Goal: Task Accomplishment & Management: Complete application form

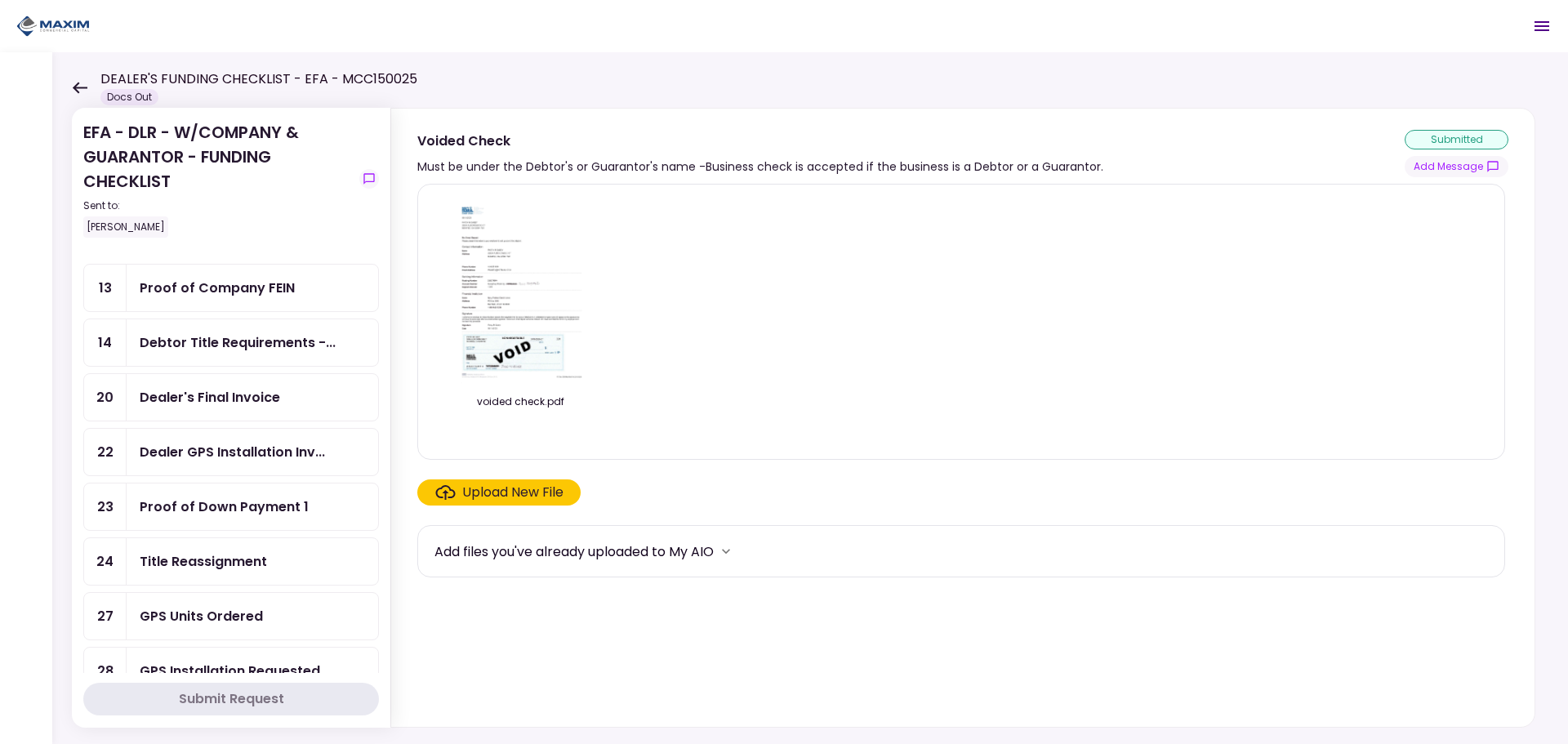
scroll to position [572, 0]
click at [239, 457] on div "Title Reassignment" at bounding box center [203, 454] width 127 height 21
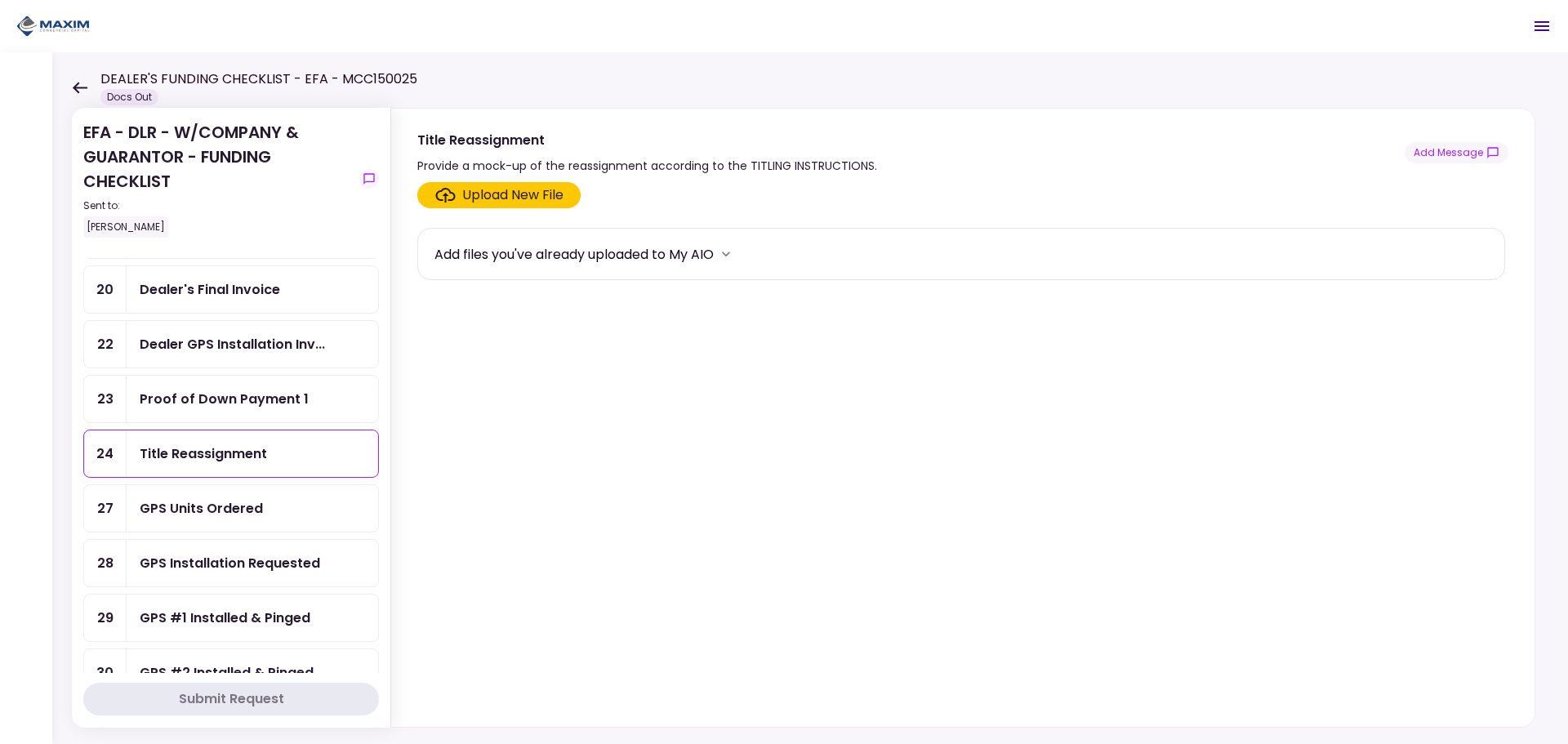
click at [537, 191] on div "Upload New File" at bounding box center [512, 195] width 101 height 20
click at [0, 0] on input "Upload New File" at bounding box center [0, 0] width 0 height 0
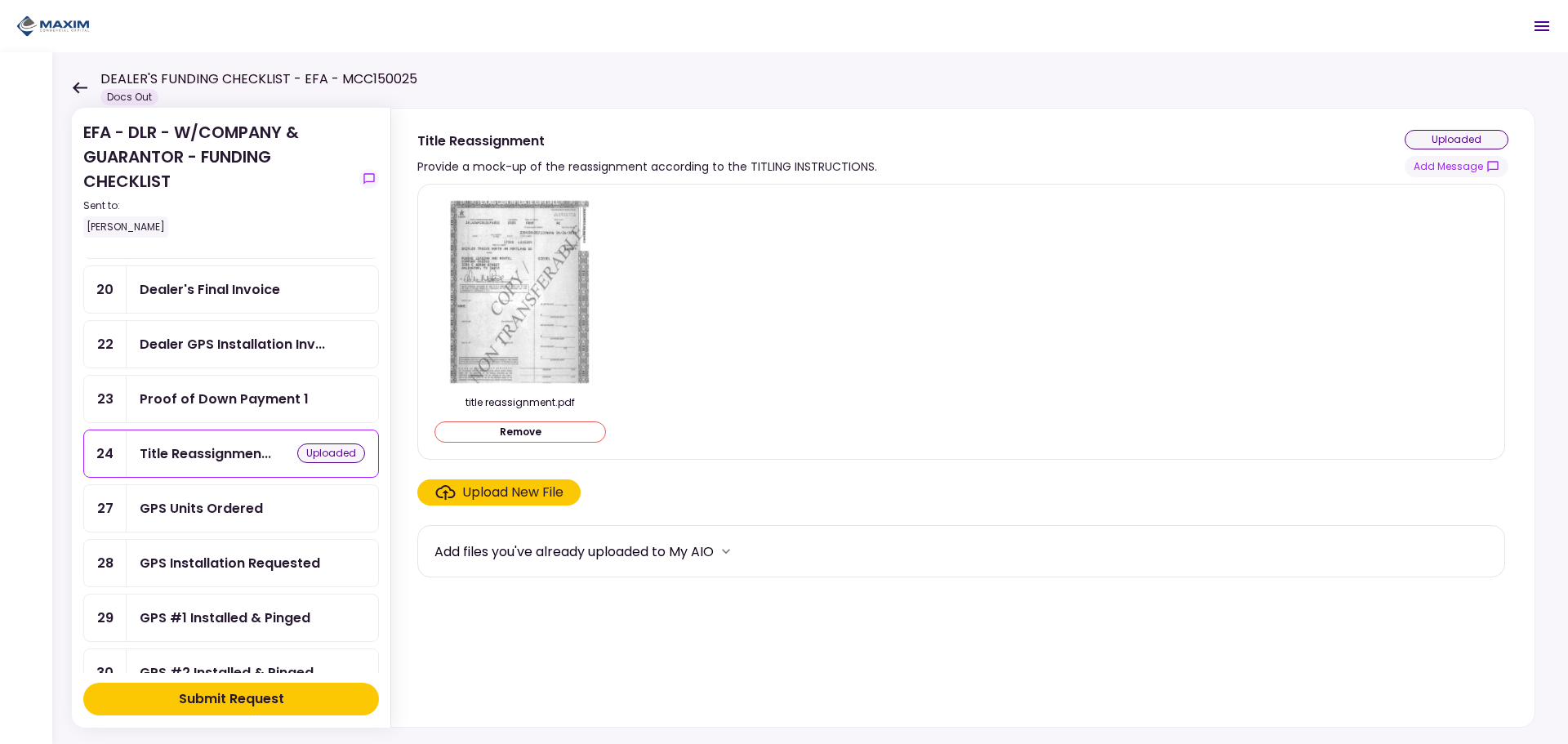
click at [215, 703] on div "Submit Request" at bounding box center [231, 700] width 106 height 20
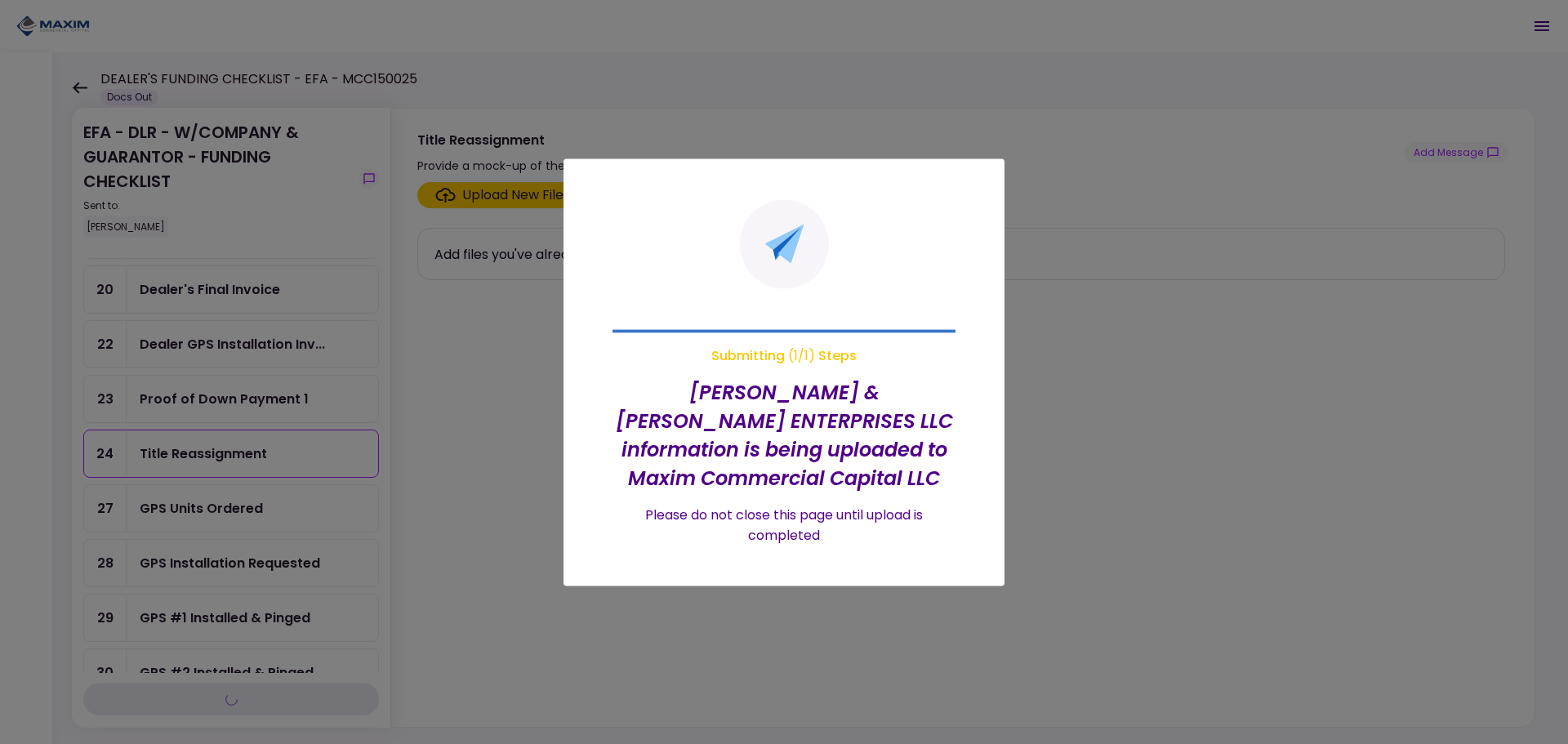
scroll to position [653, 0]
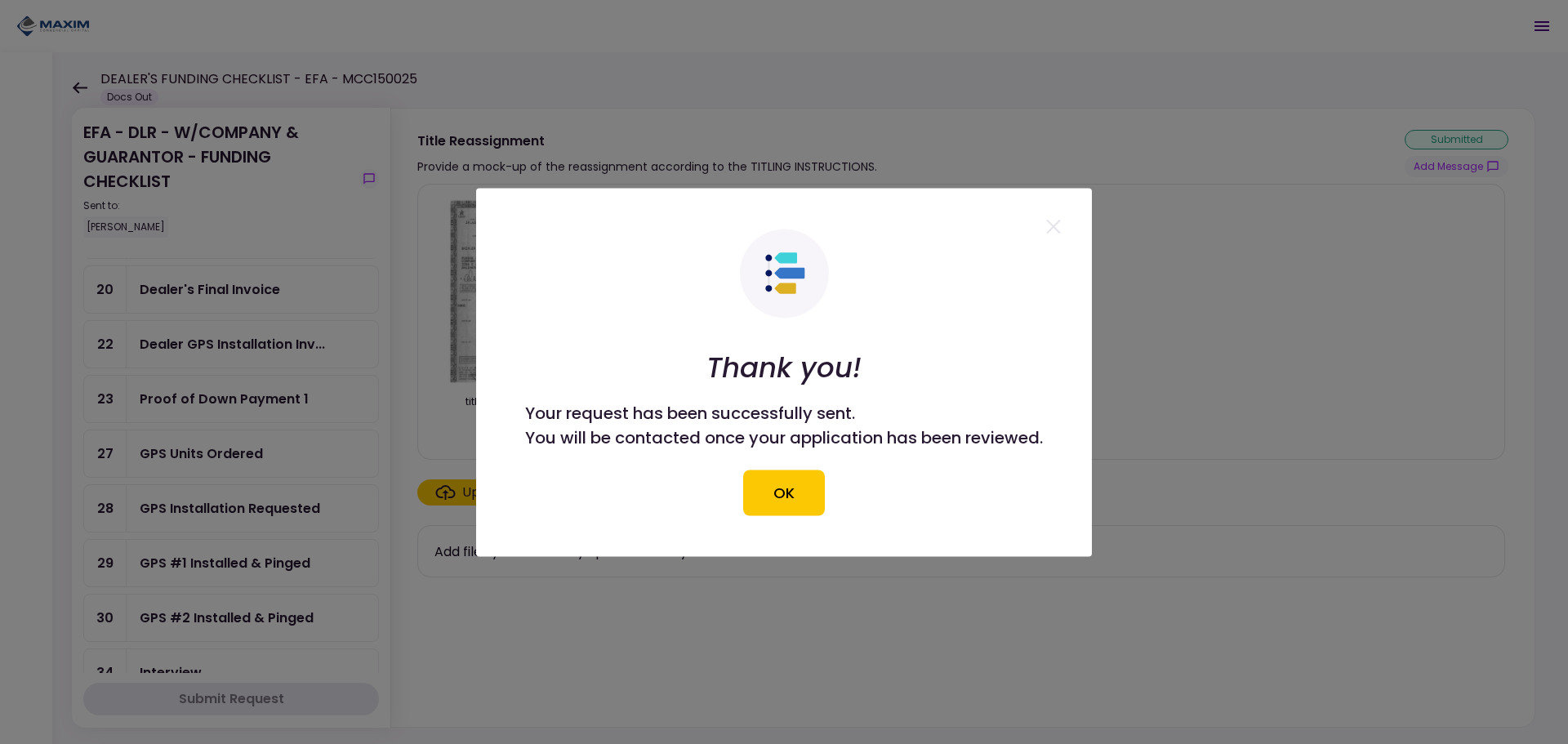
click at [802, 465] on div "Thank you! Your request has been successfully sent. You will be contacted once …" at bounding box center [784, 372] width 518 height 287
click at [789, 485] on button "OK" at bounding box center [784, 493] width 81 height 46
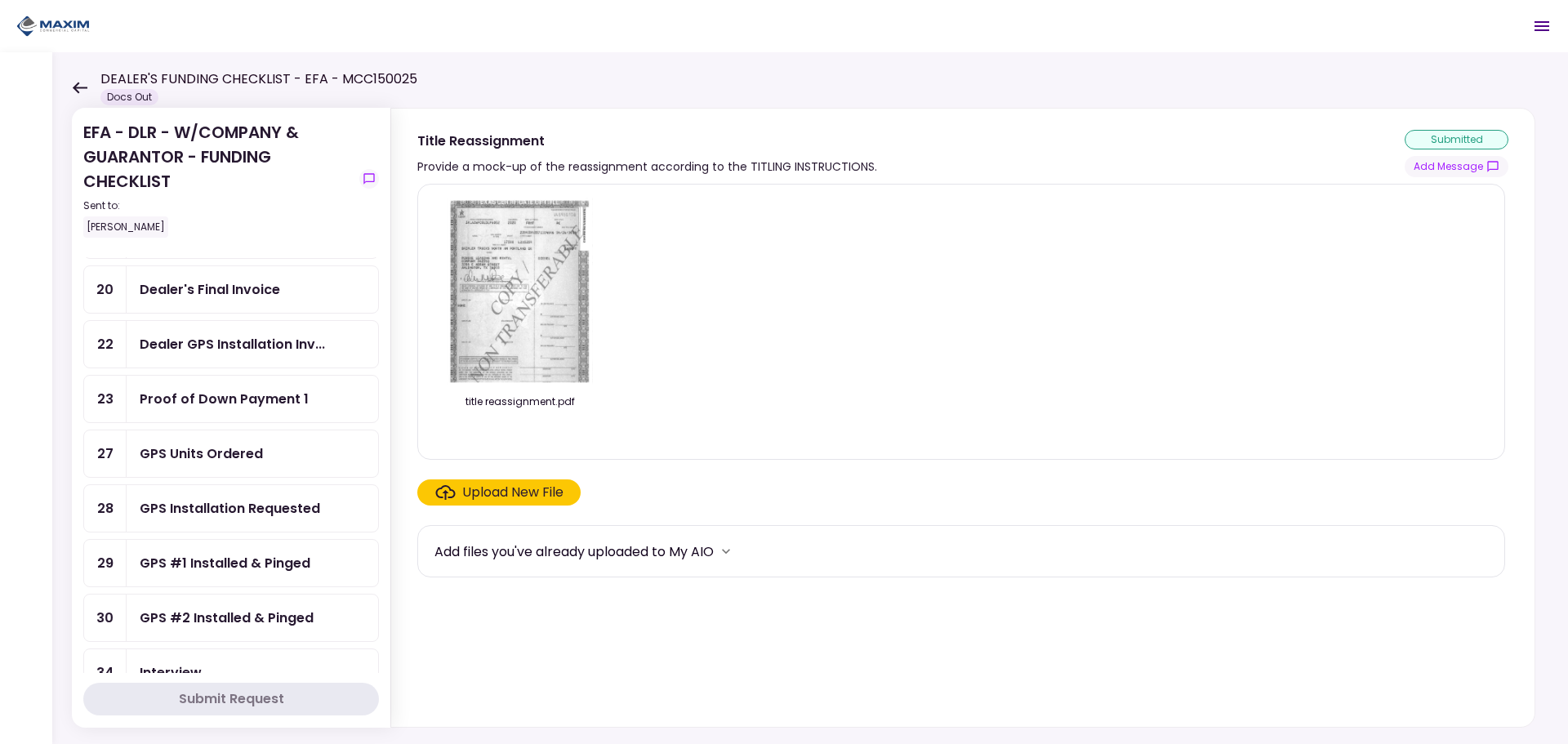
click at [242, 503] on div "GPS Installation Requested" at bounding box center [230, 508] width 181 height 21
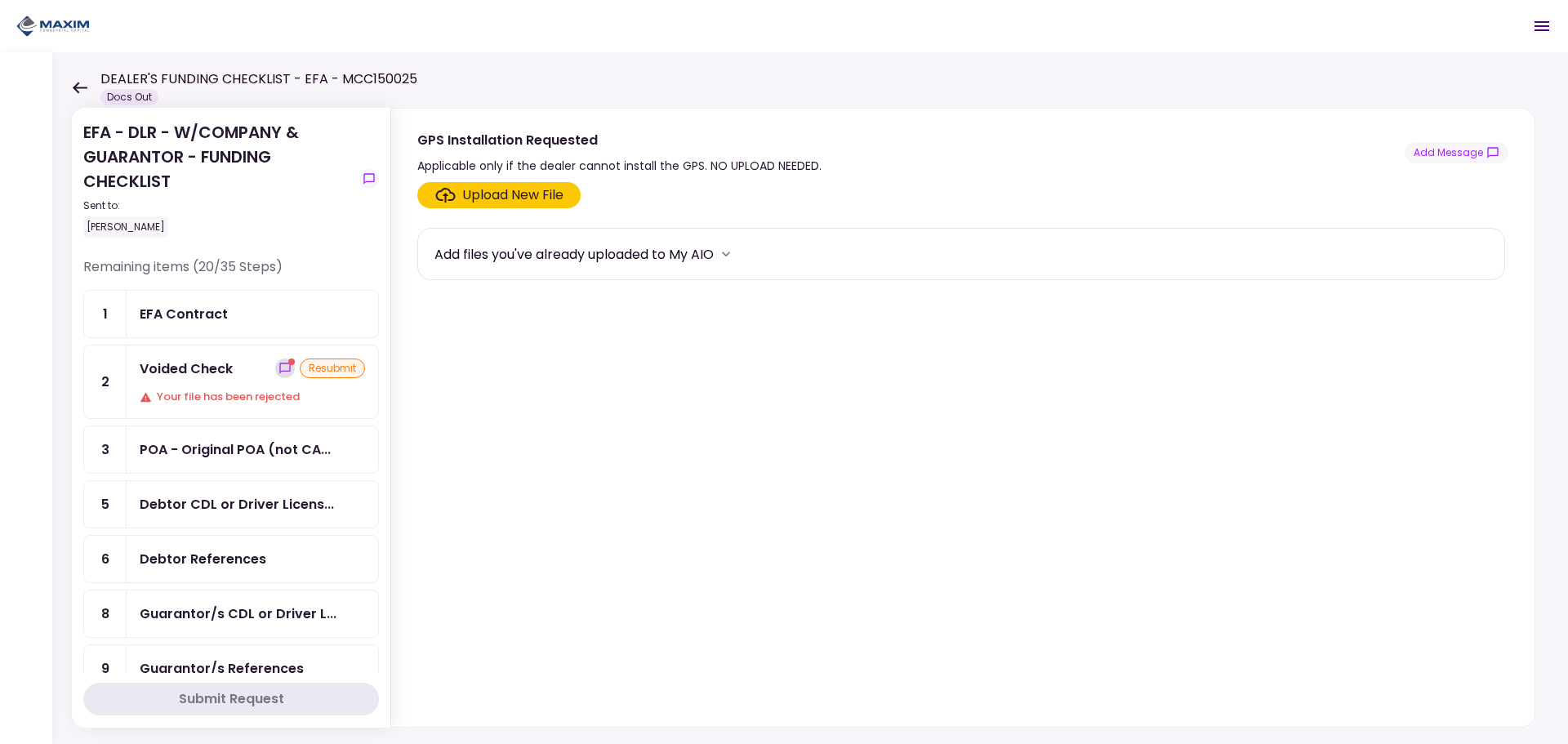
click at [278, 367] on icon "show-messages" at bounding box center [285, 368] width 13 height 13
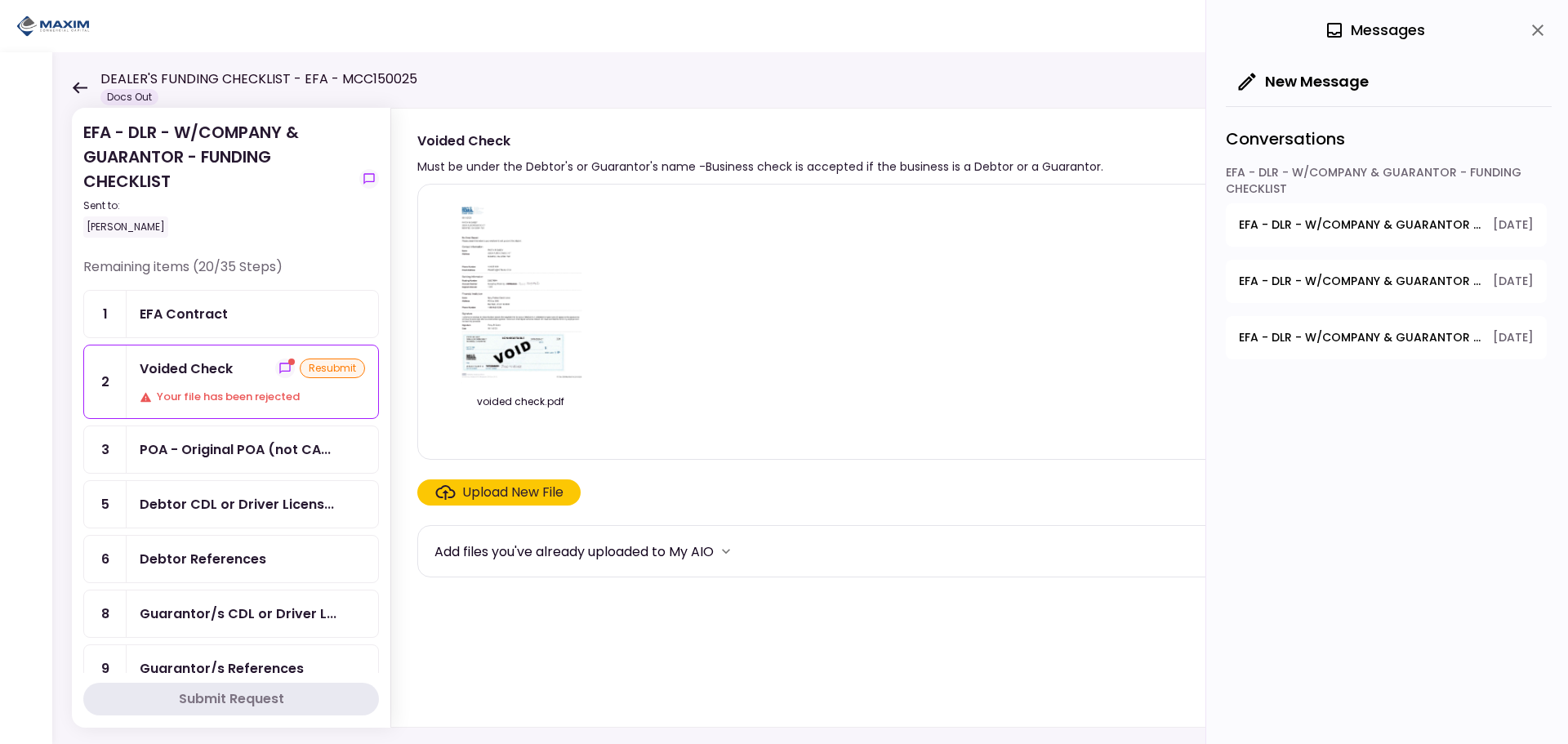
click at [501, 283] on img at bounding box center [520, 291] width 146 height 187
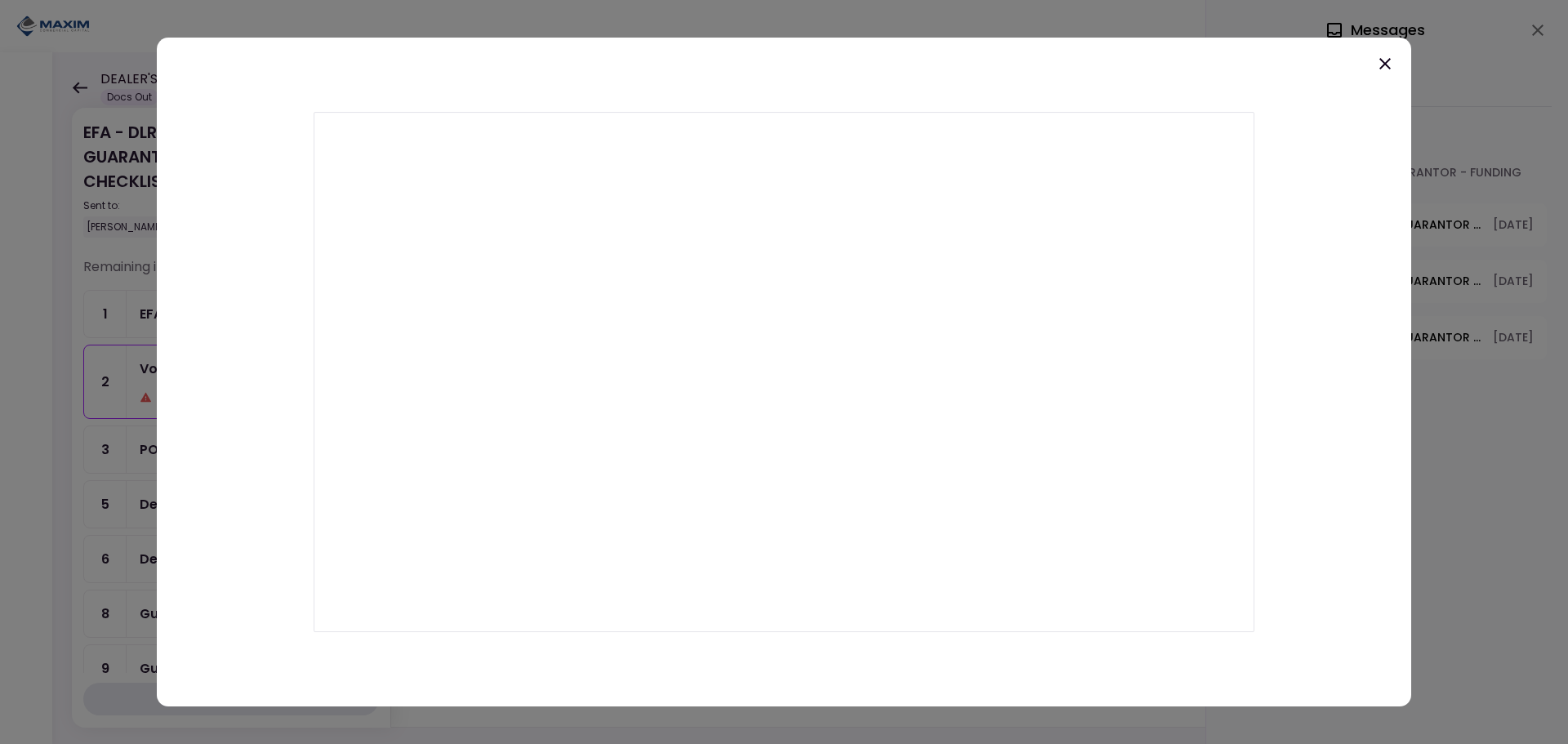
click at [1389, 66] on icon at bounding box center [1385, 64] width 20 height 20
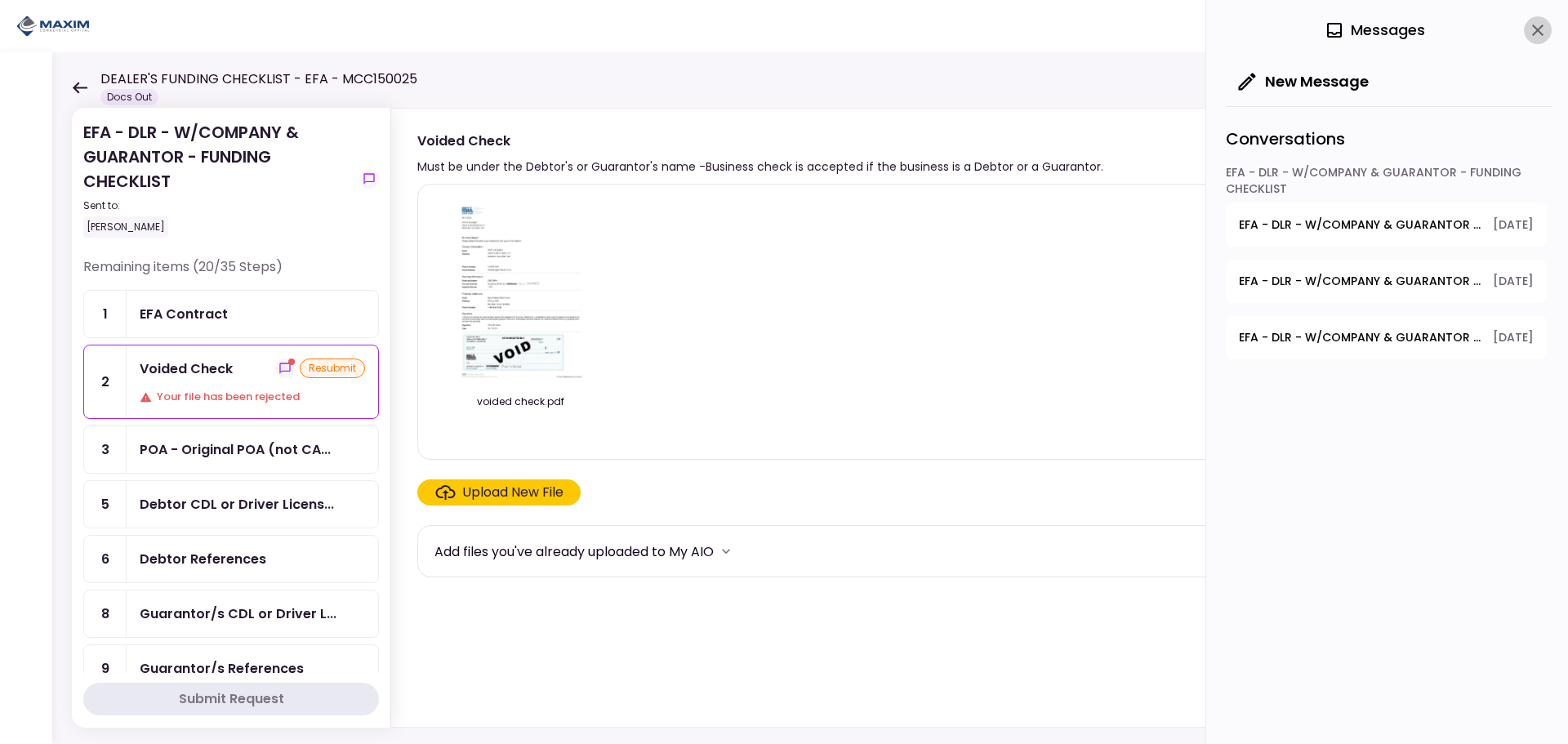
click at [1532, 38] on icon "close" at bounding box center [1538, 31] width 20 height 20
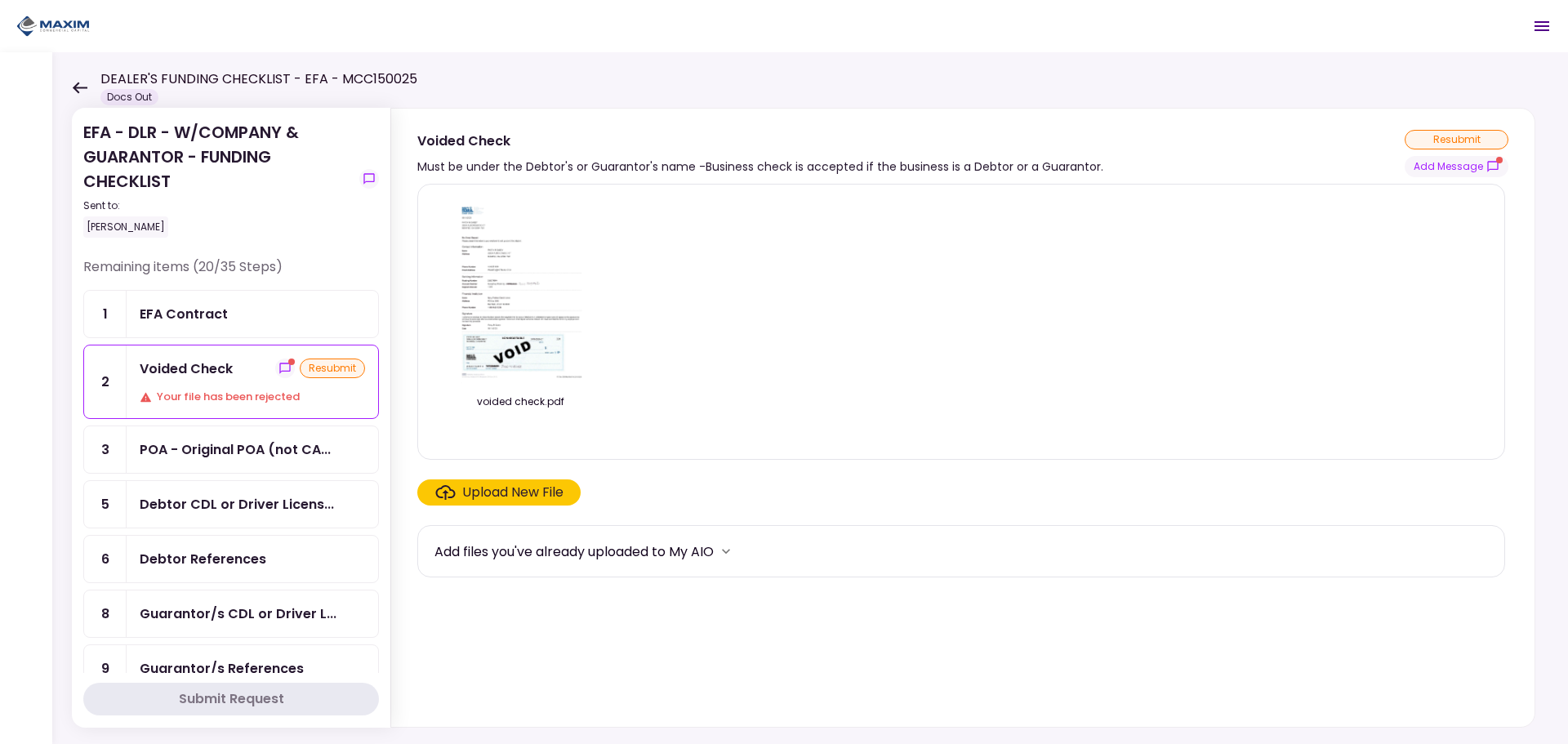
drag, startPoint x: 1457, startPoint y: 167, endPoint x: 1433, endPoint y: 183, distance: 28.8
click at [1451, 174] on button "Add Message" at bounding box center [1456, 166] width 104 height 21
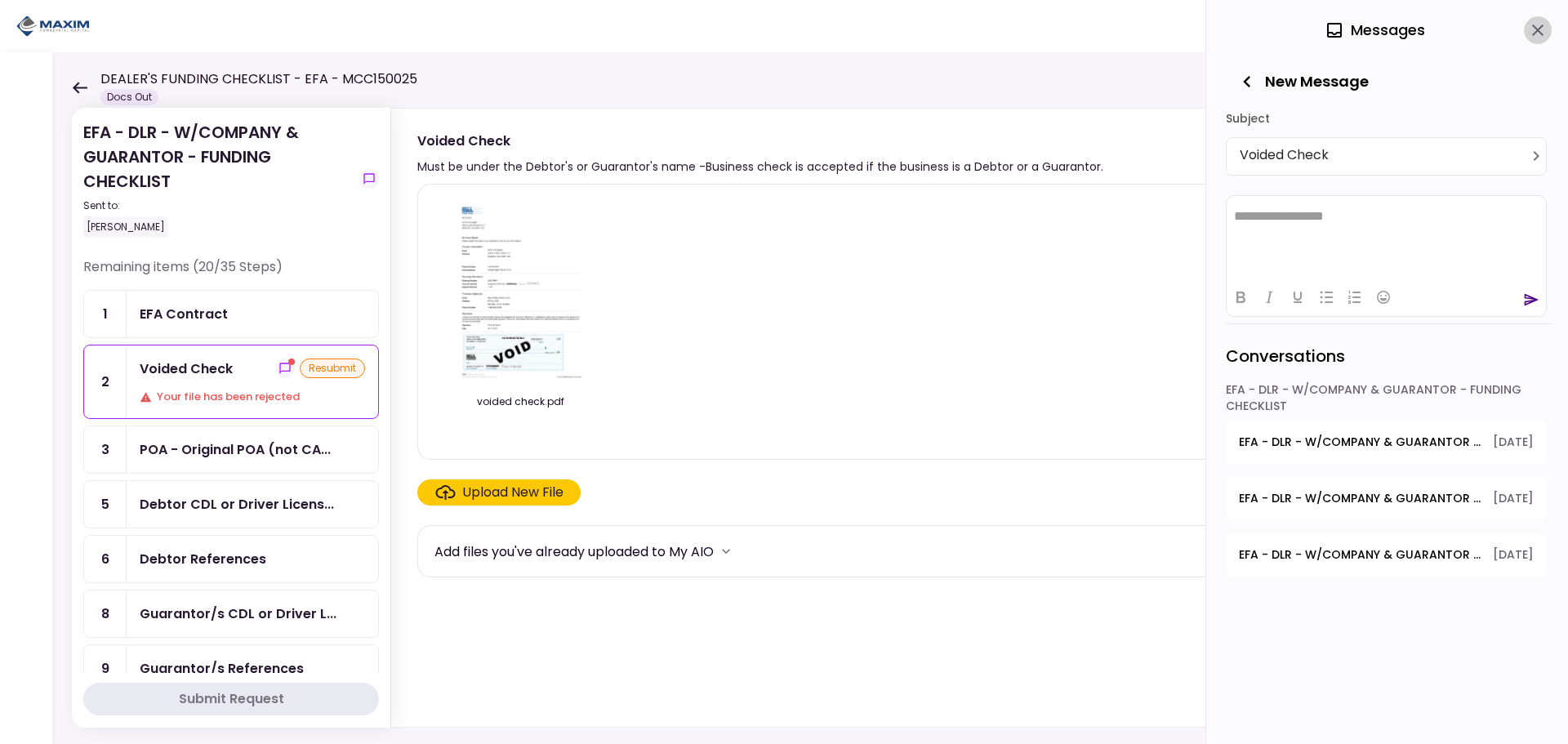
click at [1543, 30] on icon "close" at bounding box center [1538, 31] width 20 height 20
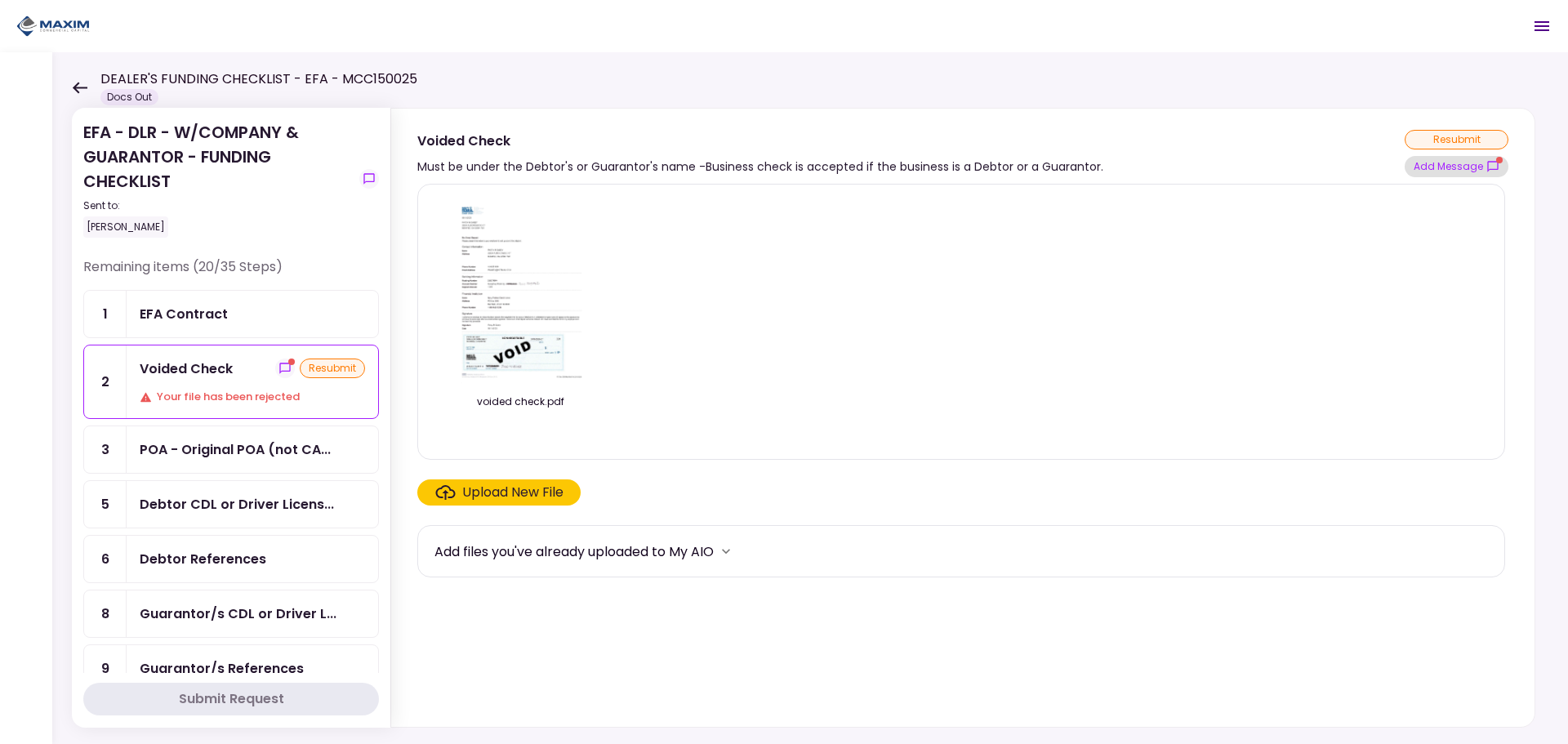
click at [1418, 176] on button "Add Message" at bounding box center [1456, 166] width 104 height 21
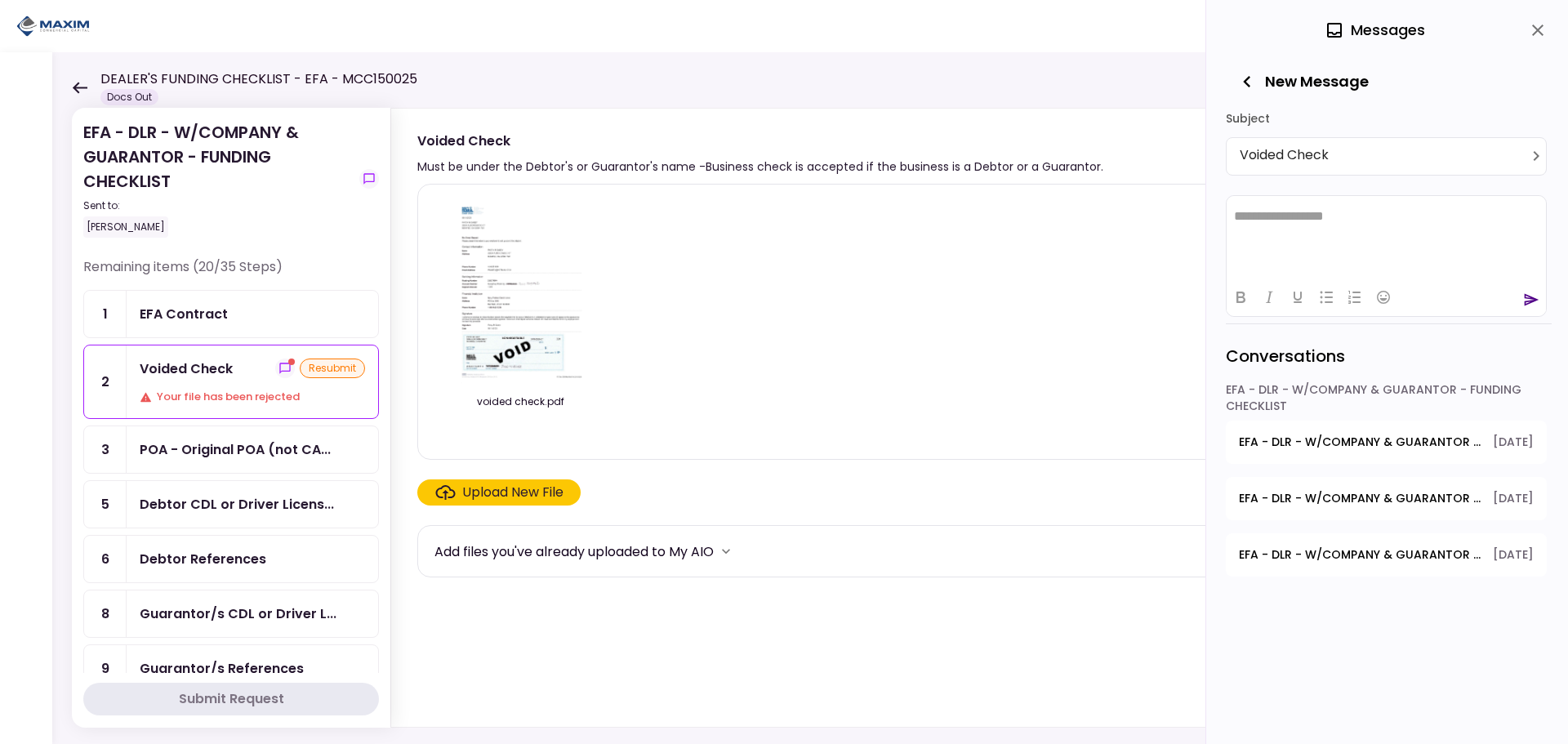
click at [1529, 33] on icon "close" at bounding box center [1538, 31] width 20 height 20
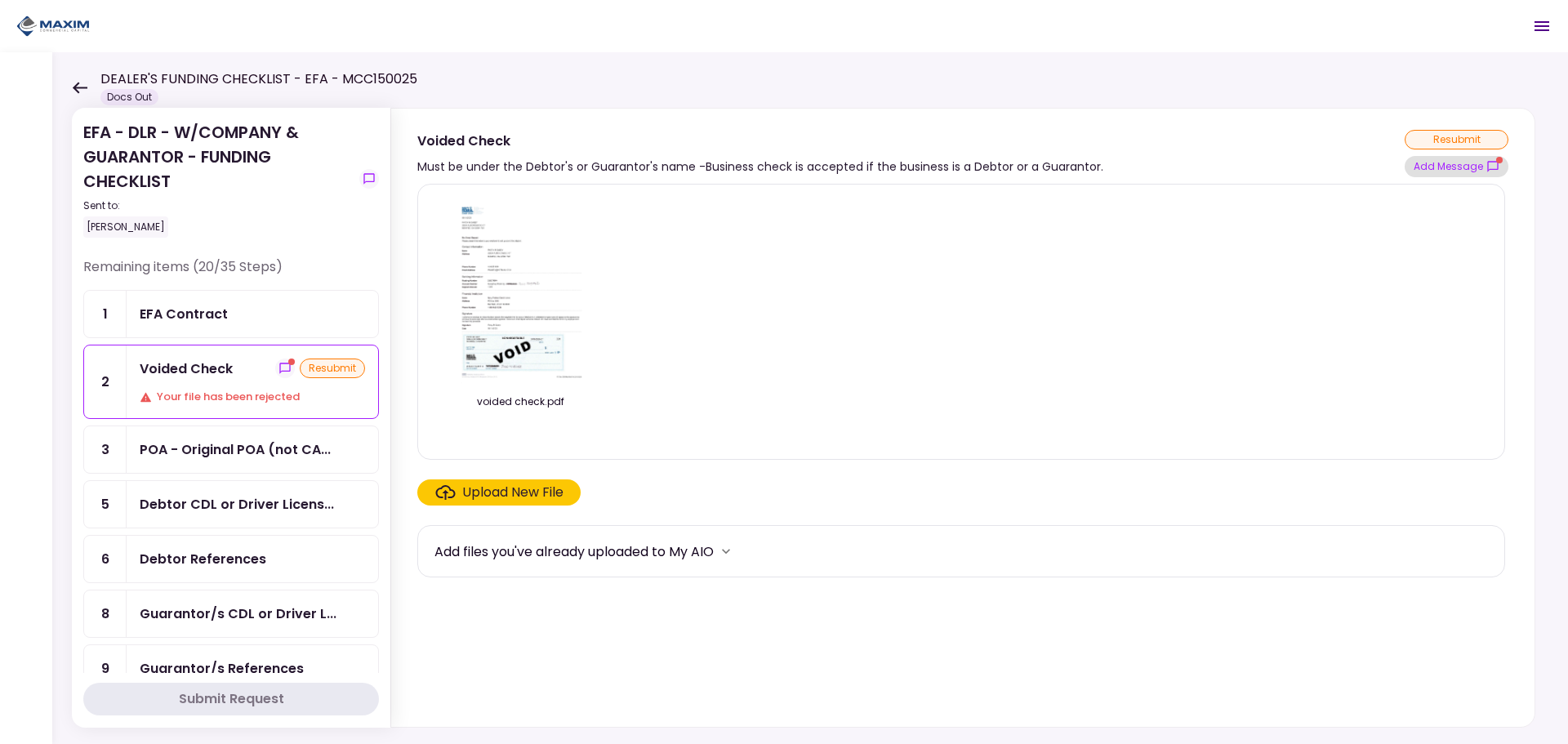
click at [1451, 163] on button "Add Message" at bounding box center [1456, 166] width 104 height 21
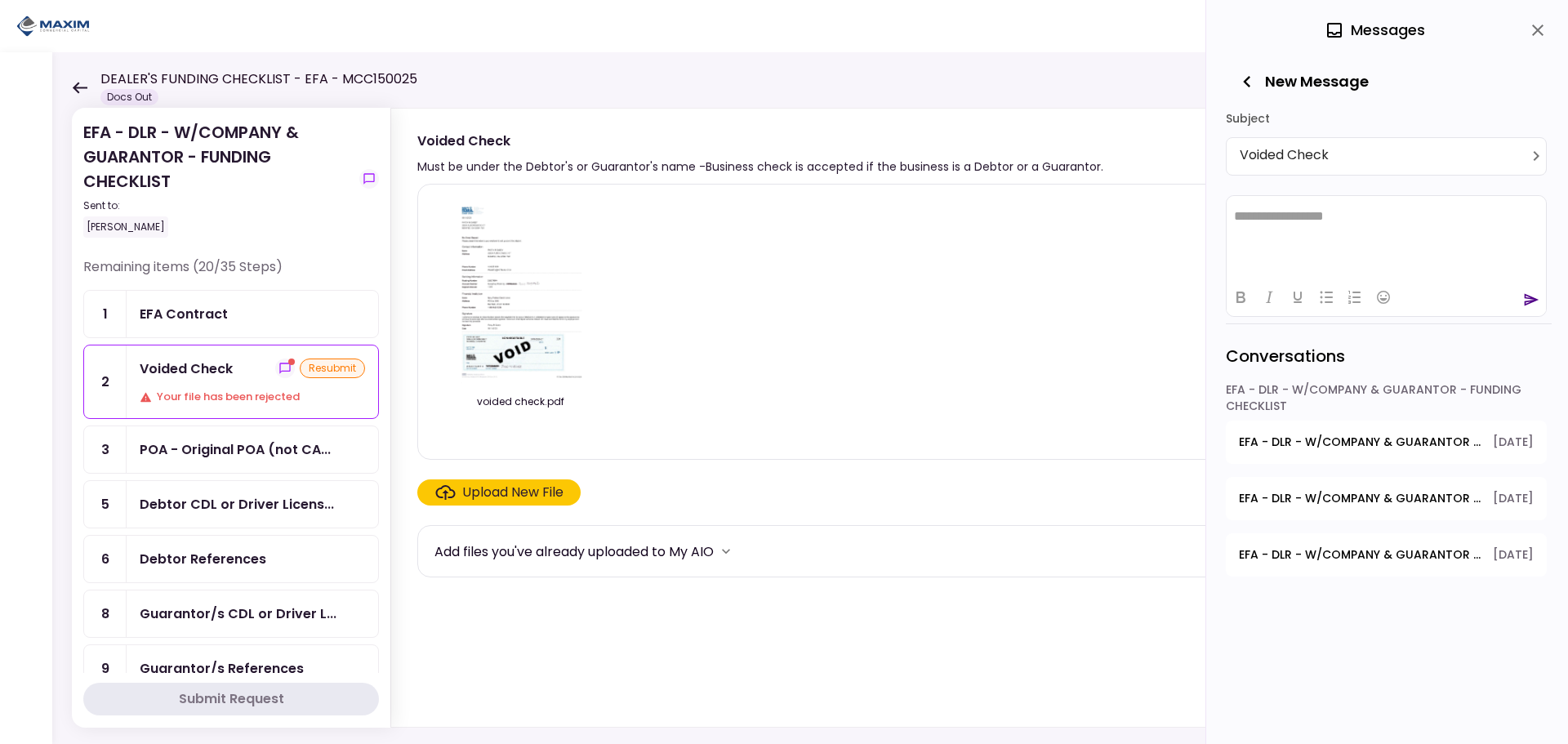
click at [547, 361] on img at bounding box center [520, 291] width 146 height 187
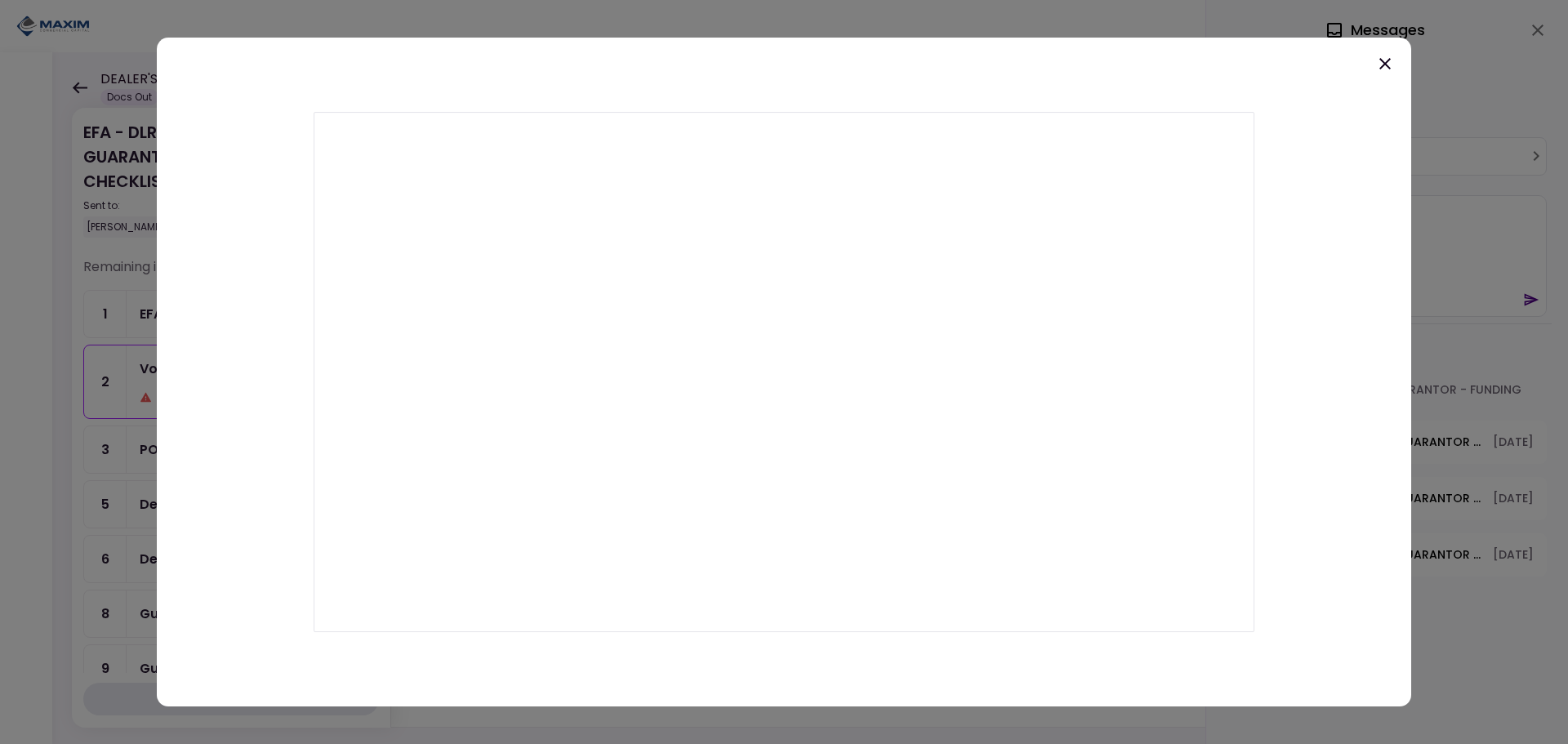
click at [1378, 65] on icon at bounding box center [1385, 64] width 20 height 20
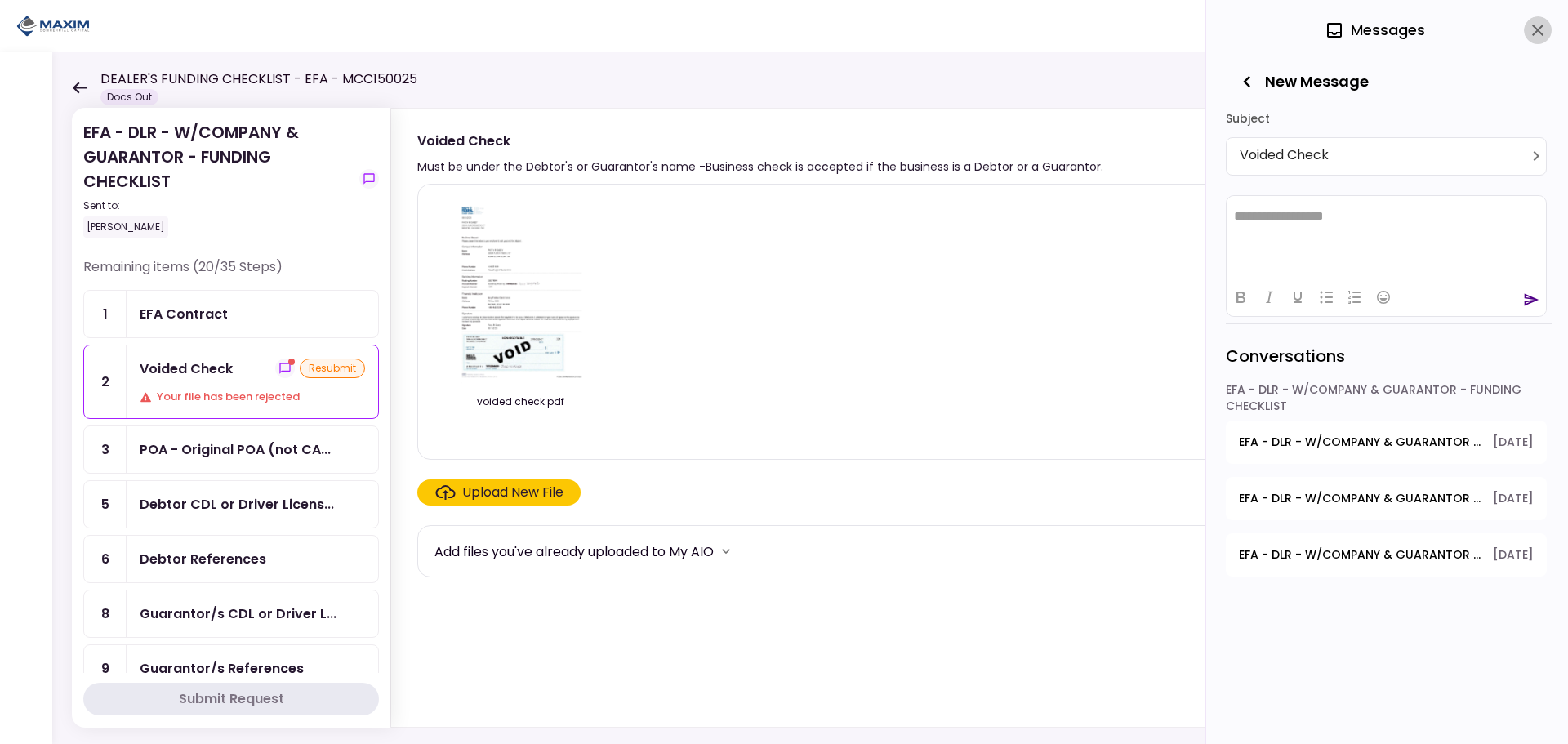
click at [1524, 33] on button "close" at bounding box center [1537, 30] width 28 height 28
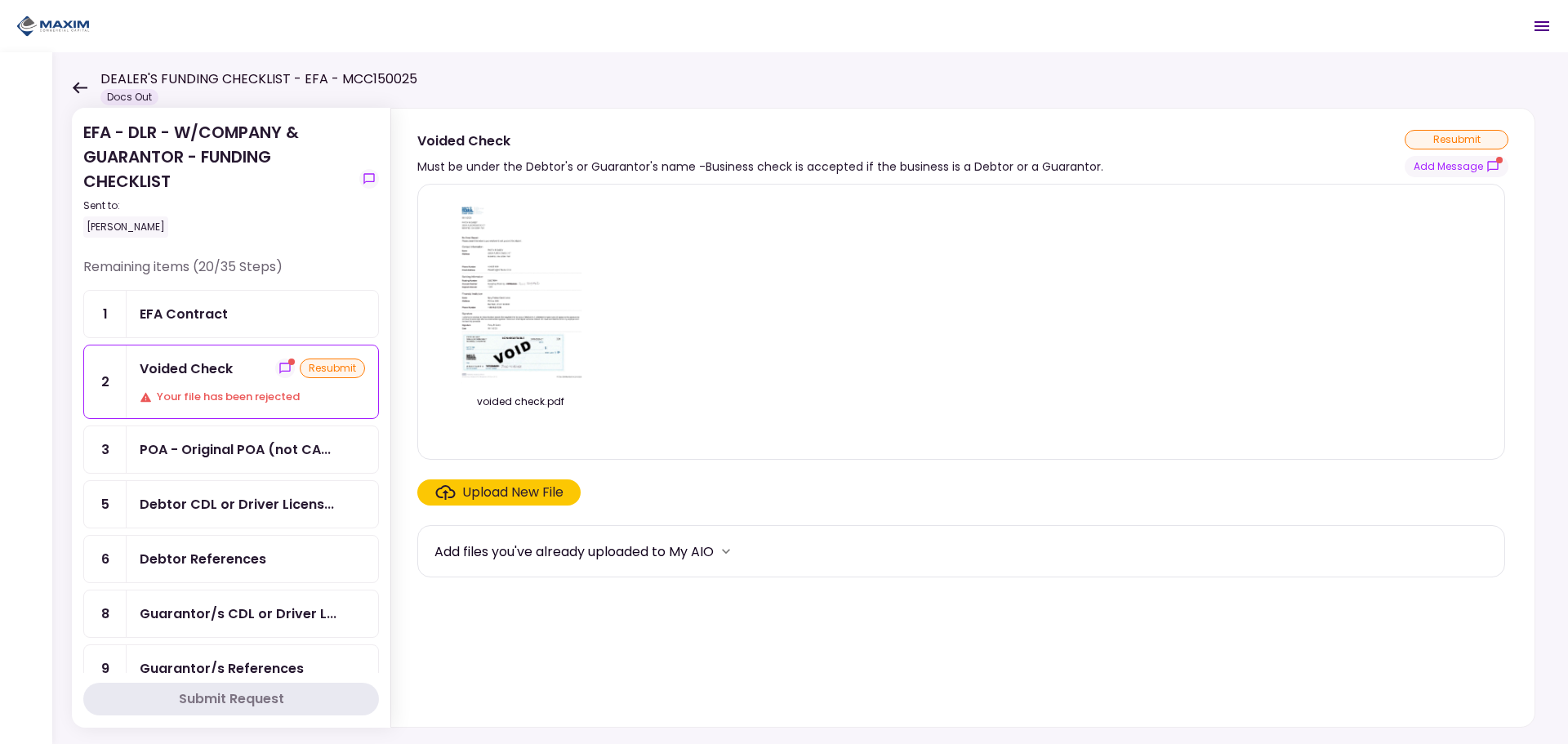
click at [192, 369] on div "Voided Check" at bounding box center [186, 369] width 93 height 21
click at [279, 372] on icon "show-messages" at bounding box center [285, 368] width 11 height 11
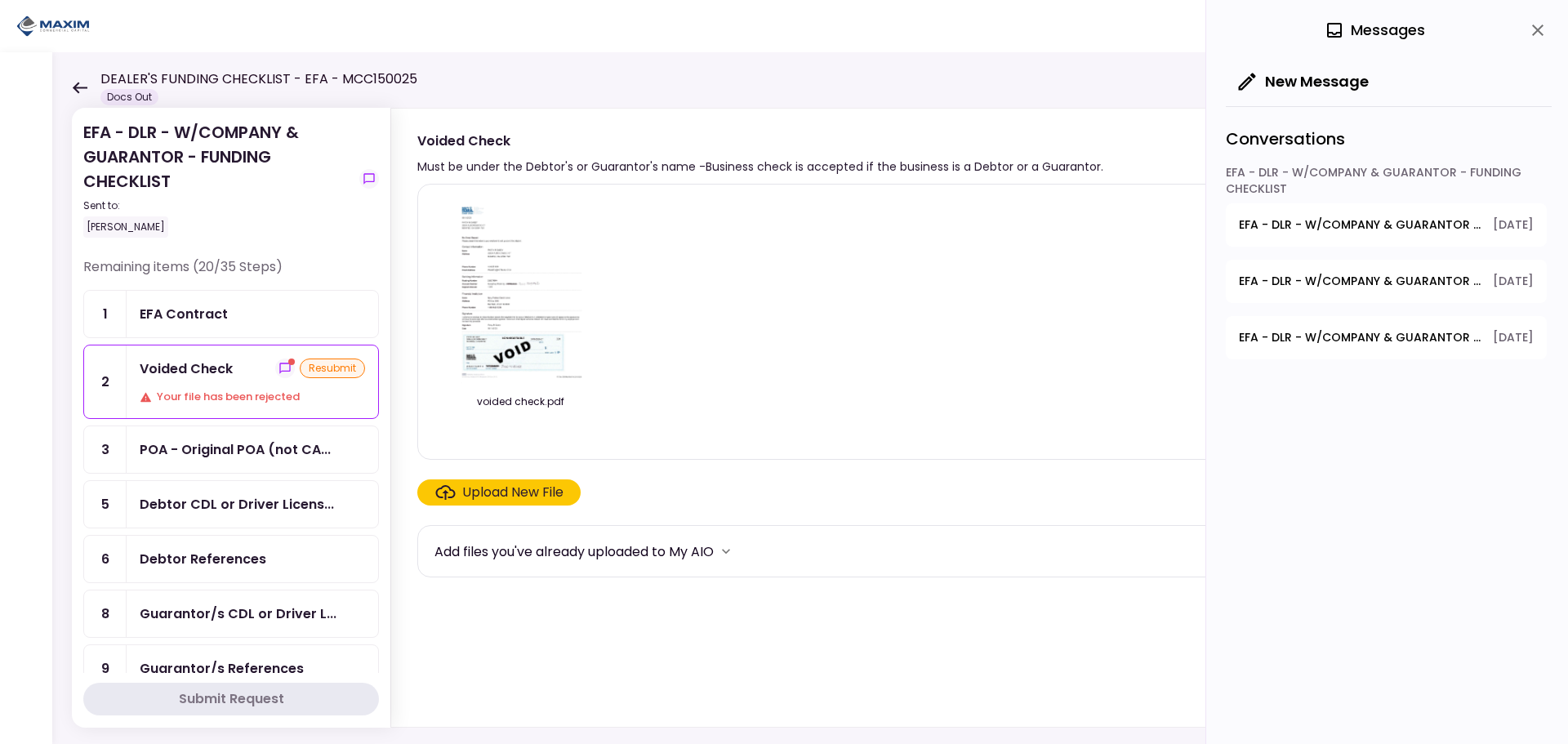
click at [1441, 221] on span "EFA - DLR - W/COMPANY & GUARANTOR - FUNDING CHECKLIST - GPS Units Ordered" at bounding box center [1360, 224] width 242 height 17
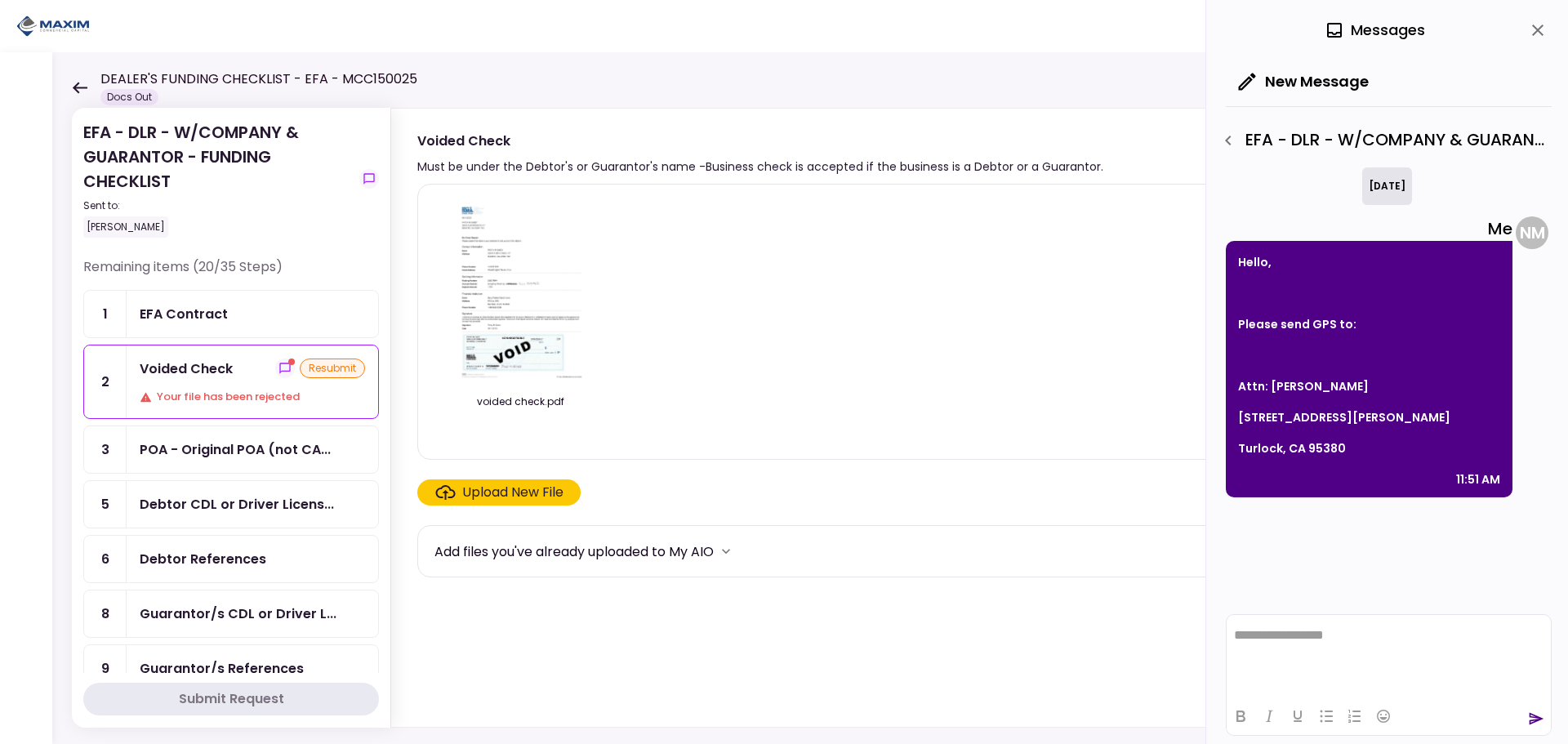
click at [1531, 25] on icon "close" at bounding box center [1538, 31] width 20 height 20
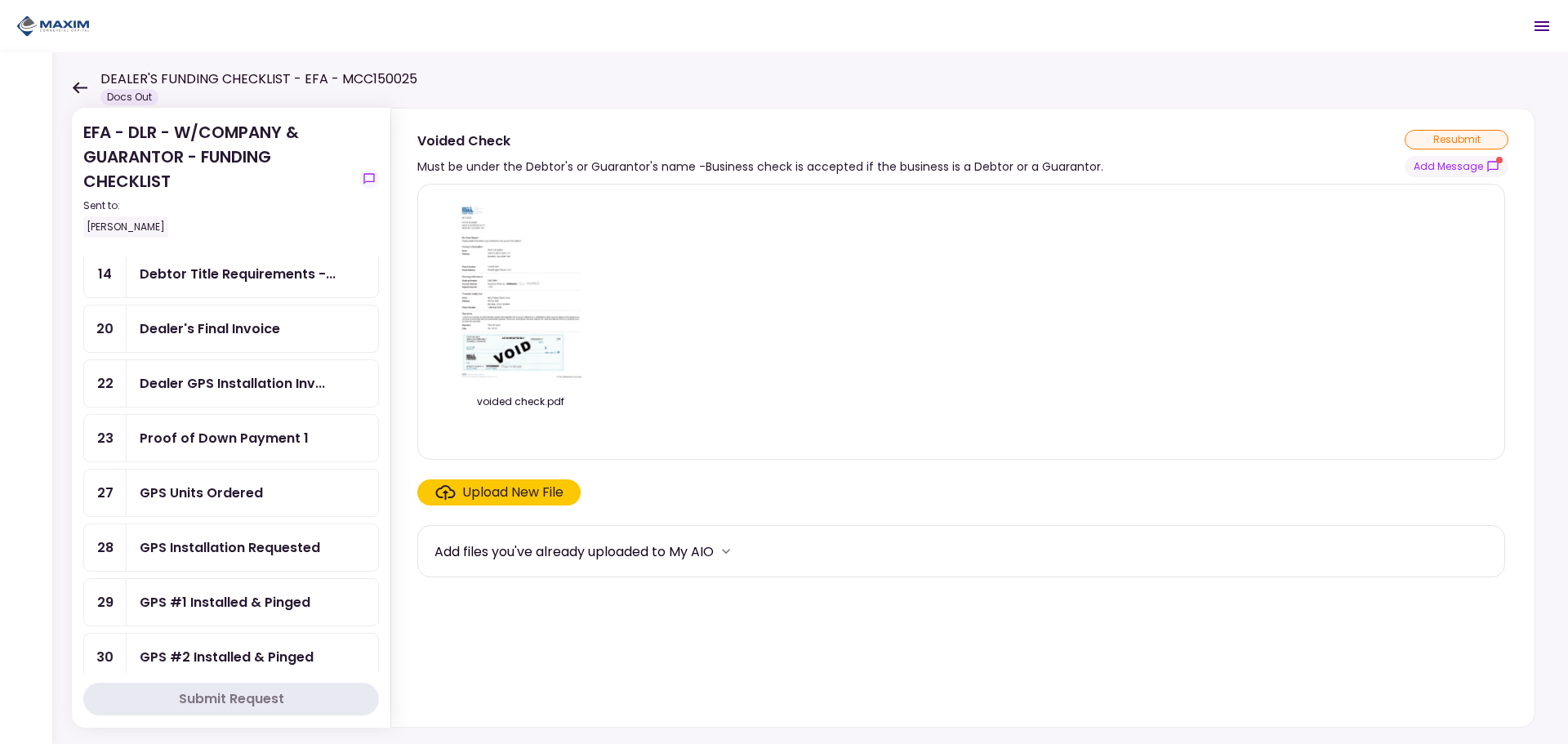
scroll to position [627, 0]
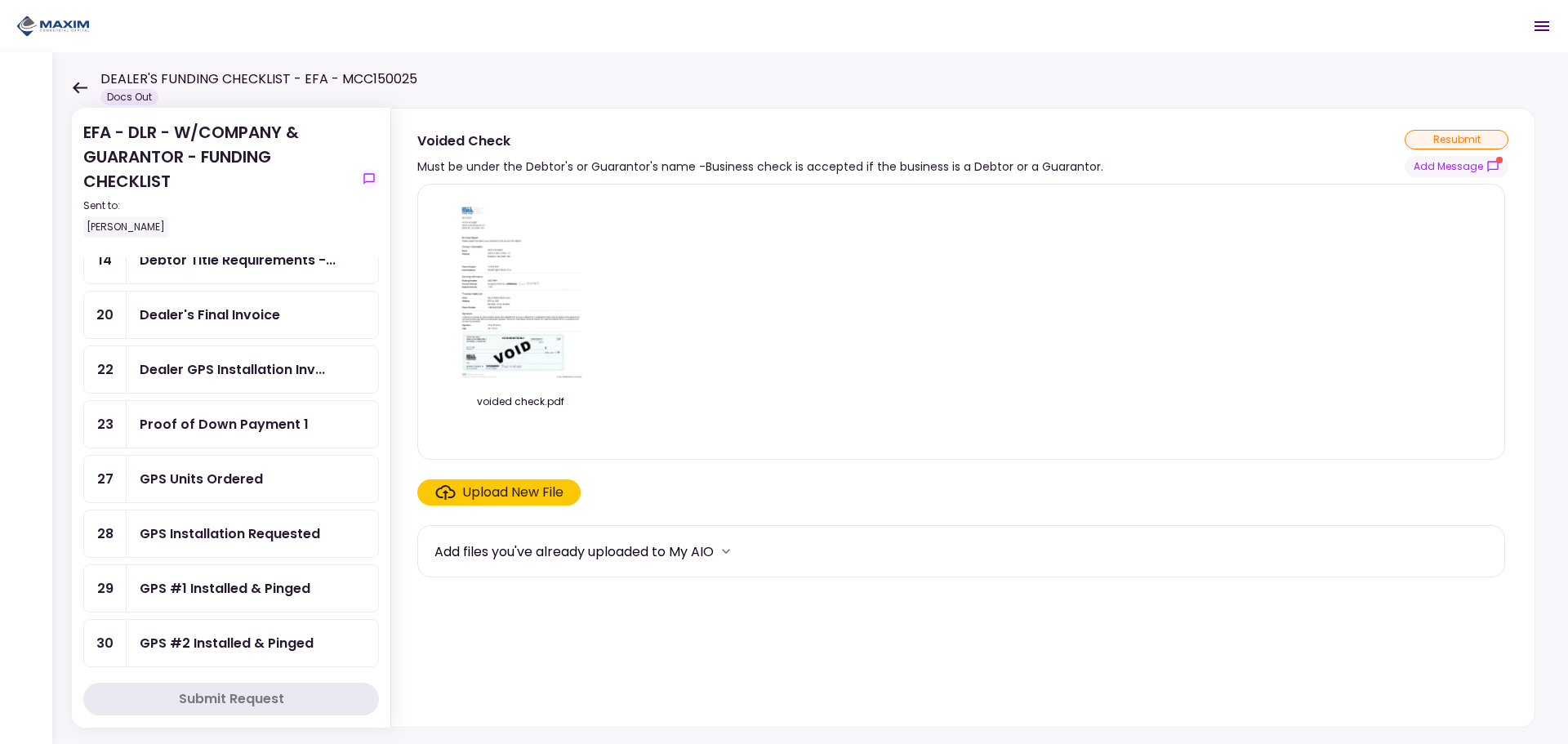
click at [247, 483] on div "GPS Units Ordered" at bounding box center [202, 479] width 123 height 21
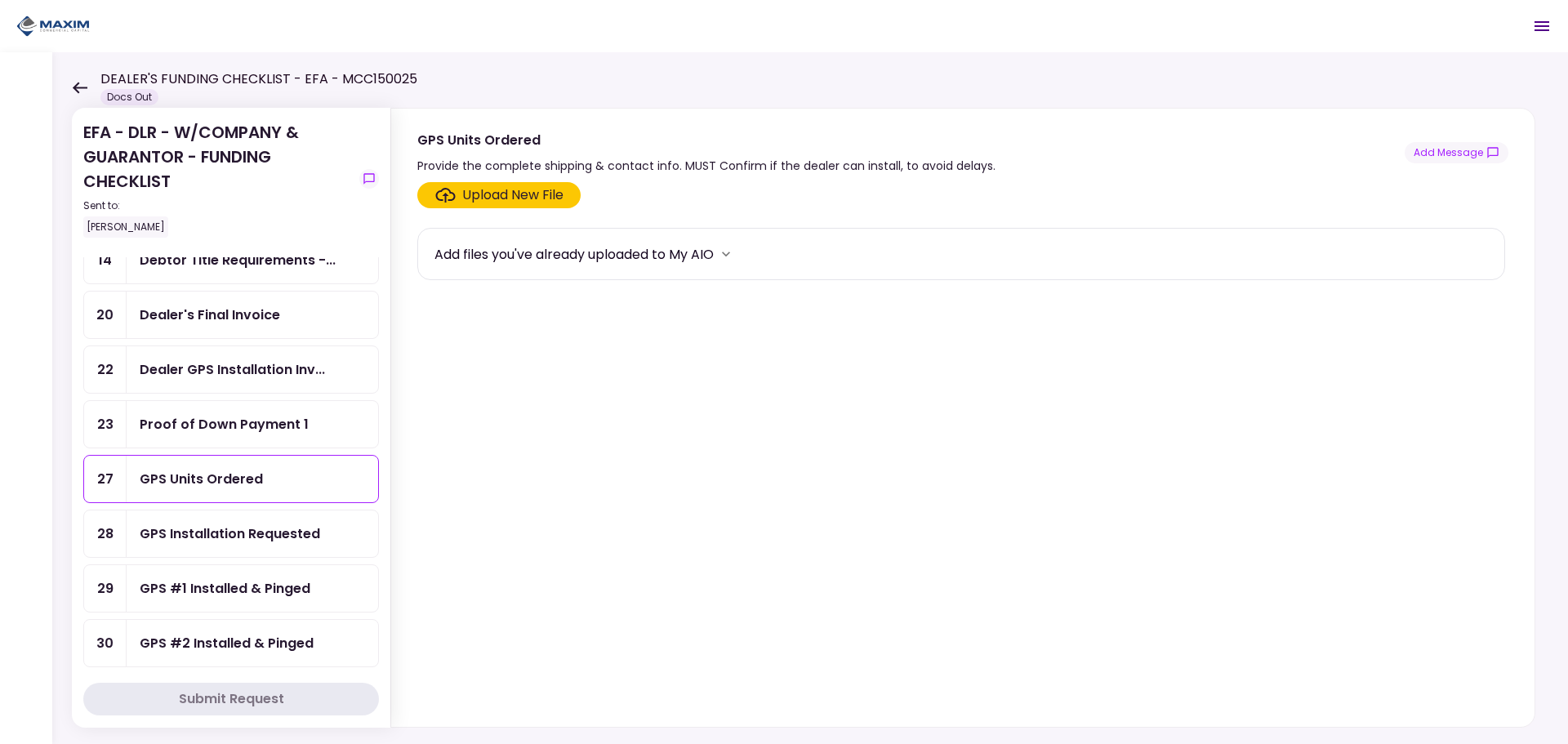
click at [1443, 165] on div "GPS Units Ordered Provide the complete shipping & contact info. MUST Confirm if…" at bounding box center [962, 153] width 1091 height 46
click at [1441, 160] on button "Add Message" at bounding box center [1456, 152] width 104 height 21
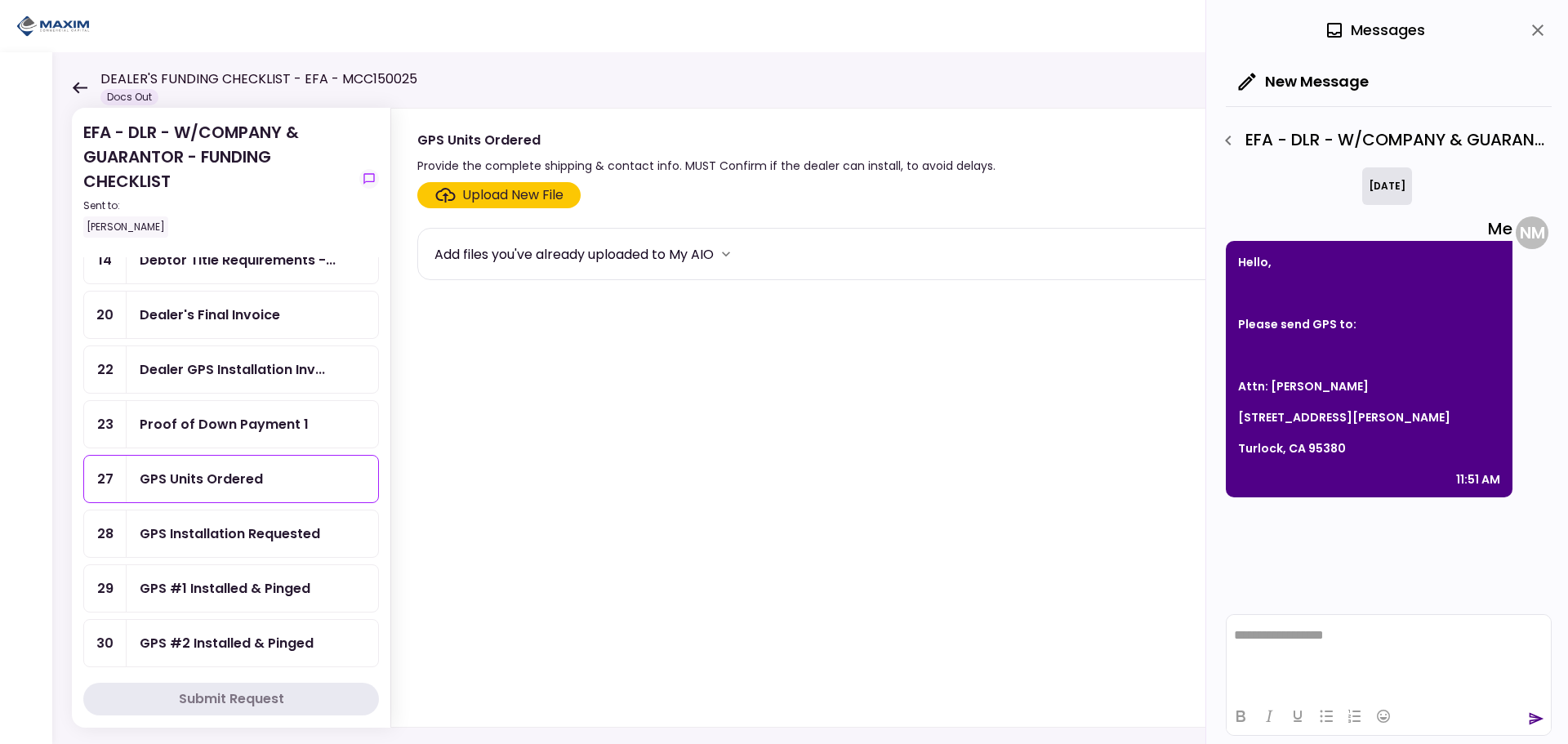
drag, startPoint x: 1514, startPoint y: 479, endPoint x: 1504, endPoint y: 478, distance: 10.0
click at [1512, 478] on div "Me Hello, Please send GPS to: Attn: Nathaly Moreira 1201 S Soderquist Rd Turloc…" at bounding box center [1386, 356] width 323 height 281
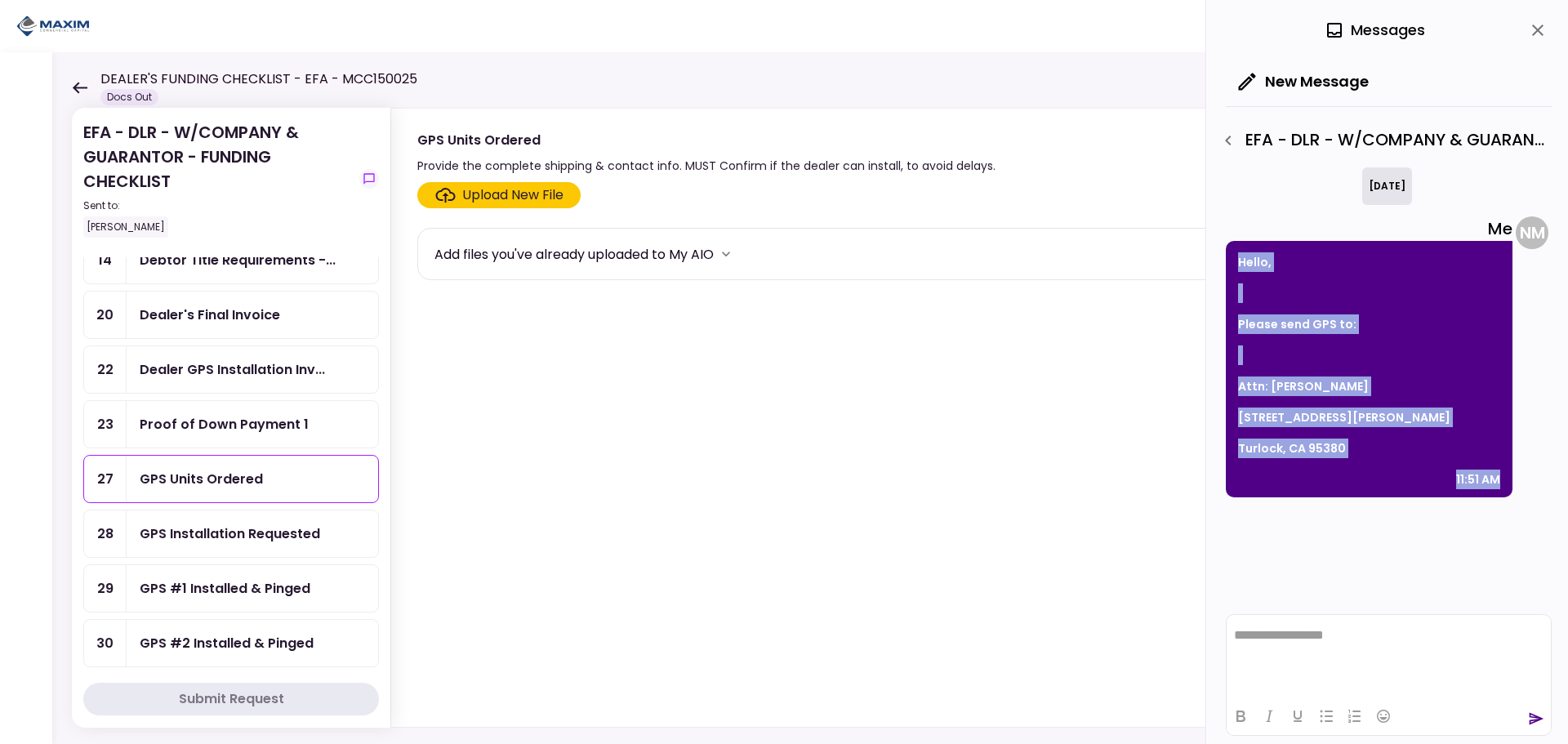
drag, startPoint x: 1502, startPoint y: 478, endPoint x: 1235, endPoint y: 250, distance: 351.1
click at [1235, 250] on div "Hello, Please send GPS to: Attn: Nathaly Moreira 1201 S Soderquist Rd Turlock, …" at bounding box center [1368, 370] width 286 height 257
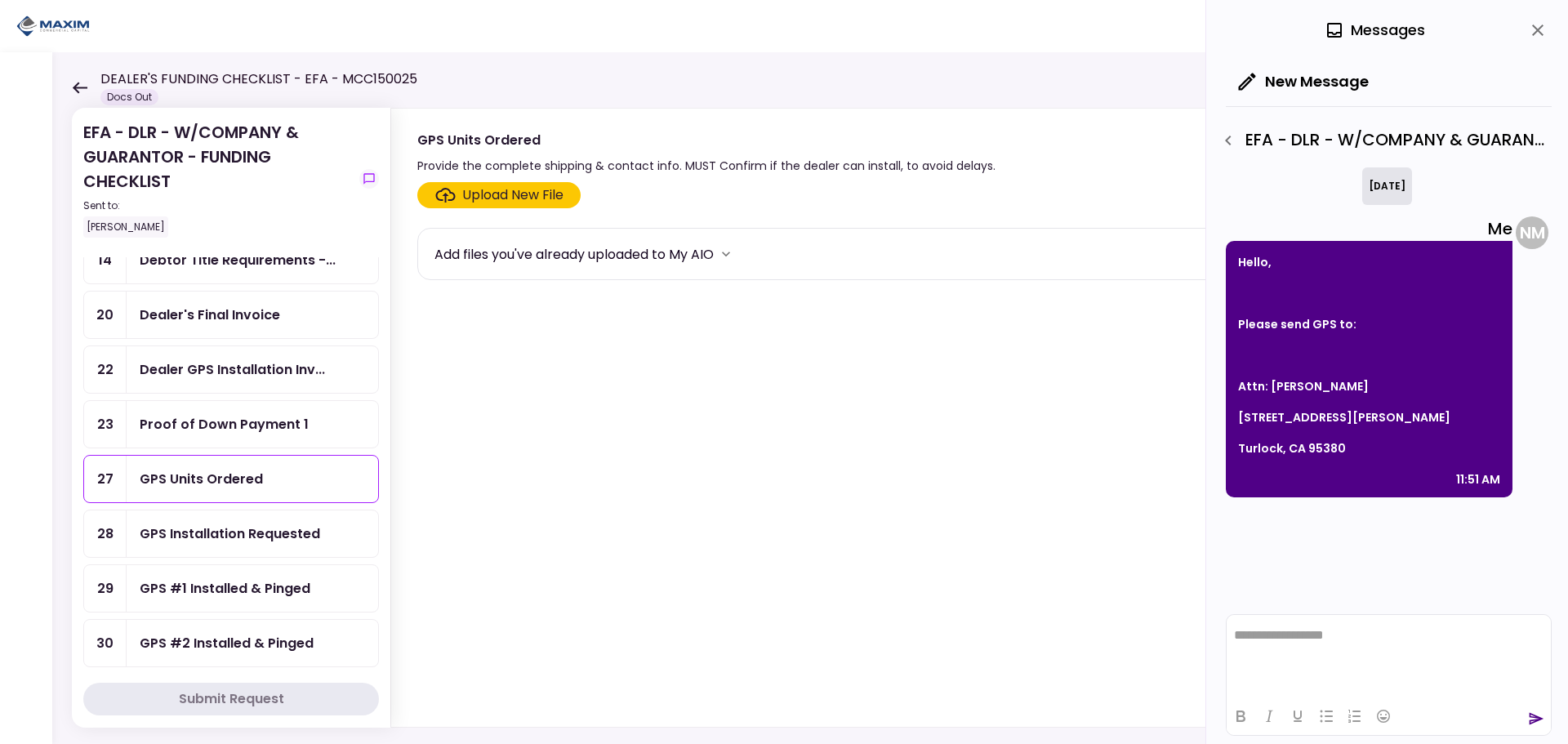
click at [841, 409] on section "Upload New File Add files you've already uploaded to My AIO" at bounding box center [962, 452] width 1091 height 539
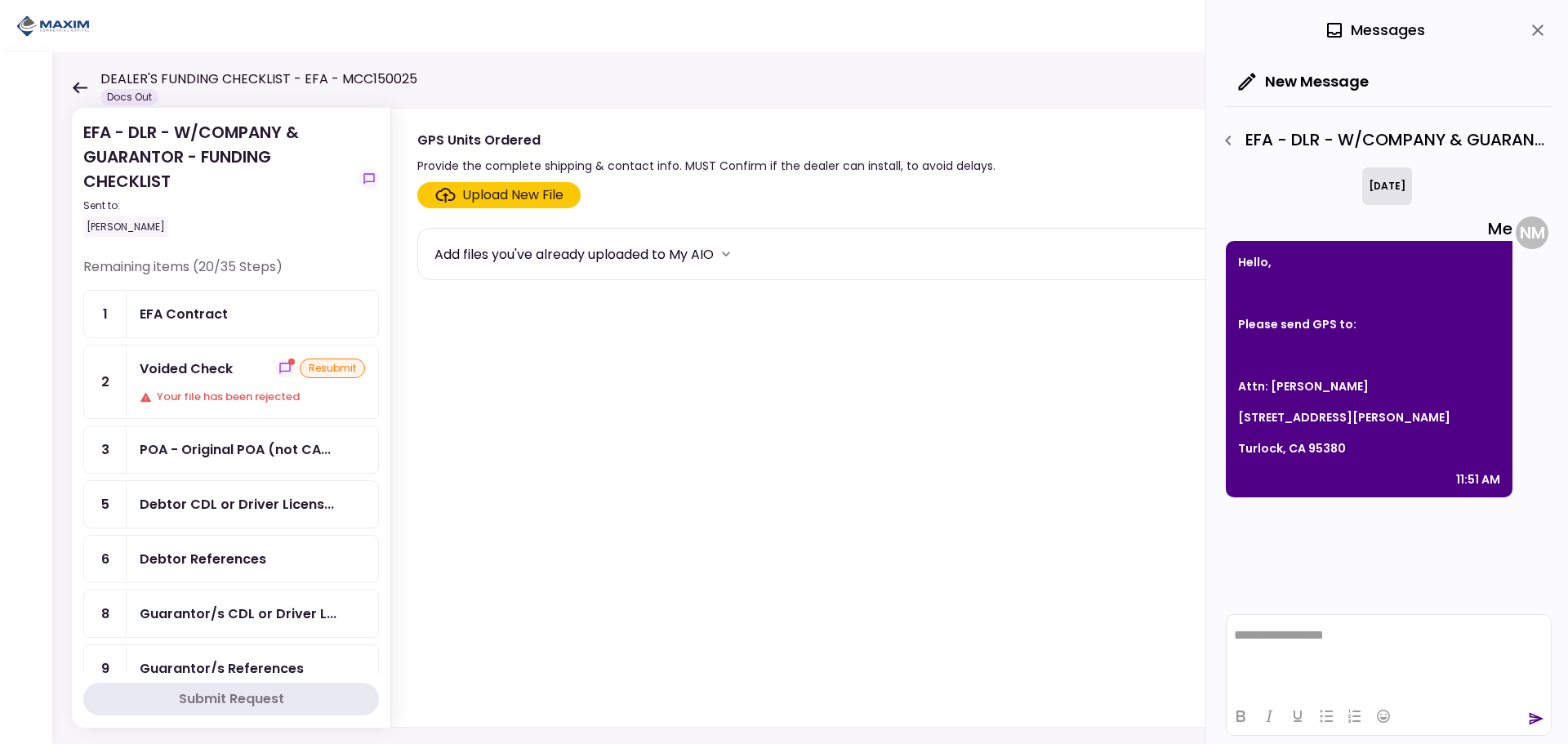
click at [308, 363] on div "resubmit" at bounding box center [333, 369] width 65 height 20
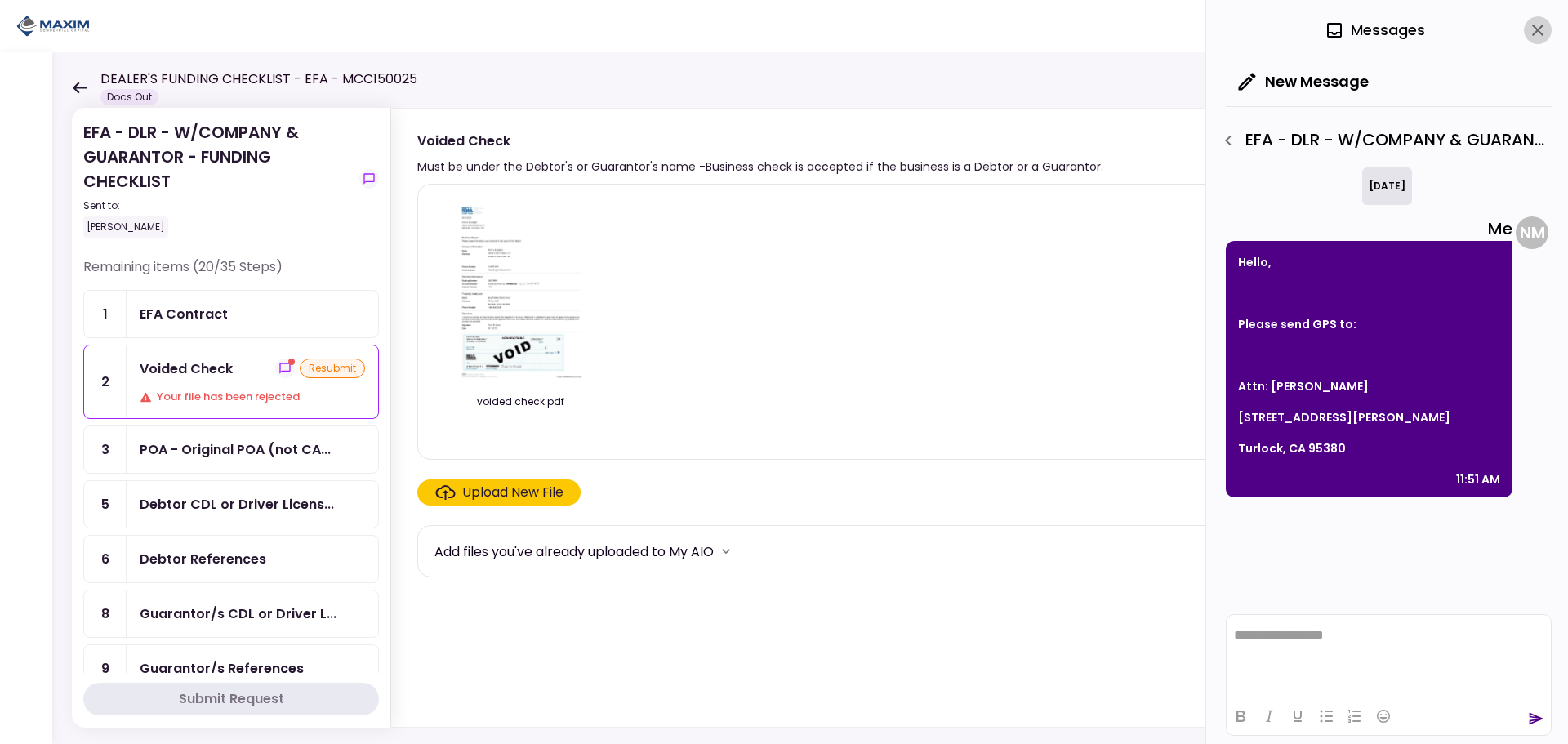
click at [1544, 25] on icon "close" at bounding box center [1538, 31] width 20 height 20
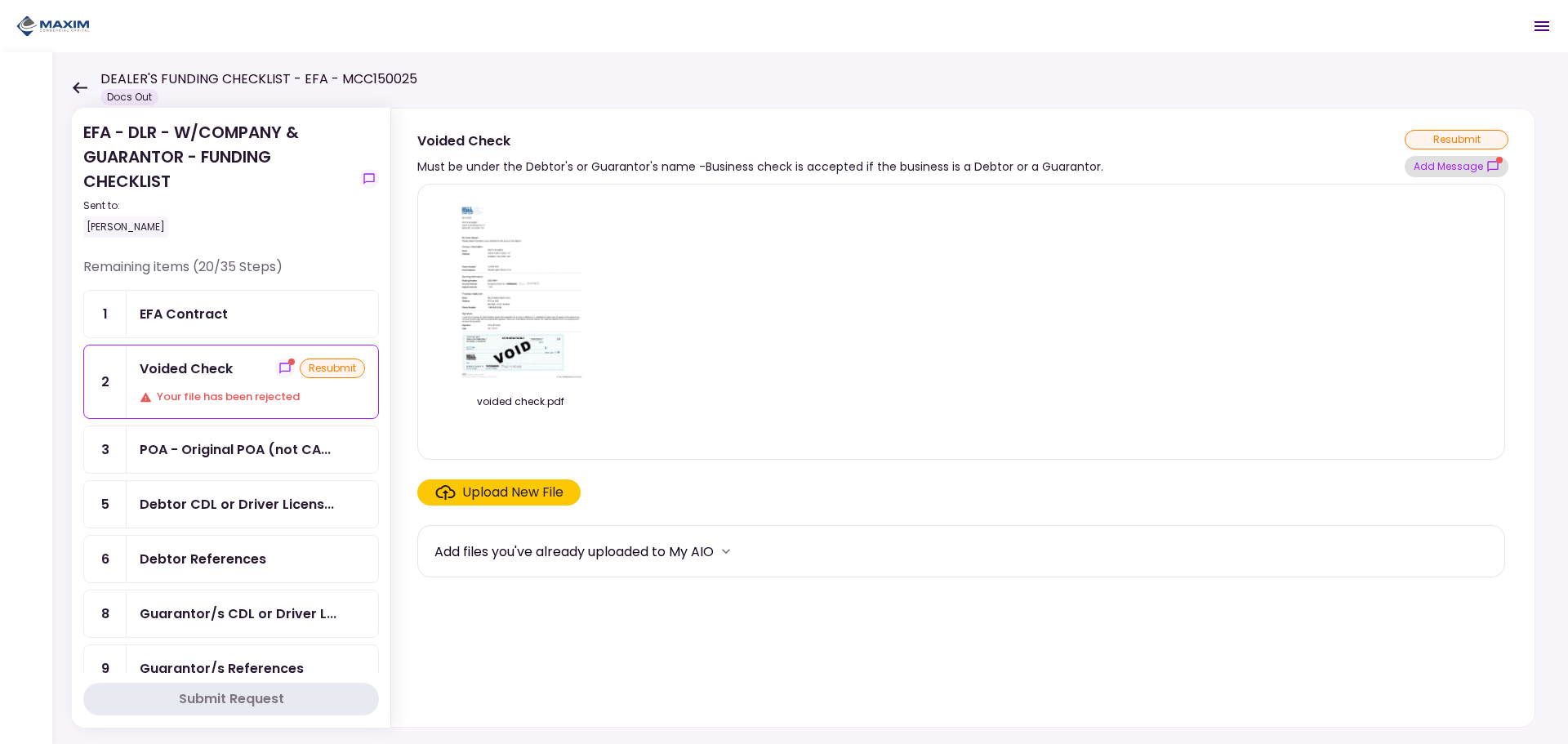
click at [1479, 159] on button "Add Message" at bounding box center [1456, 166] width 104 height 21
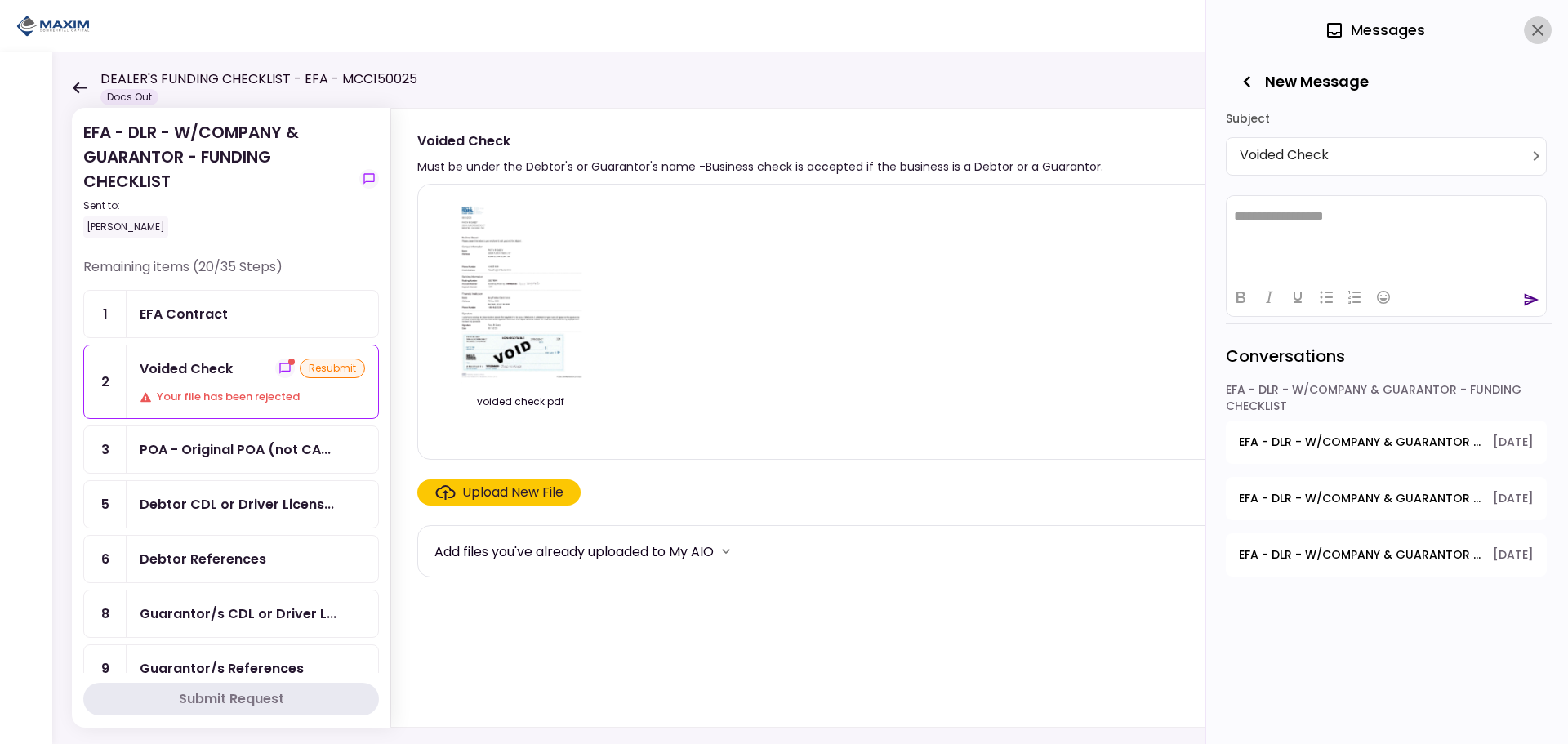
click at [1542, 17] on button "close" at bounding box center [1537, 30] width 28 height 28
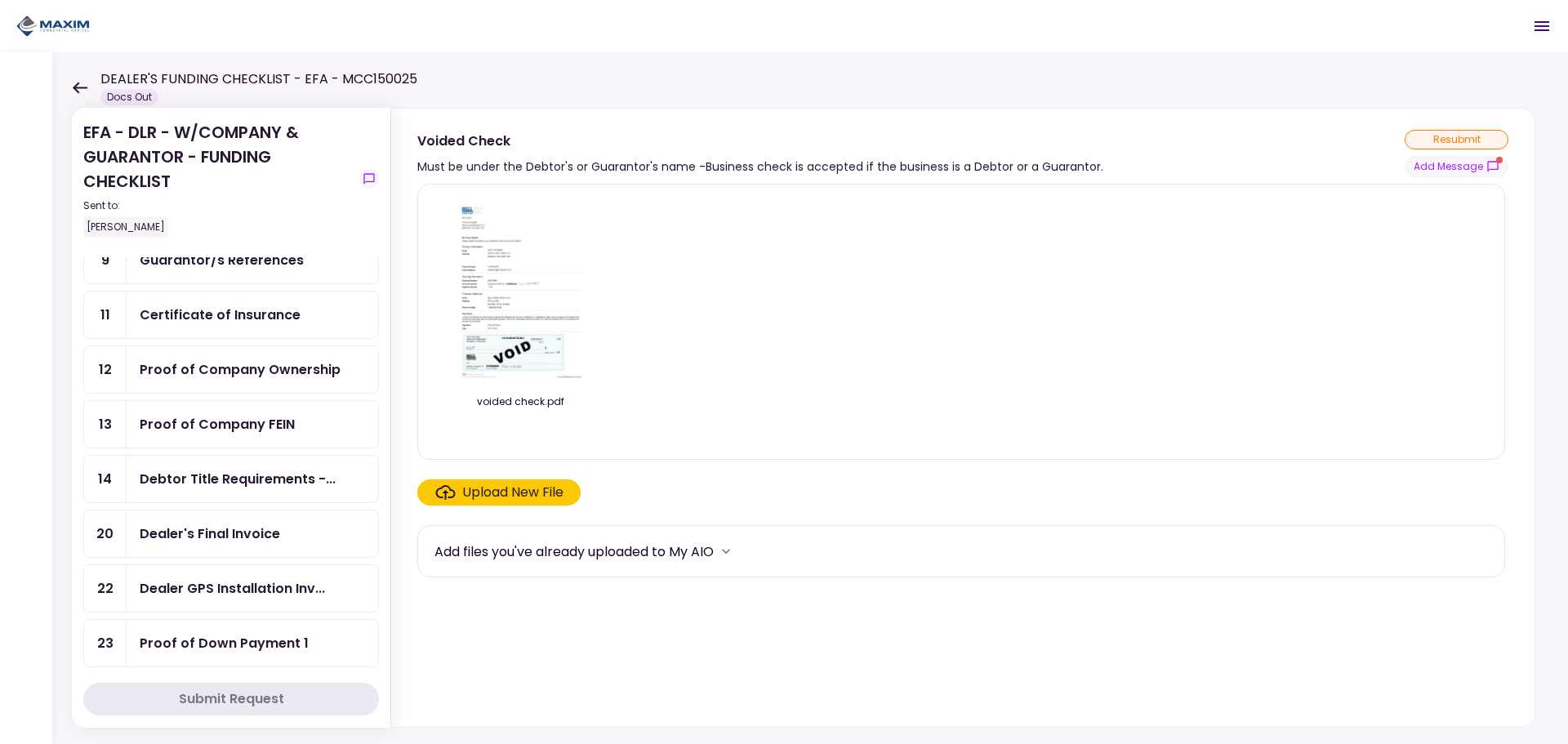
scroll to position [490, 0]
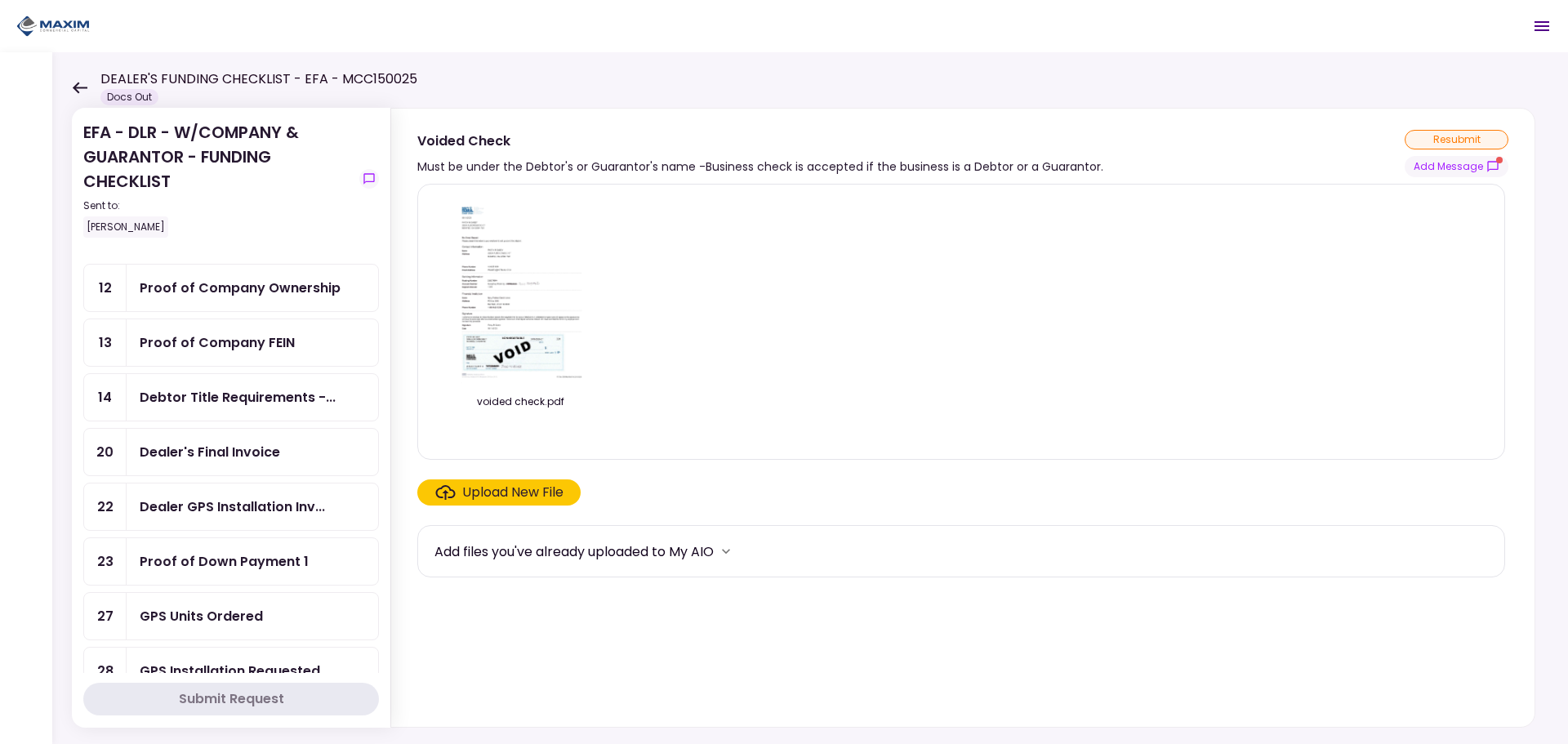
click at [233, 617] on div "GPS Units Ordered" at bounding box center [202, 617] width 123 height 21
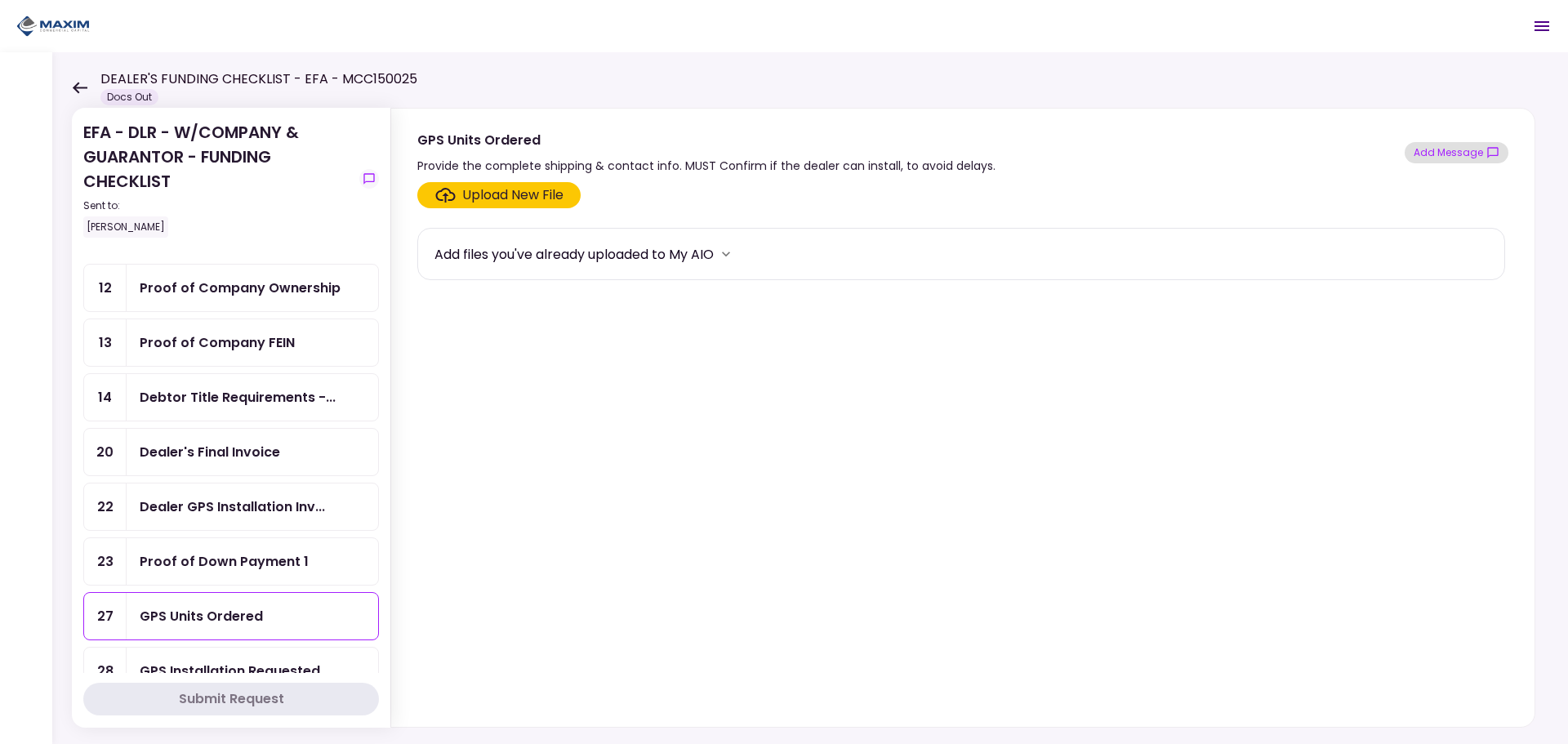
click at [1455, 162] on button "Add Message" at bounding box center [1456, 152] width 104 height 21
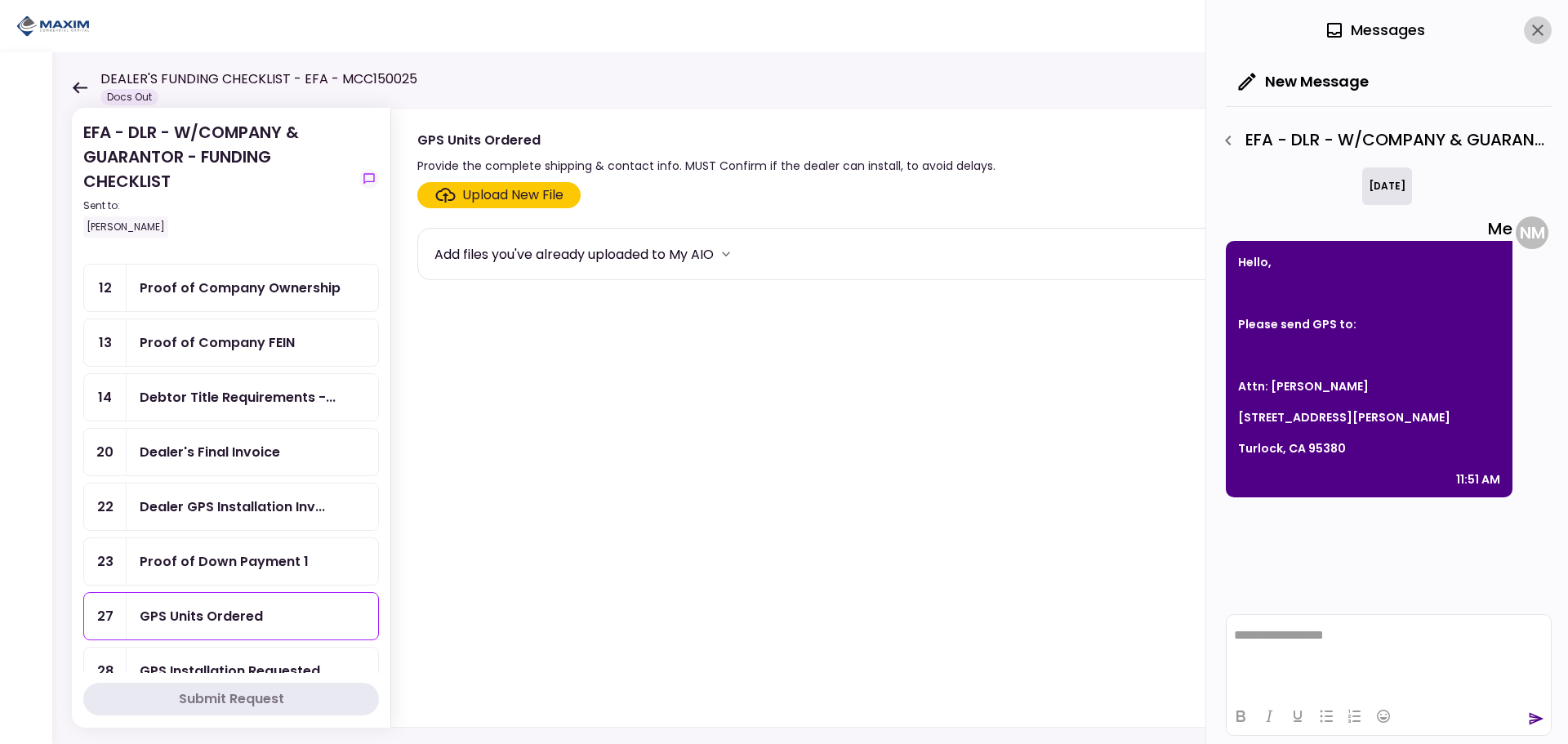
click at [1539, 27] on icon "close" at bounding box center [1538, 31] width 20 height 20
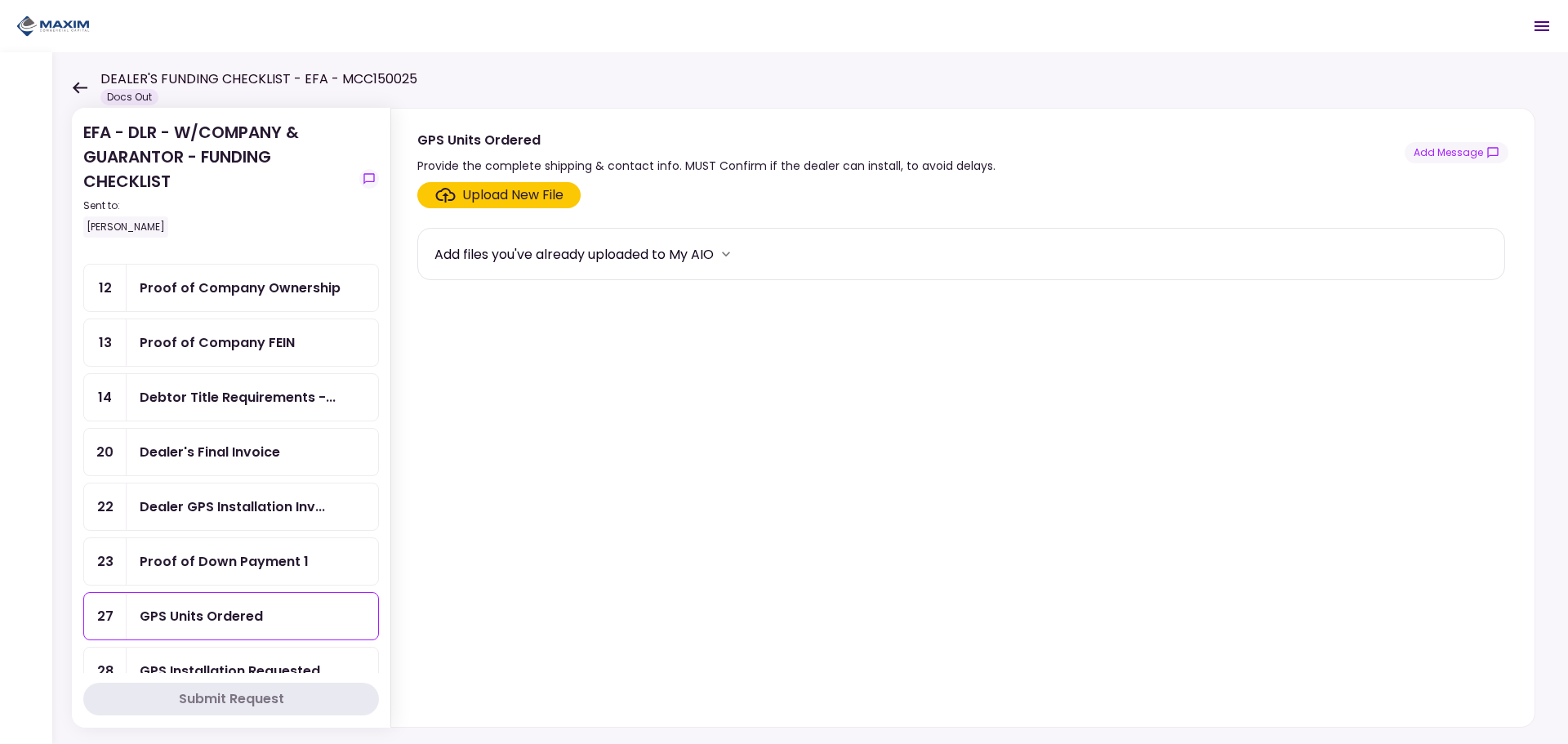
click at [1465, 141] on div "GPS Units Ordered Provide the complete shipping & contact info. MUST Confirm if…" at bounding box center [962, 153] width 1091 height 46
click at [1460, 149] on button "Add Message" at bounding box center [1456, 152] width 104 height 21
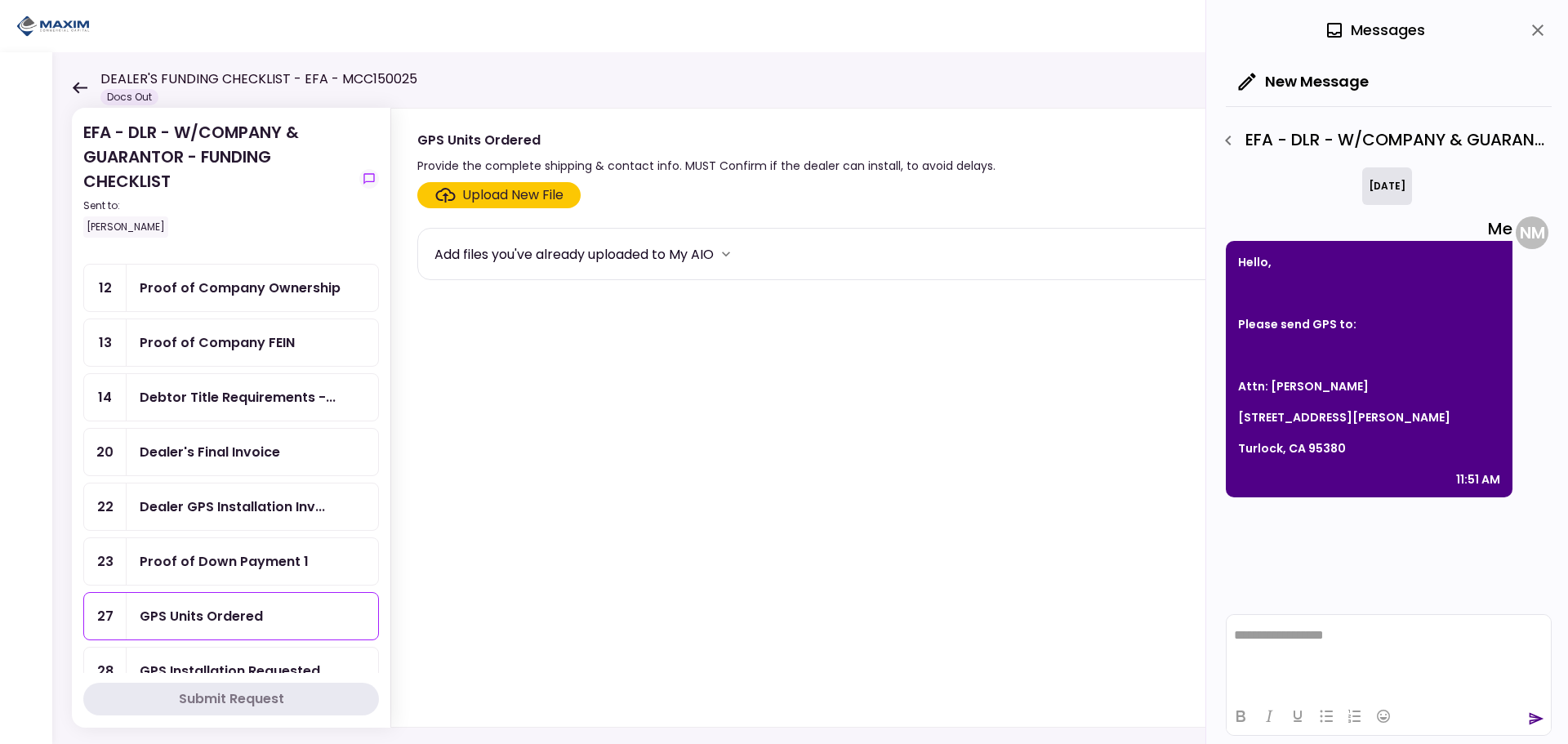
click at [1228, 146] on icon "button" at bounding box center [1228, 141] width 20 height 20
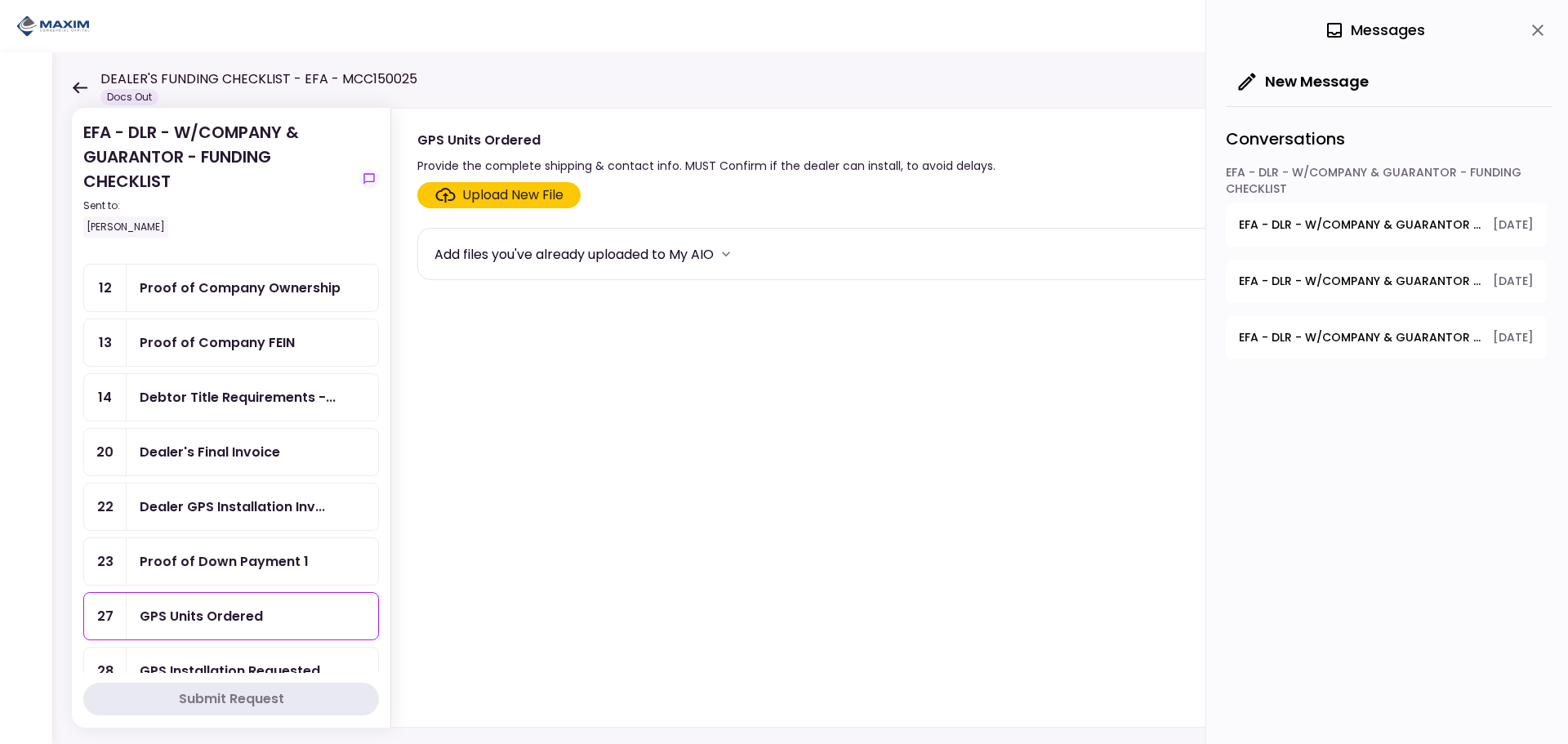
click at [1335, 136] on div "Conversations" at bounding box center [1388, 135] width 326 height 58
click at [1309, 347] on button "EFA - DLR - W/COMPANY & GUARANTOR - FUNDING CHECKLIST - Debtor Title Requiremen…" at bounding box center [1385, 338] width 321 height 43
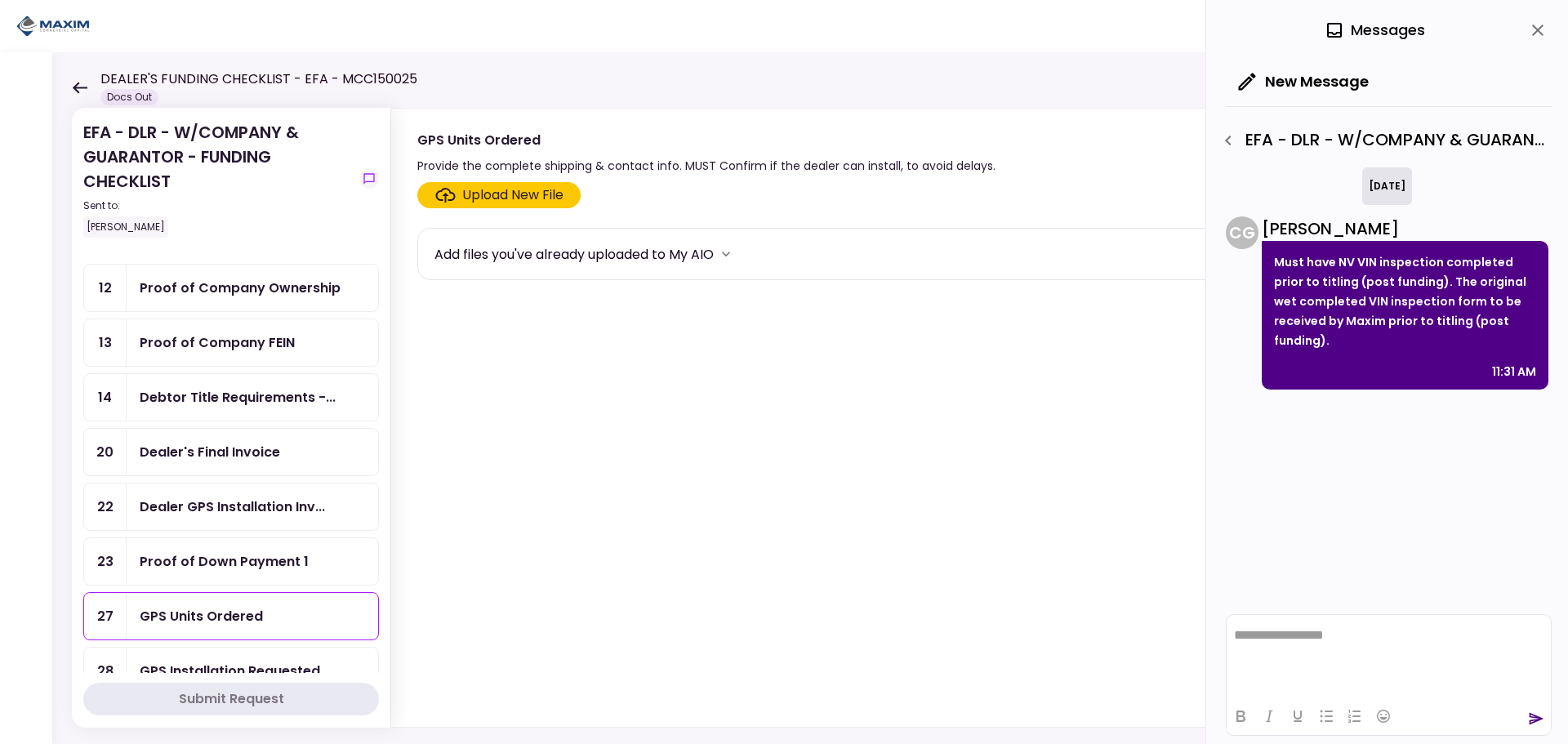
click at [1535, 30] on icon "close" at bounding box center [1538, 31] width 20 height 20
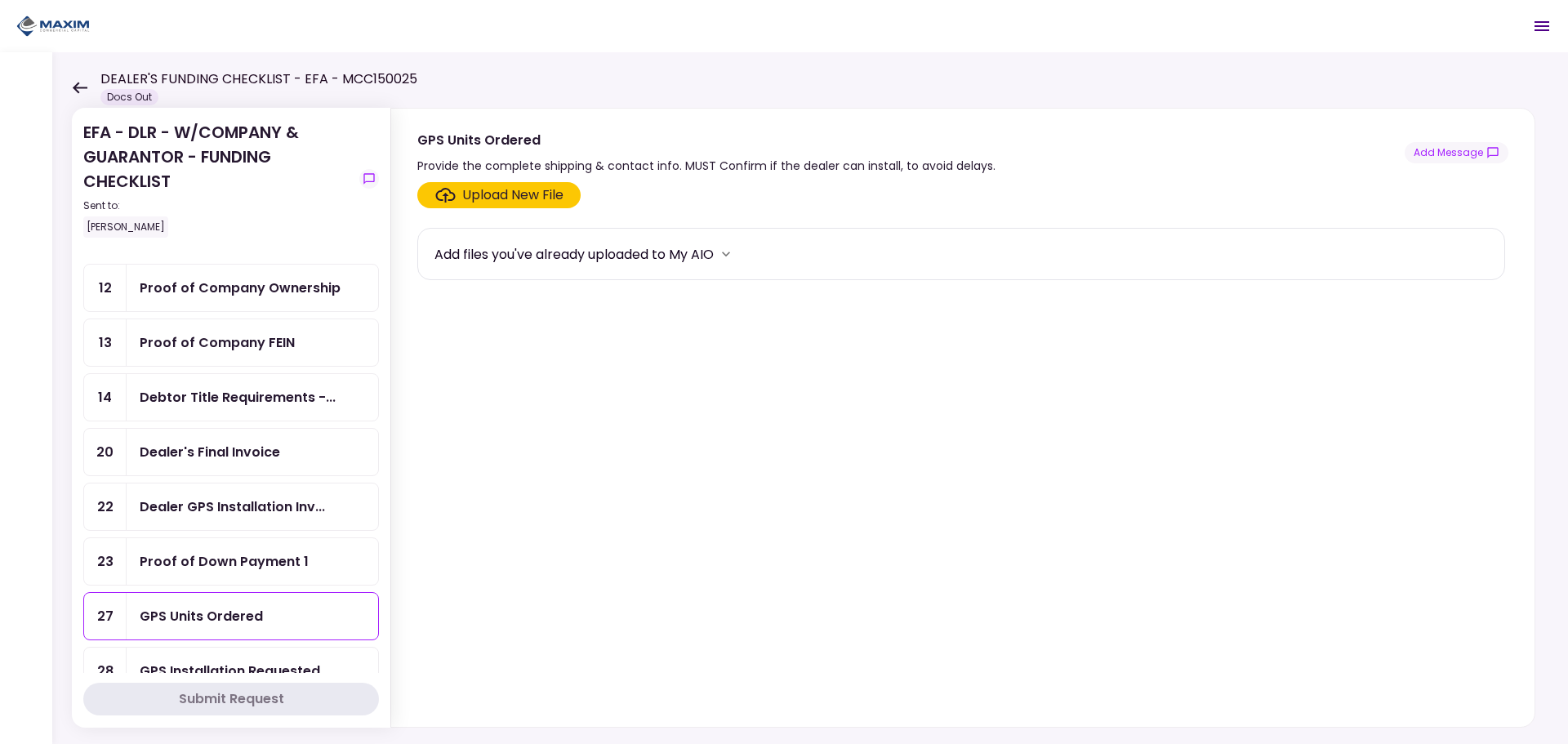
click at [1432, 139] on div "GPS Units Ordered Provide the complete shipping & contact info. MUST Confirm if…" at bounding box center [962, 153] width 1091 height 46
click at [1432, 148] on button "Add Message" at bounding box center [1456, 152] width 104 height 21
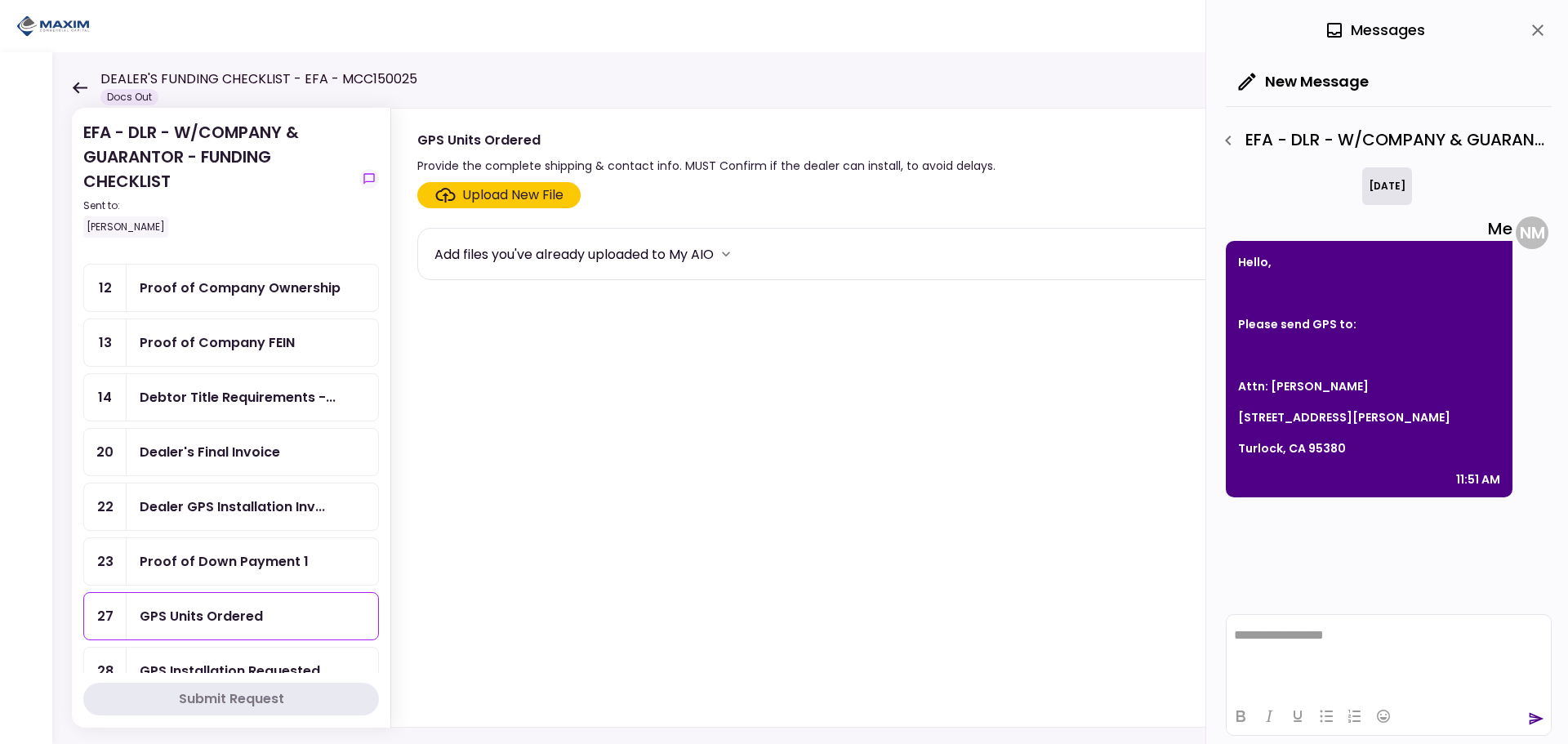
click at [1541, 37] on icon "close" at bounding box center [1538, 31] width 20 height 20
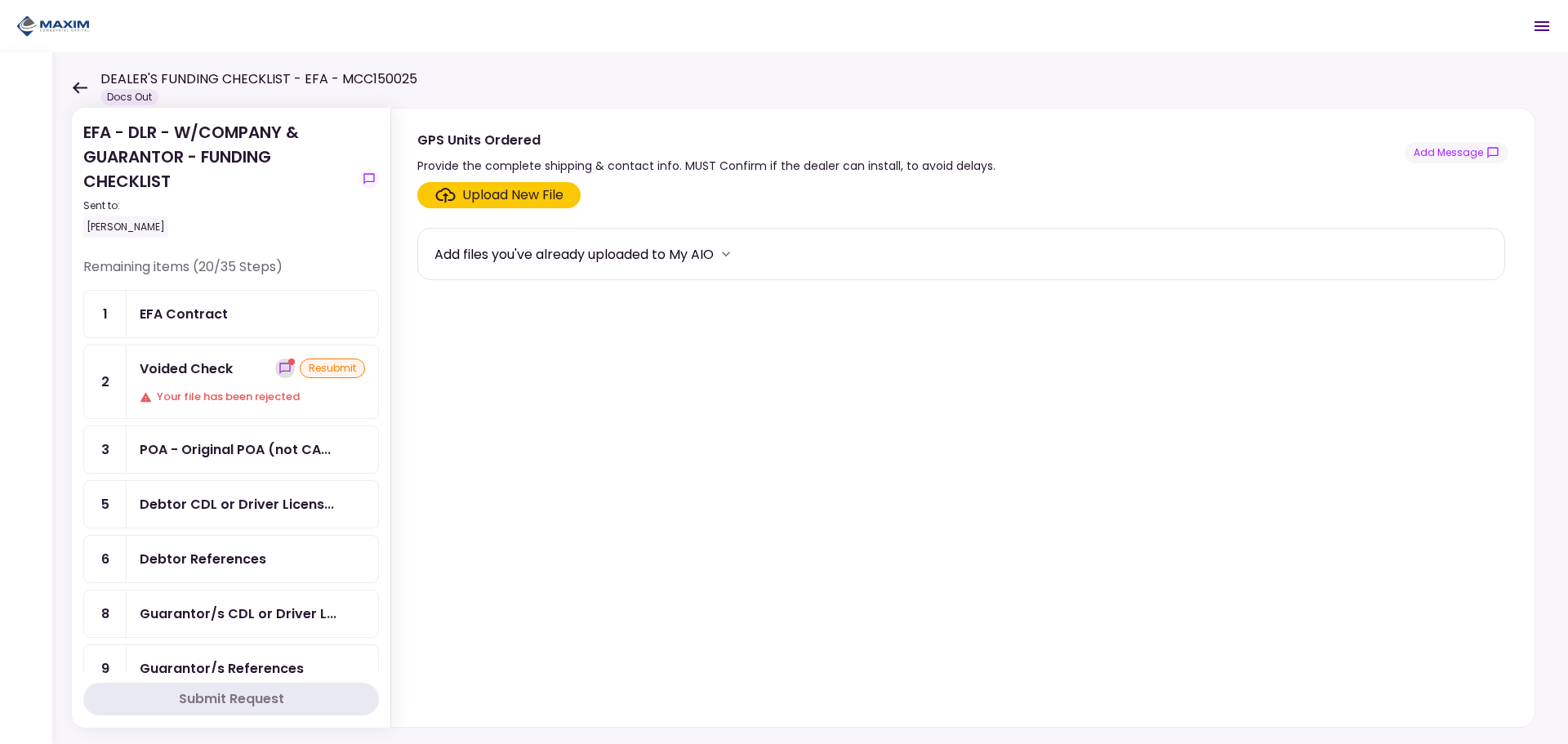
click at [276, 375] on button "show-messages" at bounding box center [286, 369] width 20 height 20
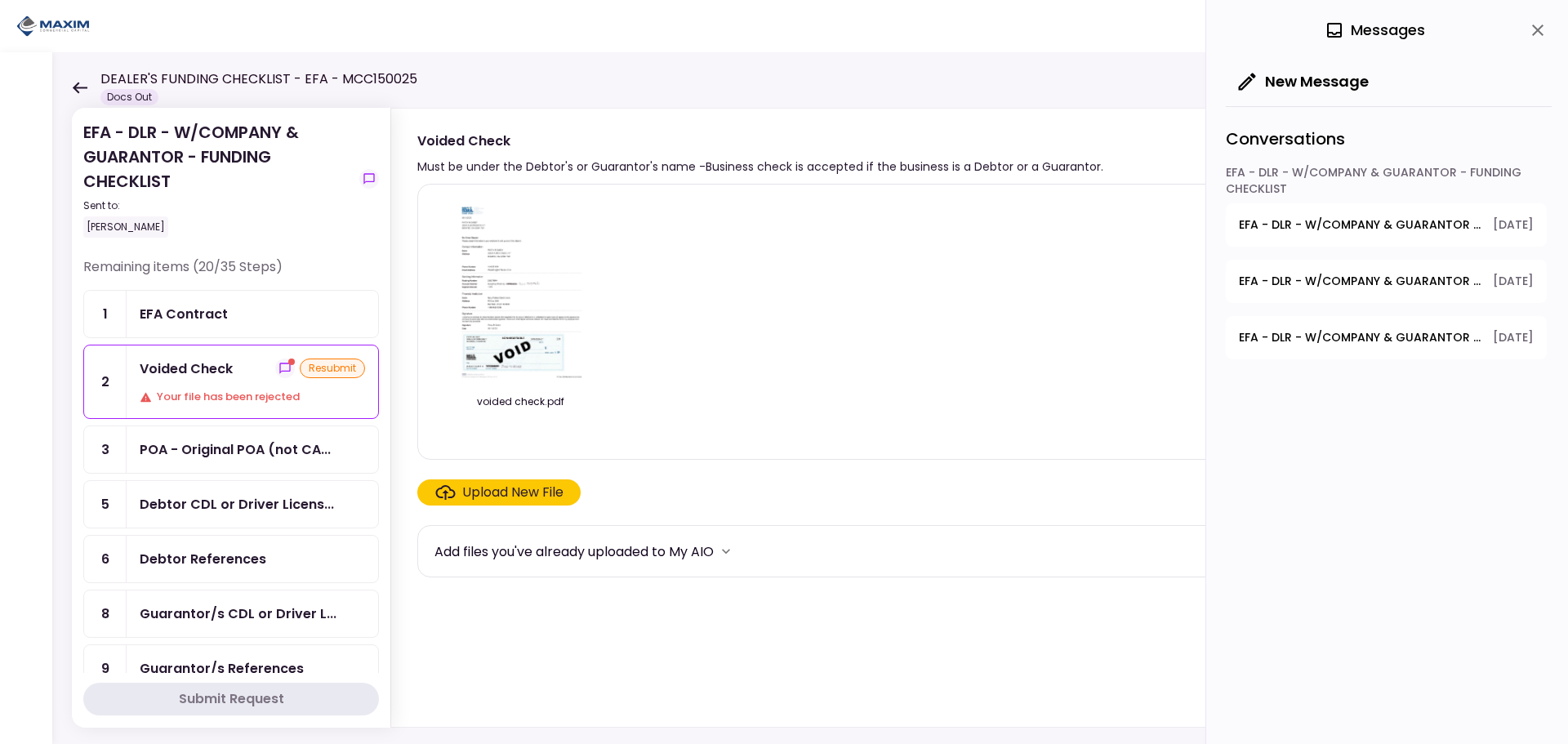
click at [1332, 345] on span "EFA - DLR - W/COMPANY & GUARANTOR - FUNDING CHECKLIST - Debtor Title Requiremen…" at bounding box center [1360, 337] width 242 height 17
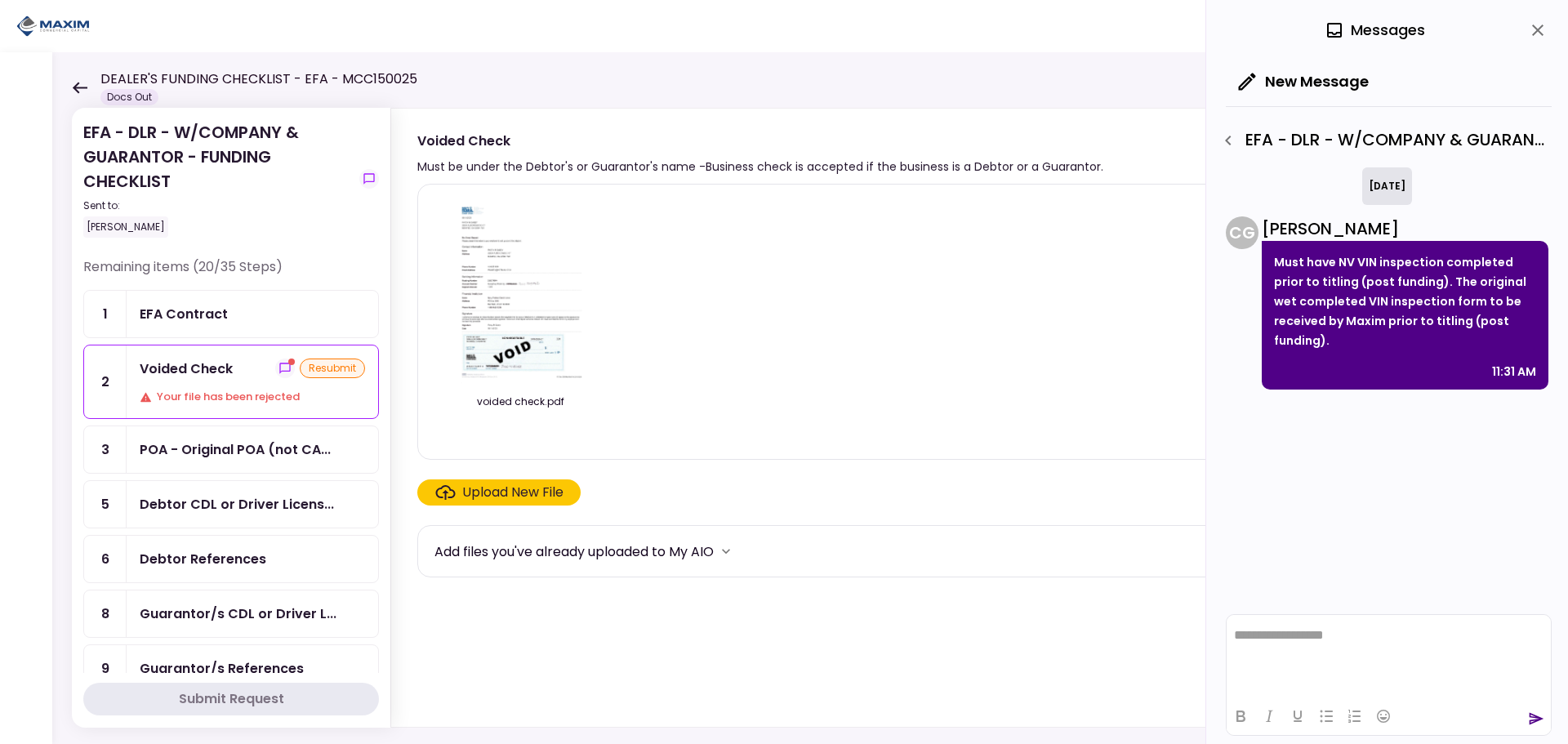
click at [1539, 38] on icon "close" at bounding box center [1538, 31] width 20 height 20
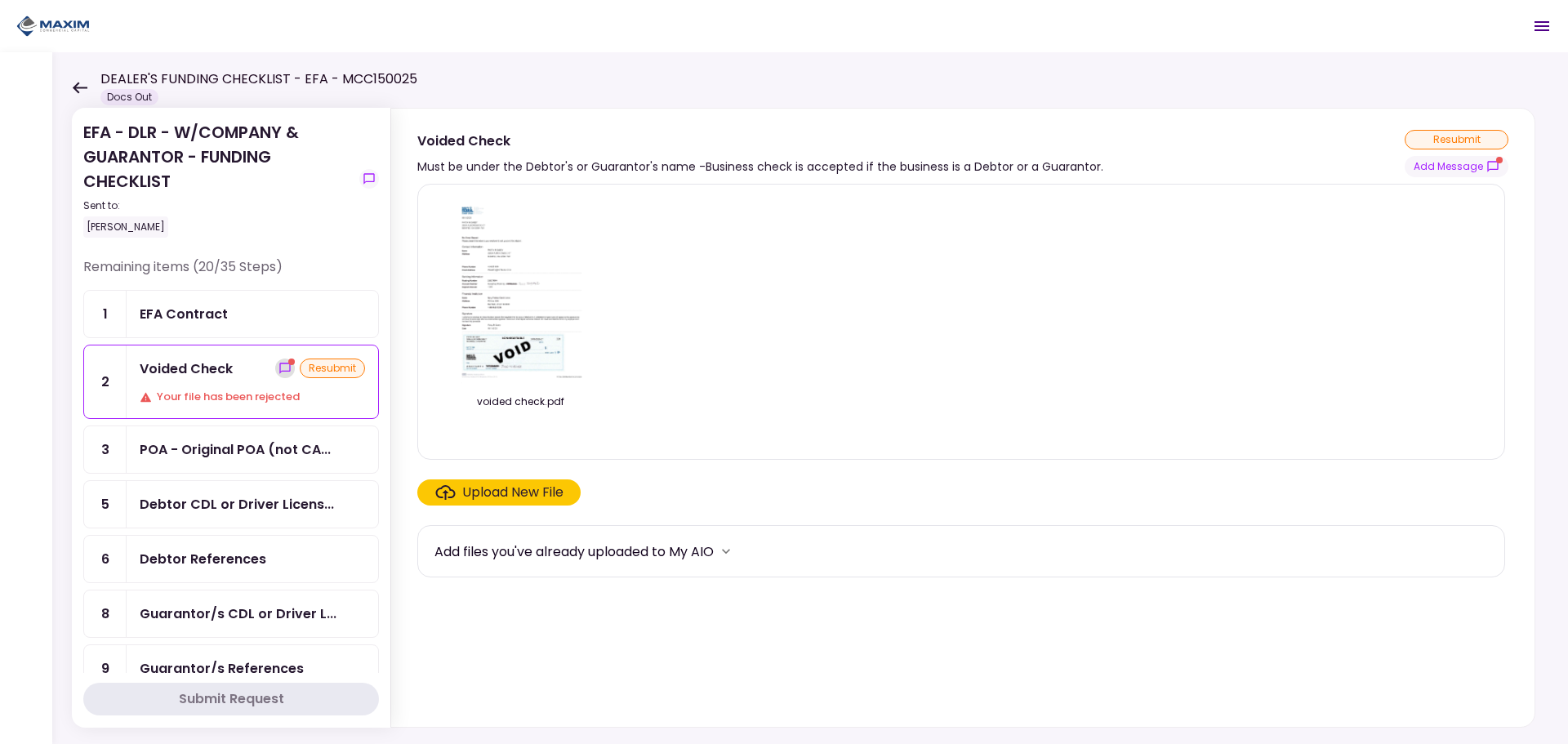
click at [283, 370] on icon "show-messages" at bounding box center [285, 368] width 11 height 11
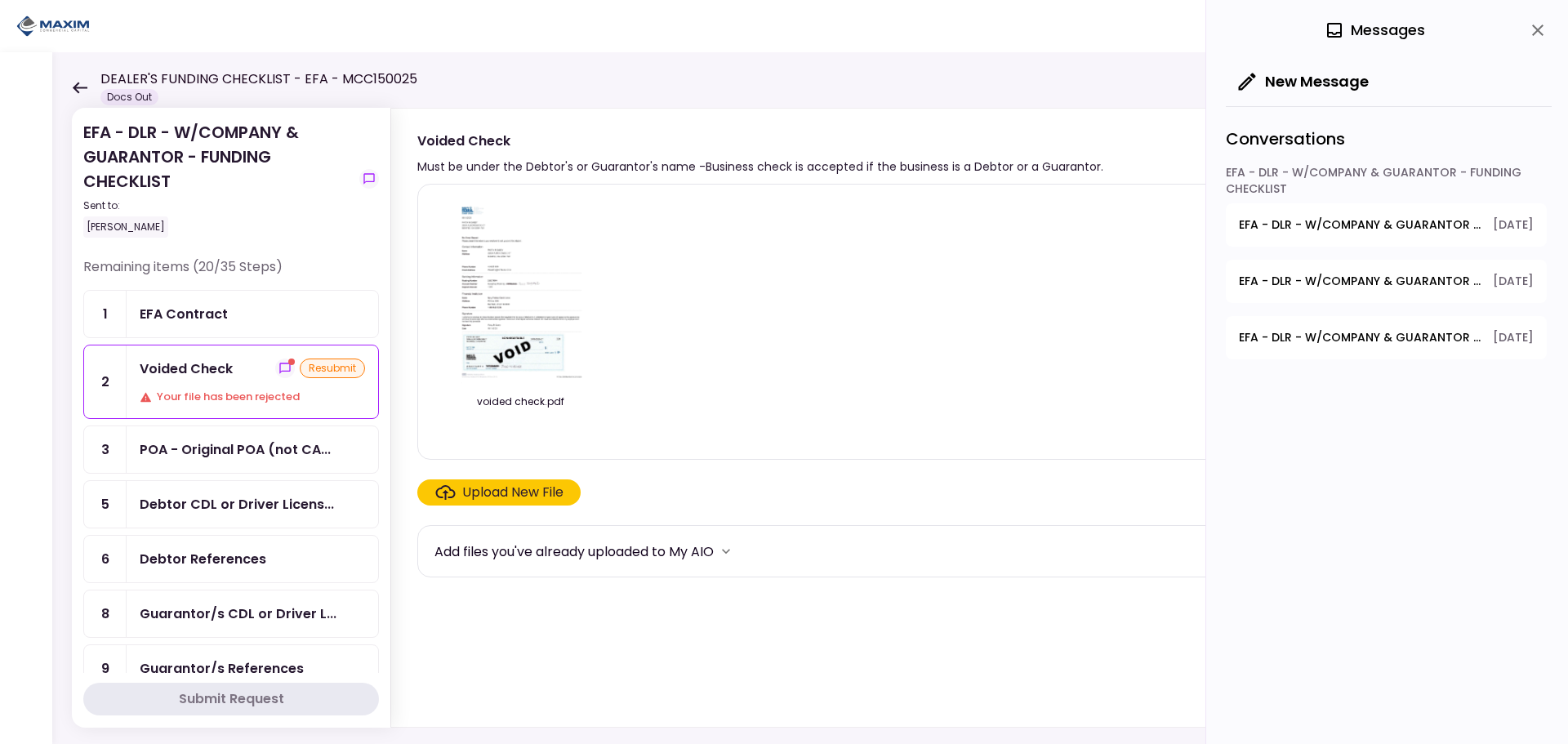
click at [1316, 293] on button "EFA - DLR - W/COMPANY & GUARANTOR - FUNDING CHECKLIST - Dealer's Final Invoice …" at bounding box center [1385, 281] width 321 height 43
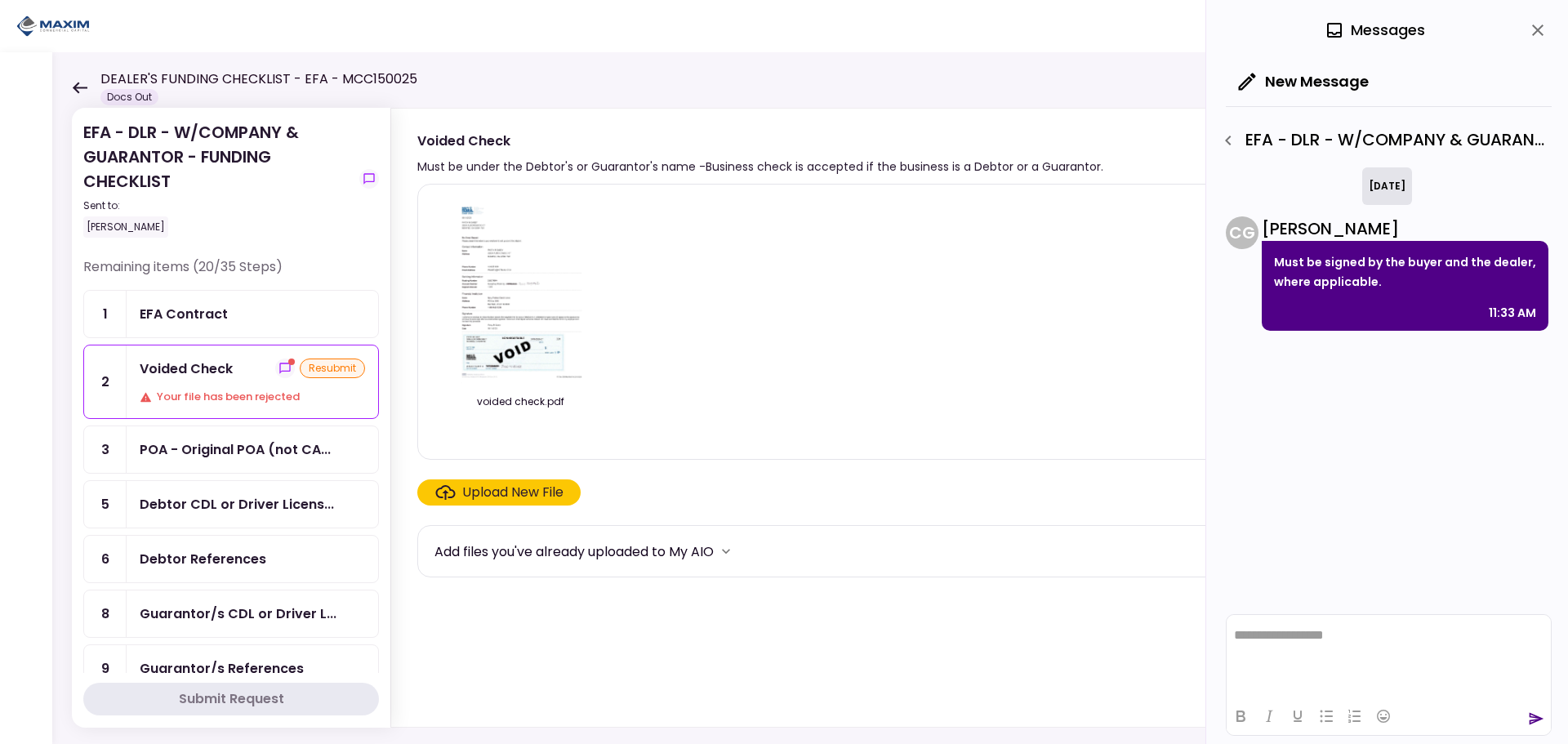
click at [1537, 31] on icon "close" at bounding box center [1537, 30] width 12 height 12
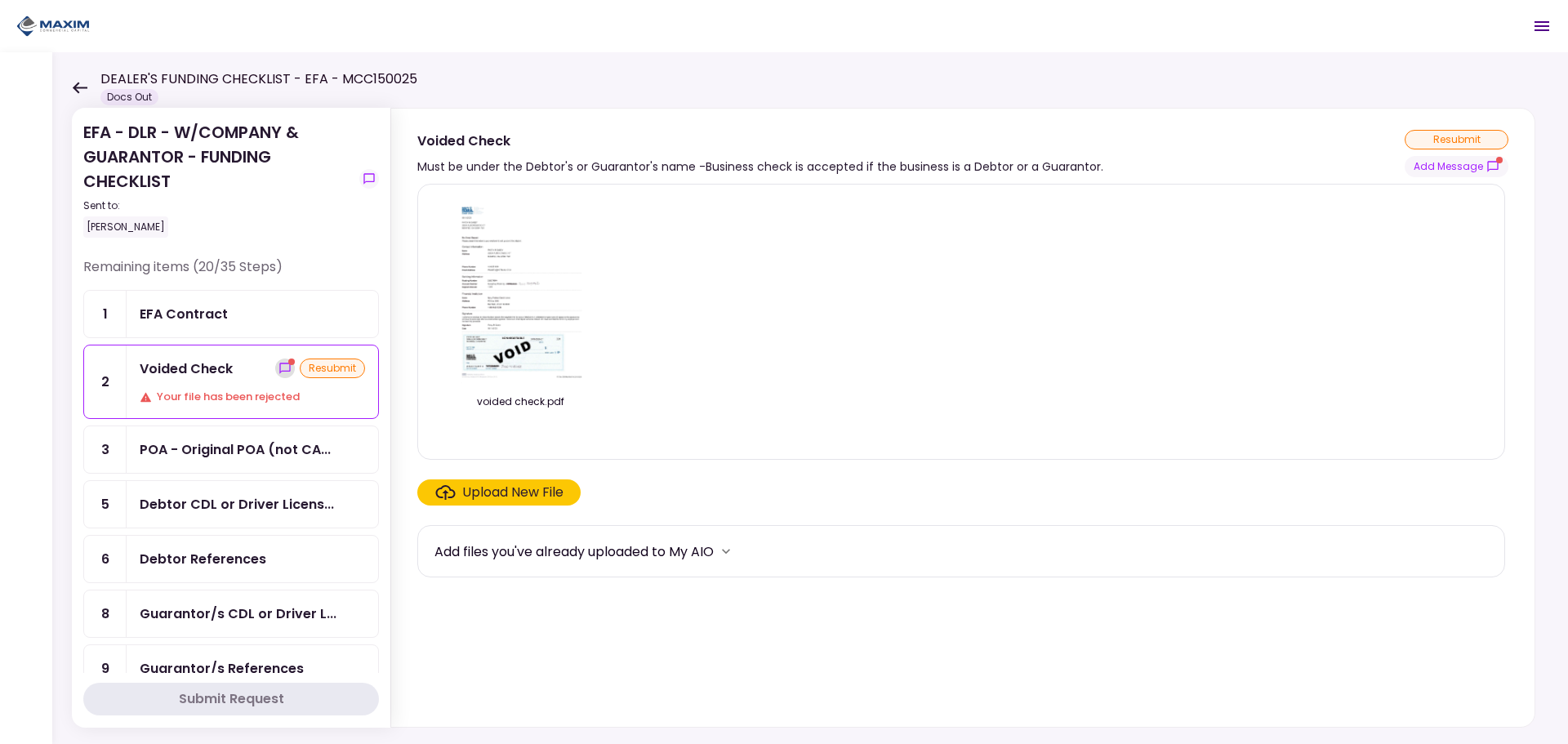
click at [276, 372] on button "show-messages" at bounding box center [286, 369] width 20 height 20
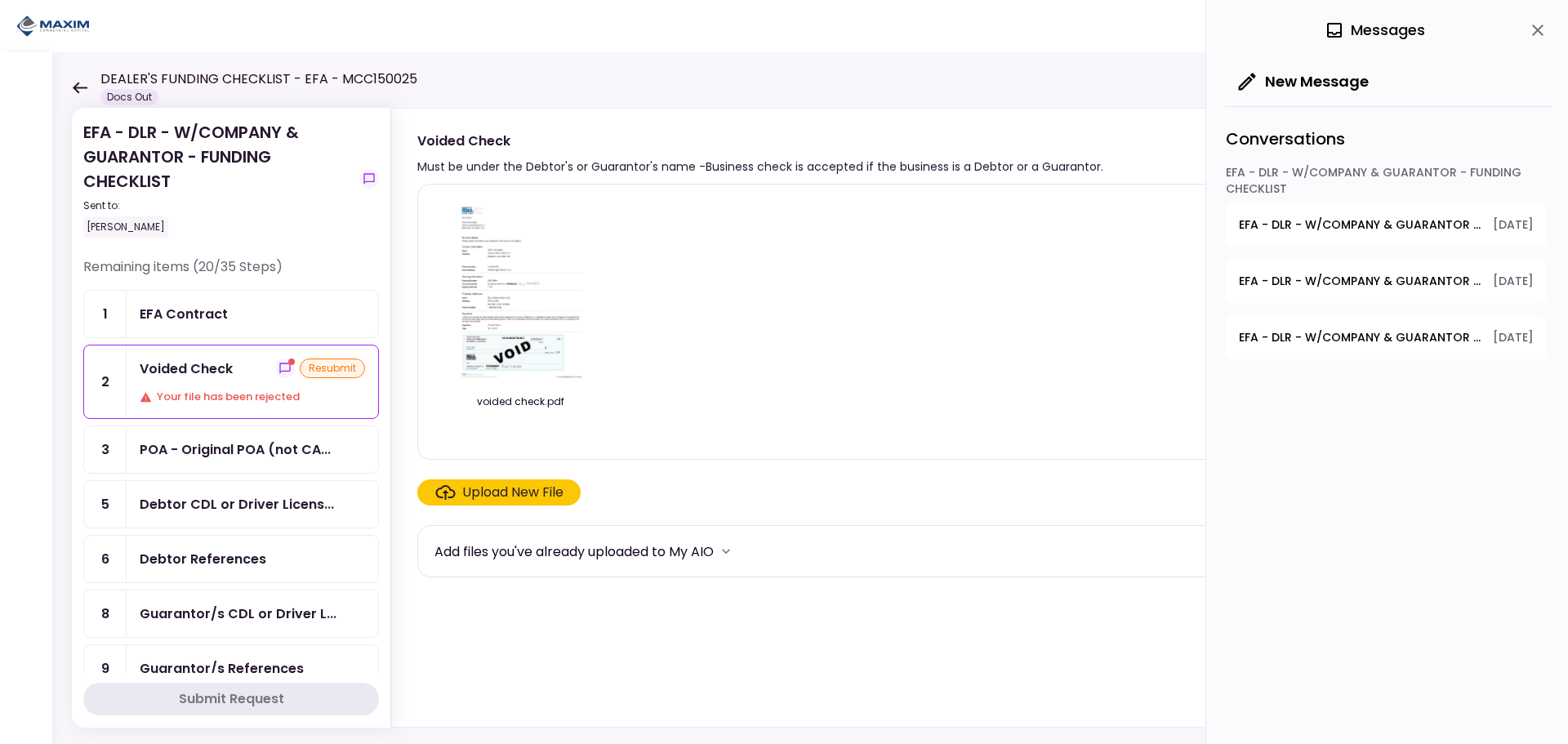
click at [1381, 231] on span "EFA - DLR - W/COMPANY & GUARANTOR - FUNDING CHECKLIST - GPS Units Ordered" at bounding box center [1360, 224] width 242 height 17
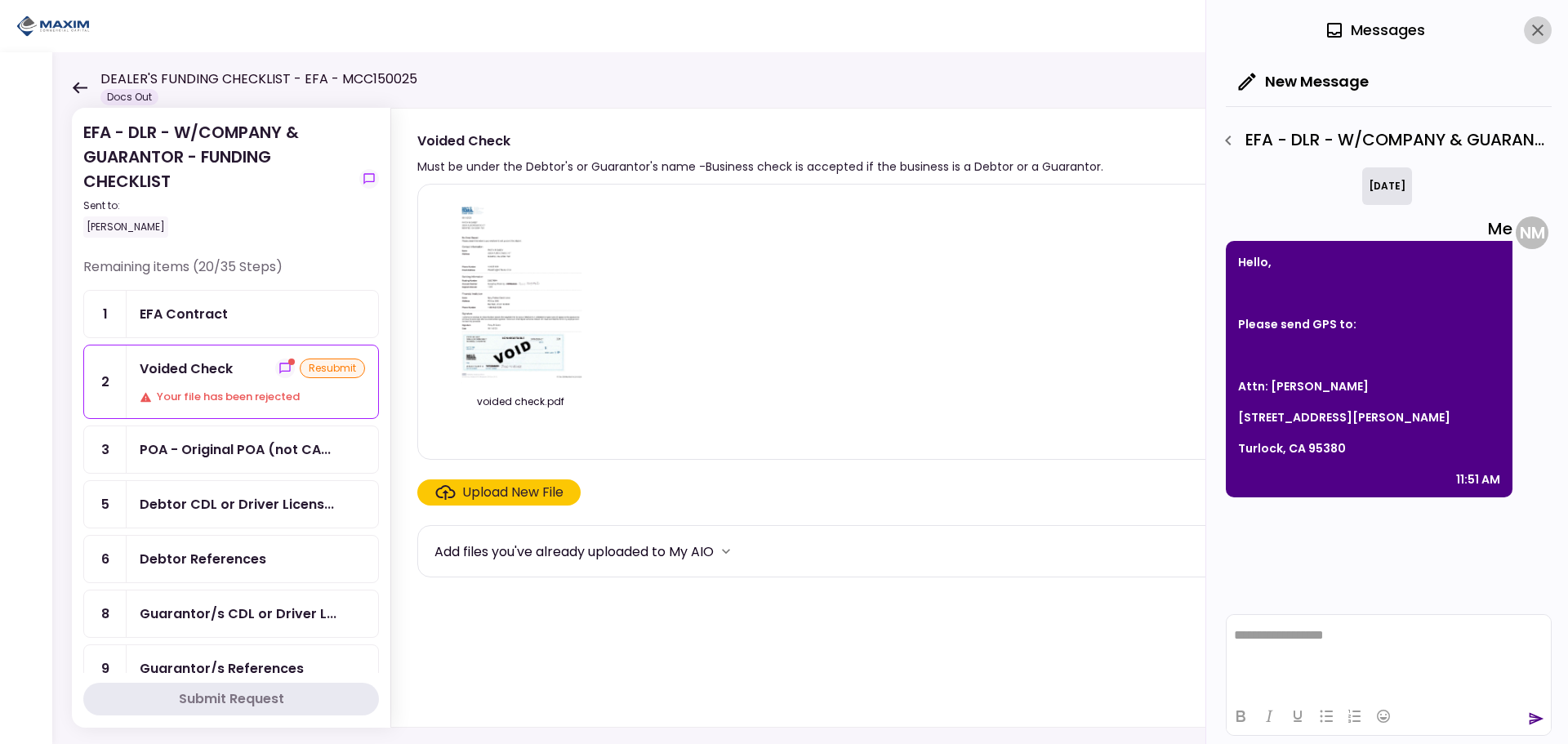
click at [1533, 28] on icon "close" at bounding box center [1538, 31] width 20 height 20
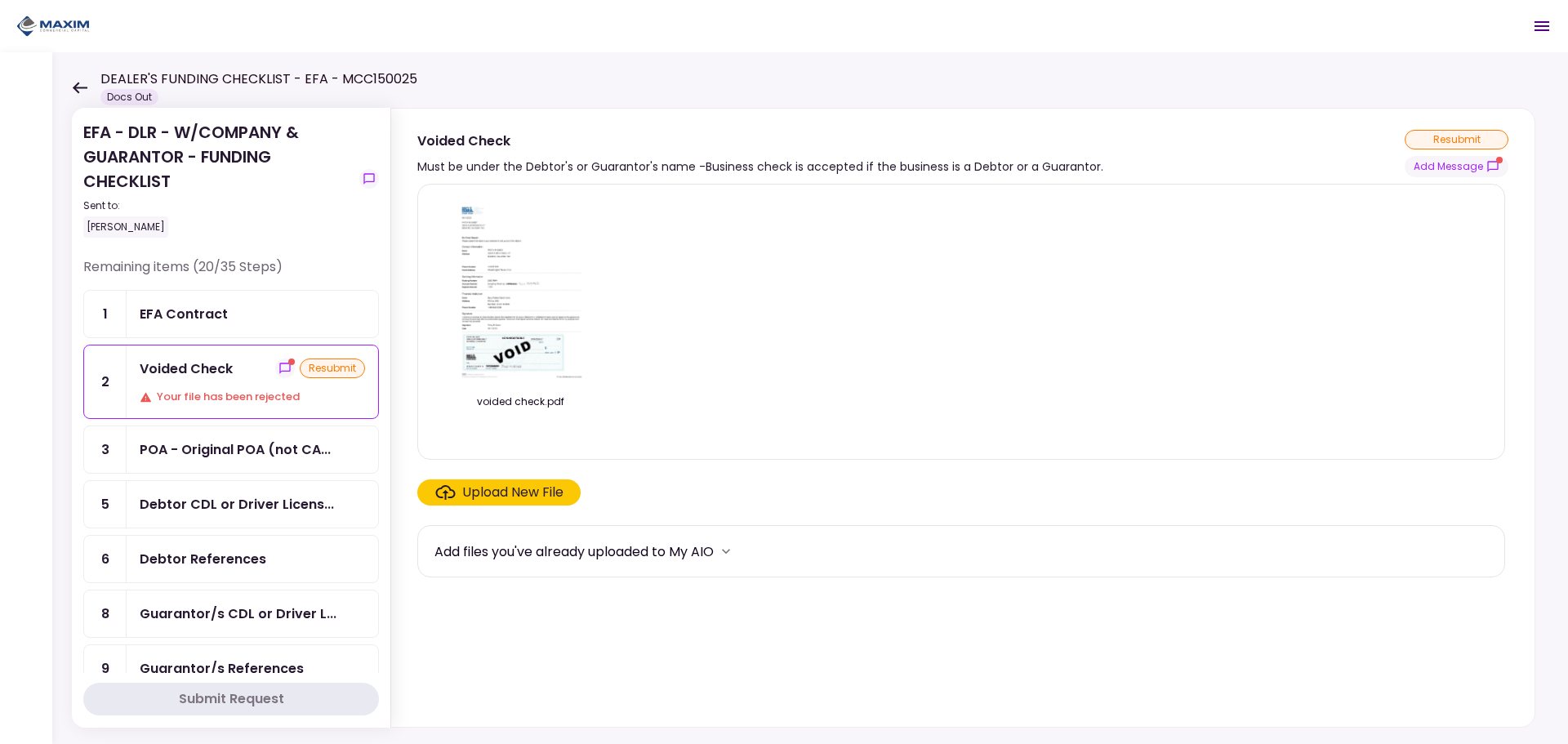
click at [524, 321] on img at bounding box center [520, 291] width 146 height 187
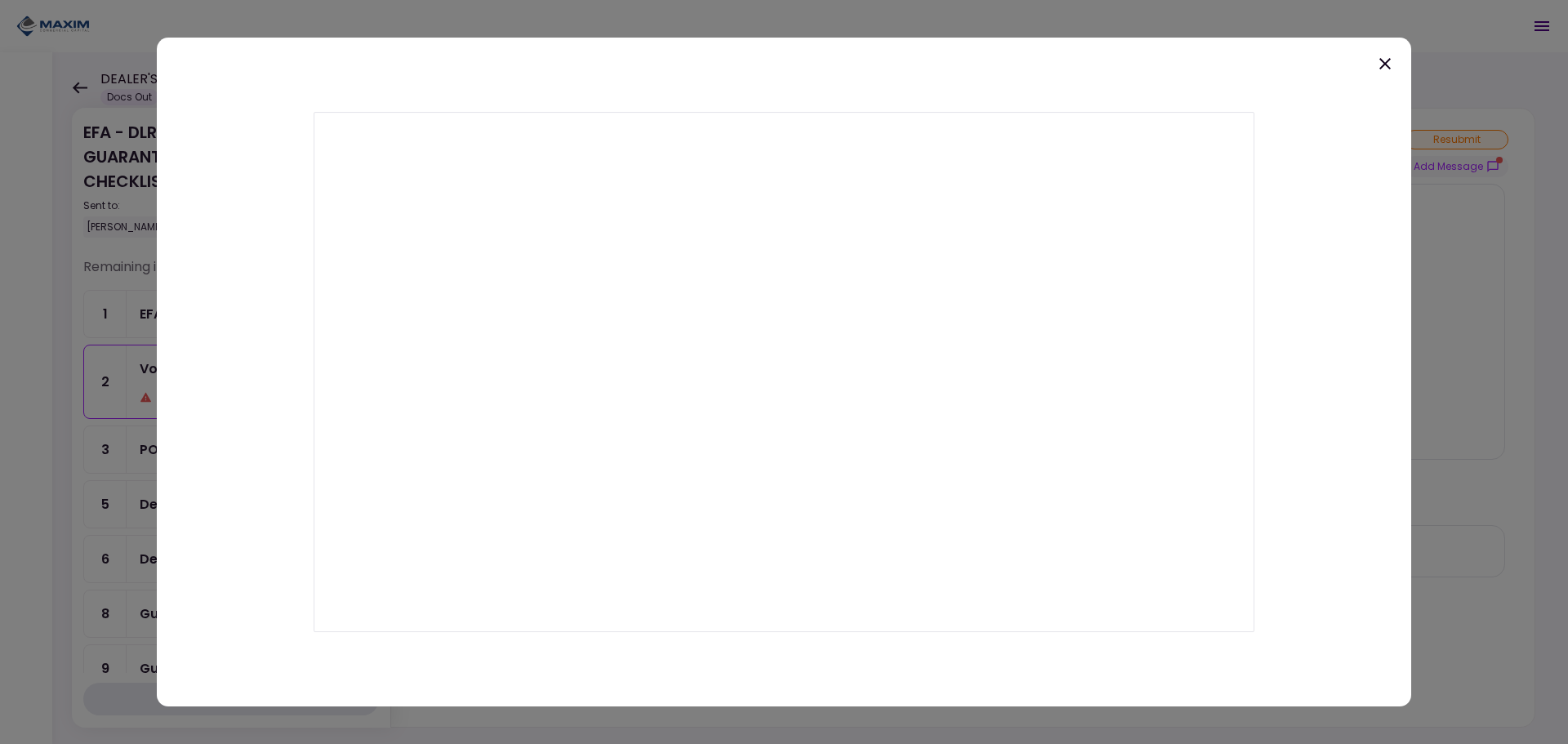
click at [1386, 64] on icon at bounding box center [1385, 63] width 12 height 12
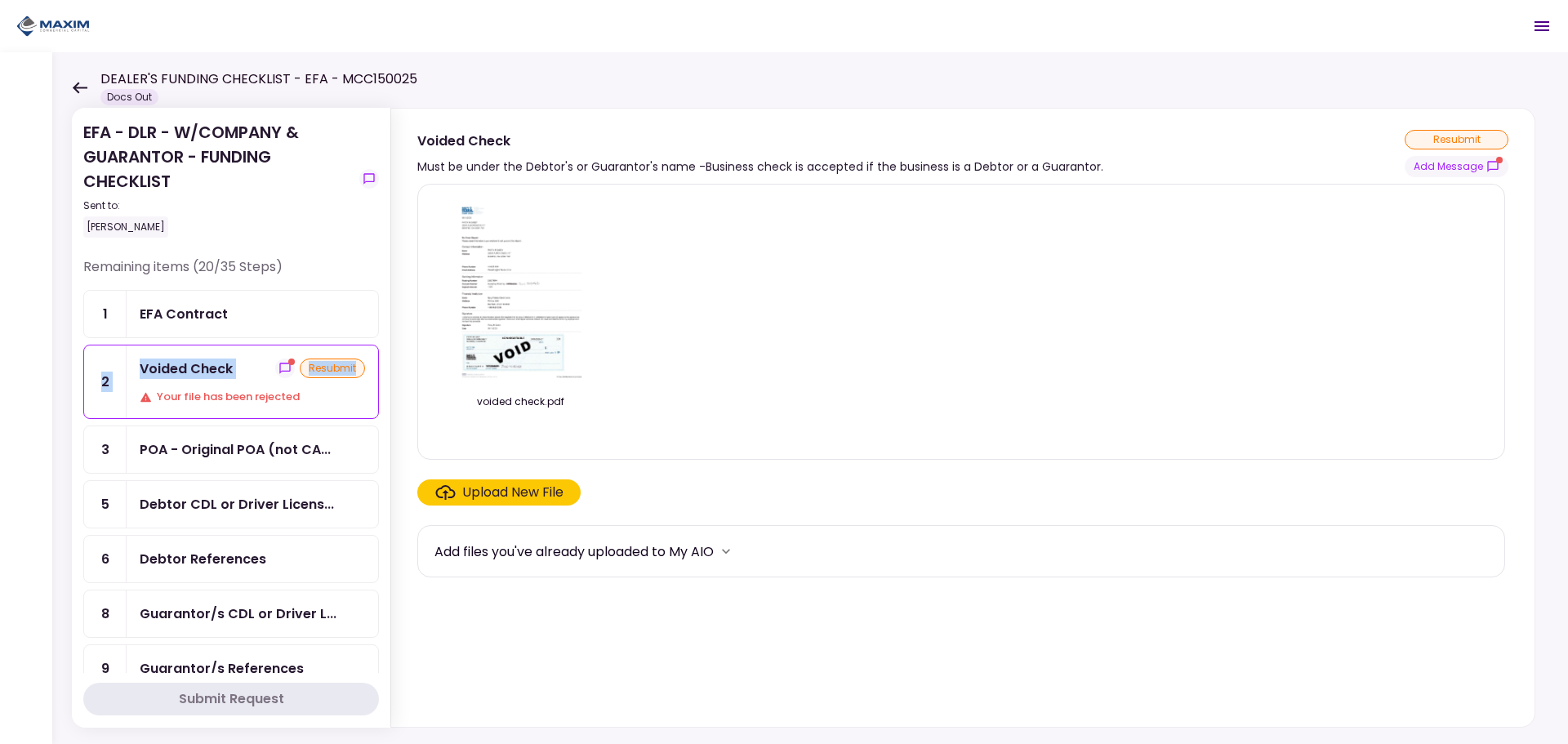
drag, startPoint x: 381, startPoint y: 334, endPoint x: 373, endPoint y: 351, distance: 18.8
click at [379, 351] on section "EFA - DLR - W/COMPANY & GUARANTOR - FUNDING CHECKLIST Sent to: Nathaly Moreira …" at bounding box center [231, 418] width 318 height 620
click at [247, 384] on div "Voided Check resubmit Your file has been rejected" at bounding box center [252, 381] width 251 height 72
click at [279, 371] on icon "show-messages" at bounding box center [285, 368] width 11 height 11
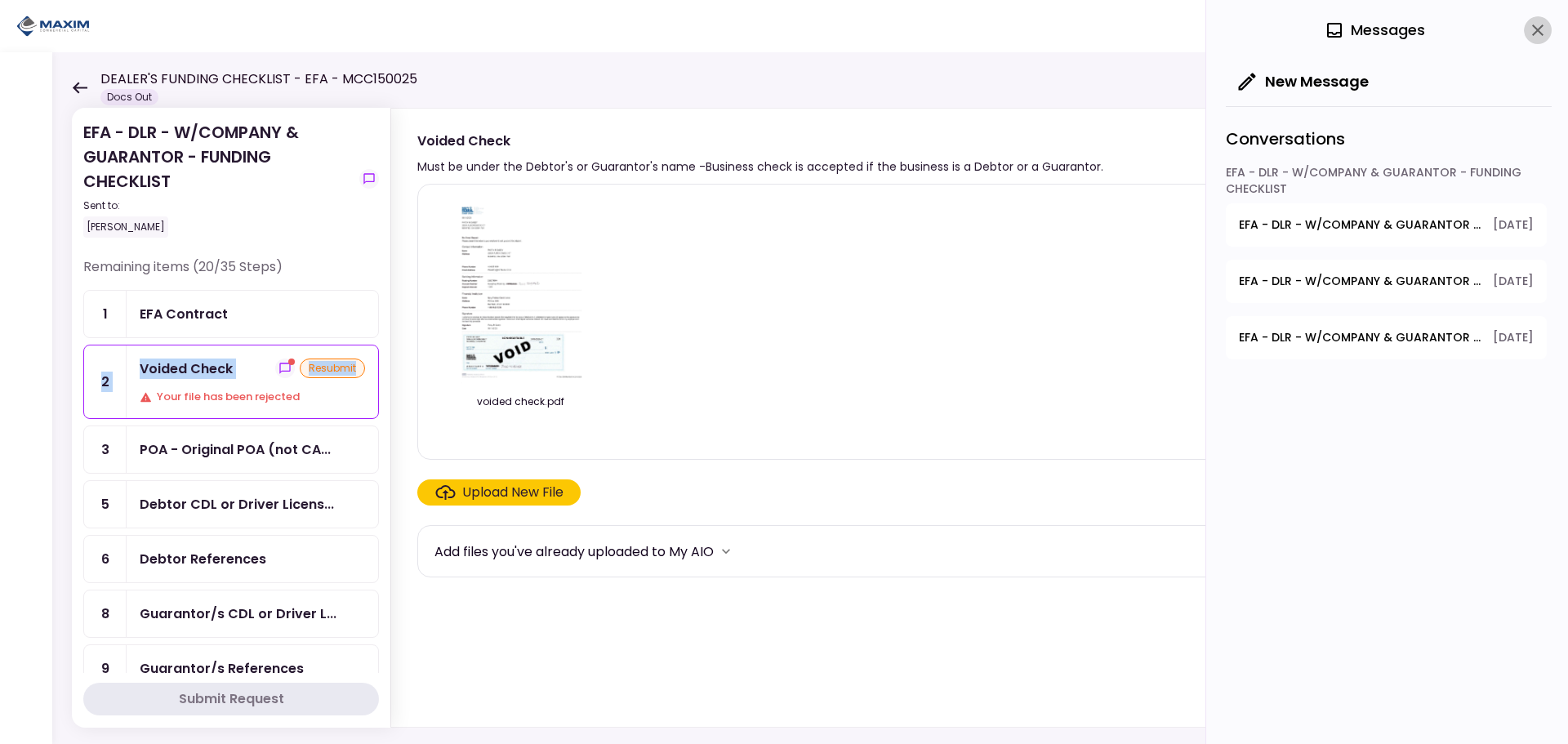
click at [1540, 33] on icon "close" at bounding box center [1537, 30] width 12 height 12
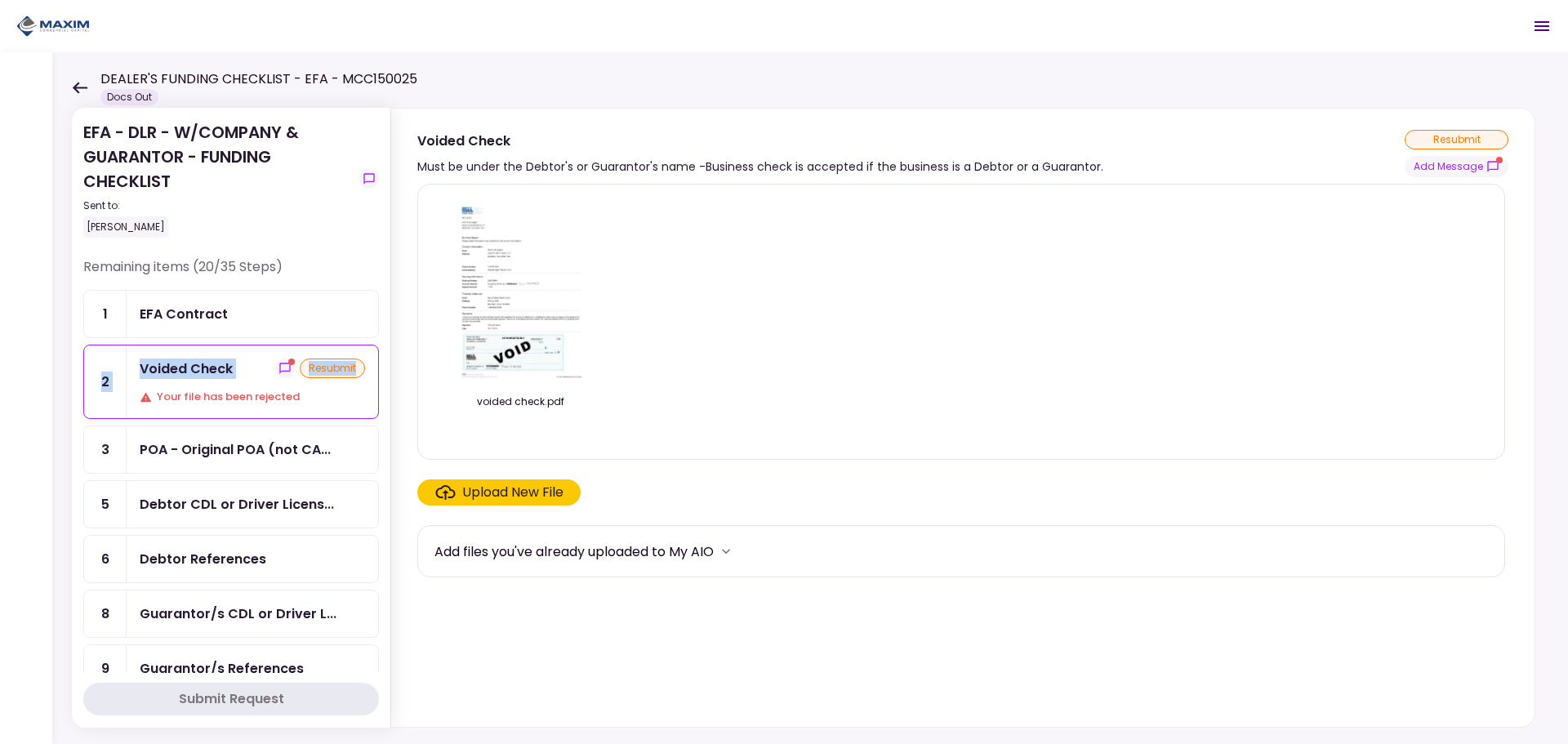
click at [251, 395] on div "Your file has been rejected" at bounding box center [252, 397] width 225 height 16
click at [239, 381] on div "Voided Check resubmit Your file has been rejected" at bounding box center [252, 381] width 251 height 72
click at [825, 375] on div "voided check.pdf" at bounding box center [962, 322] width 1054 height 249
click at [279, 365] on icon "show-messages" at bounding box center [285, 368] width 11 height 11
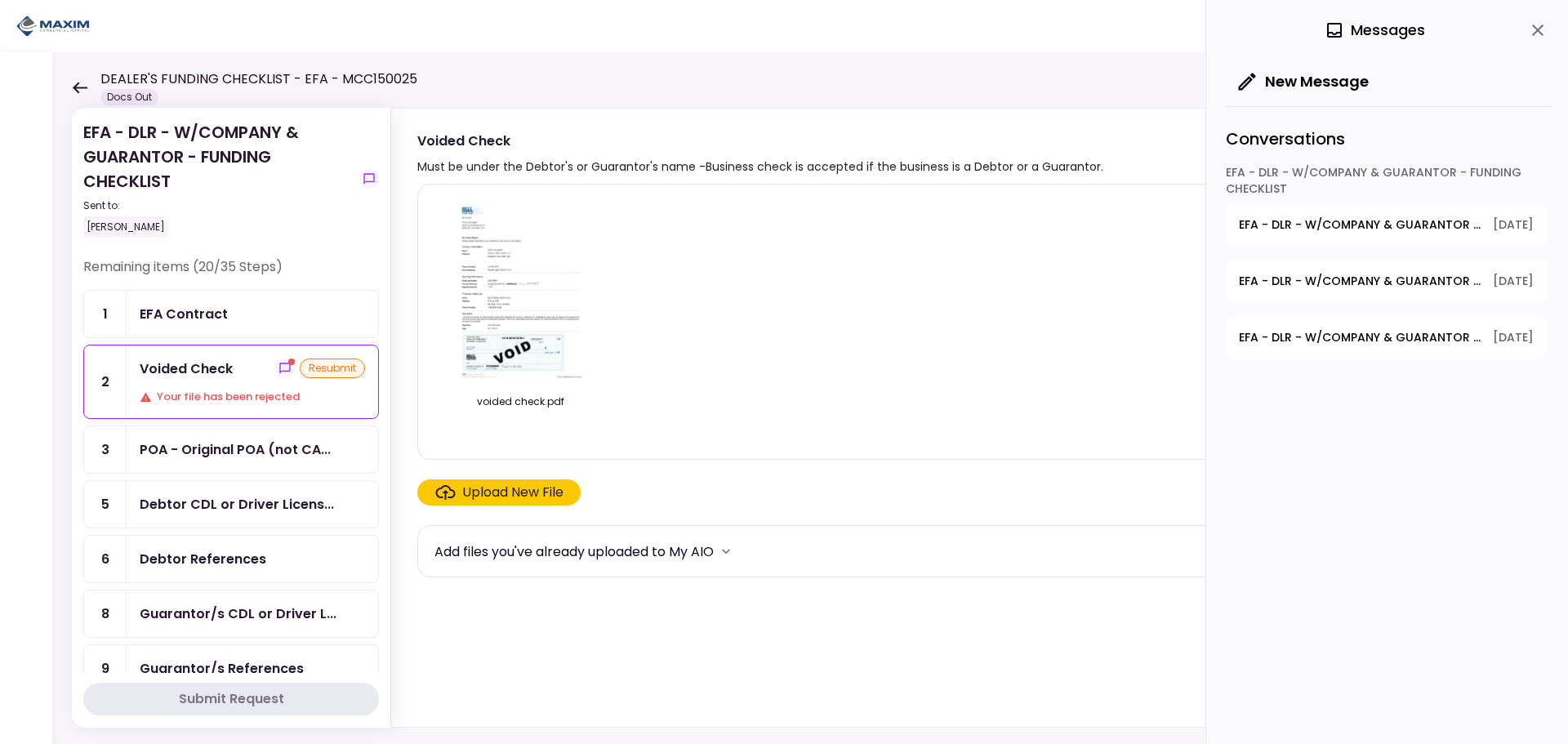
click at [1335, 330] on span "EFA - DLR - W/COMPANY & GUARANTOR - FUNDING CHECKLIST - Debtor Title Requiremen…" at bounding box center [1360, 337] width 242 height 17
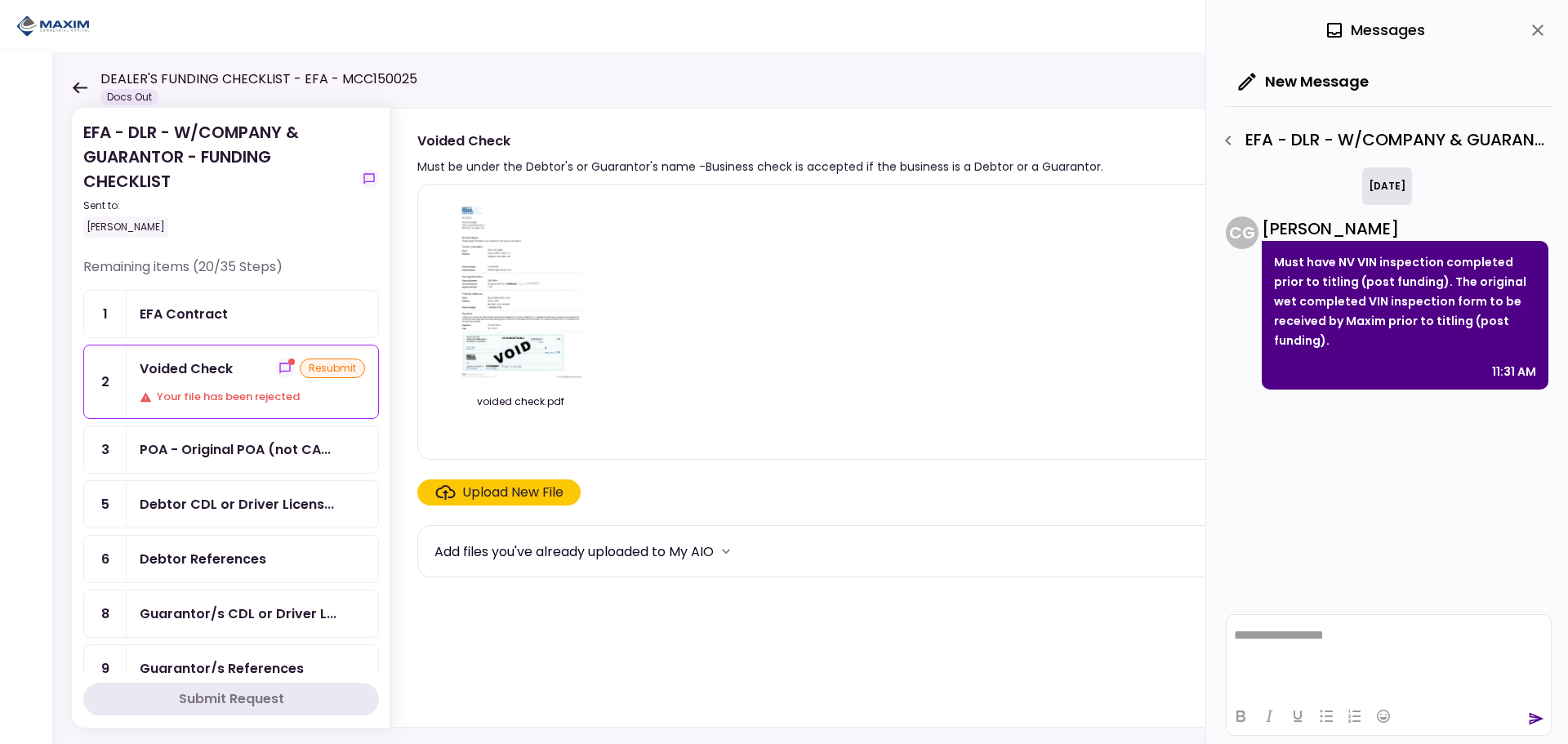
click at [1533, 33] on icon "close" at bounding box center [1538, 31] width 20 height 20
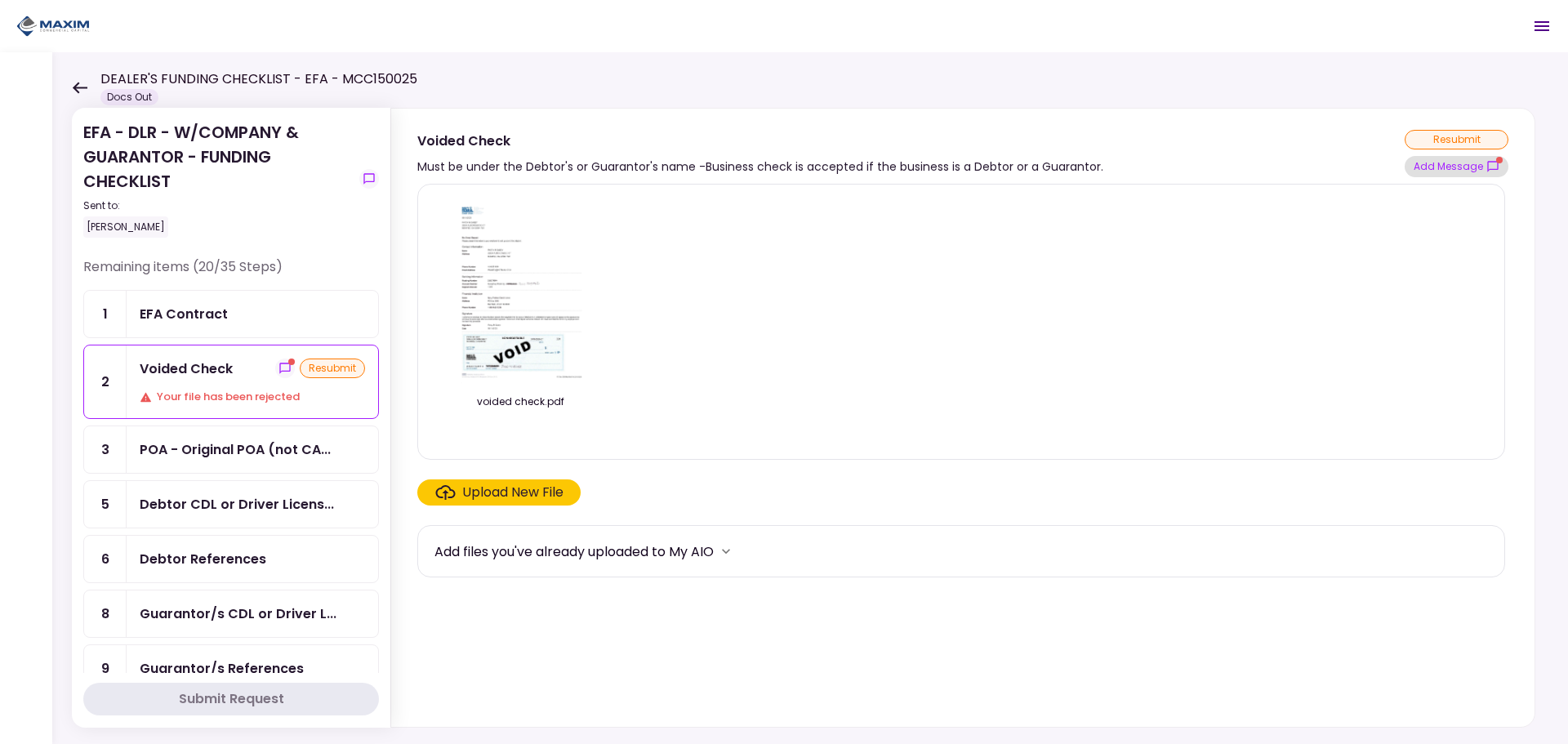
click at [1439, 165] on button "Add Message" at bounding box center [1456, 166] width 104 height 21
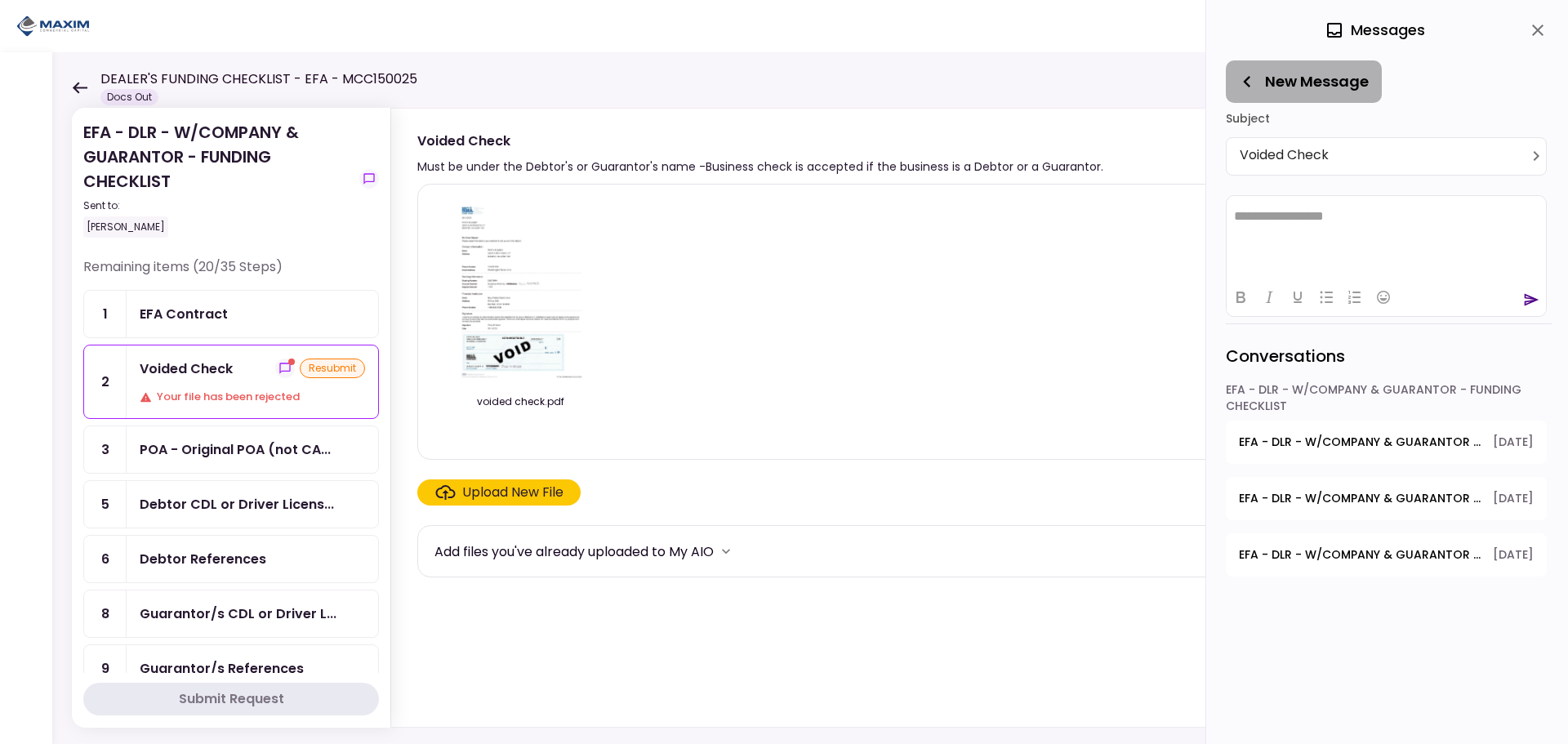
click at [1257, 83] on icon "button" at bounding box center [1246, 81] width 23 height 23
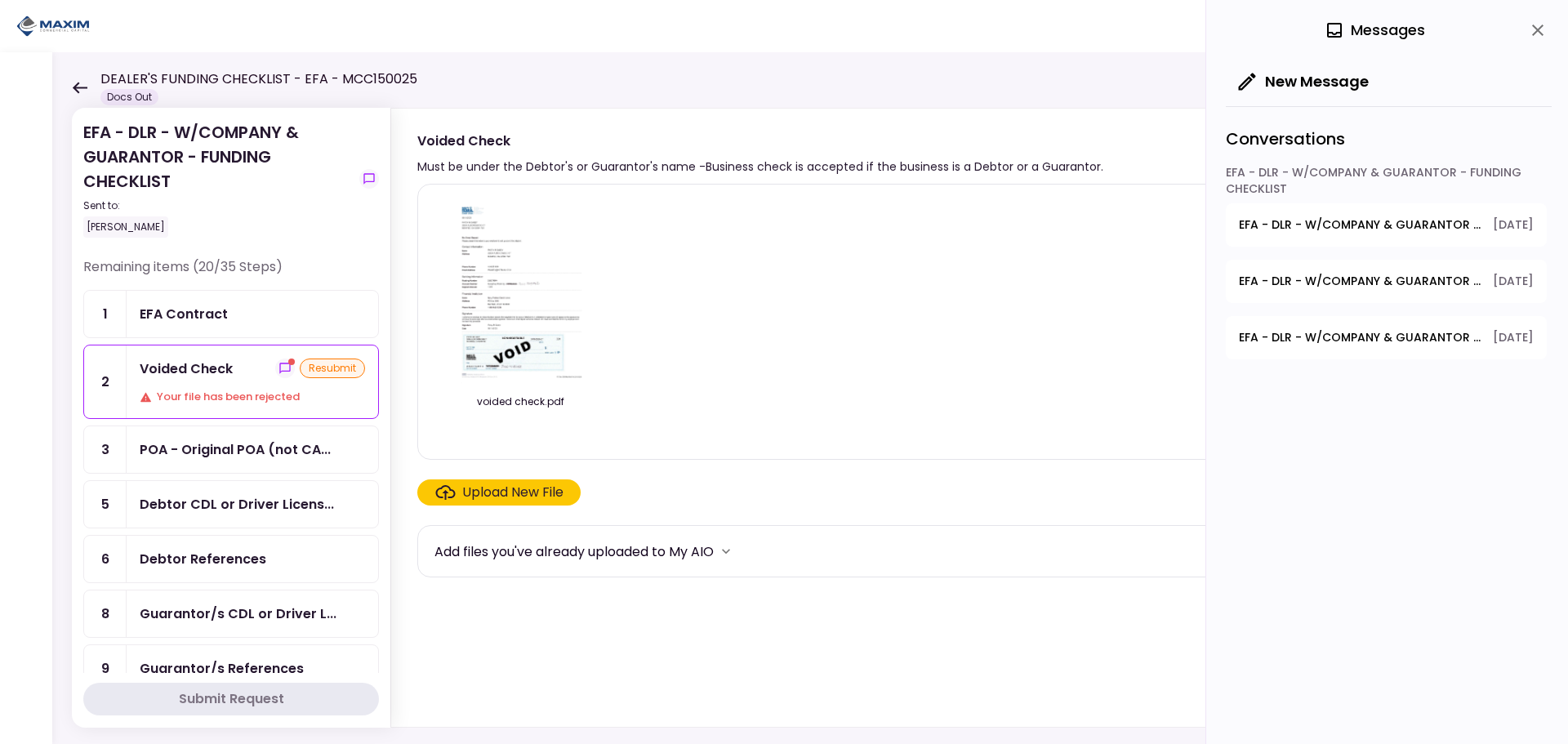
click at [1291, 223] on span "EFA - DLR - W/COMPANY & GUARANTOR - FUNDING CHECKLIST - GPS Units Ordered" at bounding box center [1360, 224] width 242 height 17
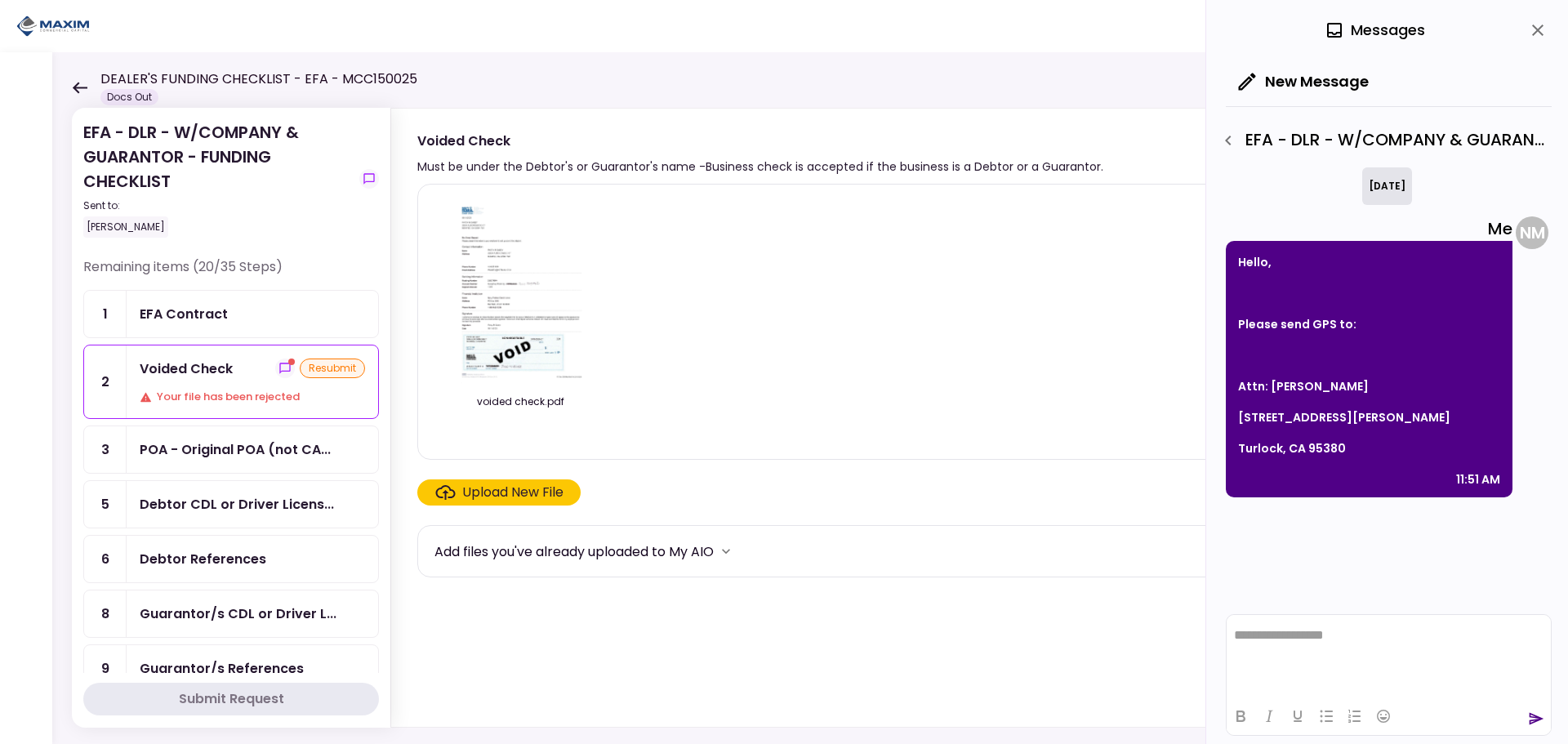
click at [1235, 140] on icon "button" at bounding box center [1228, 141] width 20 height 20
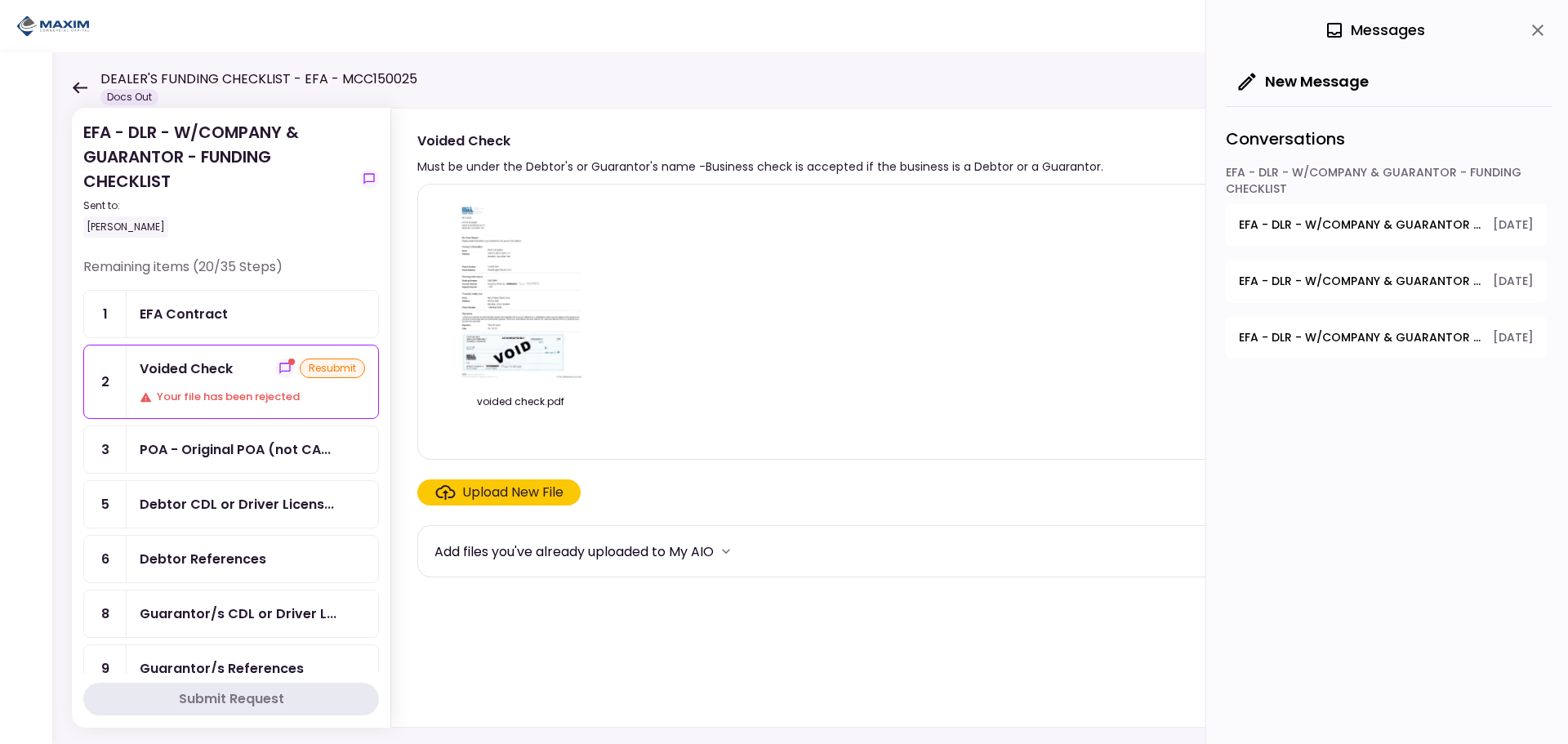
click at [1317, 280] on span "EFA - DLR - W/COMPANY & GUARANTOR - FUNDING CHECKLIST - Dealer's Final Invoice" at bounding box center [1360, 281] width 242 height 17
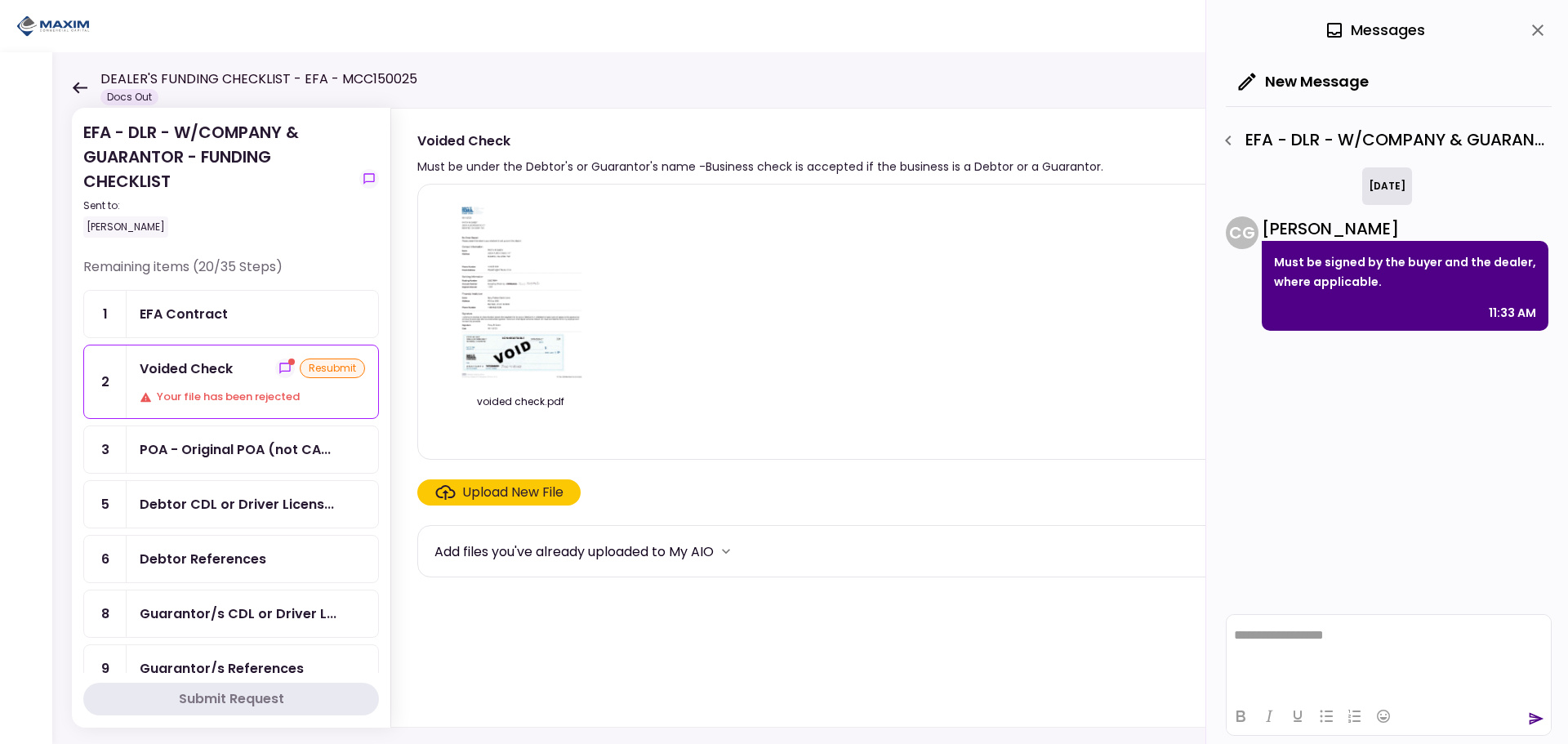
click at [1229, 140] on icon "button" at bounding box center [1228, 141] width 20 height 20
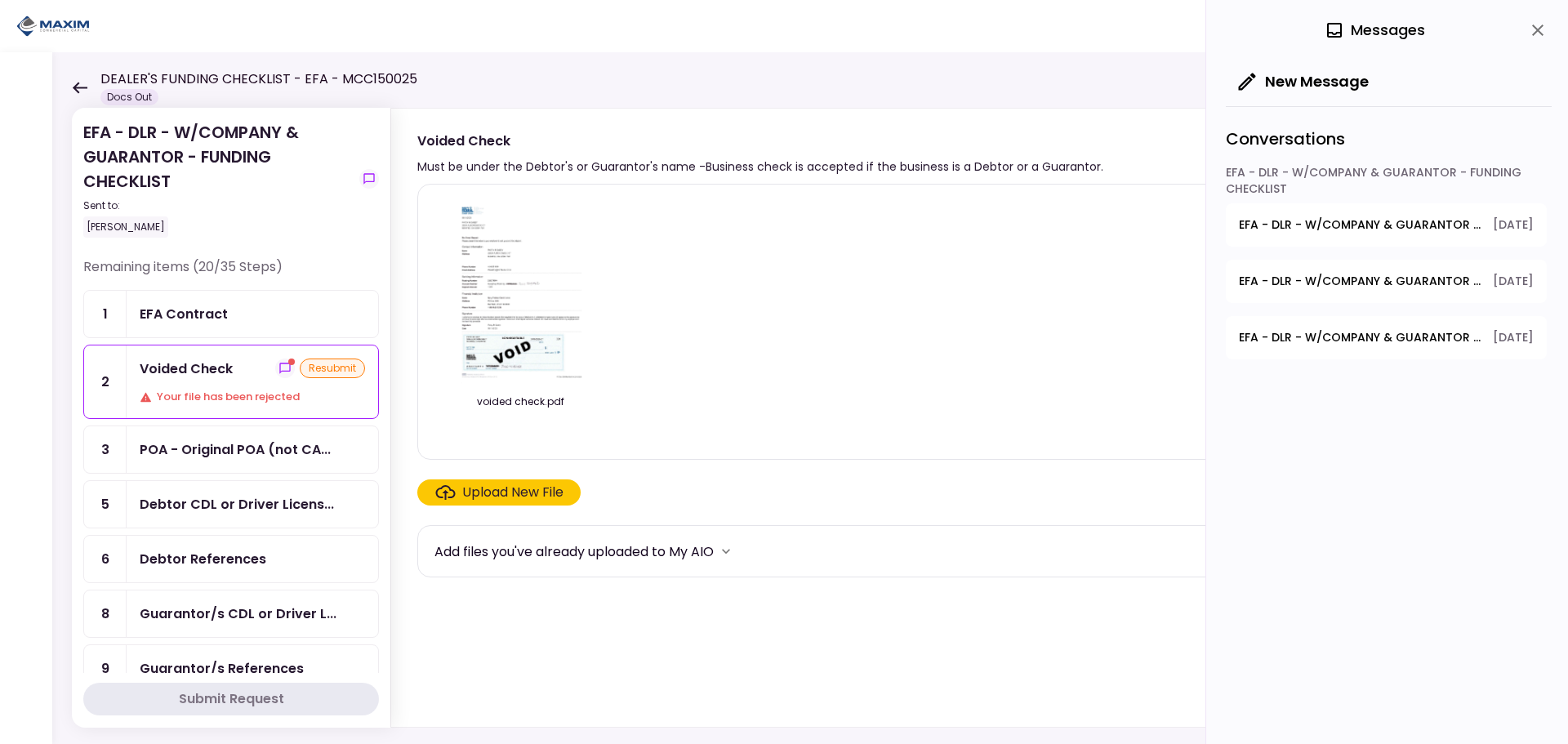
click at [1291, 331] on span "EFA - DLR - W/COMPANY & GUARANTOR - FUNDING CHECKLIST - Debtor Title Requiremen…" at bounding box center [1360, 337] width 242 height 17
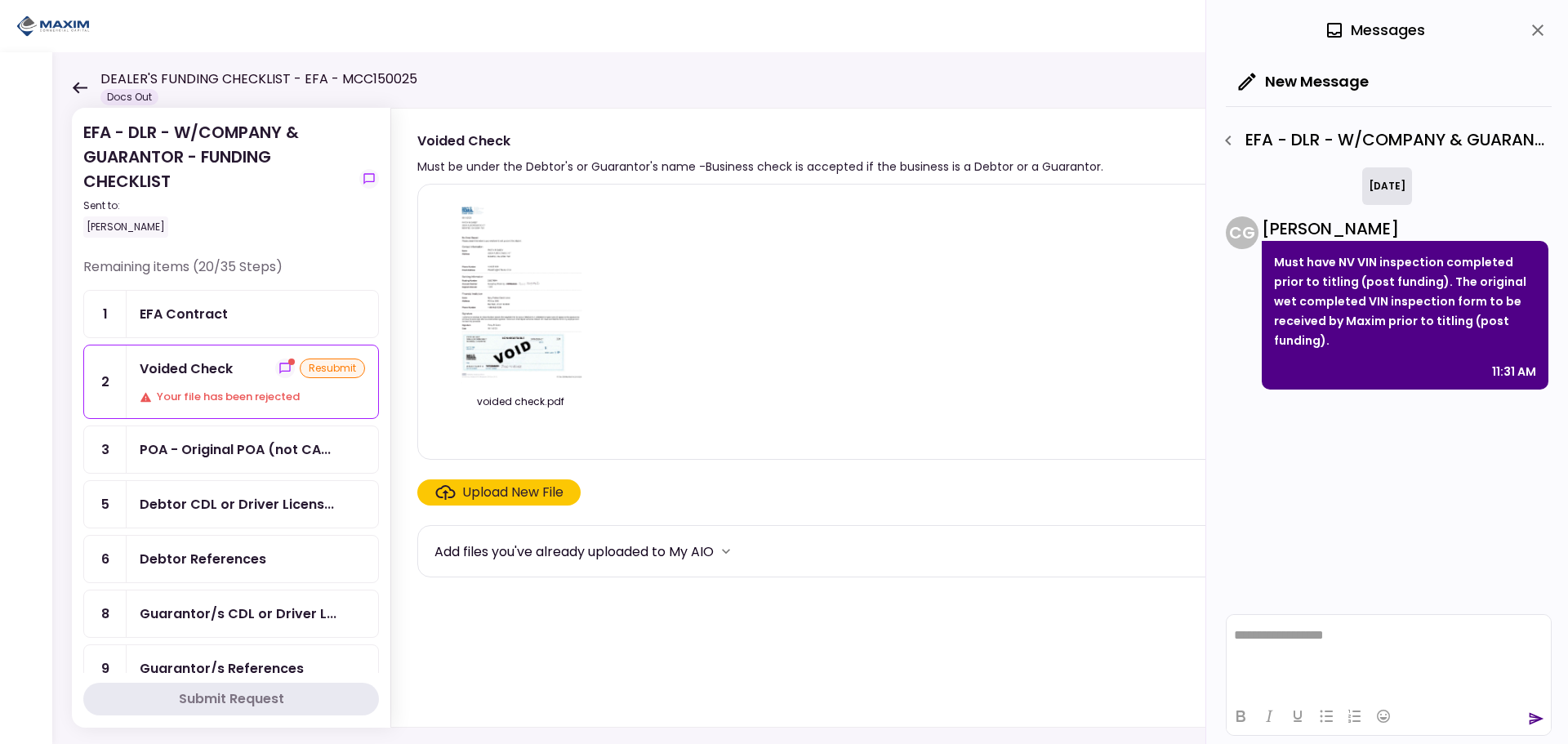
click at [1238, 145] on button "button" at bounding box center [1228, 140] width 28 height 28
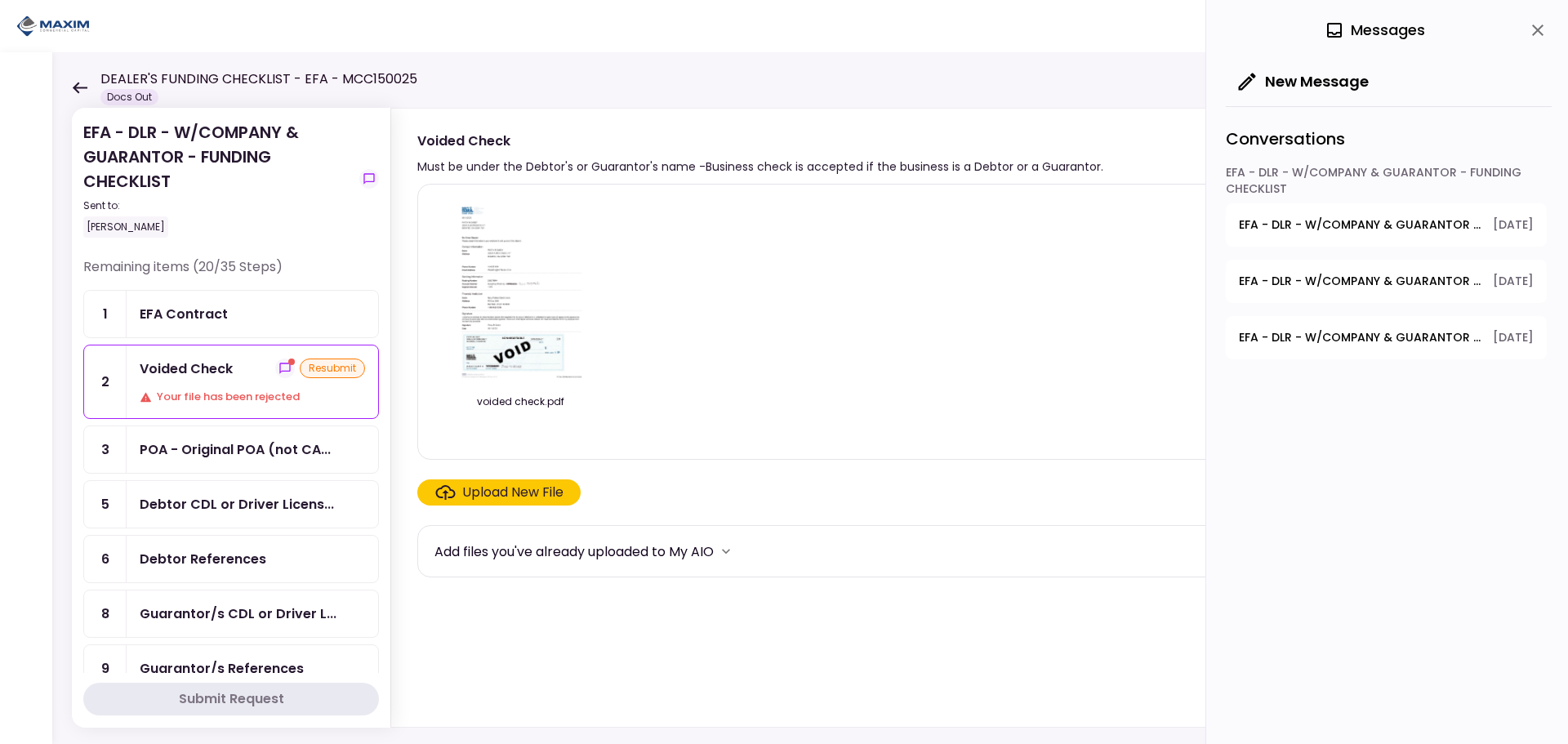
click at [1282, 225] on span "EFA - DLR - W/COMPANY & GUARANTOR - FUNDING CHECKLIST - GPS Units Ordered" at bounding box center [1360, 224] width 242 height 17
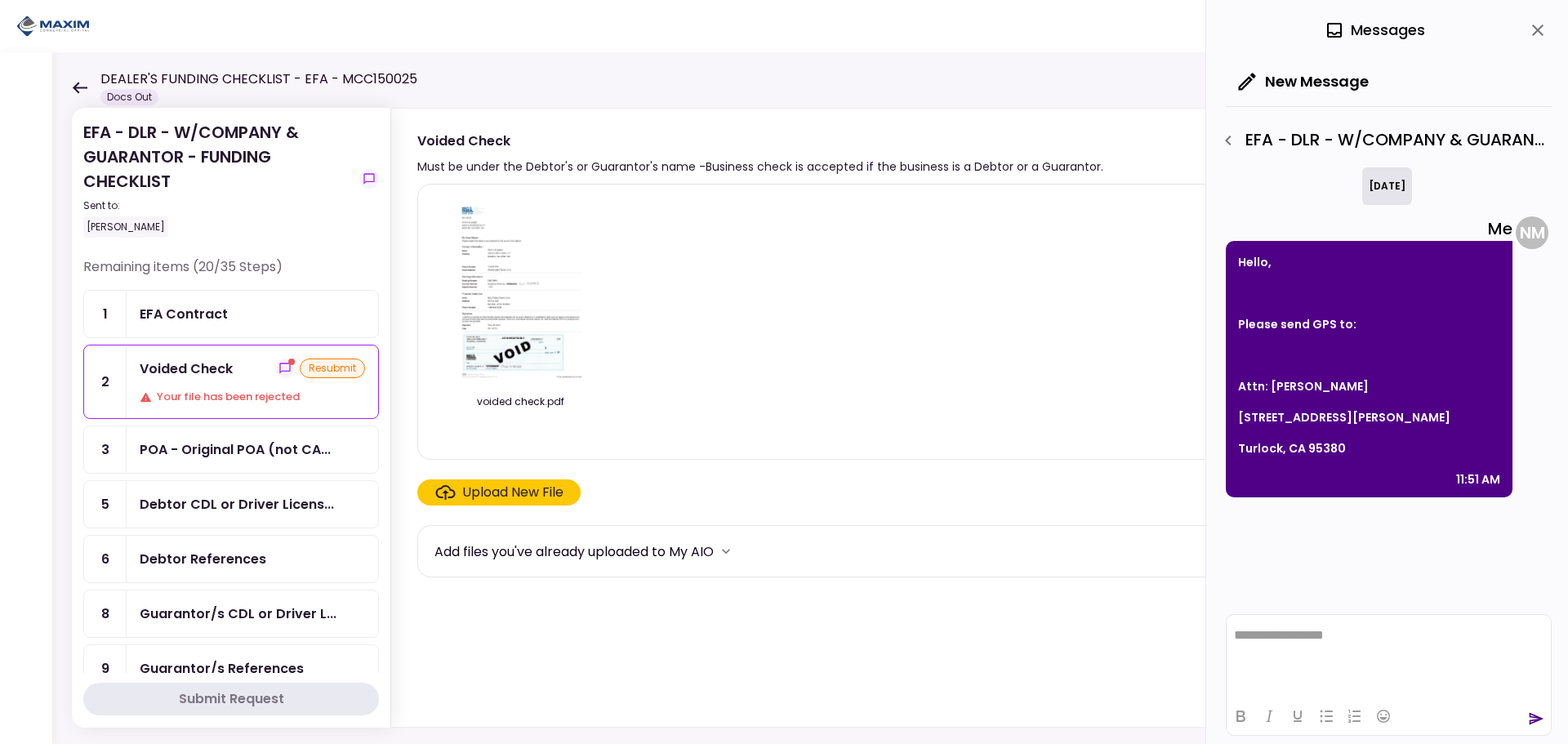
click at [1535, 29] on icon "close" at bounding box center [1537, 30] width 12 height 12
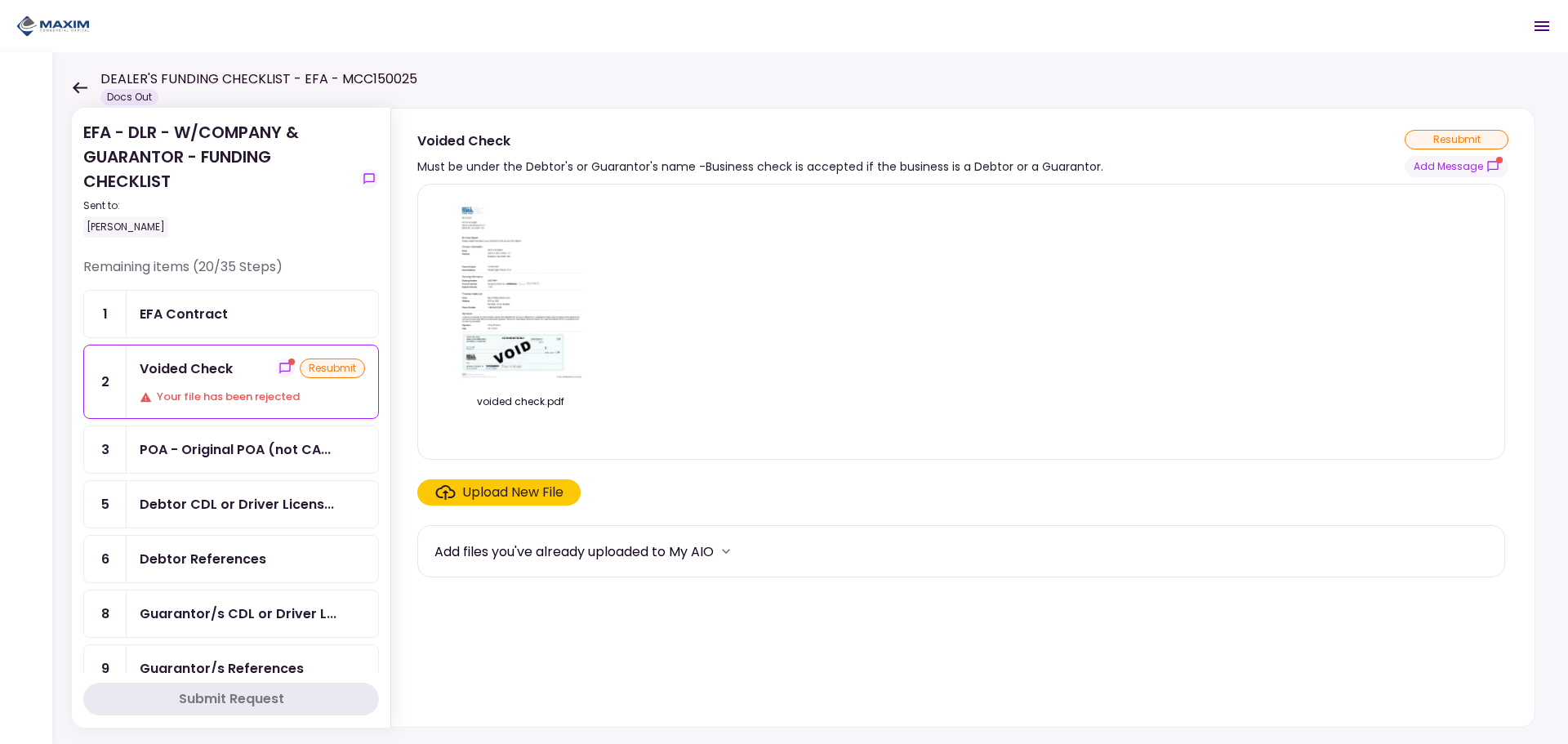
click at [1442, 177] on div "voided check.pdf Upload New File Add files you've already uploaded to My AIO" at bounding box center [962, 452] width 1143 height 550
click at [1442, 172] on button "Add Message" at bounding box center [1456, 166] width 104 height 21
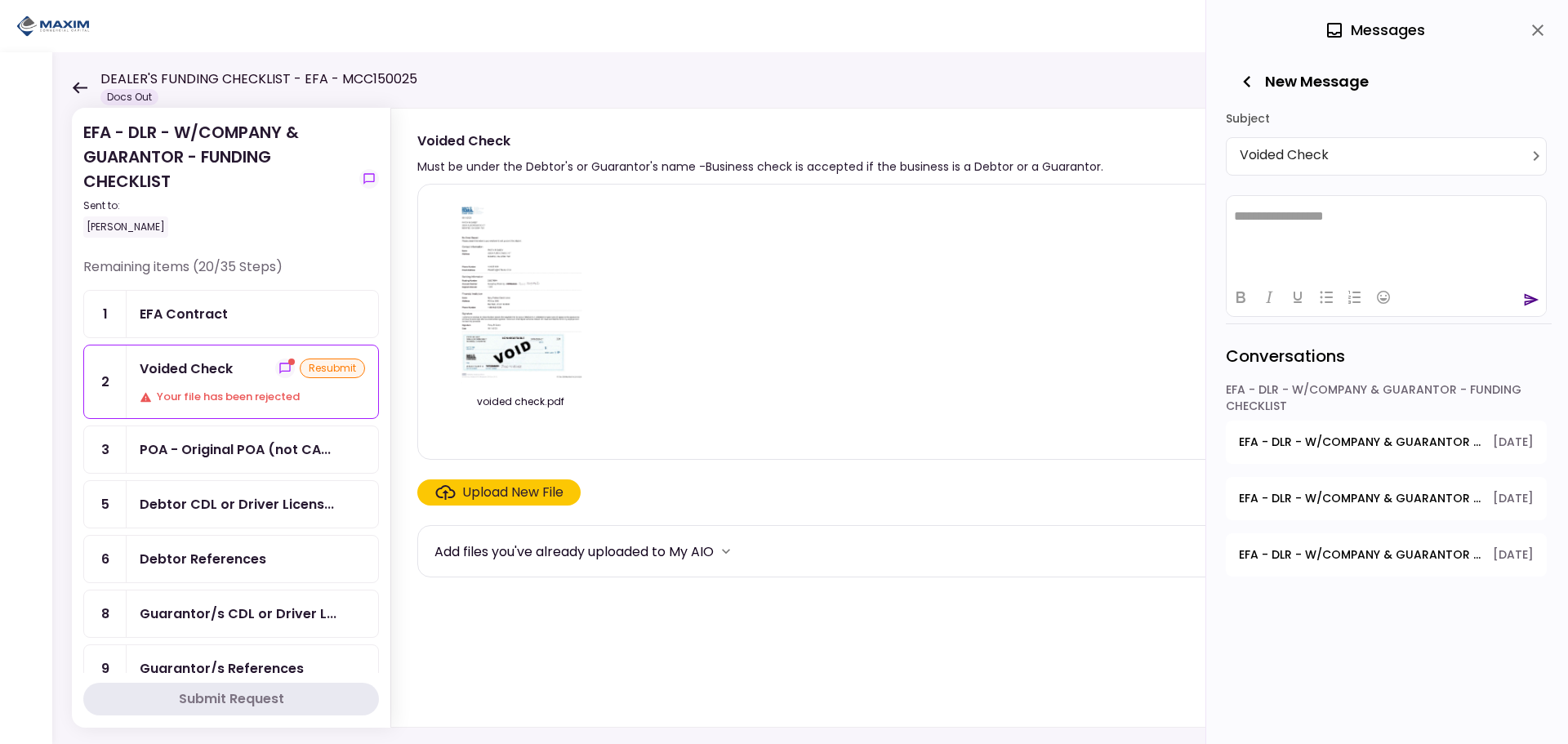
click at [1285, 435] on span "EFA - DLR - W/COMPANY & GUARANTOR - FUNDING CHECKLIST - GPS Units Ordered" at bounding box center [1360, 442] width 242 height 17
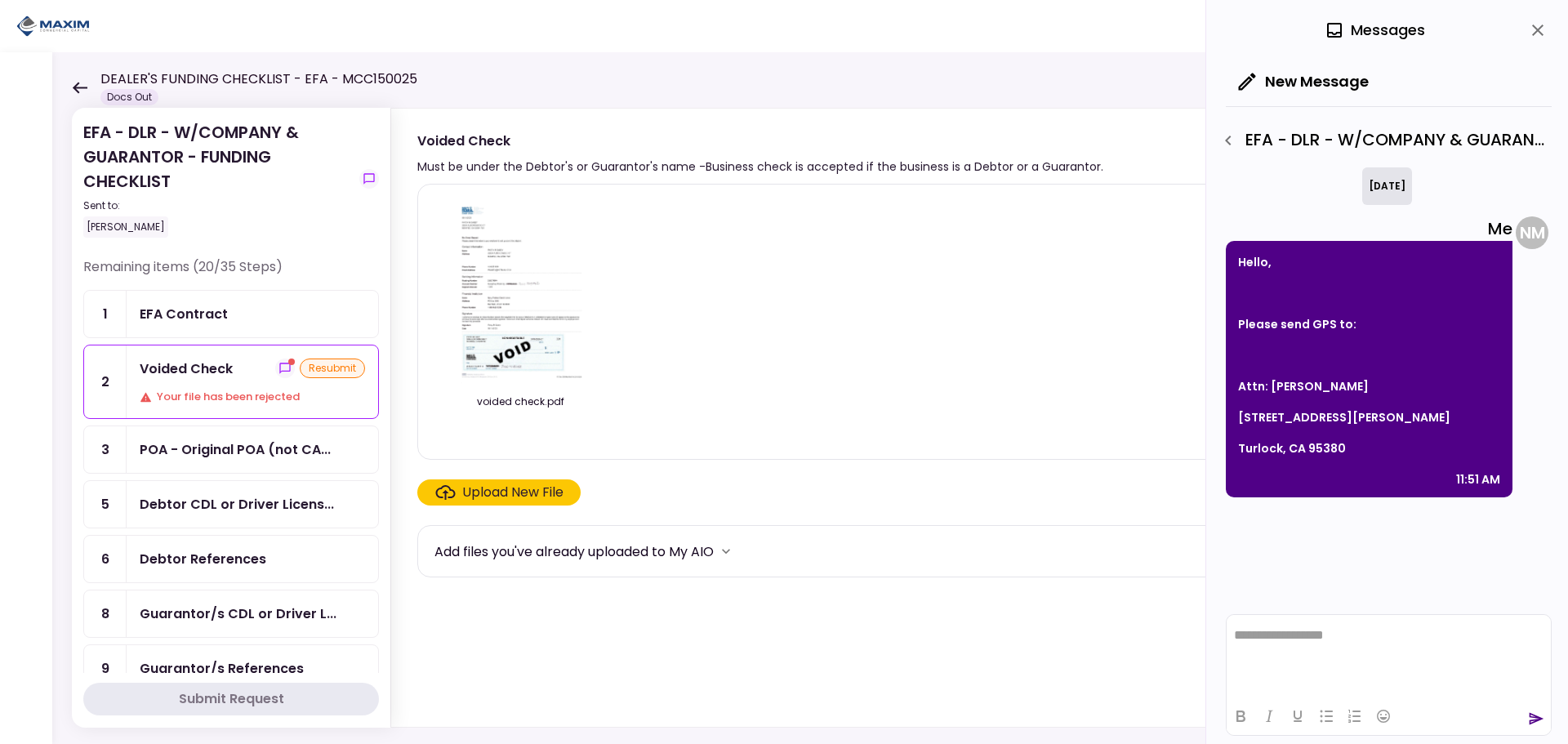
click at [1220, 140] on icon "button" at bounding box center [1228, 141] width 20 height 20
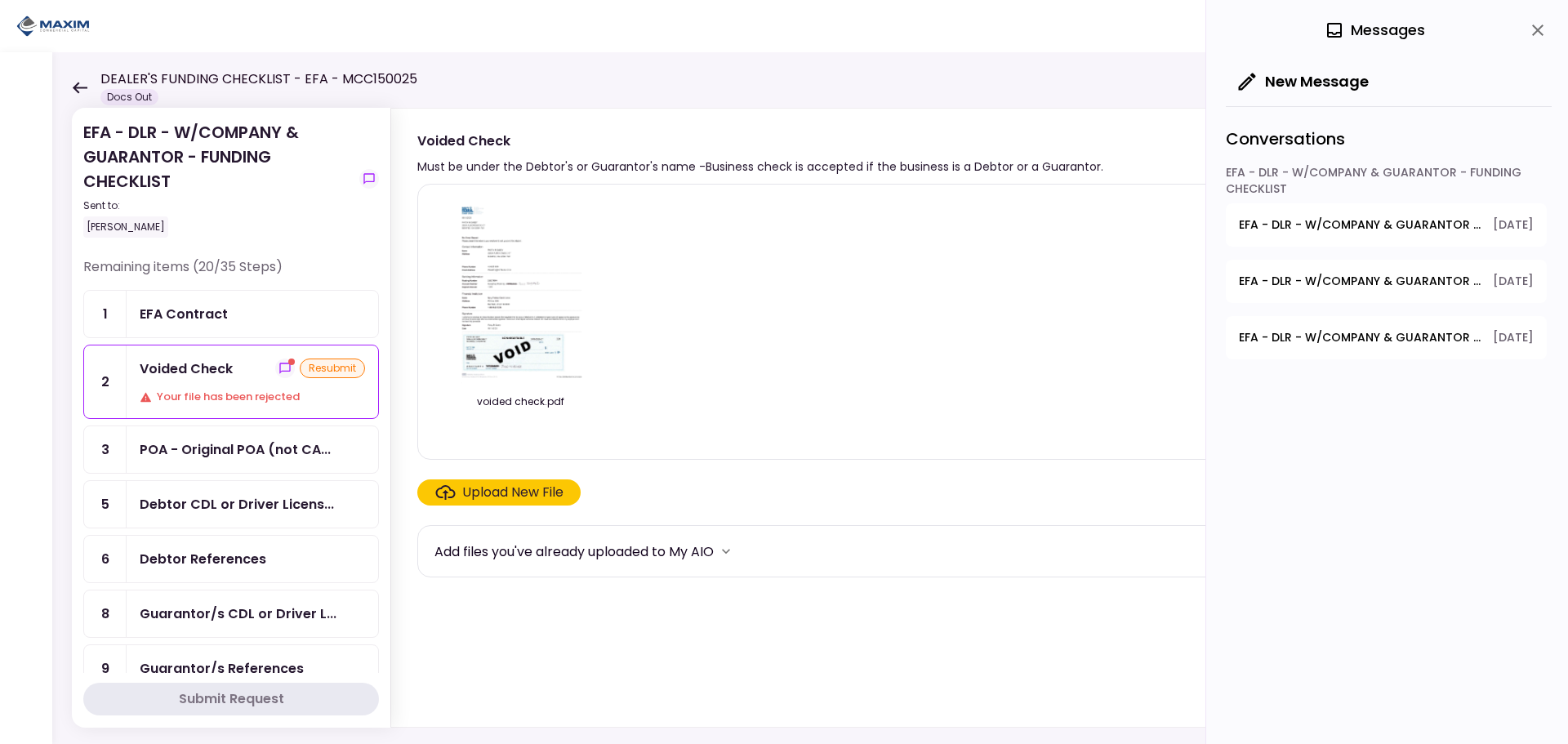
click at [1338, 290] on button "EFA - DLR - W/COMPANY & GUARANTOR - FUNDING CHECKLIST - Dealer's Final Invoice …" at bounding box center [1385, 281] width 321 height 43
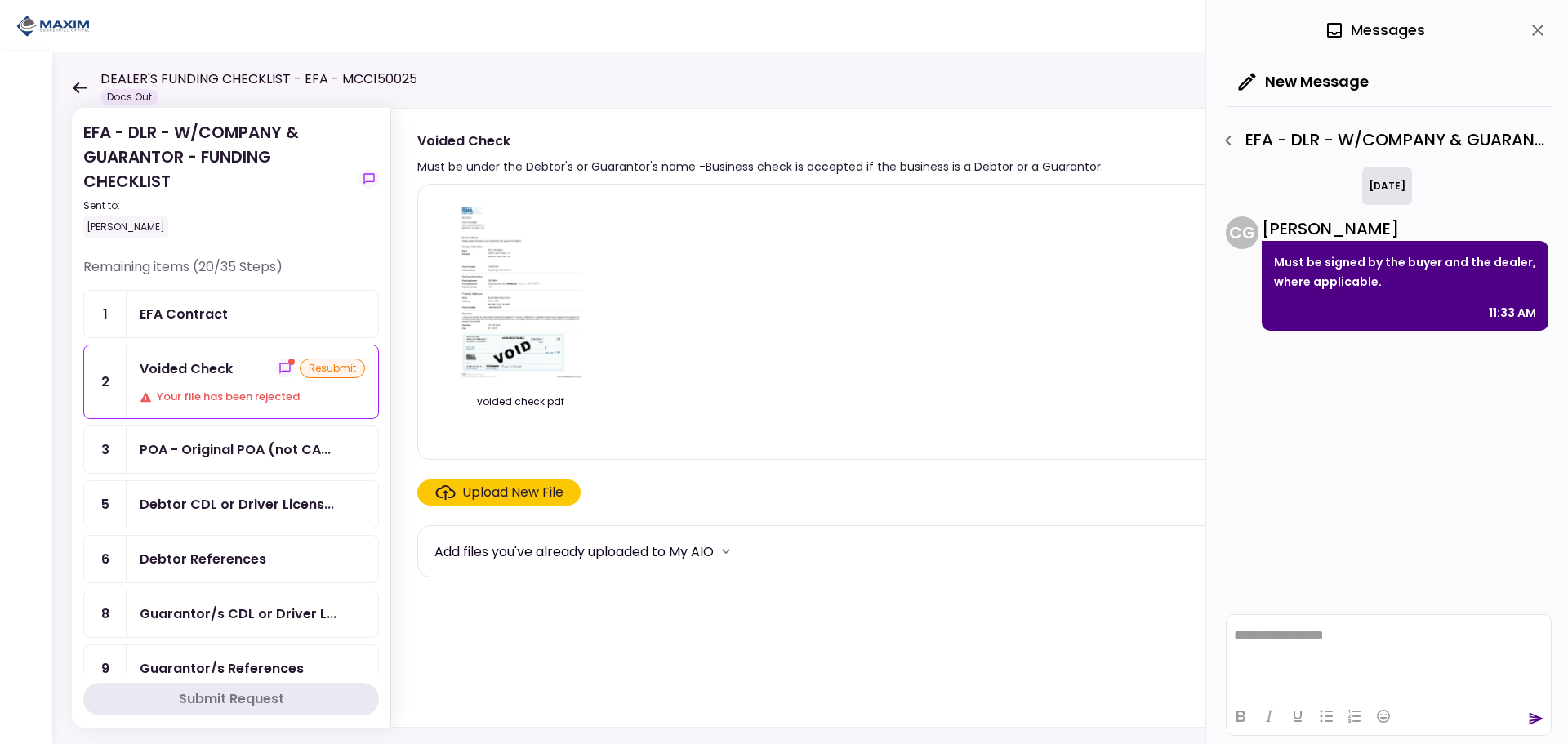
click at [1226, 139] on icon "button" at bounding box center [1228, 140] width 5 height 10
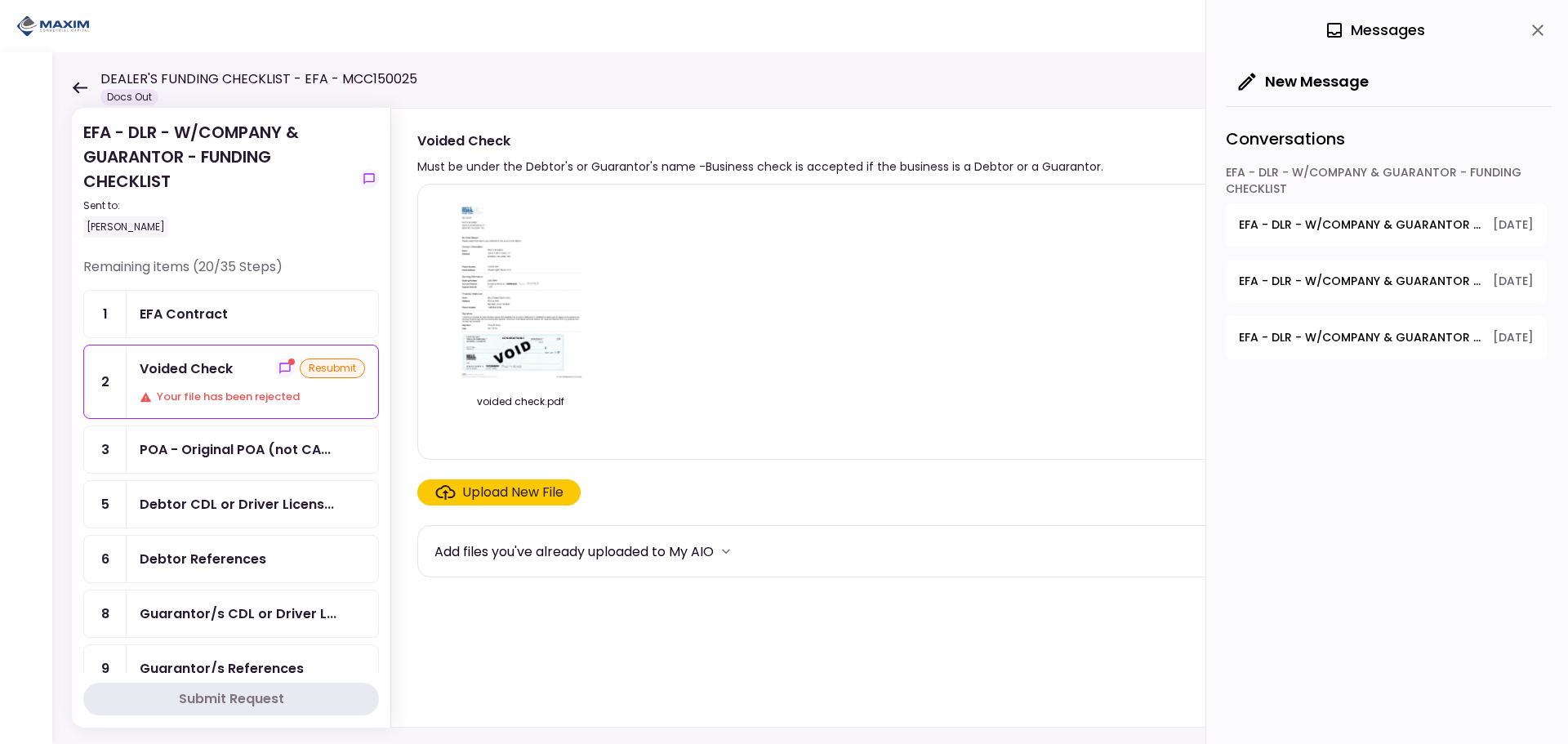
click at [1300, 332] on span "EFA - DLR - W/COMPANY & GUARANTOR - FUNDING CHECKLIST - Debtor Title Requiremen…" at bounding box center [1360, 337] width 242 height 17
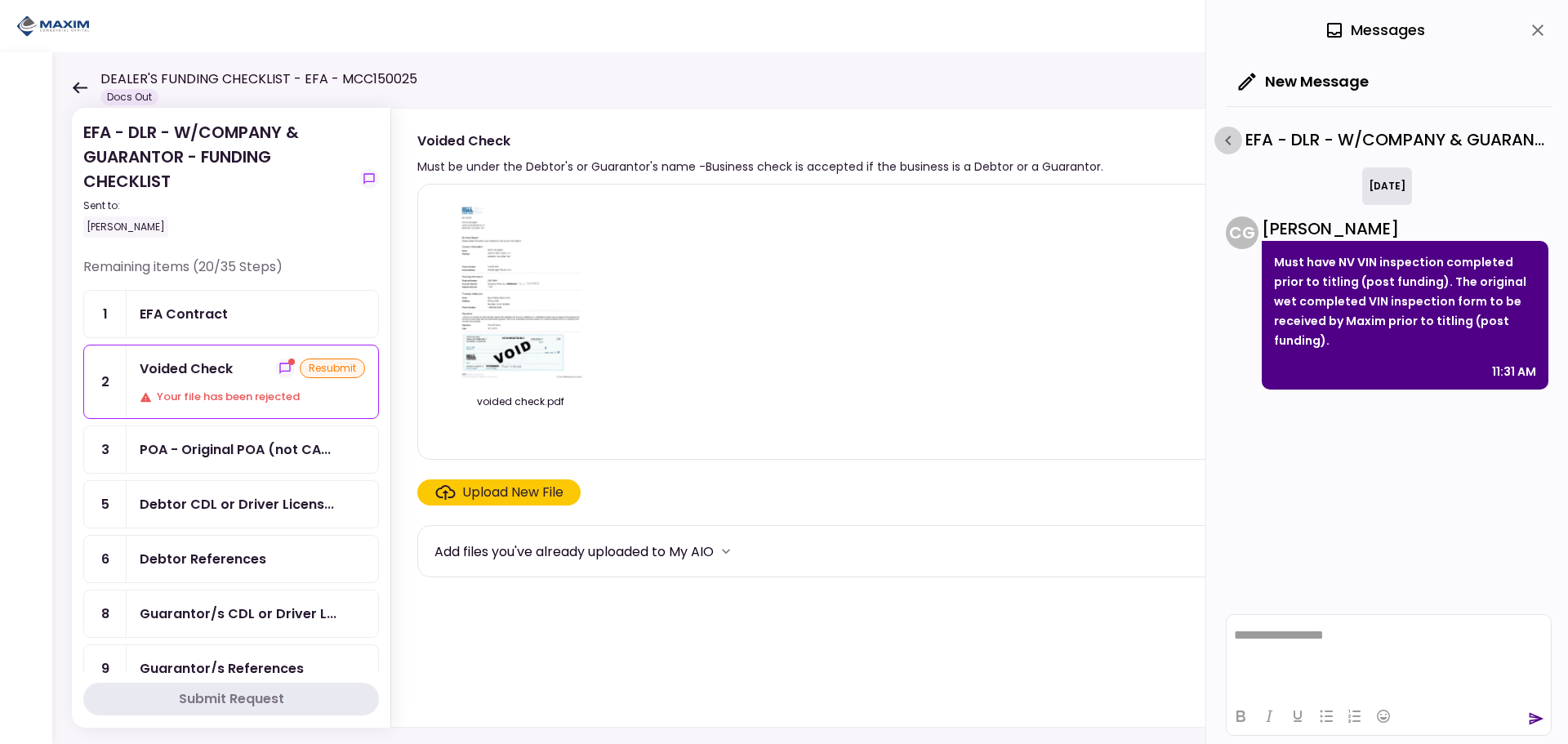
click at [1225, 133] on icon "button" at bounding box center [1228, 141] width 20 height 20
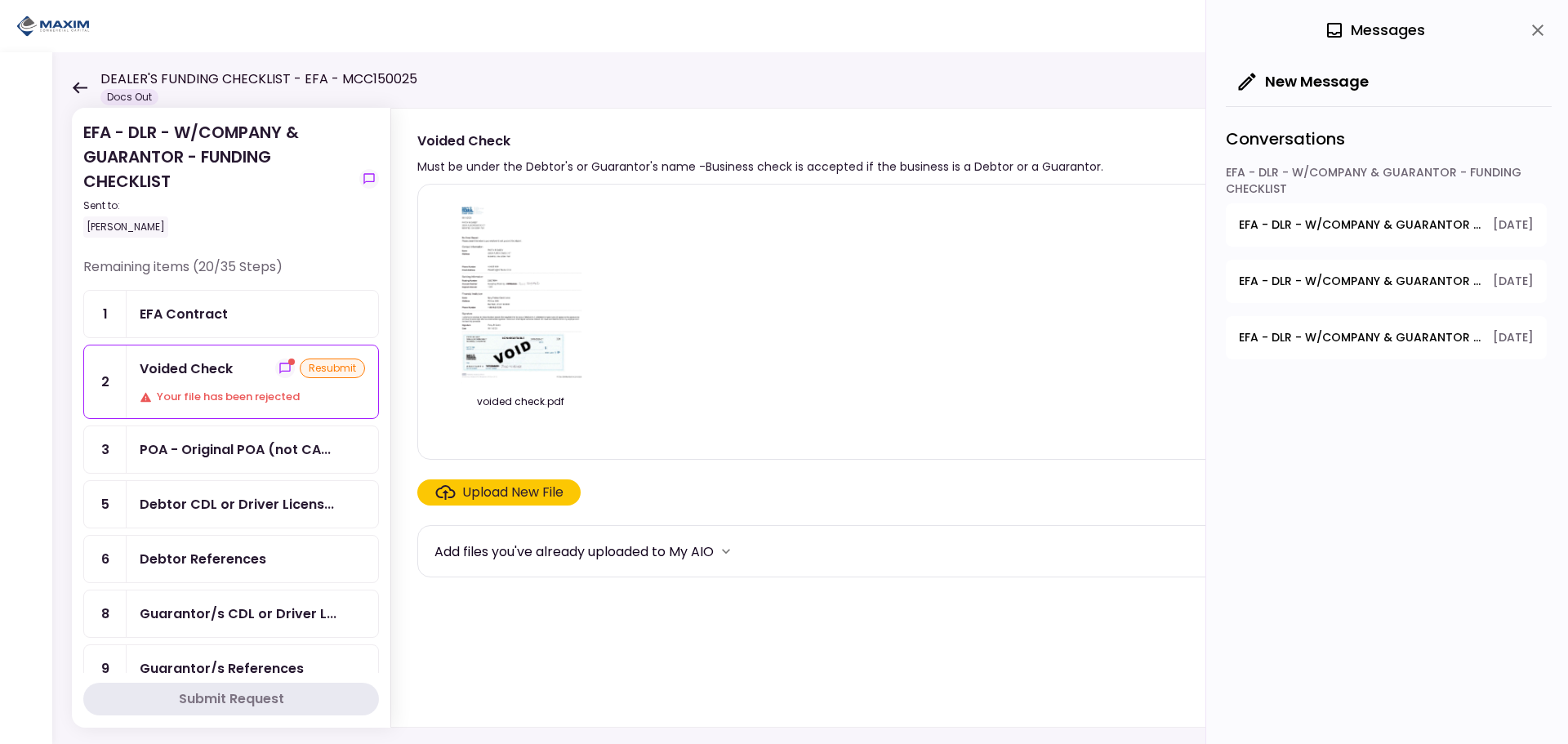
click at [148, 386] on div "Voided Check resubmit Your file has been rejected" at bounding box center [252, 381] width 251 height 72
click at [1539, 39] on icon "close" at bounding box center [1538, 31] width 20 height 20
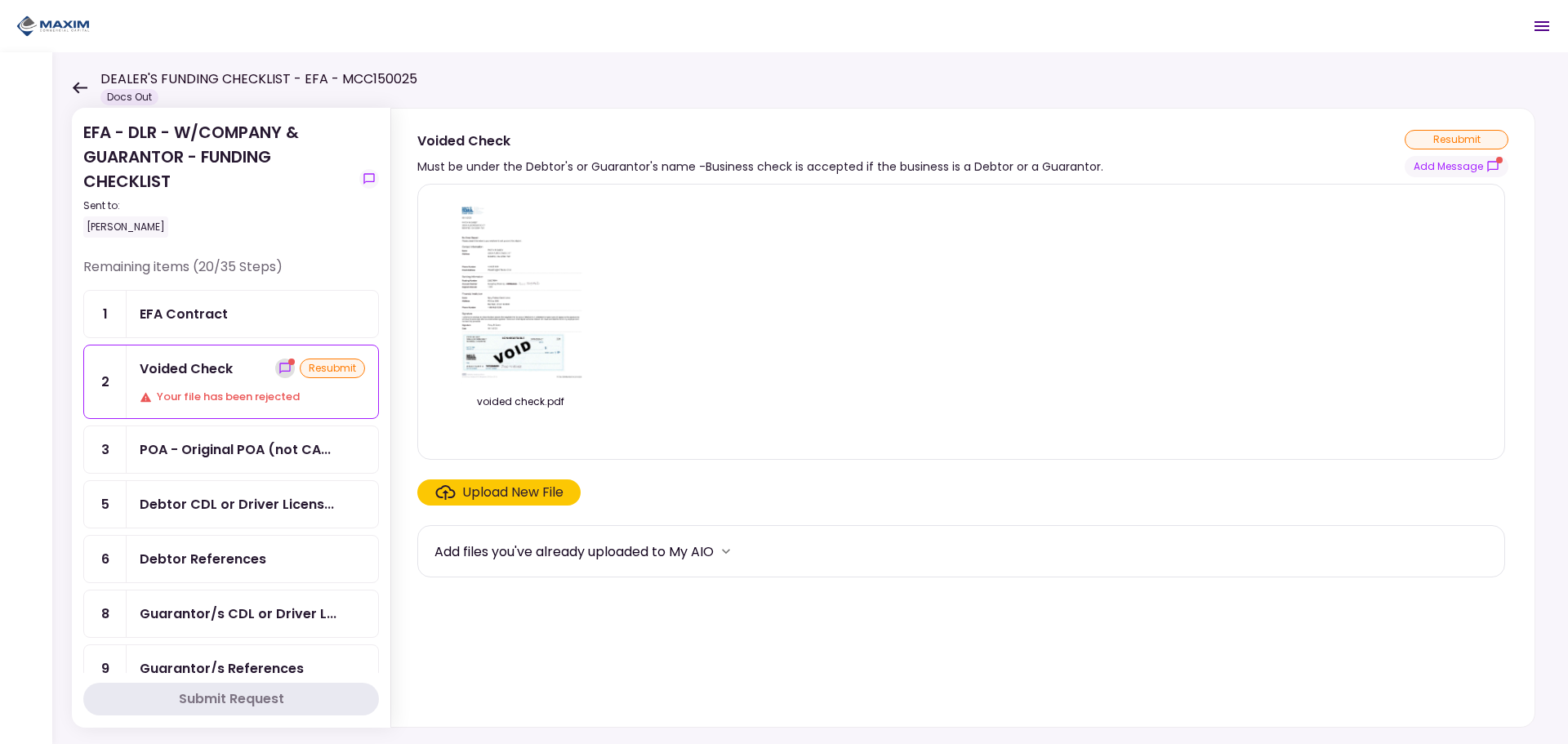
click at [278, 370] on icon "show-messages" at bounding box center [285, 368] width 13 height 13
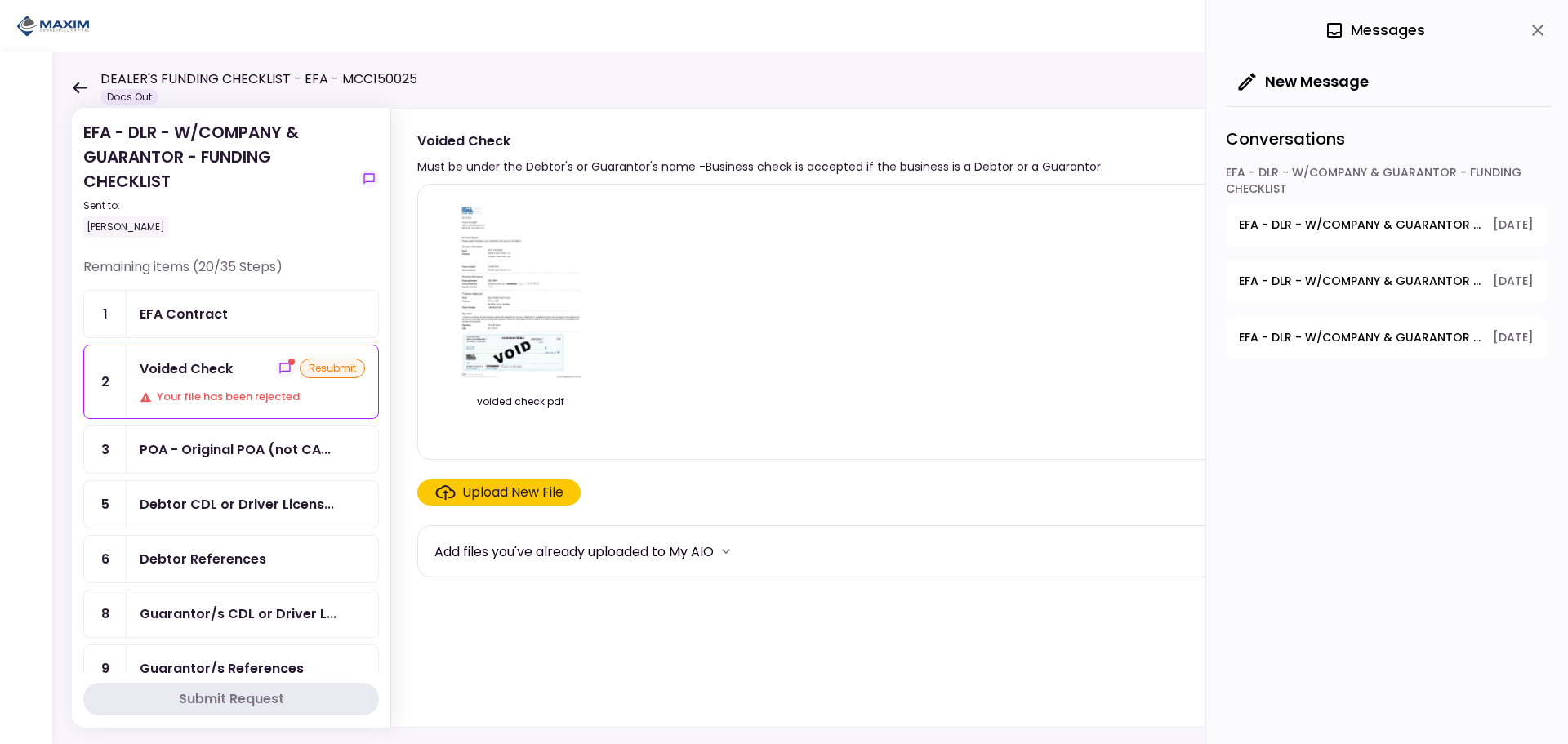
click at [1304, 225] on span "EFA - DLR - W/COMPANY & GUARANTOR - FUNDING CHECKLIST - GPS Units Ordered" at bounding box center [1360, 224] width 242 height 17
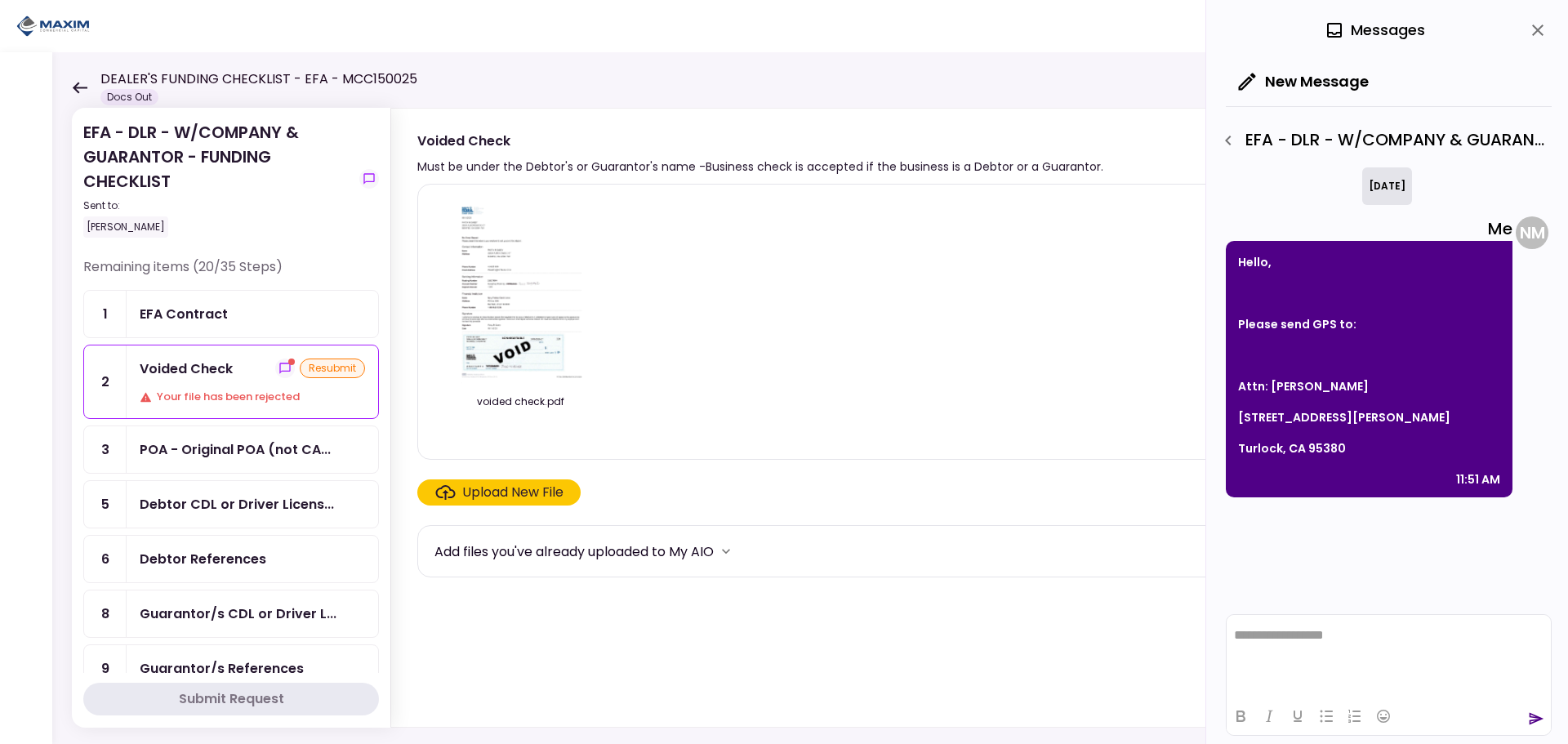
click at [1537, 34] on icon "close" at bounding box center [1538, 31] width 20 height 20
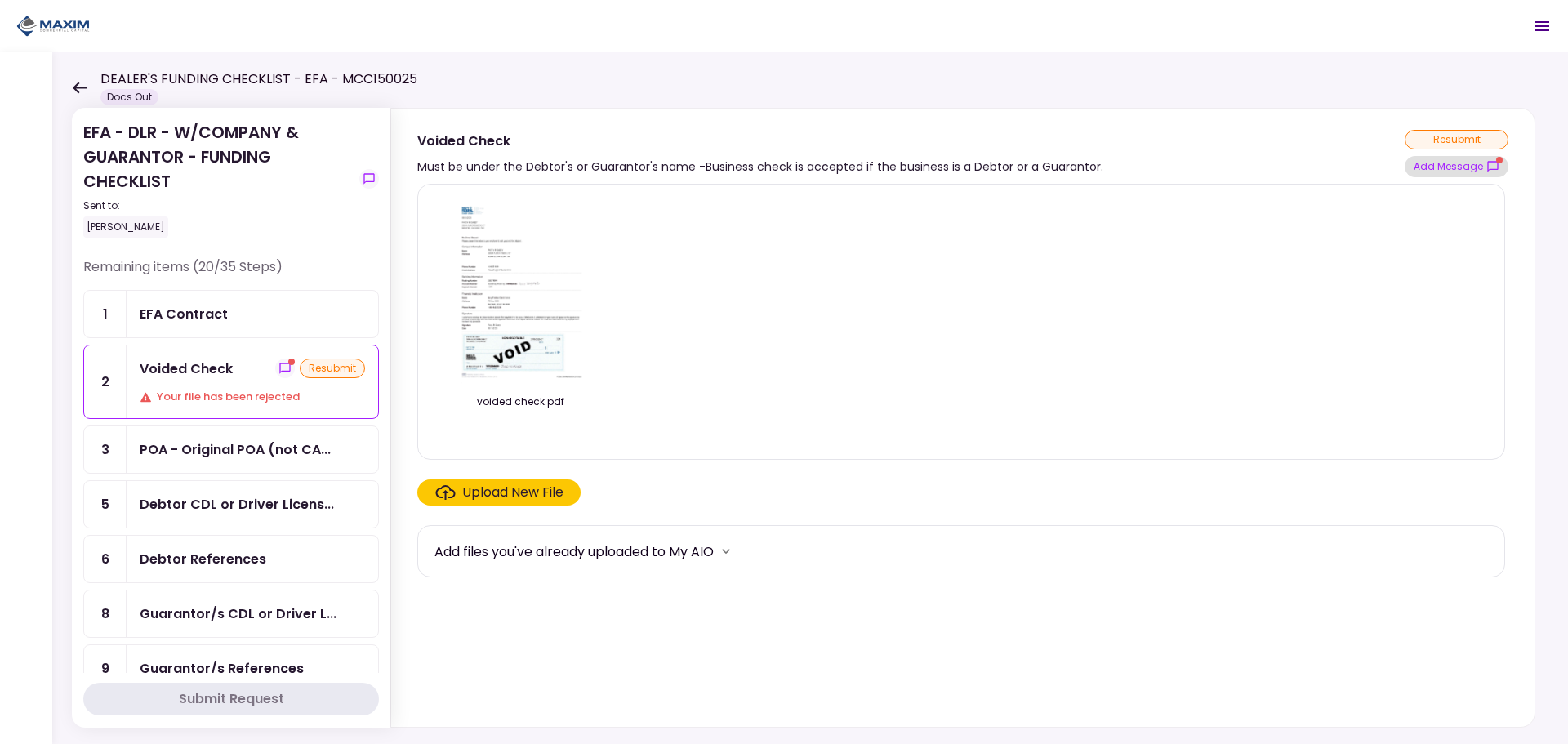
click at [1438, 175] on button "Add Message" at bounding box center [1456, 166] width 104 height 21
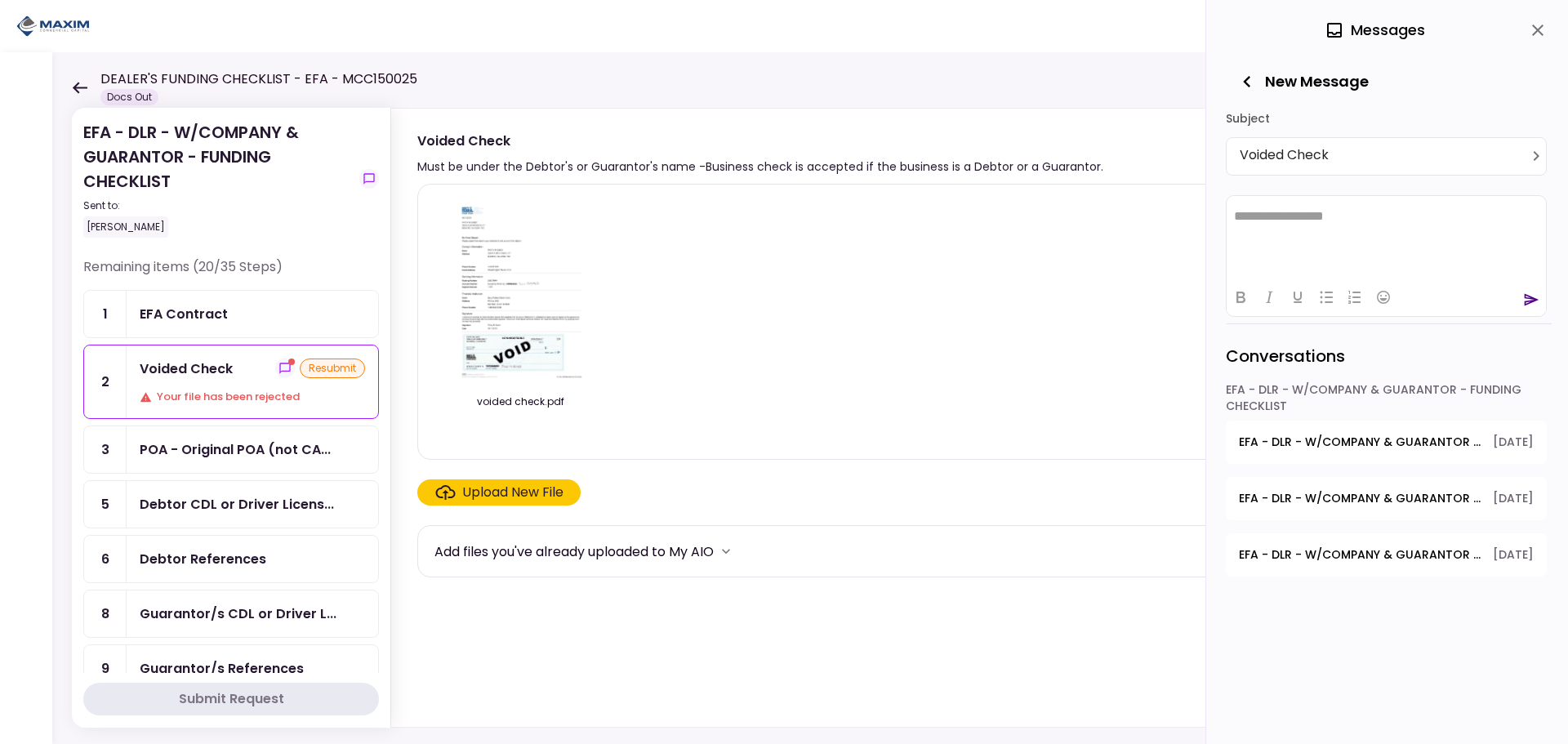
click at [1337, 388] on div "EFA - DLR - W/COMPANY & GUARANTOR - FUNDING CHECKLIST" at bounding box center [1385, 400] width 321 height 39
click at [279, 372] on icon "show-messages" at bounding box center [285, 368] width 11 height 11
click at [1545, 24] on icon "close" at bounding box center [1538, 31] width 20 height 20
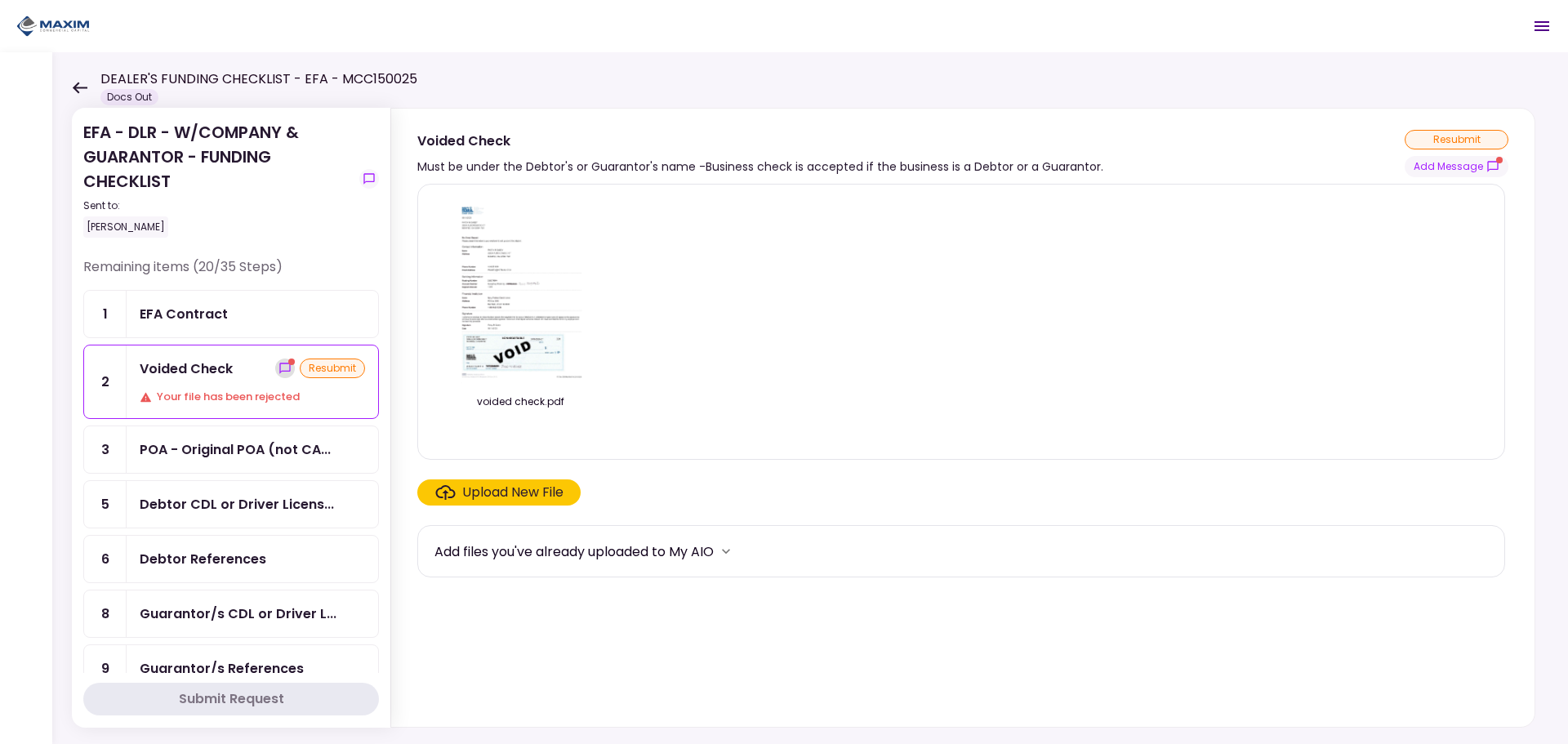
click at [278, 366] on icon "show-messages" at bounding box center [285, 368] width 13 height 13
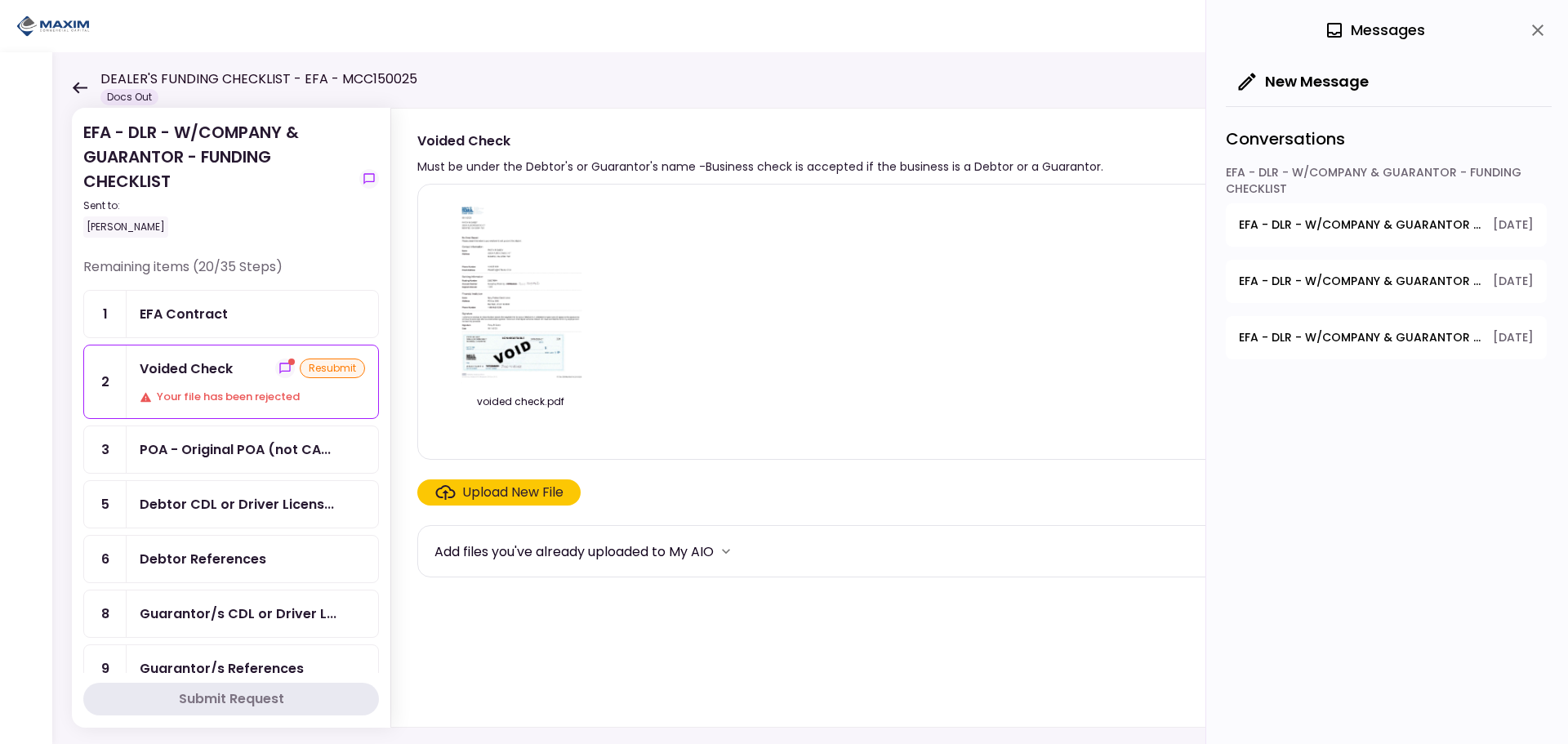
click at [496, 355] on img at bounding box center [520, 291] width 146 height 187
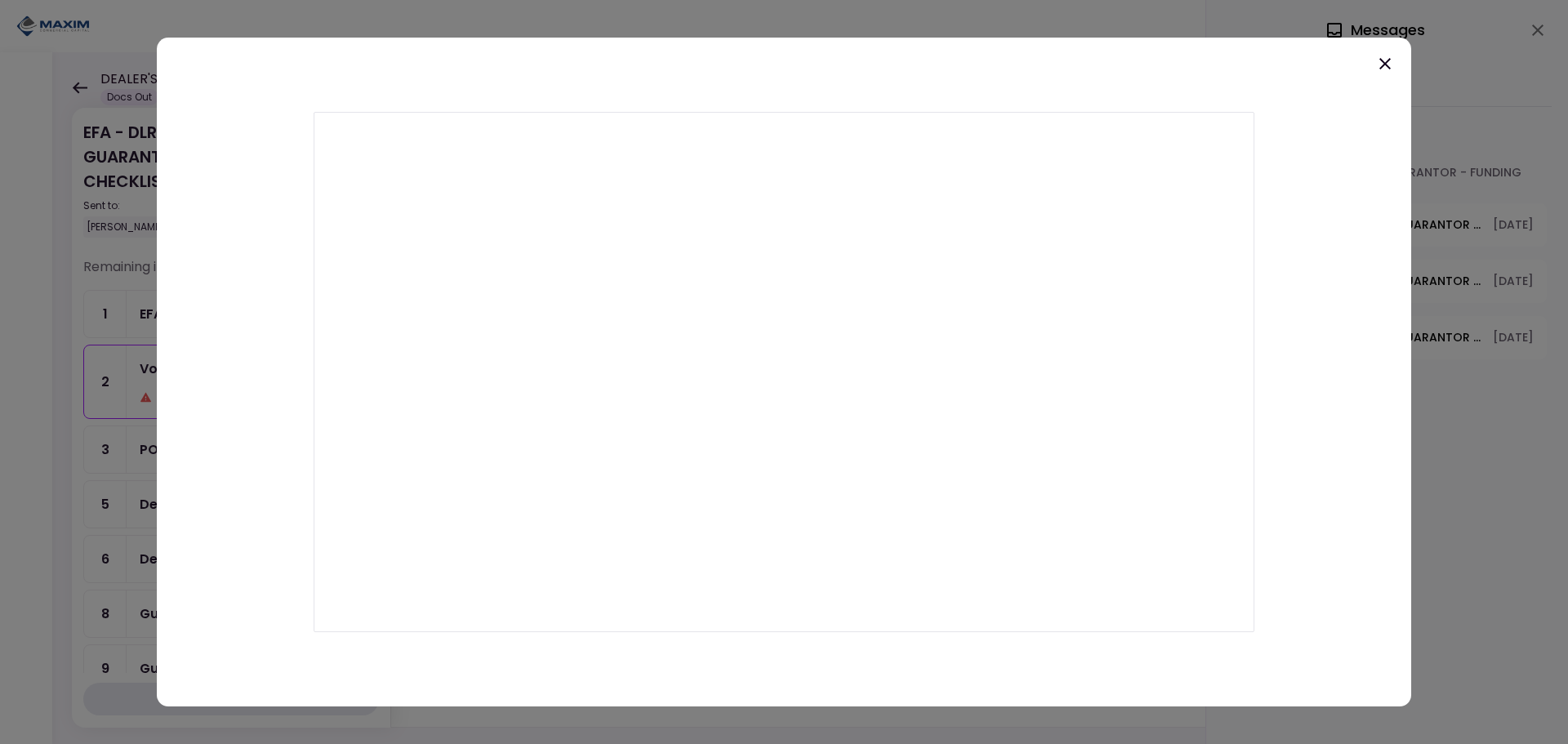
click at [1390, 67] on icon at bounding box center [1385, 64] width 20 height 20
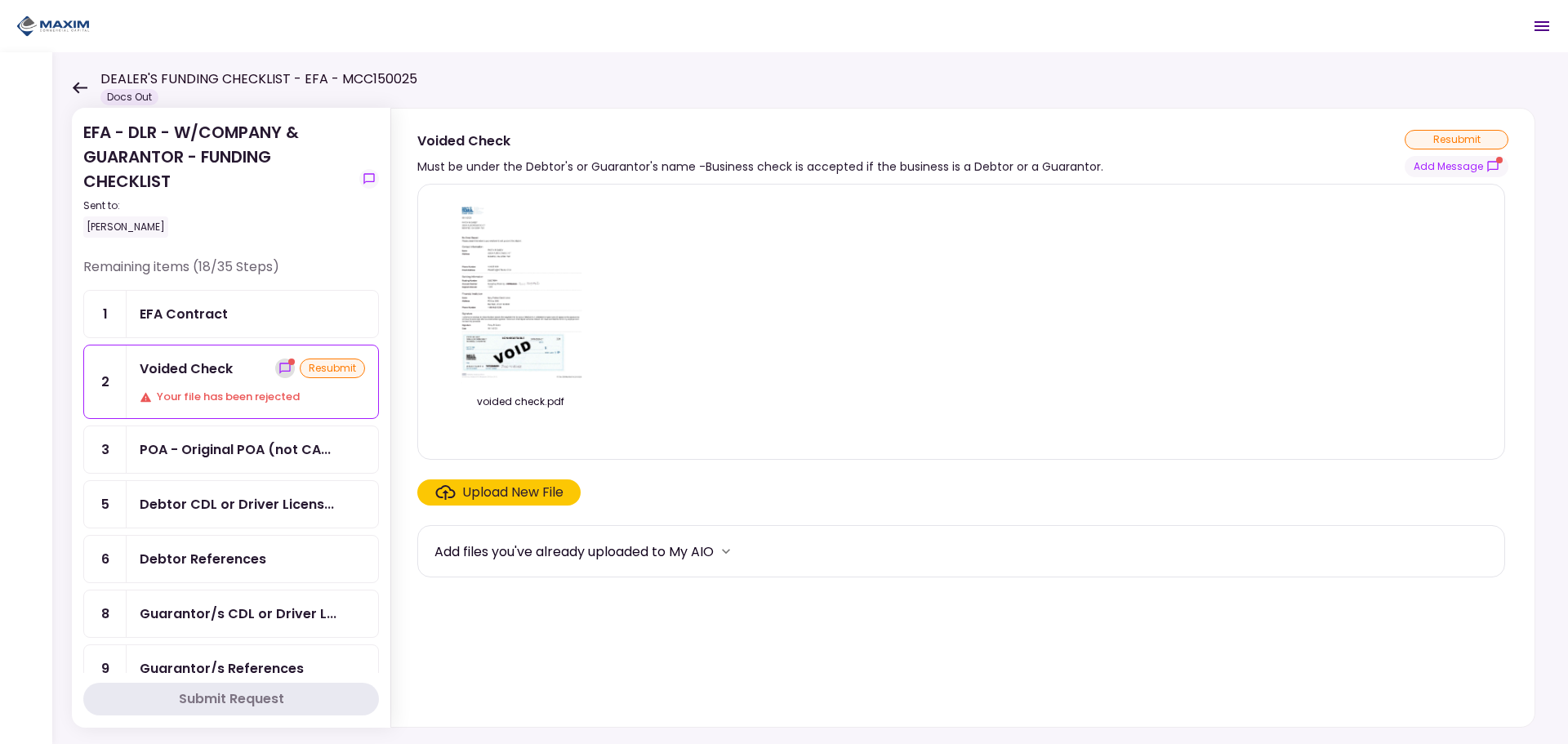
click at [282, 372] on icon "show-messages" at bounding box center [285, 368] width 13 height 13
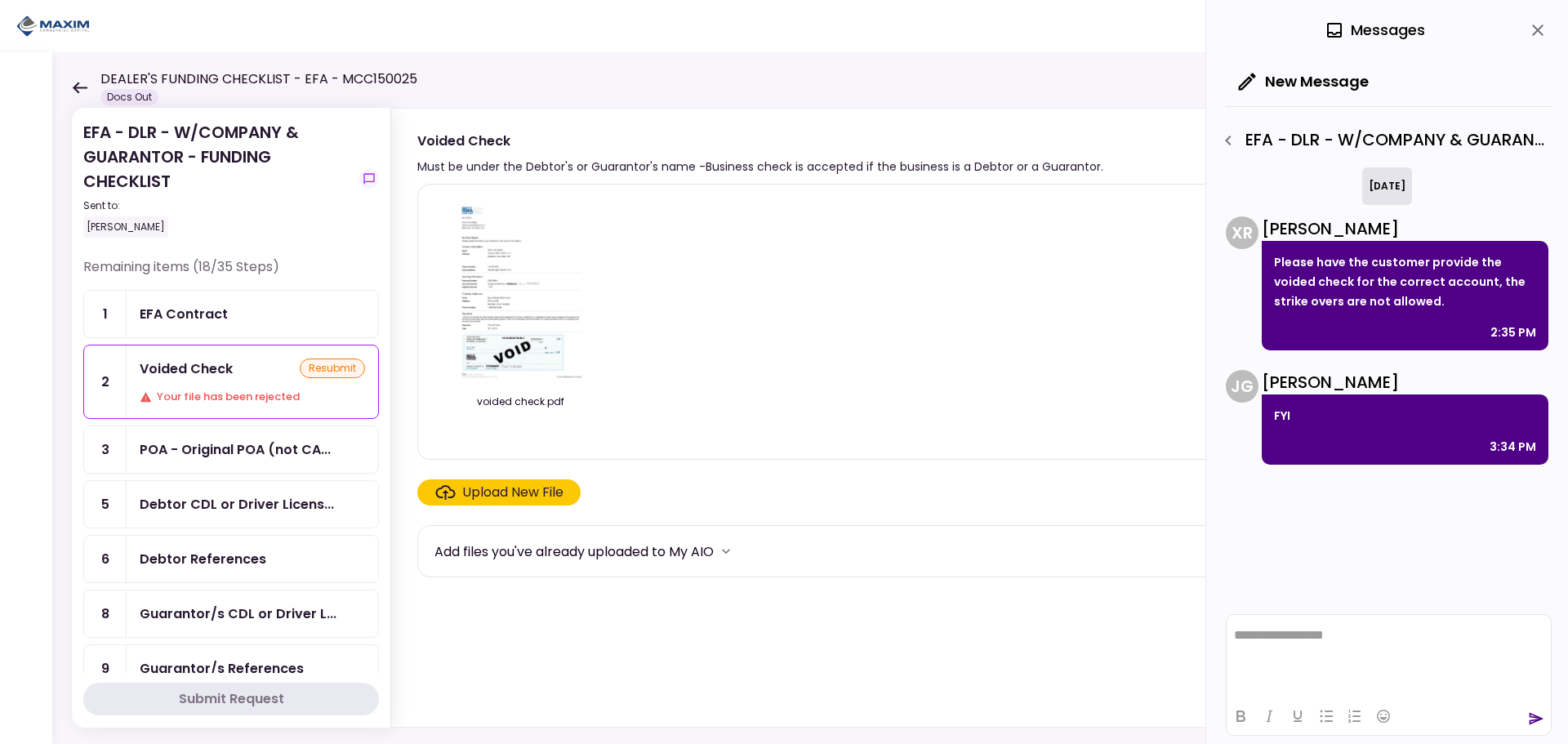
click at [486, 313] on img at bounding box center [520, 291] width 146 height 187
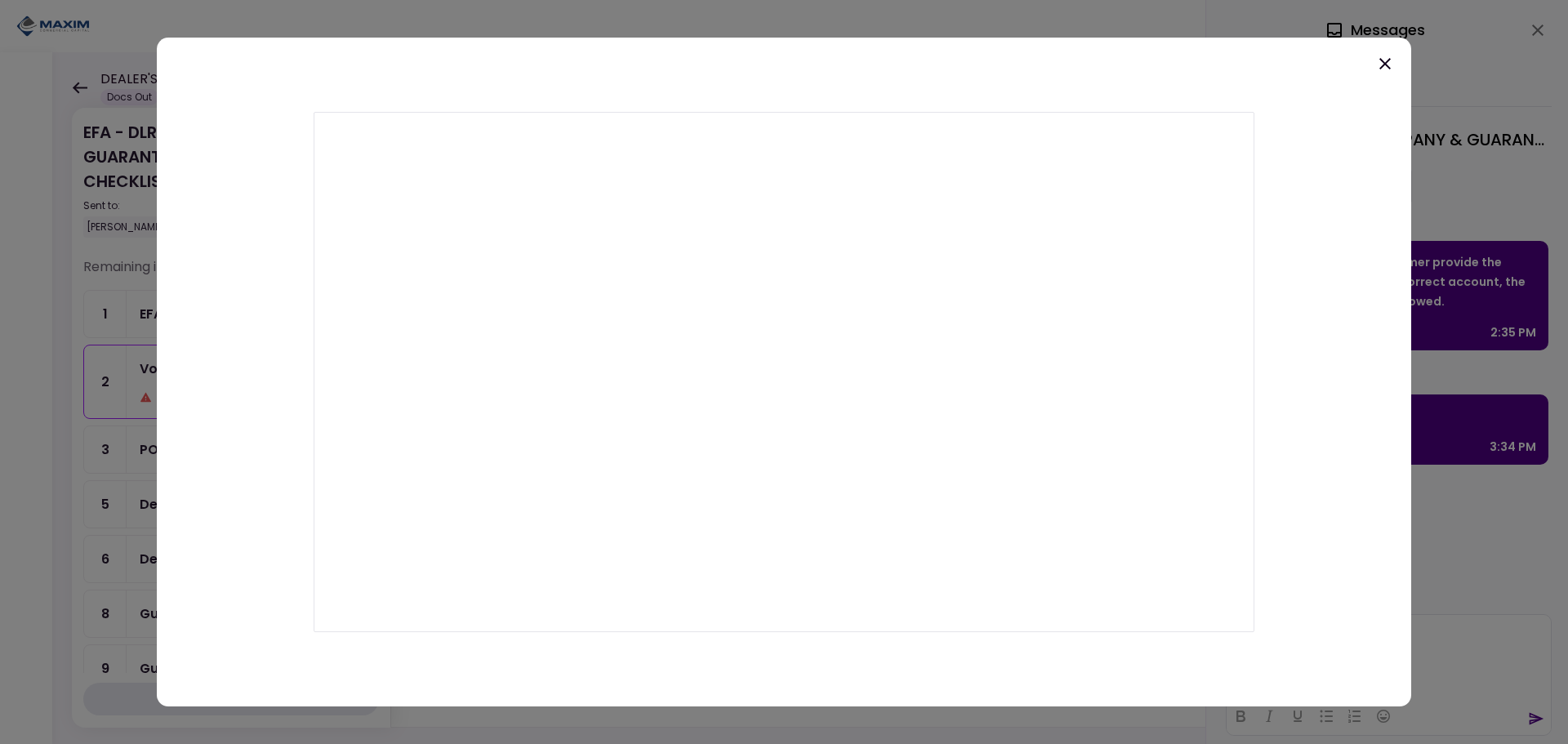
click at [1384, 63] on icon at bounding box center [1385, 64] width 20 height 20
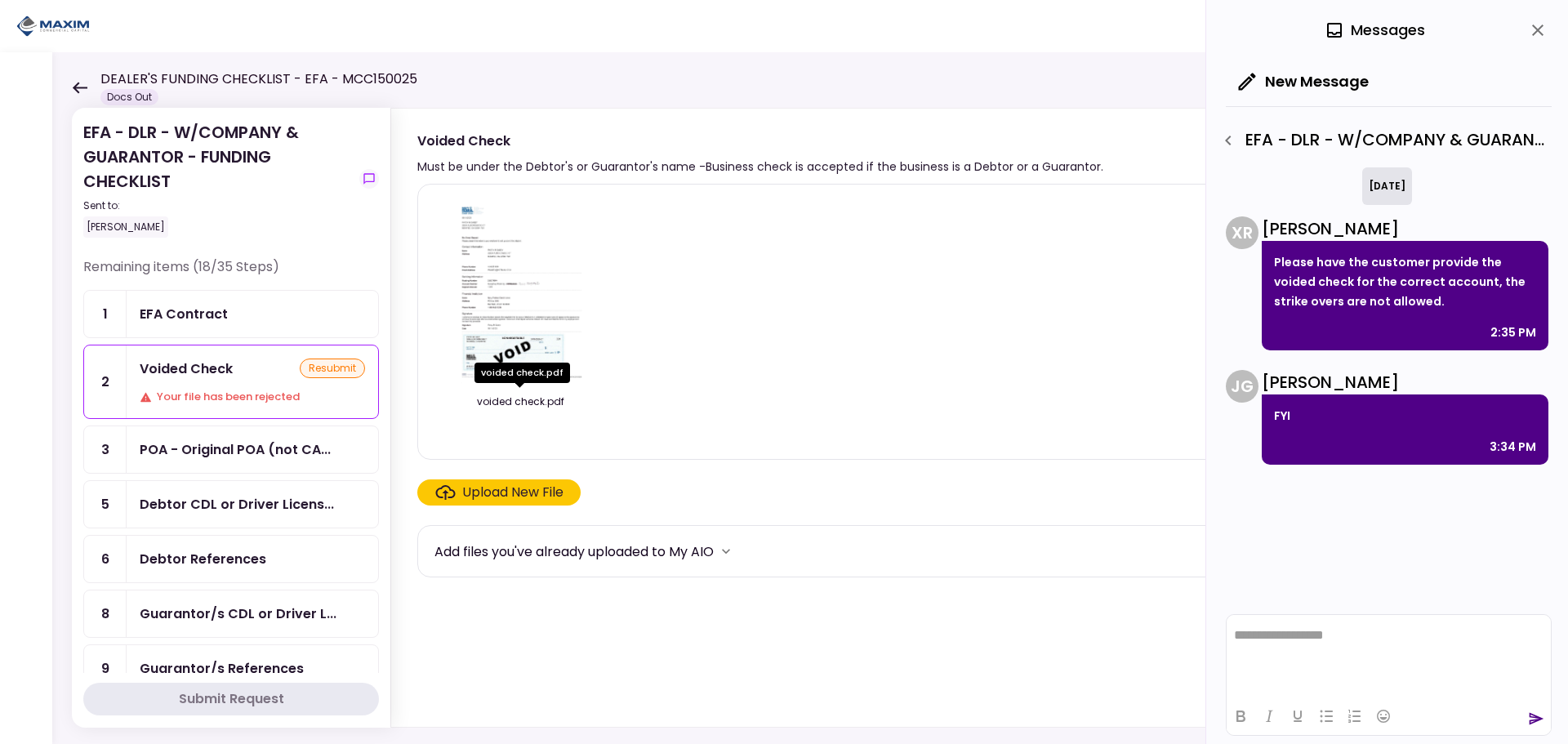
click at [517, 374] on div "voided check.pdf" at bounding box center [522, 372] width 96 height 21
click at [506, 297] on img at bounding box center [520, 291] width 146 height 187
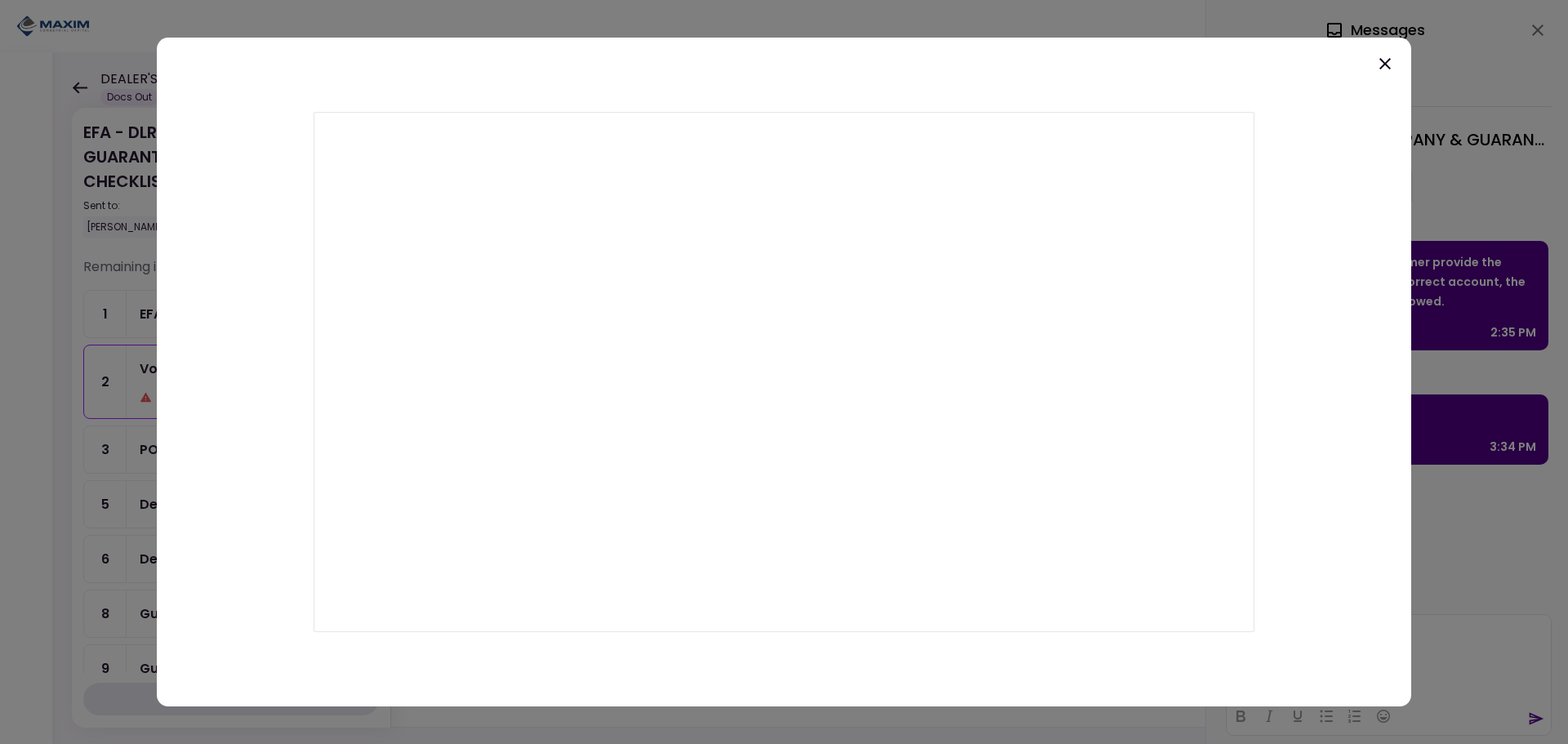
click at [1392, 77] on div at bounding box center [784, 372] width 1254 height 670
click at [1383, 70] on icon at bounding box center [1385, 64] width 20 height 20
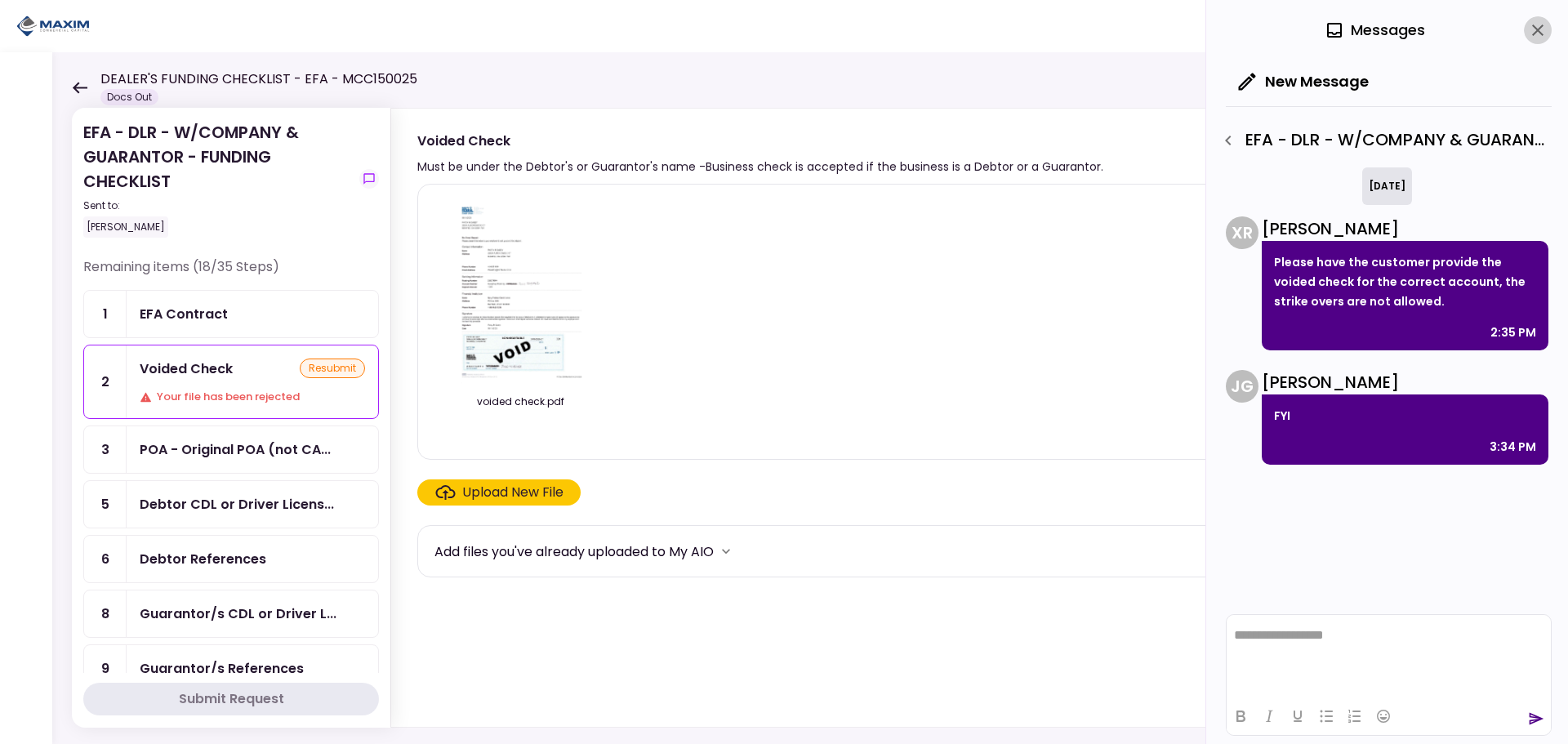
click at [1535, 33] on icon "close" at bounding box center [1537, 30] width 12 height 12
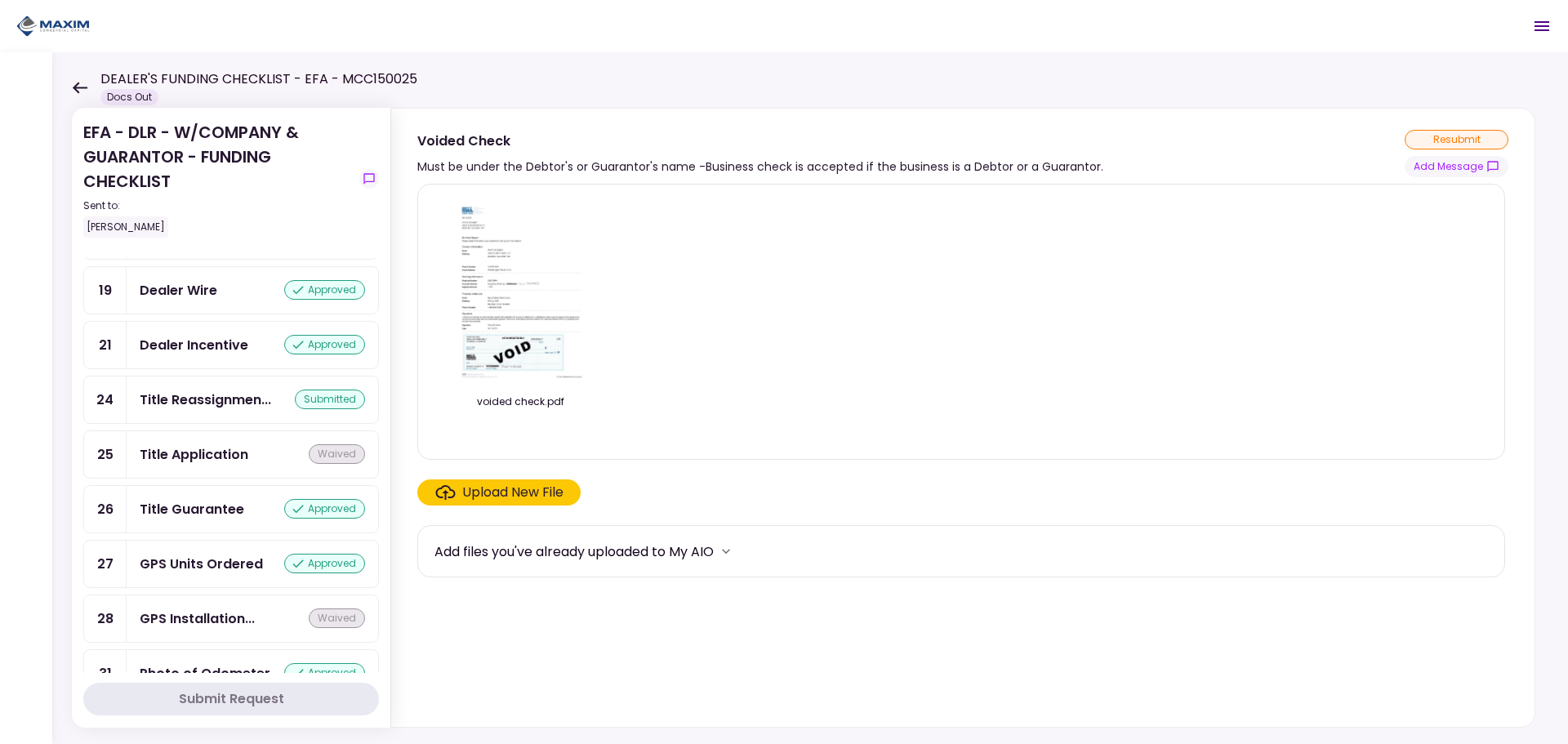
scroll to position [1607, 0]
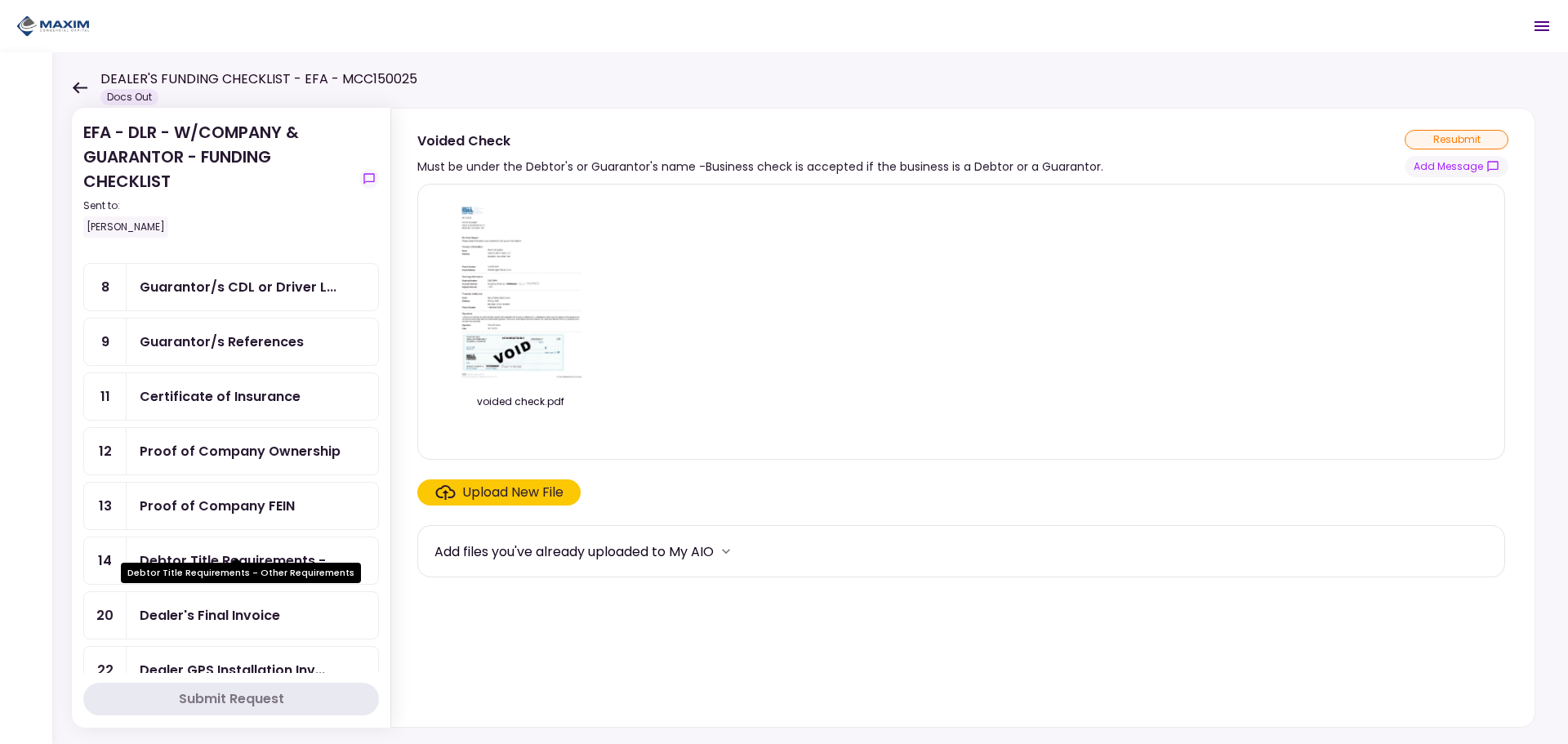
scroll to position [409, 0]
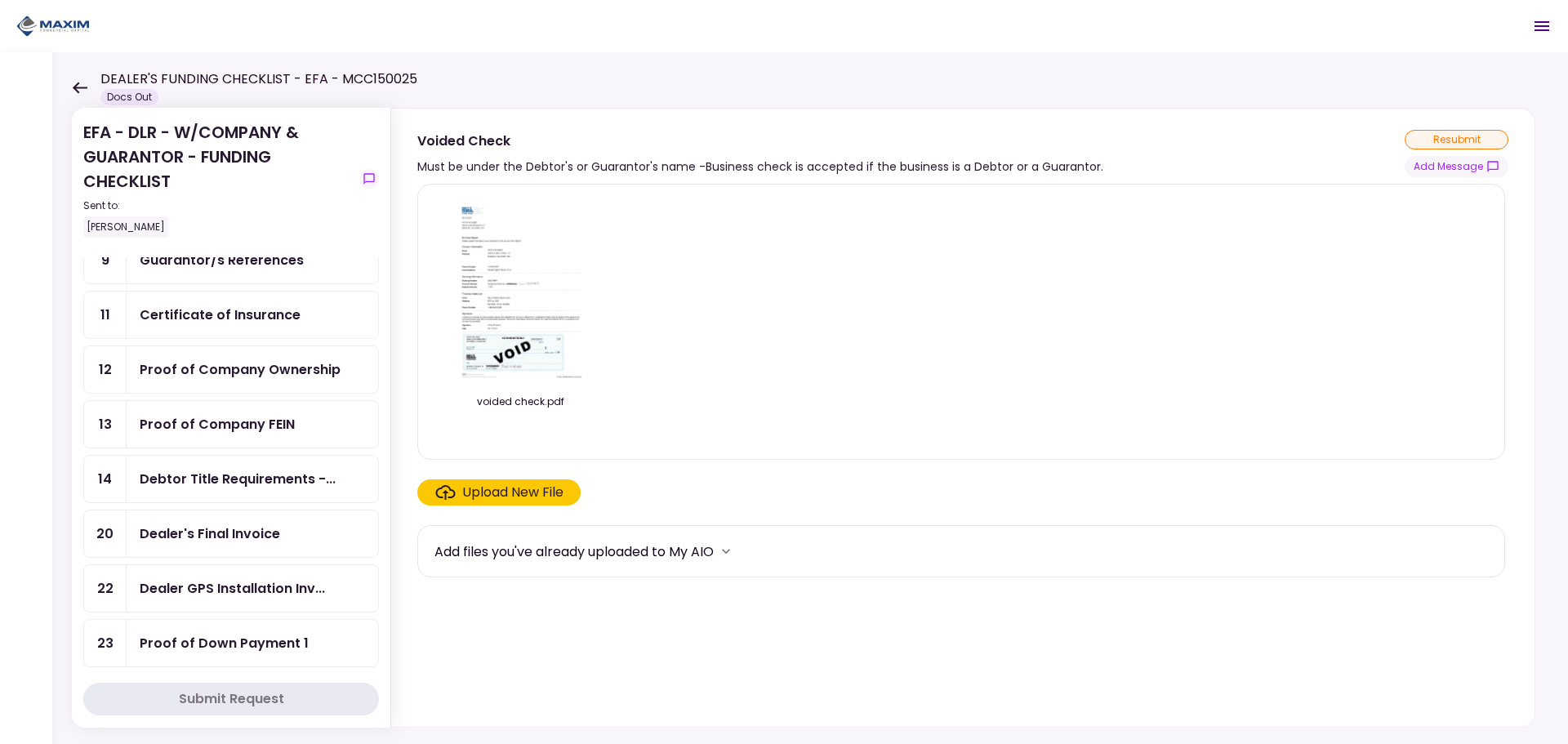
click at [251, 539] on div "Dealer's Final Invoice" at bounding box center [210, 533] width 140 height 21
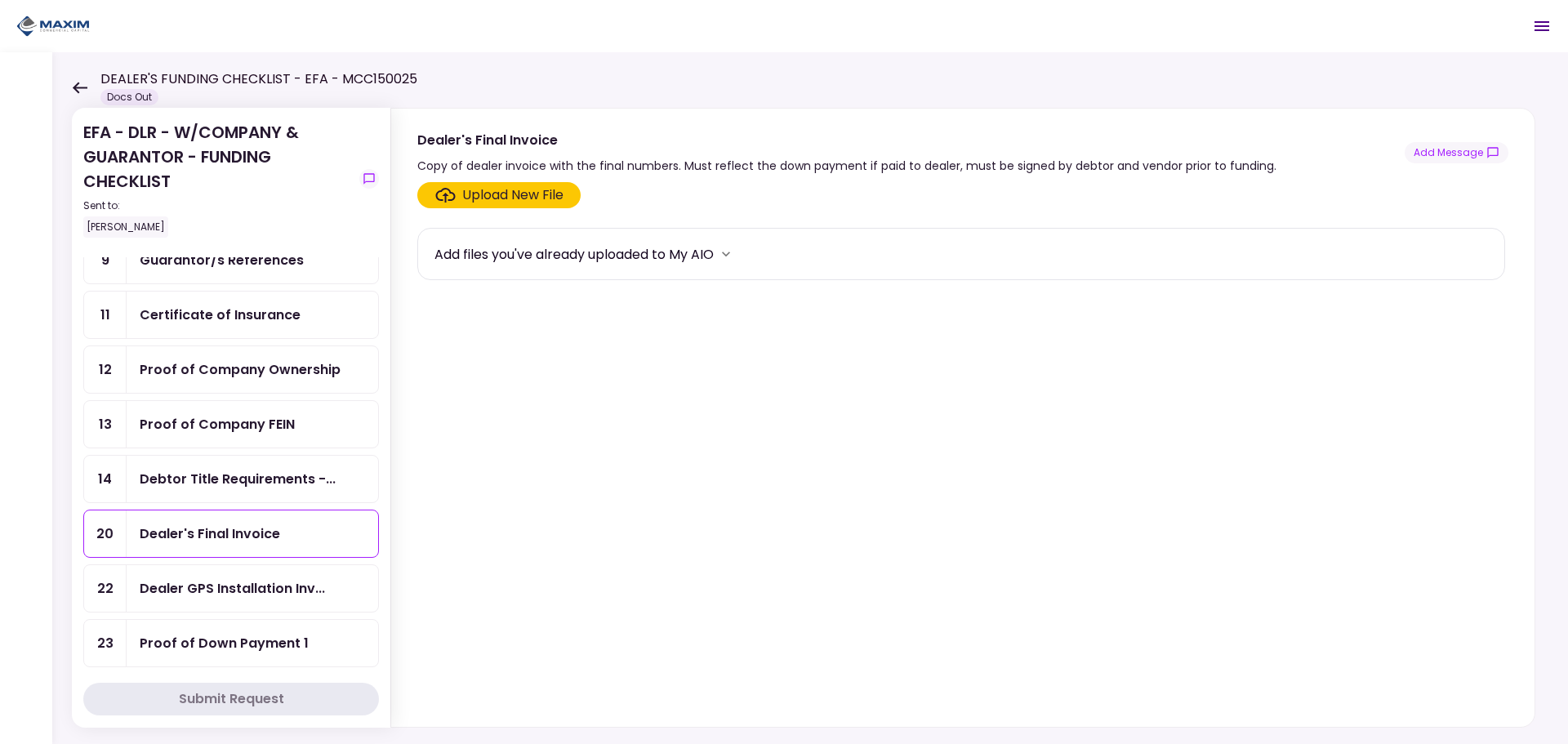
click at [532, 187] on div "Upload New File" at bounding box center [512, 195] width 101 height 20
click at [0, 0] on input "Upload New File" at bounding box center [0, 0] width 0 height 0
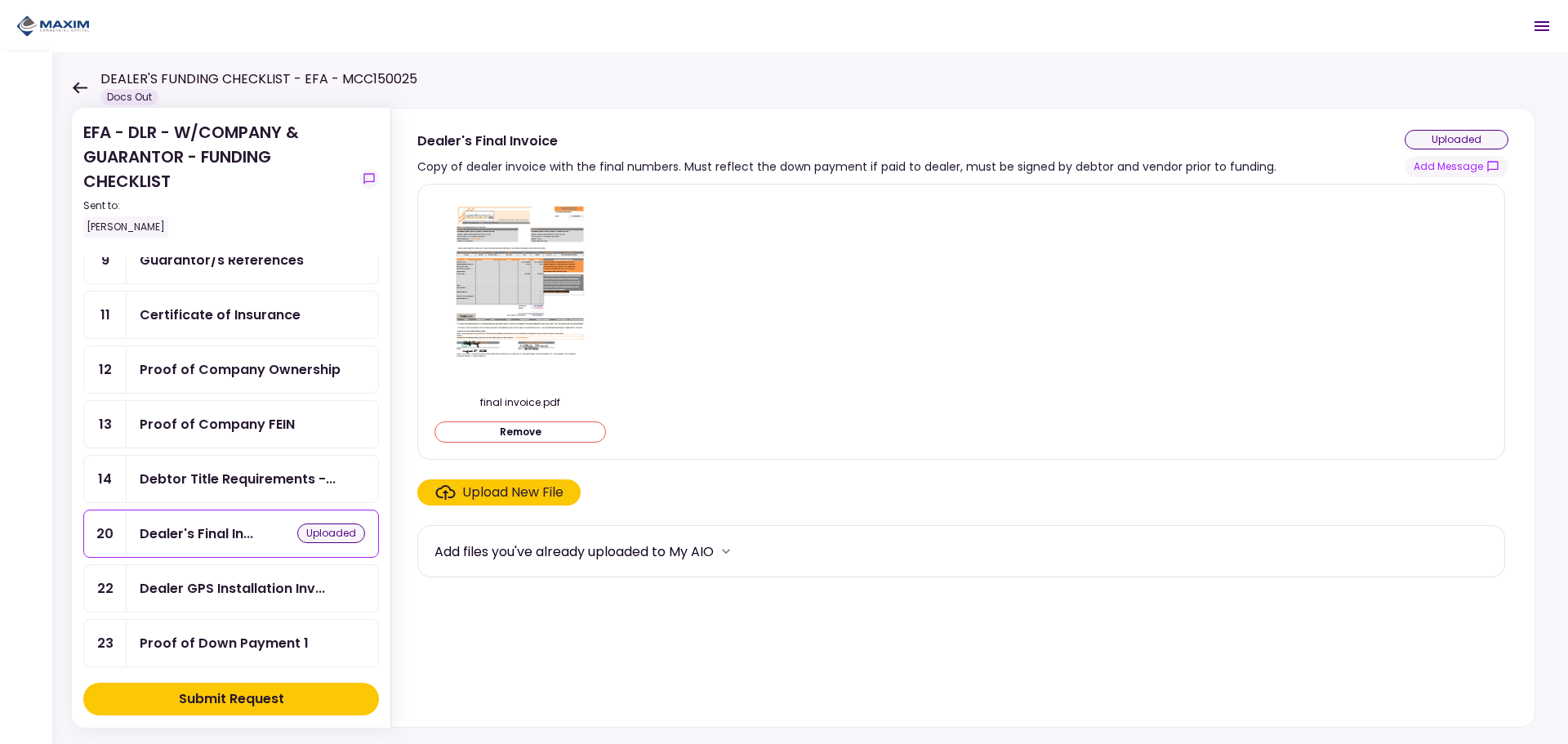
click at [547, 287] on img at bounding box center [520, 292] width 146 height 188
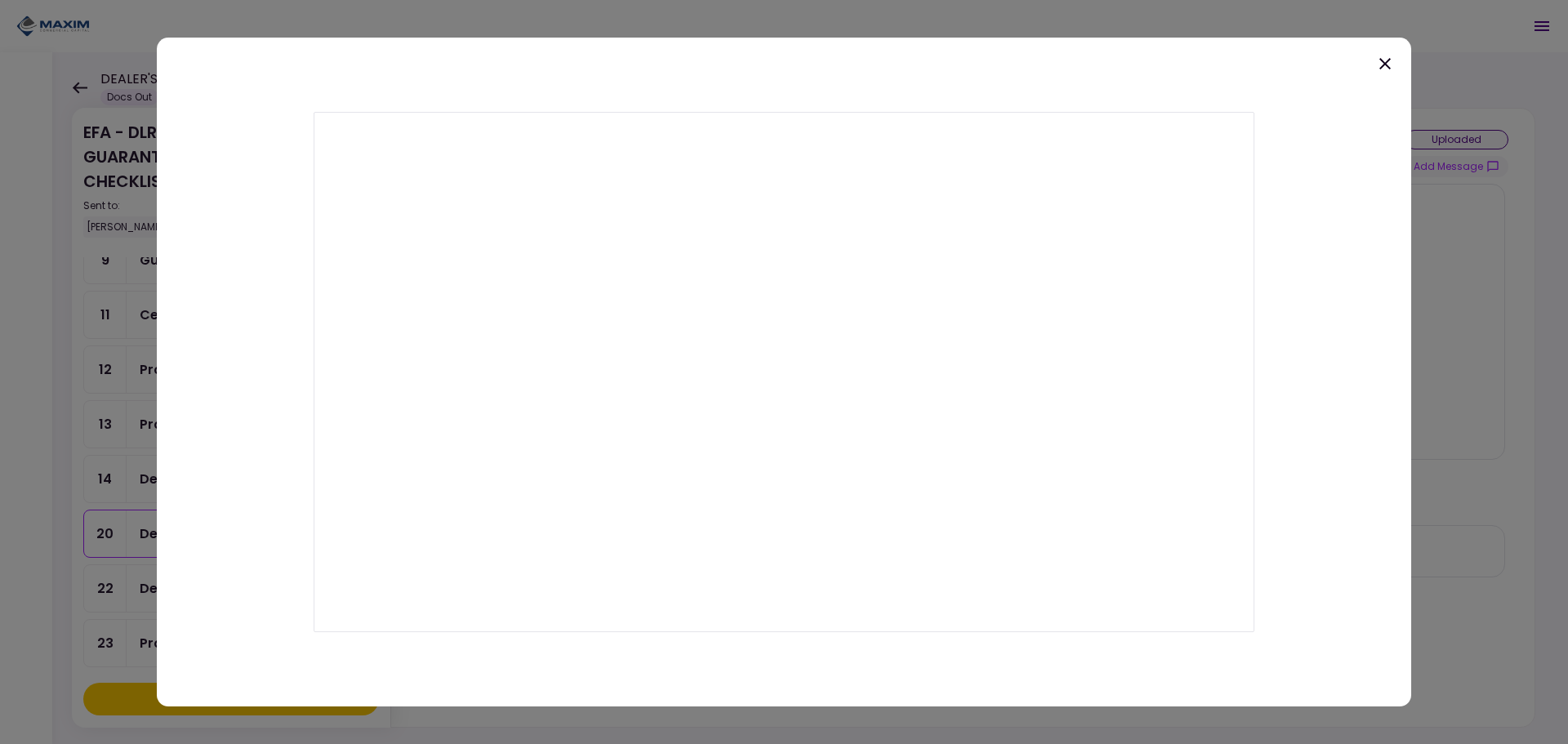
click at [1378, 60] on icon at bounding box center [1385, 64] width 20 height 20
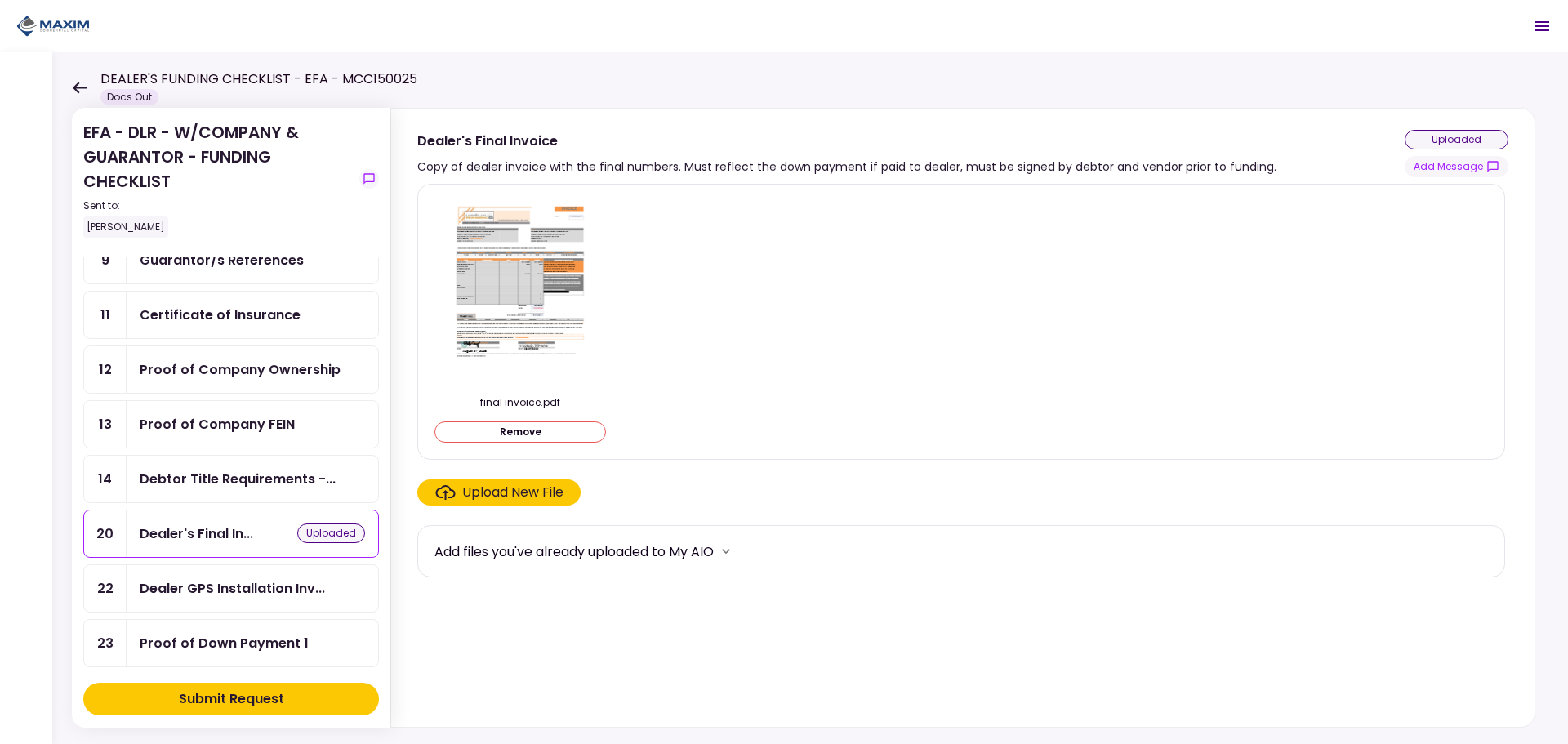
click at [194, 685] on button "Submit Request" at bounding box center [230, 699] width 296 height 33
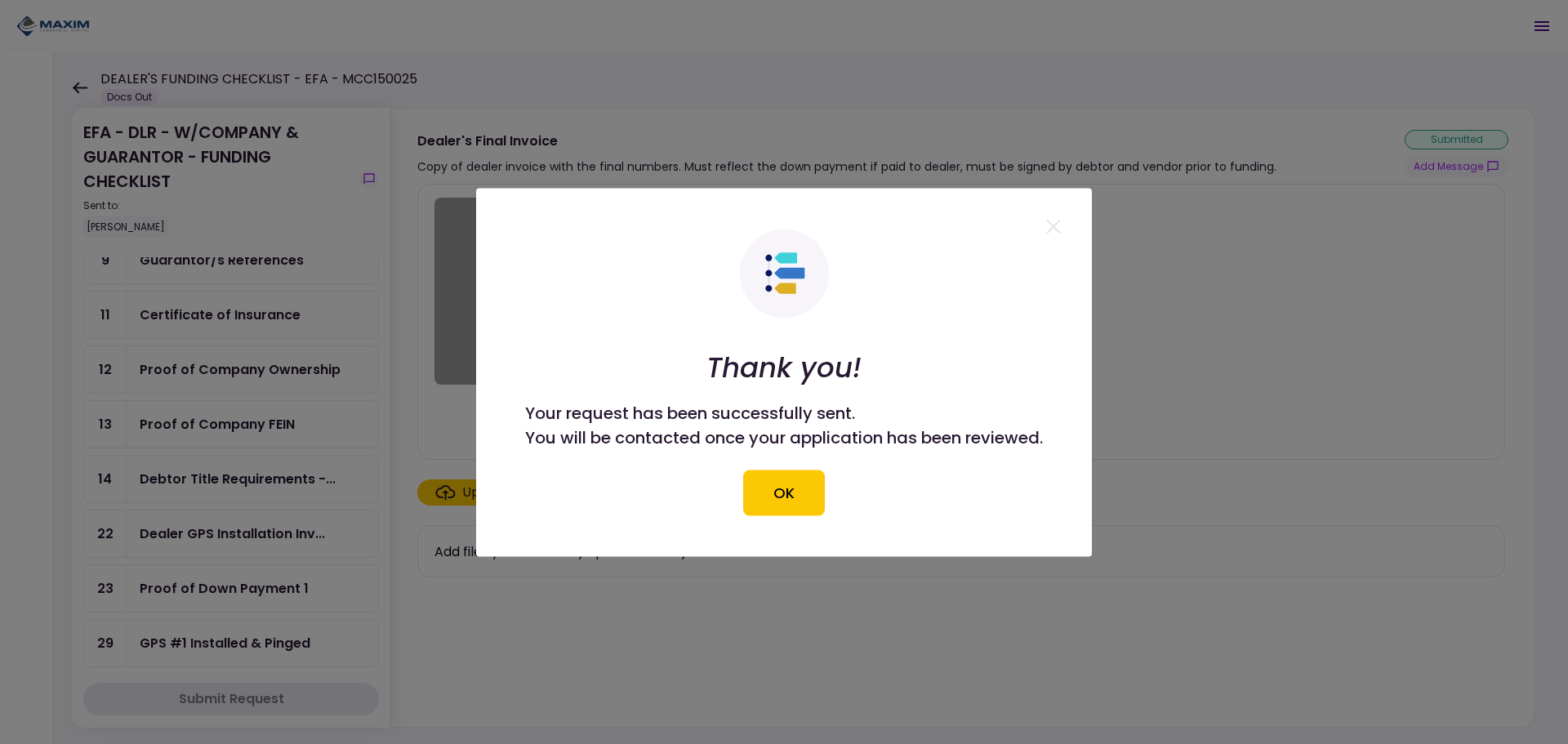
click at [804, 493] on button "OK" at bounding box center [784, 493] width 81 height 46
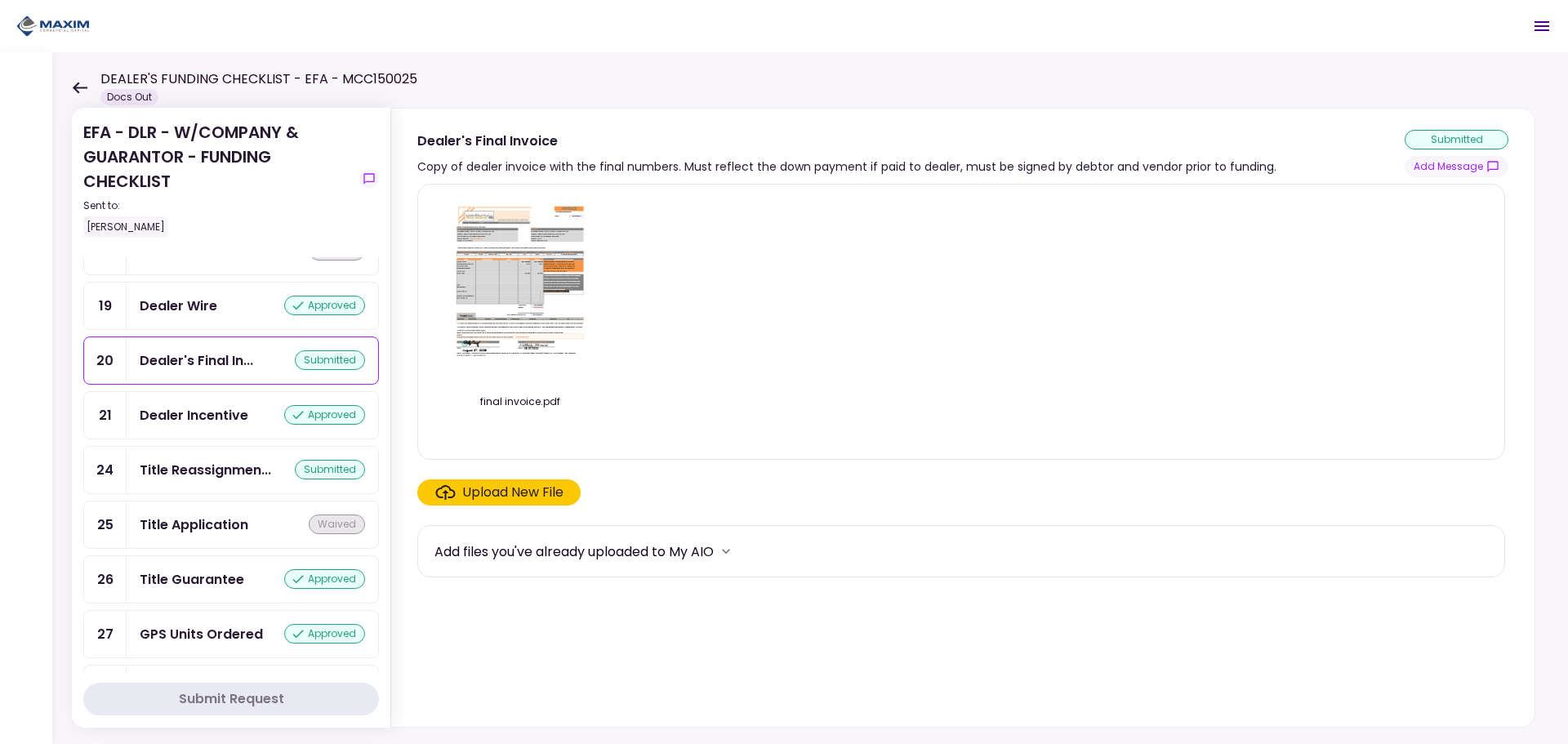
scroll to position [1471, 0]
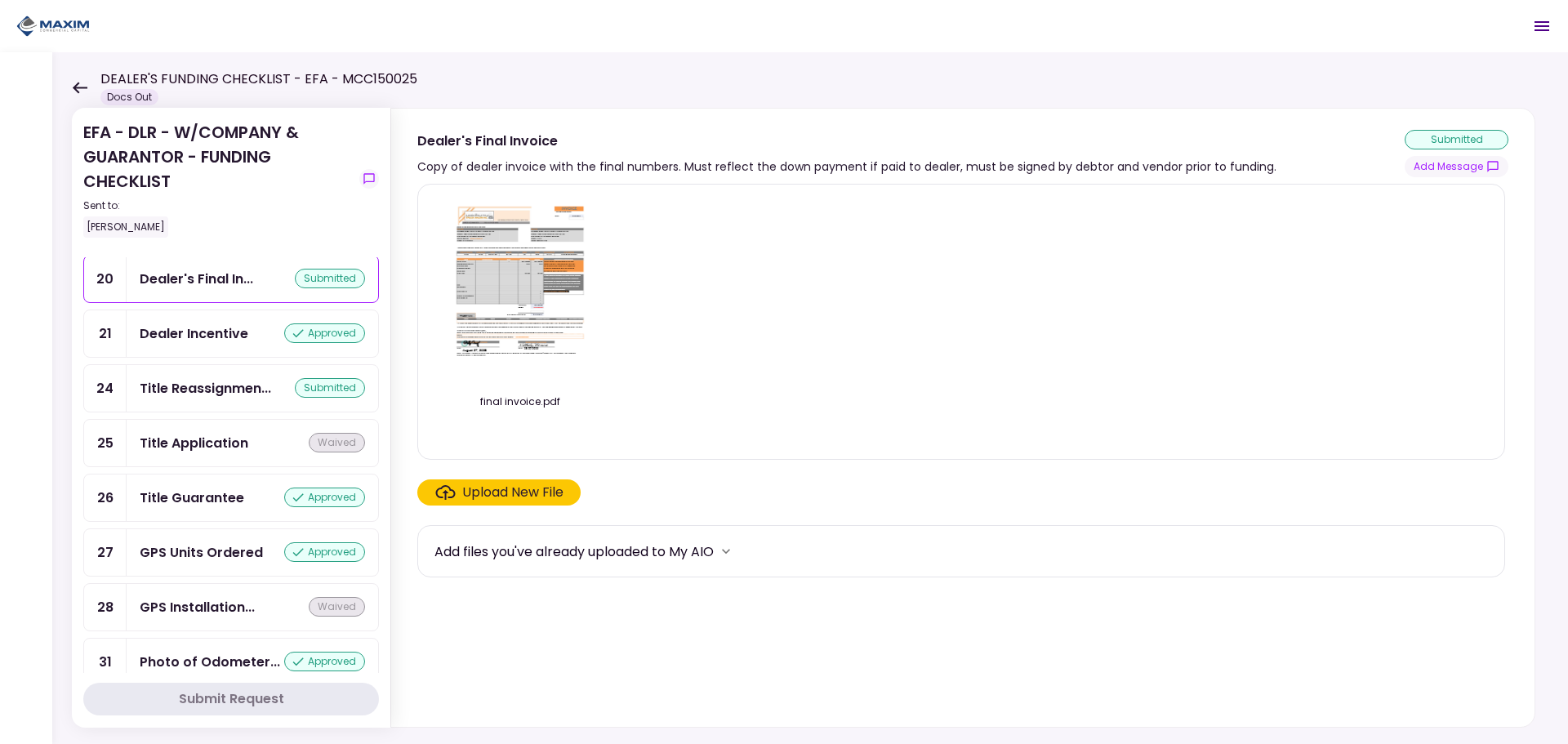
click at [231, 556] on div "GPS Units Ordered" at bounding box center [202, 552] width 123 height 21
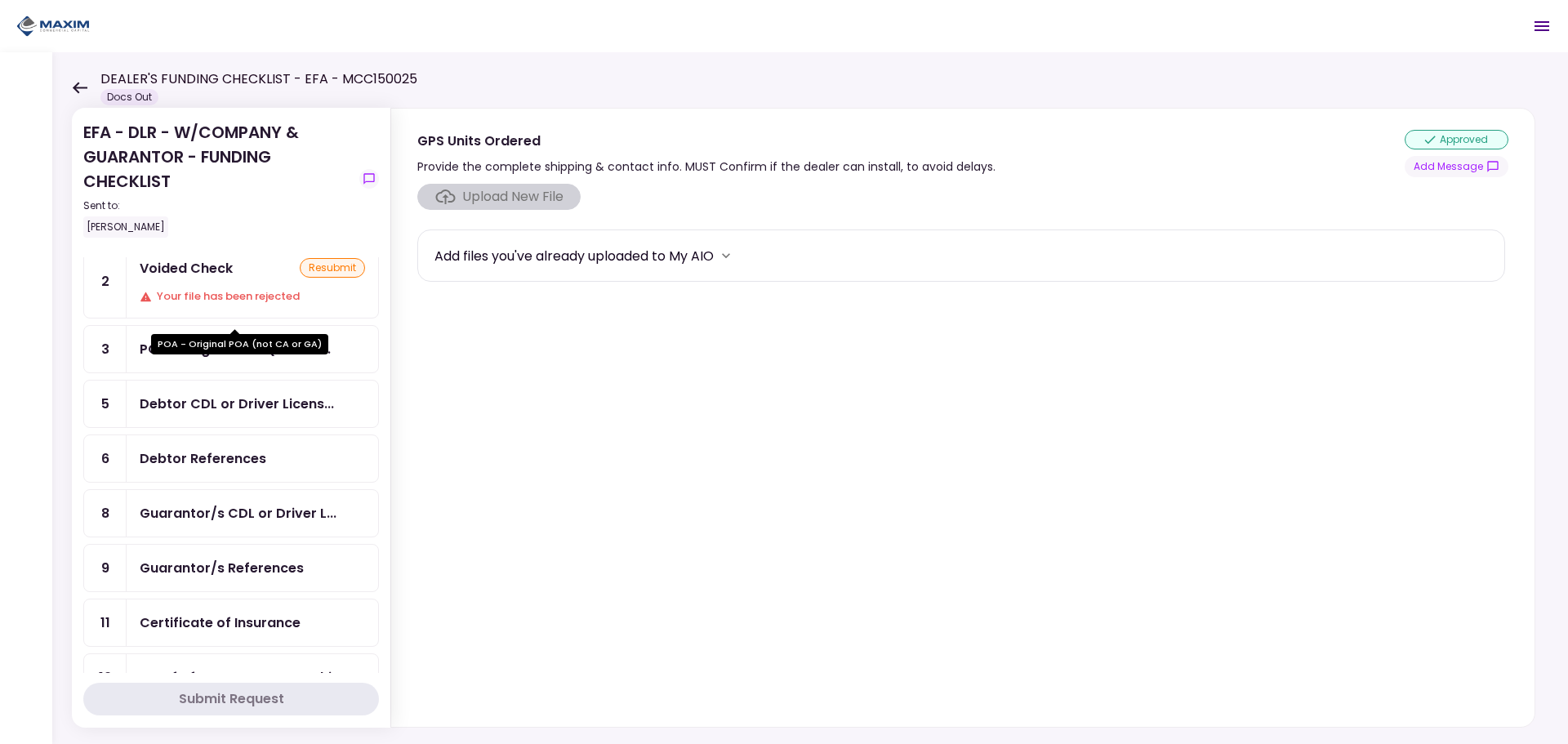
scroll to position [137, 0]
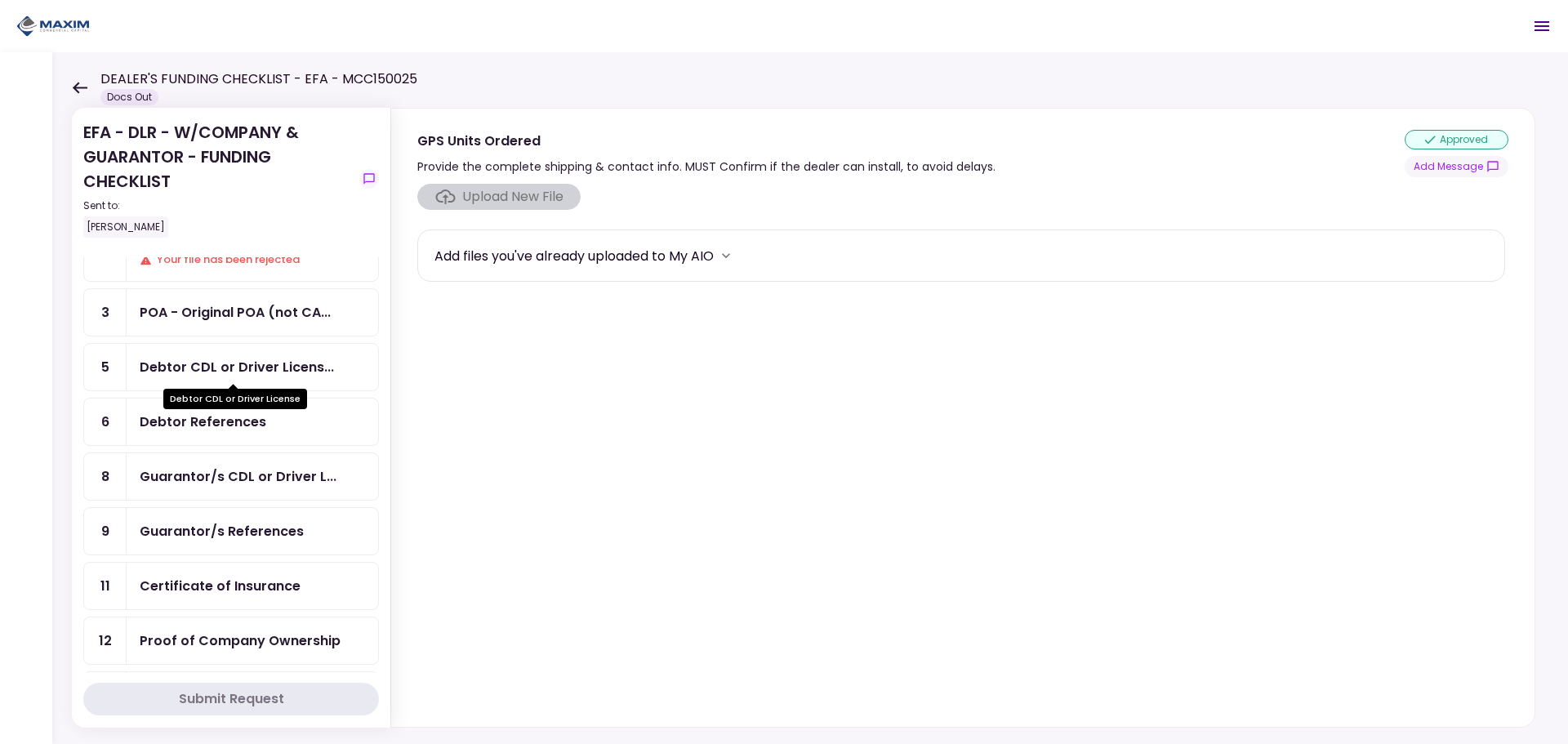
click at [210, 372] on div "Debtor CDL or Driver Licens..." at bounding box center [237, 367] width 194 height 21
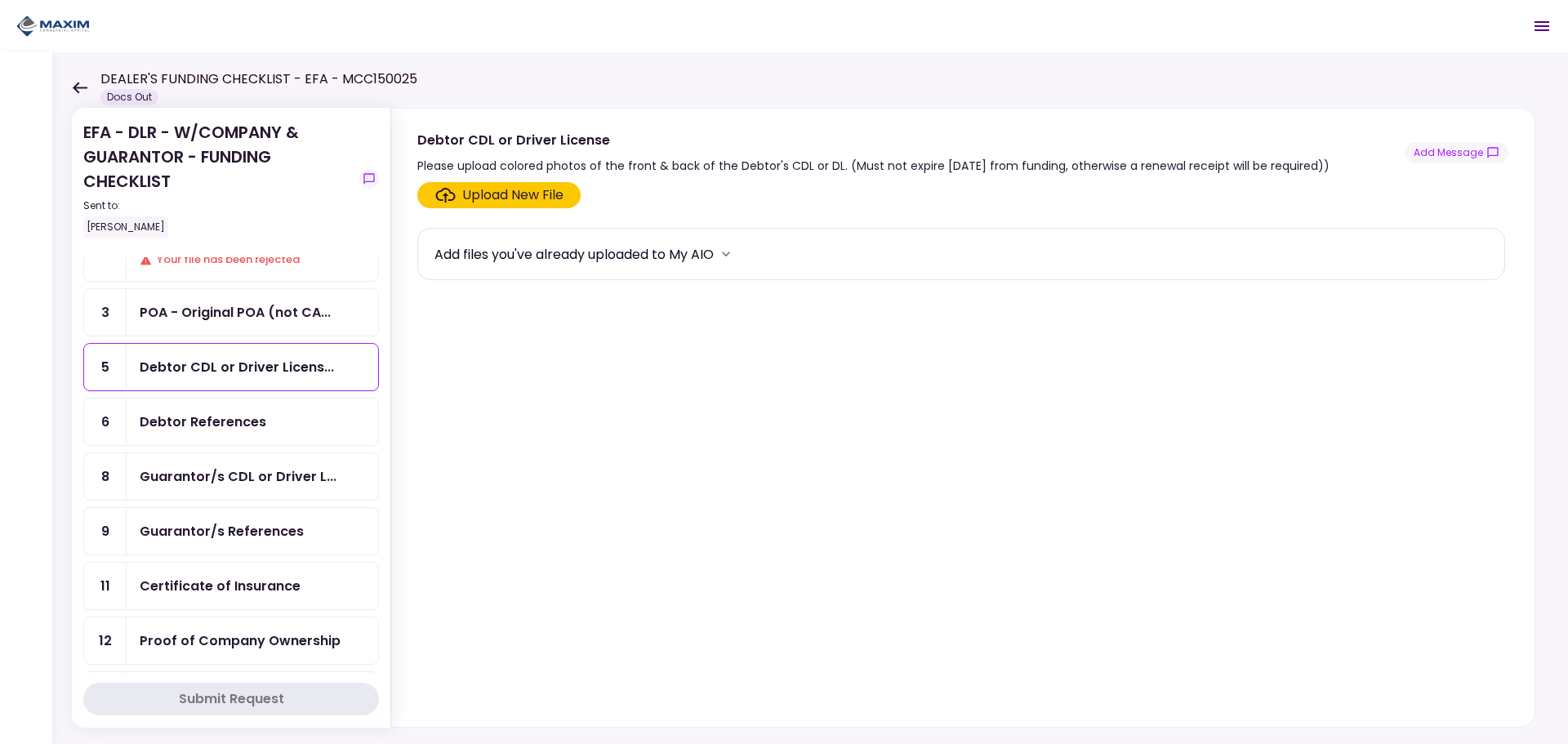
click at [200, 438] on div "Debtor References" at bounding box center [252, 422] width 251 height 47
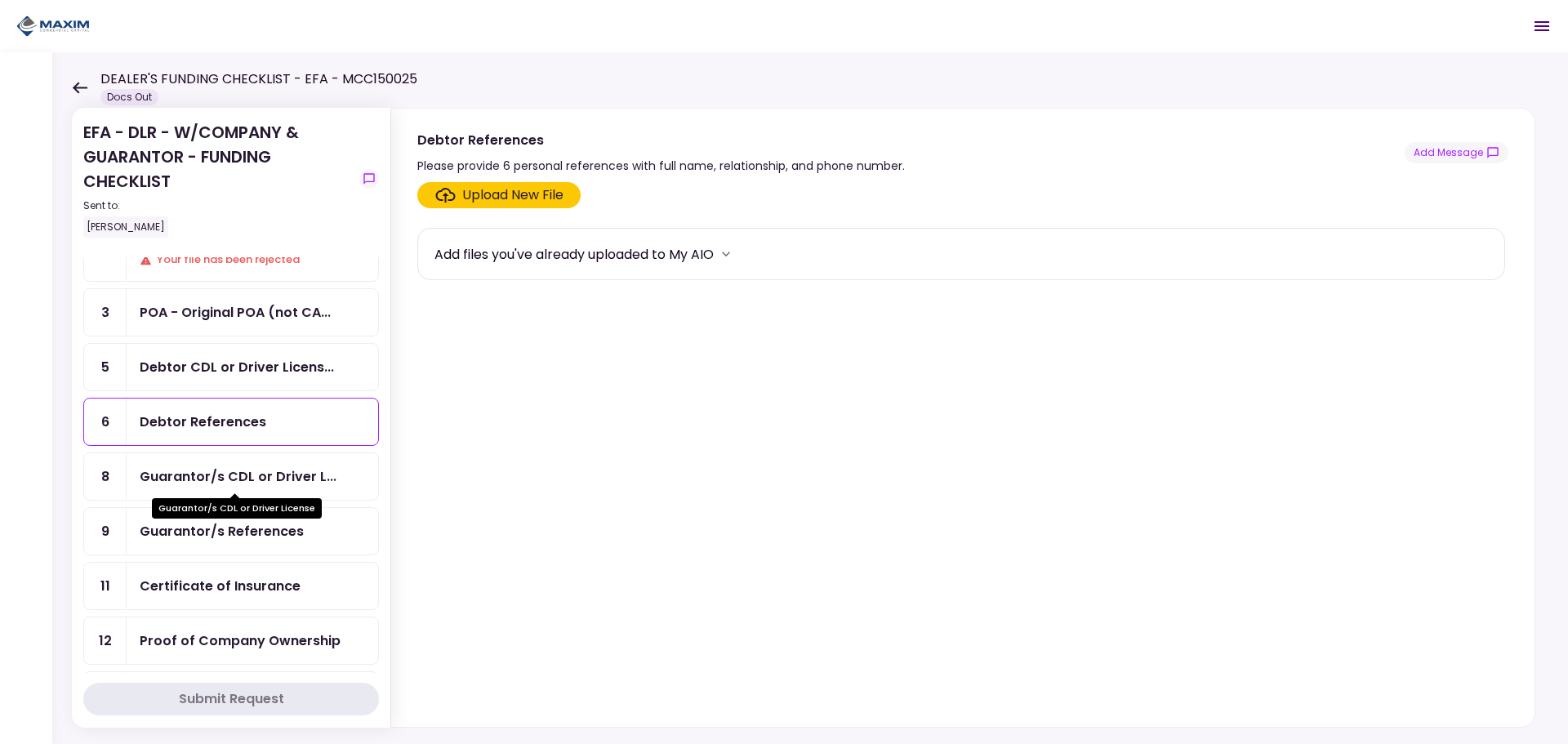
click at [198, 471] on div "Guarantor/s CDL or Driver L..." at bounding box center [239, 476] width 197 height 21
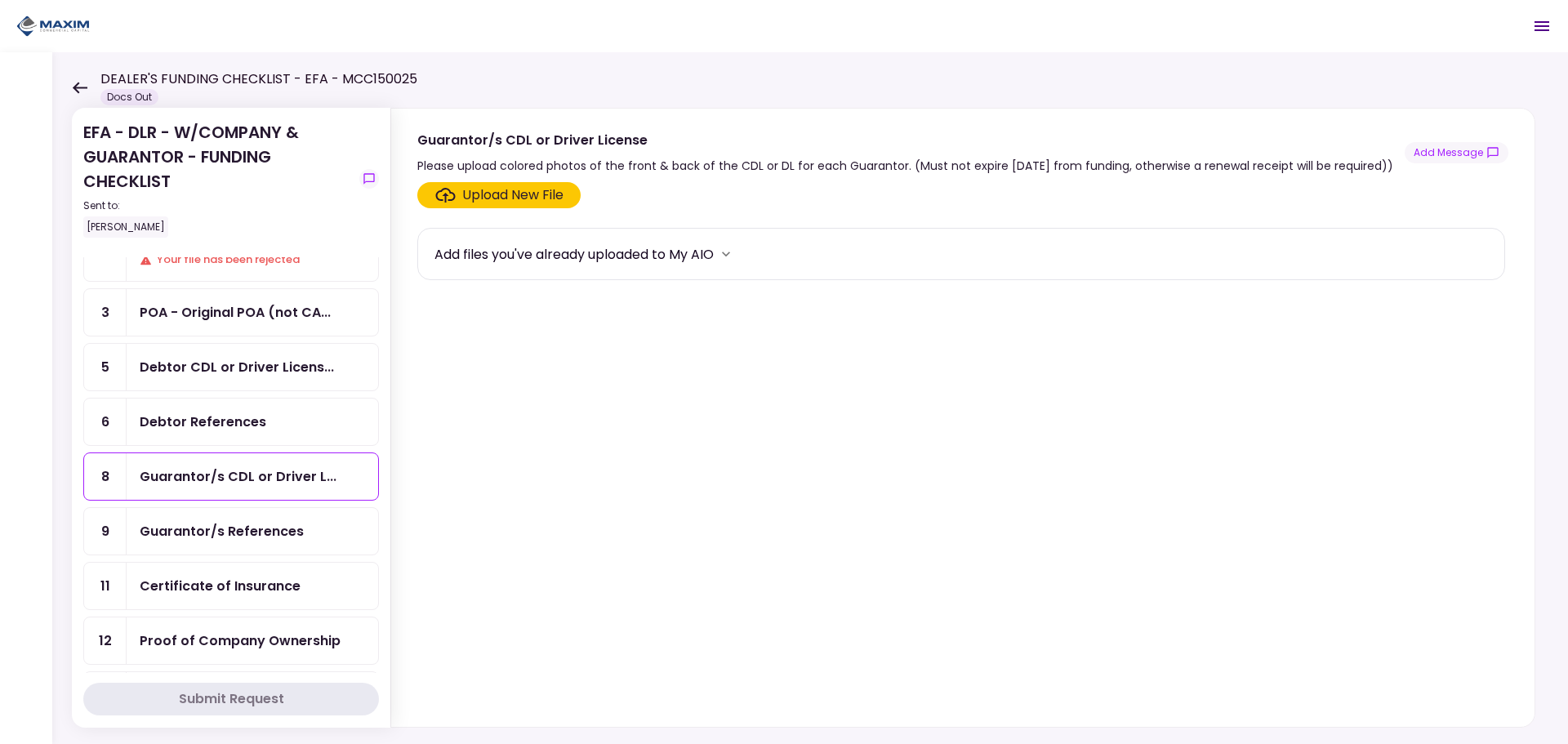
click at [189, 549] on div "Guarantor/s References" at bounding box center [252, 532] width 251 height 47
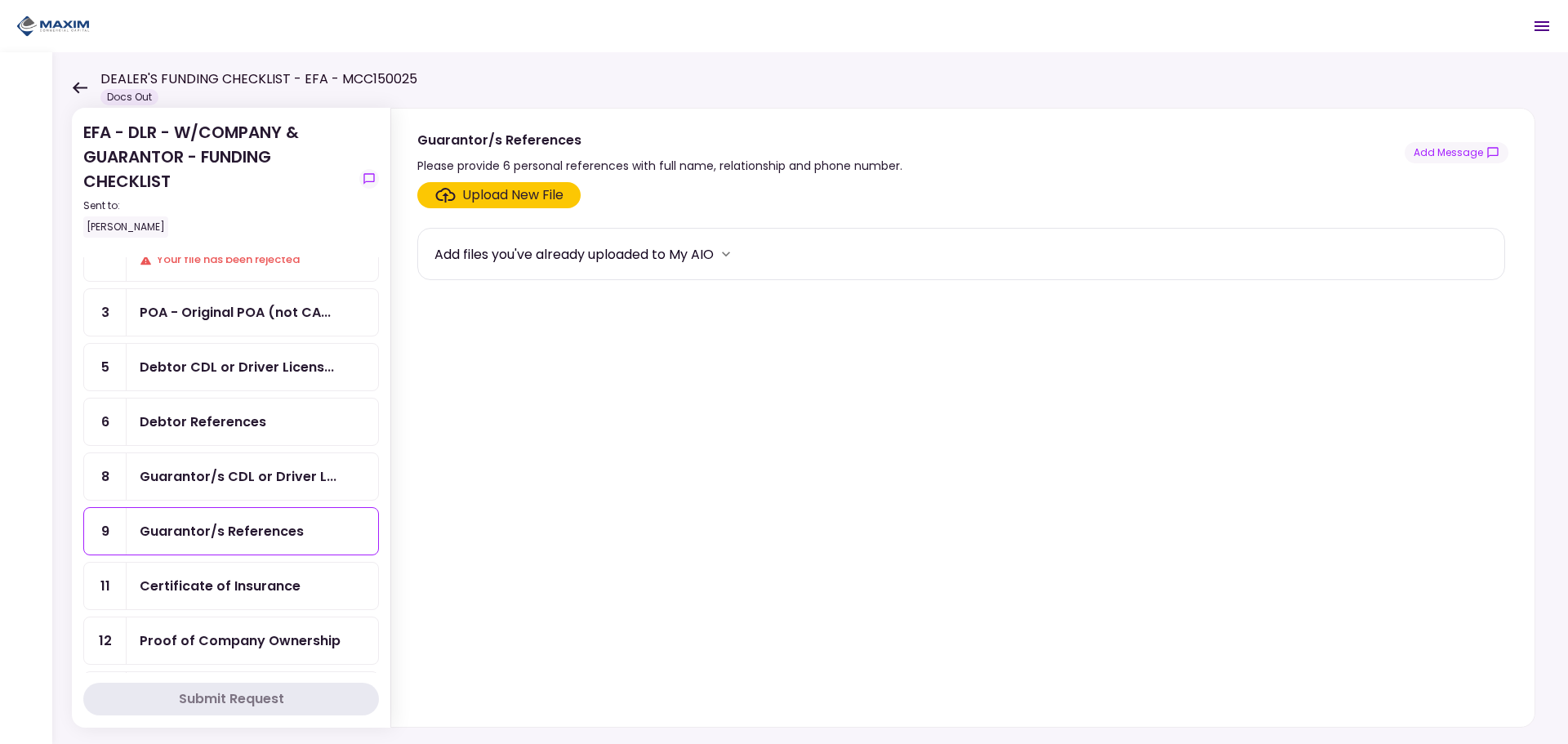
click at [187, 582] on div "Certificate of Insurance" at bounding box center [221, 586] width 161 height 21
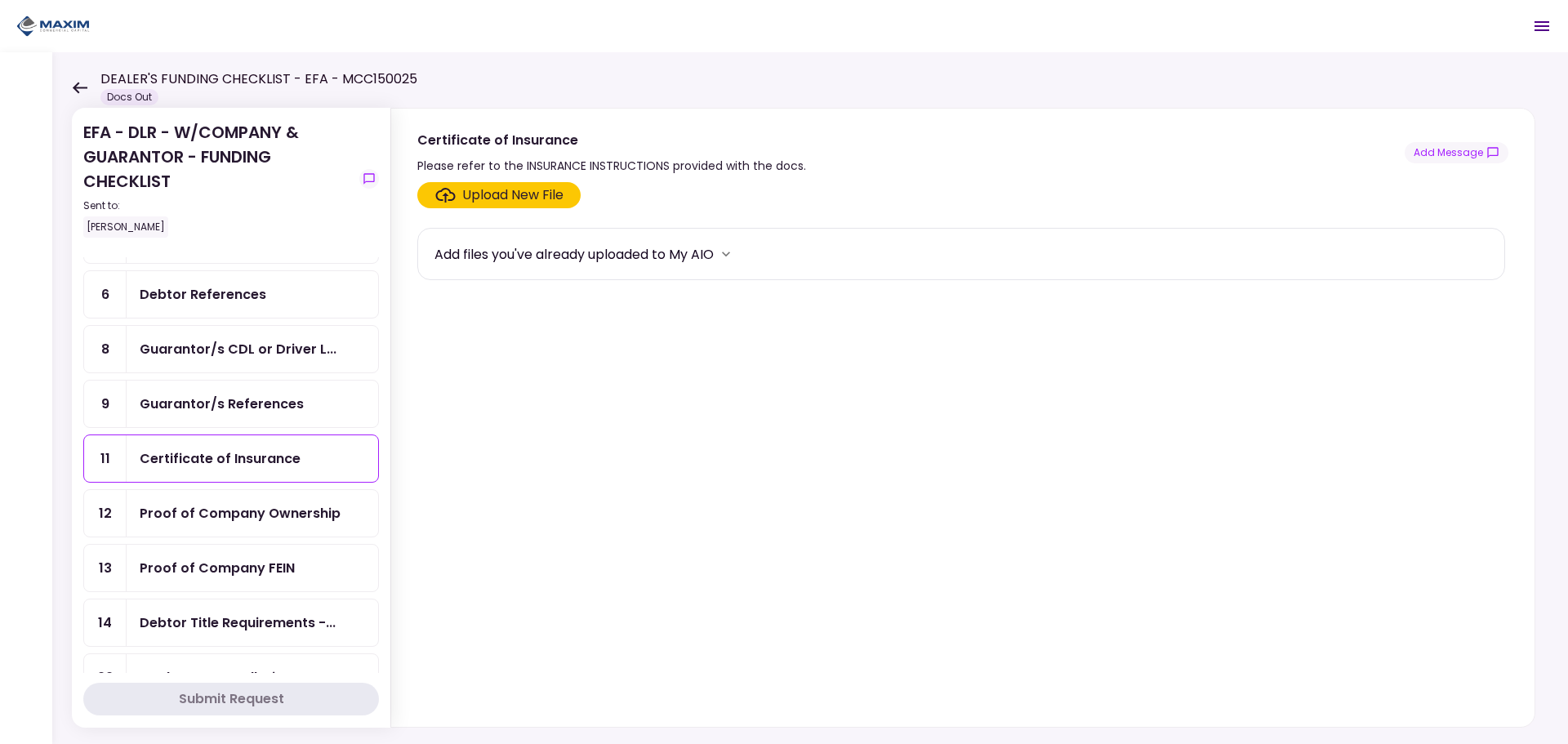
scroll to position [301, 0]
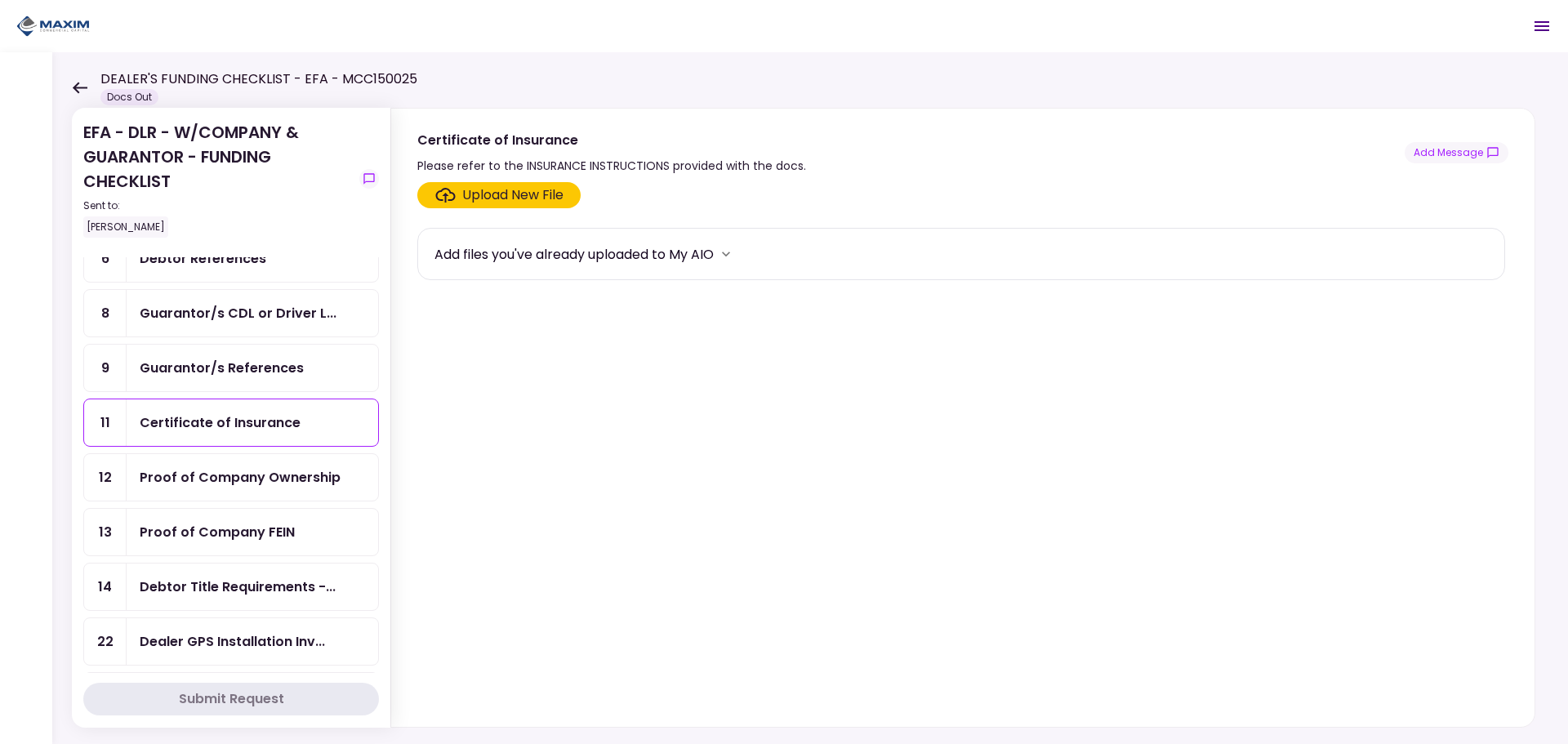
click at [219, 482] on div "Proof of Company Ownership" at bounding box center [240, 477] width 201 height 21
click at [216, 528] on div "Proof of Company FEIN" at bounding box center [218, 532] width 155 height 21
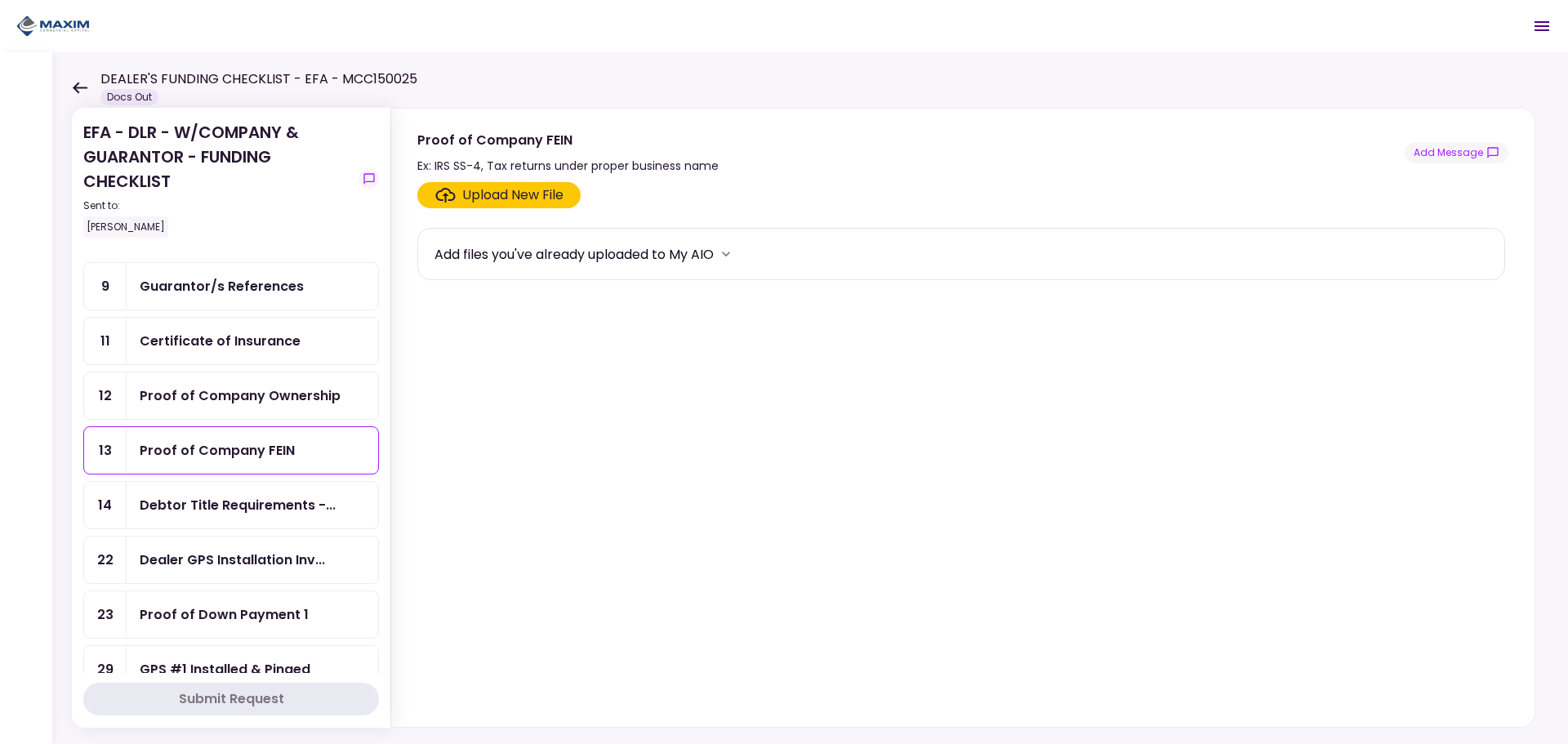
click at [212, 519] on div "Debtor Title Requirements -..." at bounding box center [252, 505] width 251 height 47
click at [207, 552] on div "Dealer GPS Installation Inv..." at bounding box center [232, 560] width 185 height 21
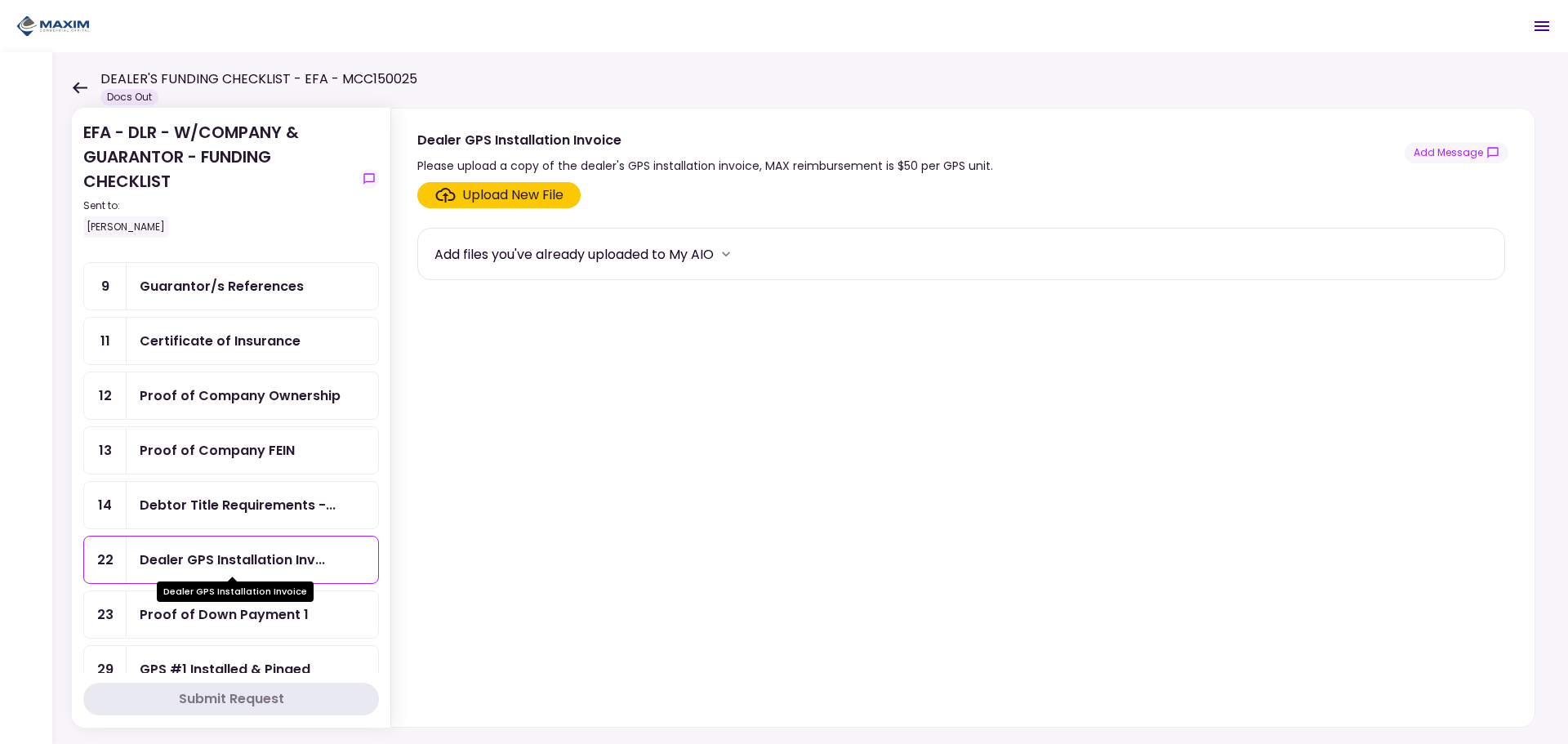
click at [200, 598] on div "Dealer GPS Installation Invoice" at bounding box center [236, 591] width 157 height 21
click at [198, 615] on div "Proof of Down Payment 1" at bounding box center [224, 615] width 169 height 21
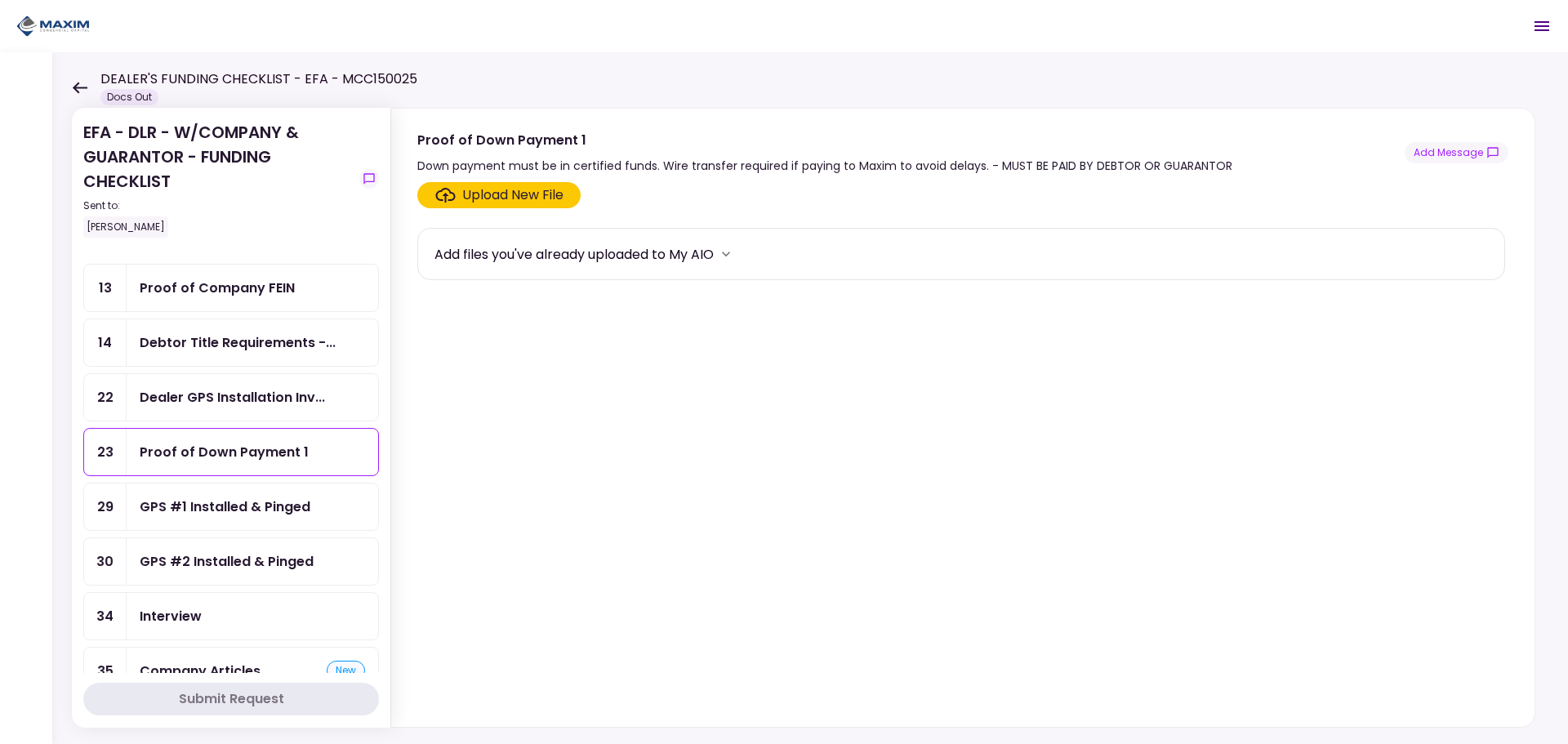
scroll to position [546, 0]
click at [216, 519] on div "GPS #1 Installed & Pinged" at bounding box center [252, 506] width 251 height 47
click at [209, 552] on div "GPS #2 Installed & Pinged" at bounding box center [227, 560] width 174 height 21
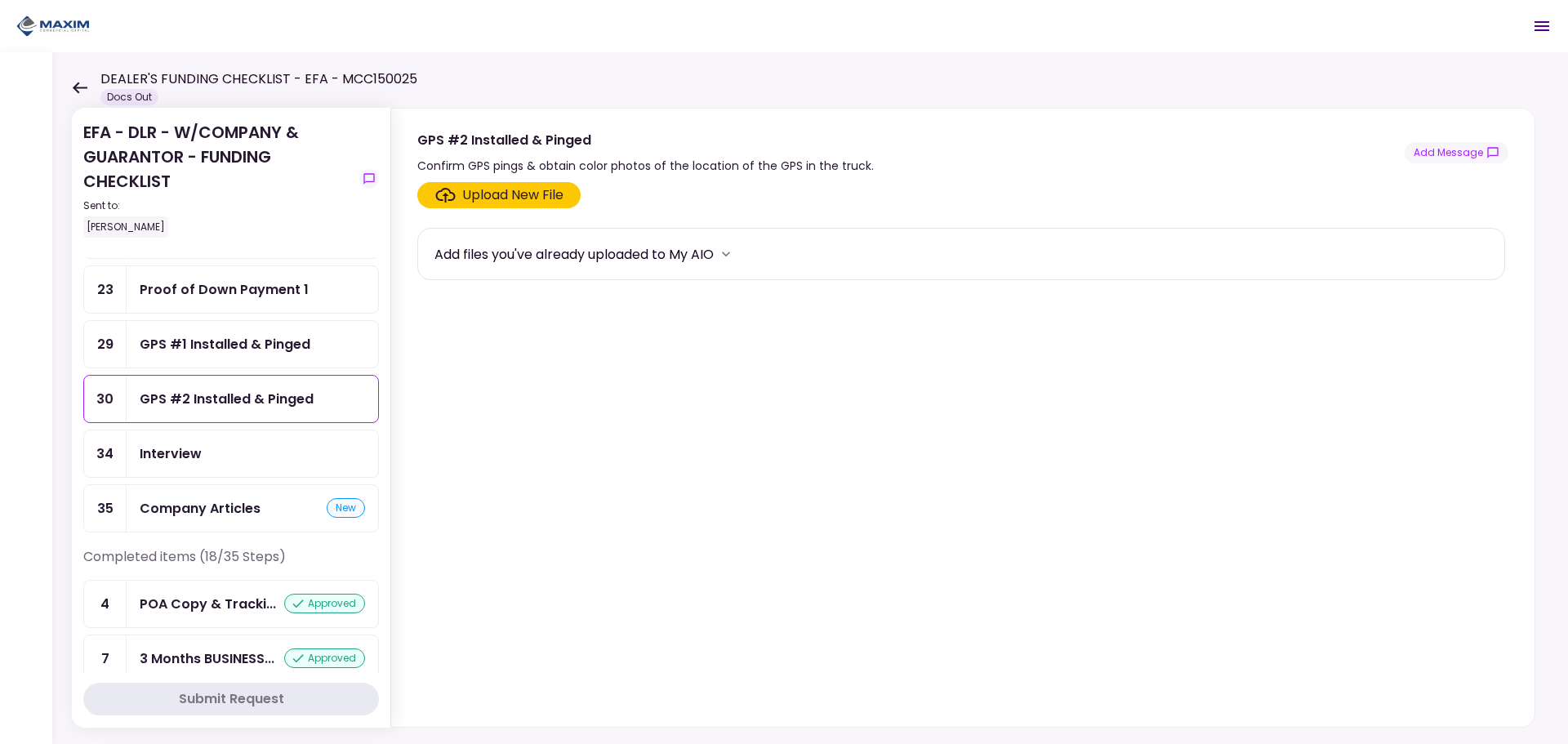
scroll to position [709, 0]
click at [213, 493] on div "Company Articles new" at bounding box center [252, 507] width 251 height 47
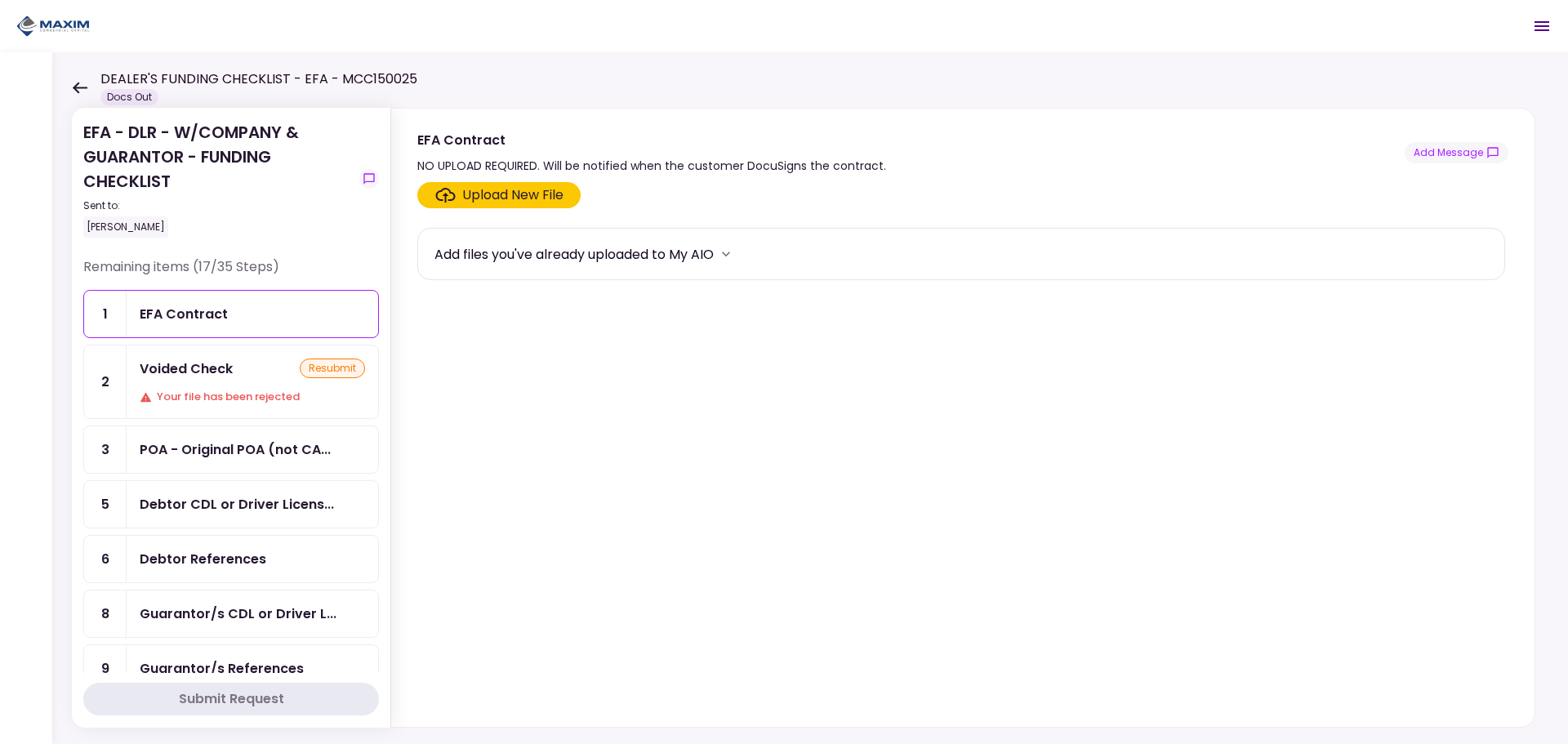
click at [225, 396] on div "Your file has been rejected" at bounding box center [252, 397] width 225 height 16
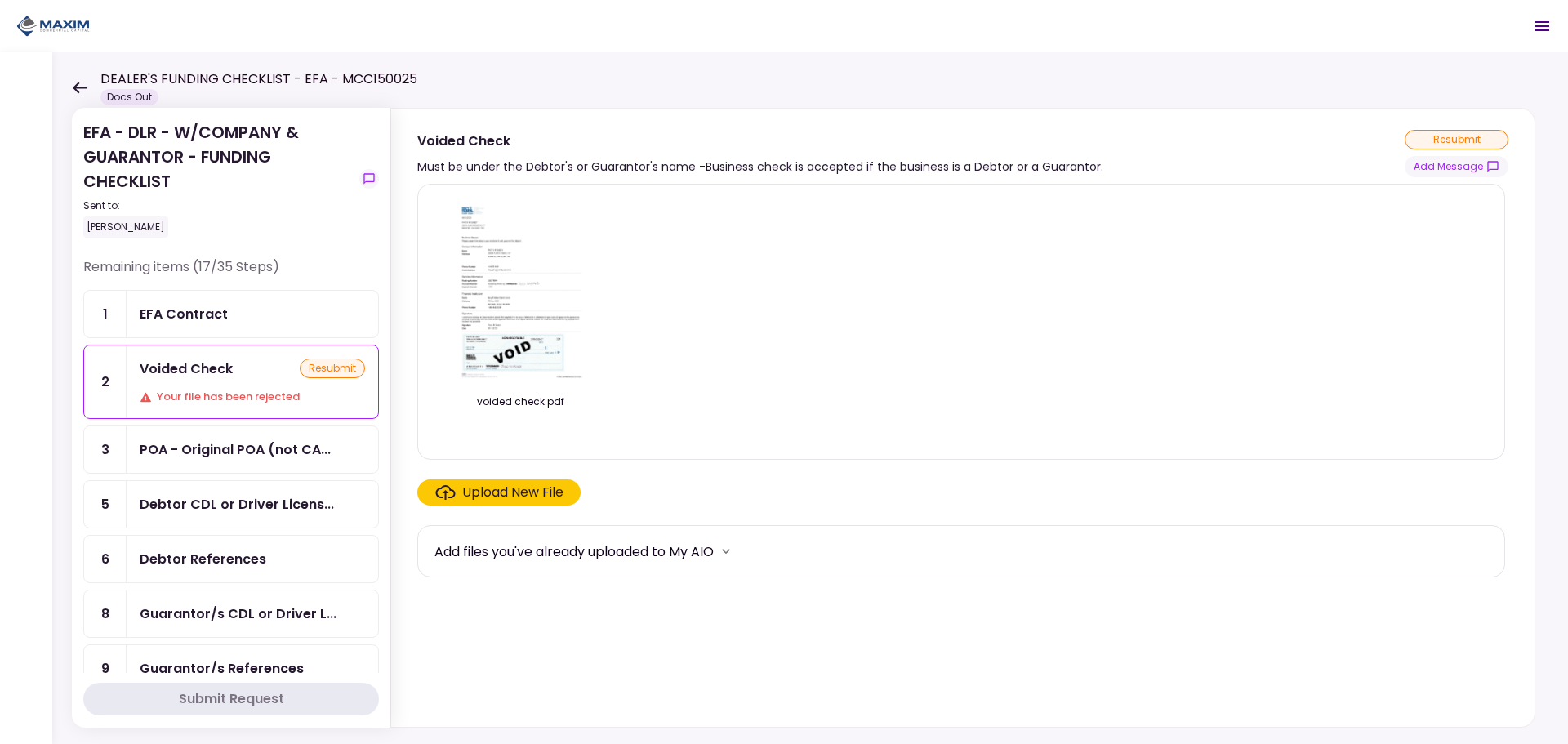
click at [316, 369] on div "resubmit" at bounding box center [333, 369] width 65 height 20
click at [74, 81] on icon at bounding box center [80, 88] width 15 height 13
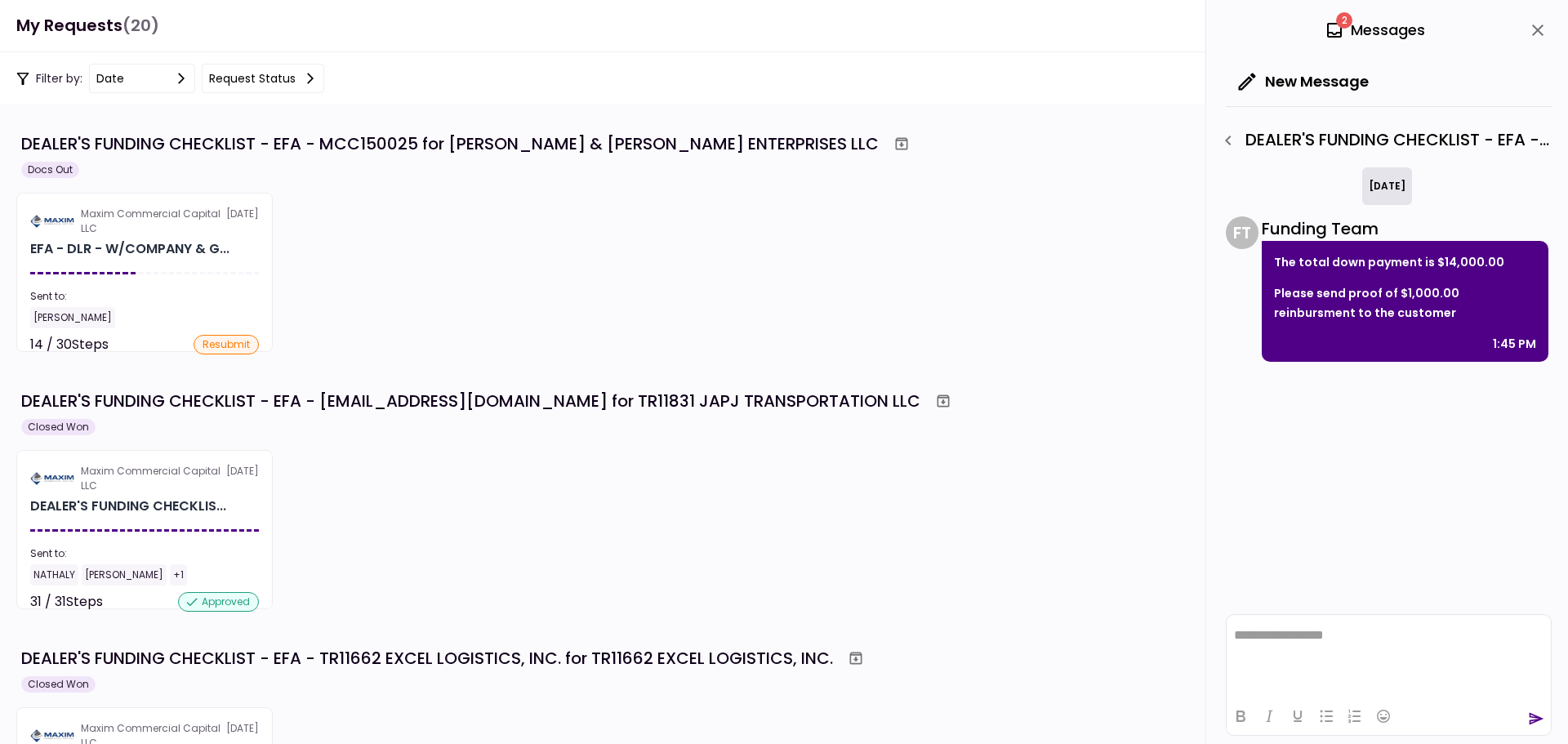
click at [562, 320] on div "Maxim Commercial Capital LLC 27 Aug EFA - DLR - W/COMPANY & G... Sent to: Natha…" at bounding box center [784, 272] width 1535 height 159
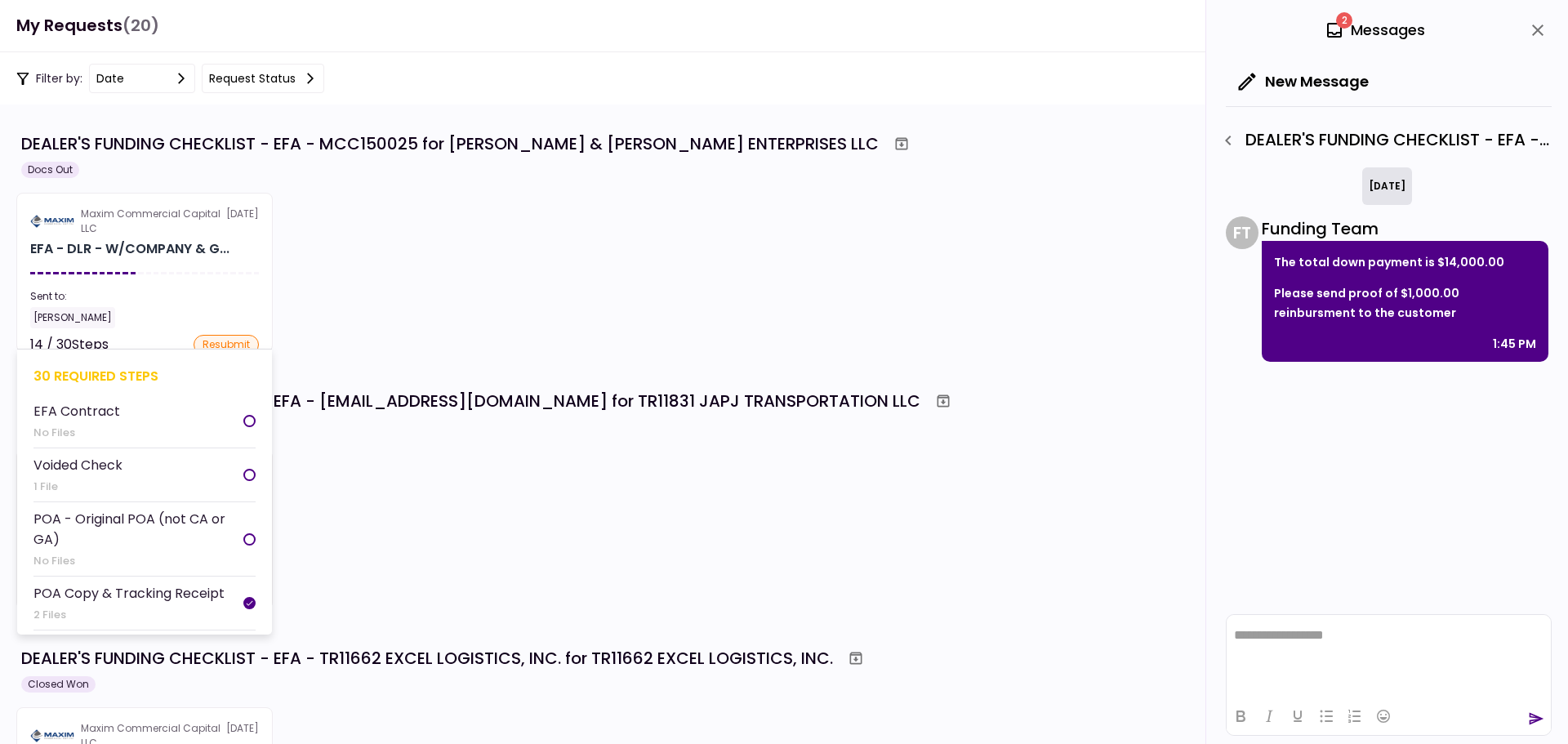
click at [216, 301] on div "Sent to:" at bounding box center [144, 297] width 229 height 14
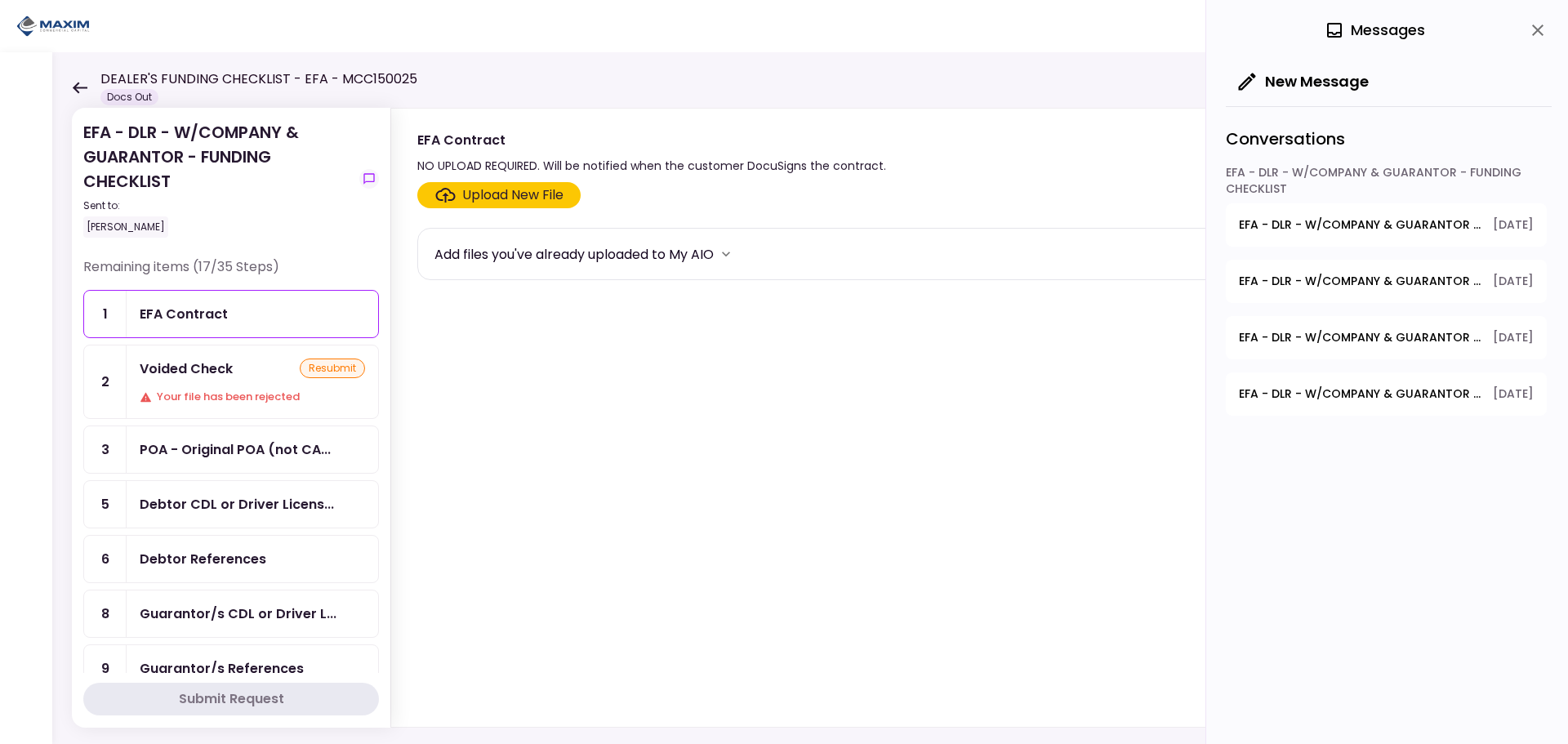
click at [230, 387] on div "Voided Check resubmit Your file has been rejected" at bounding box center [252, 381] width 251 height 72
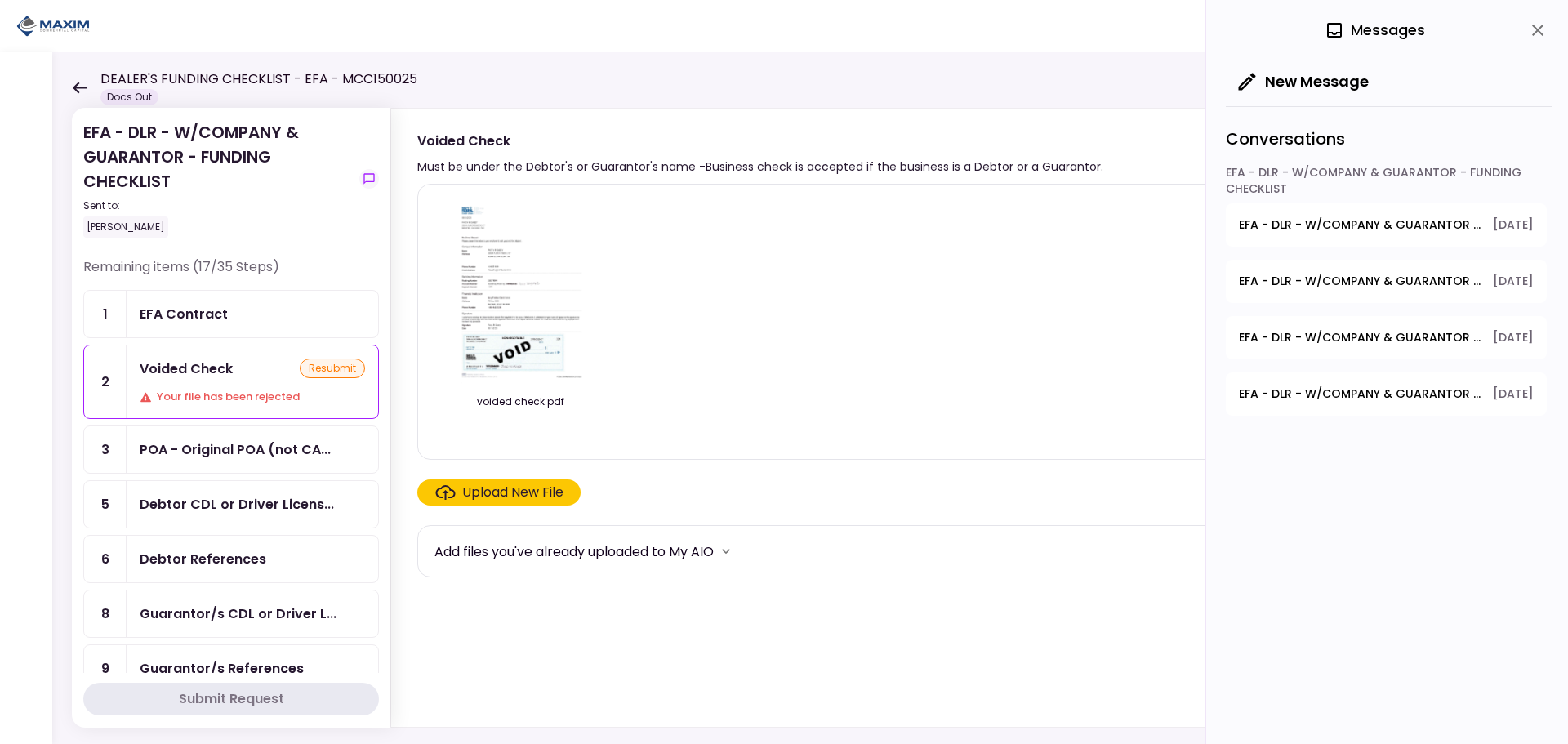
click at [533, 352] on img at bounding box center [520, 291] width 146 height 187
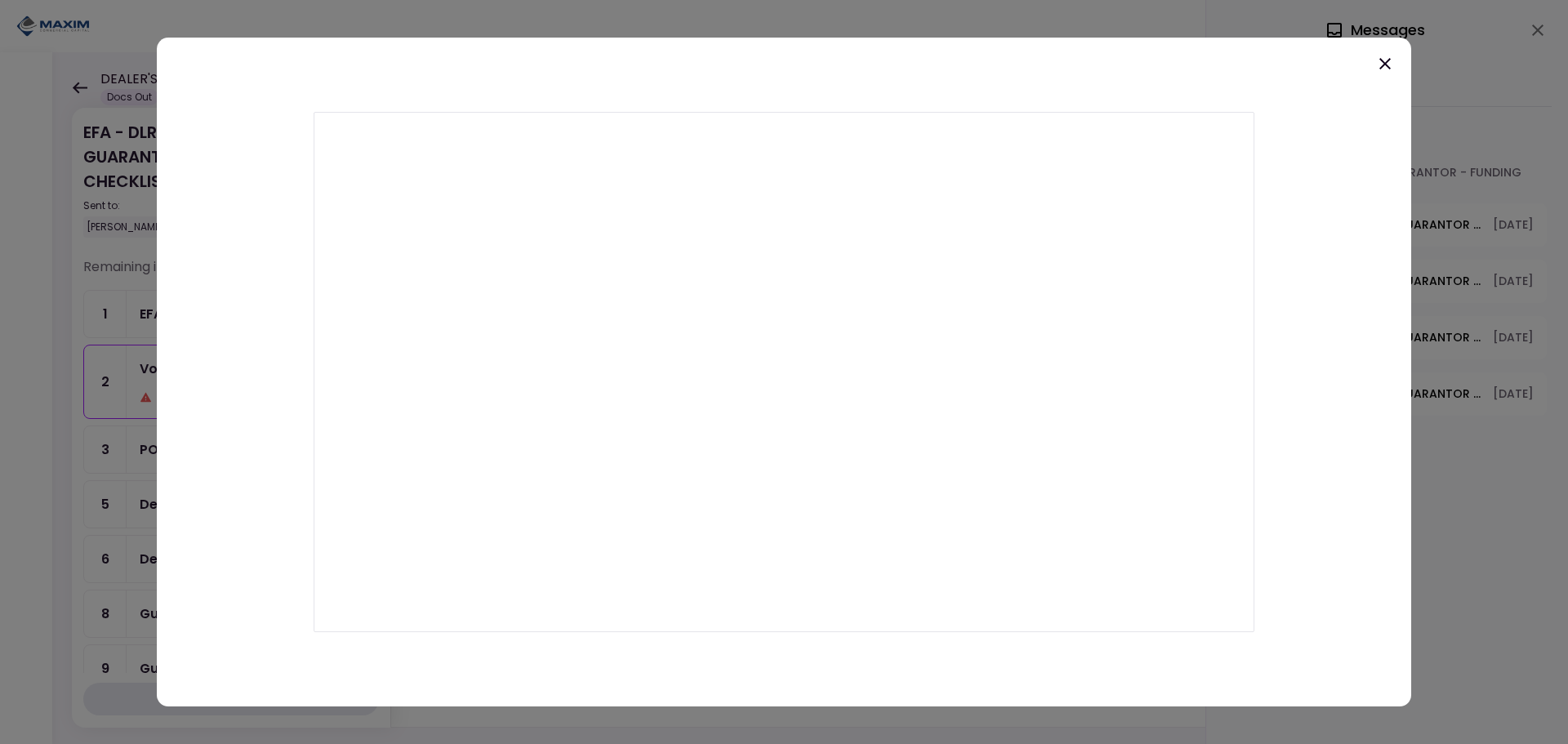
click at [1380, 65] on icon at bounding box center [1385, 64] width 20 height 20
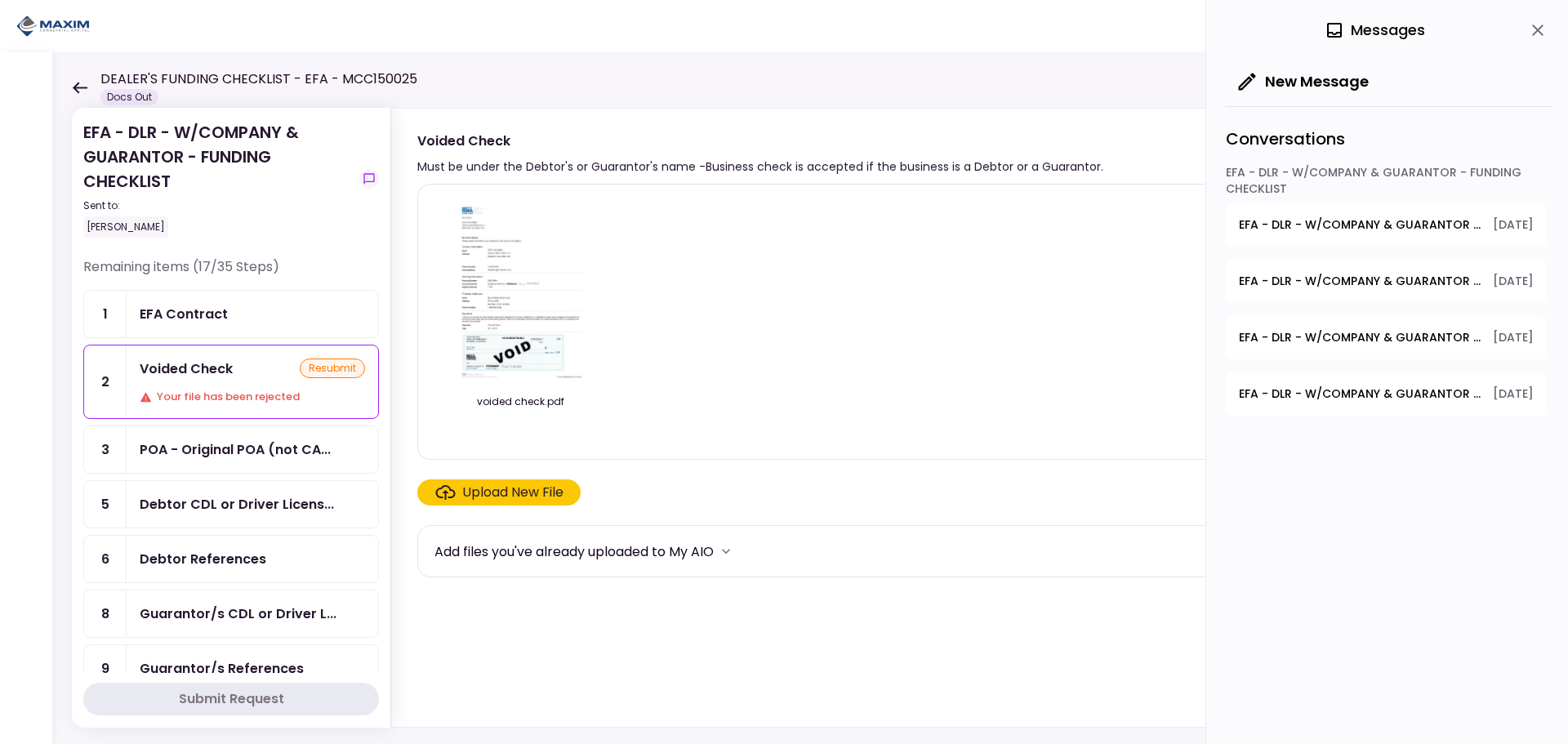
click at [549, 308] on img at bounding box center [520, 291] width 146 height 187
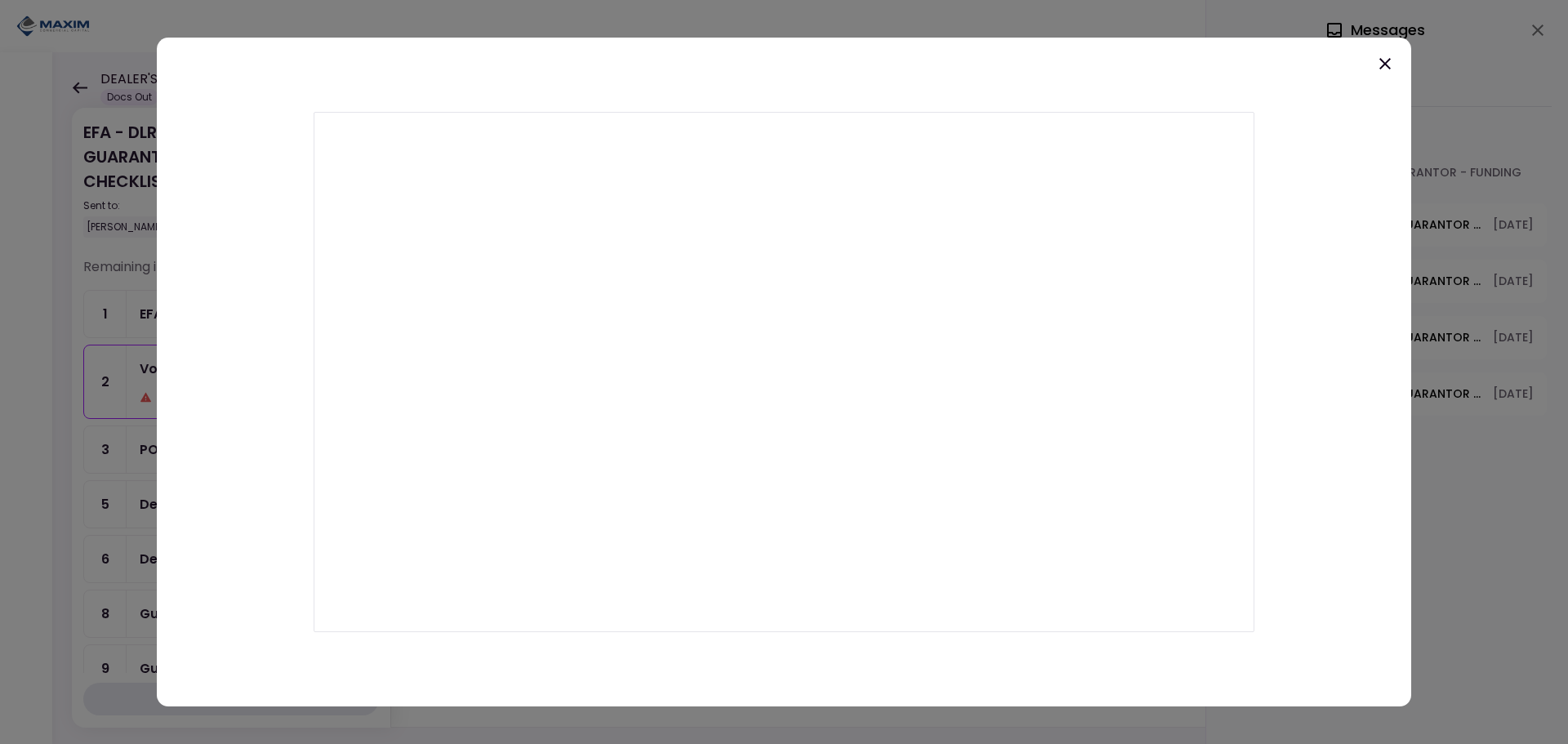
click at [1381, 58] on icon at bounding box center [1385, 64] width 20 height 20
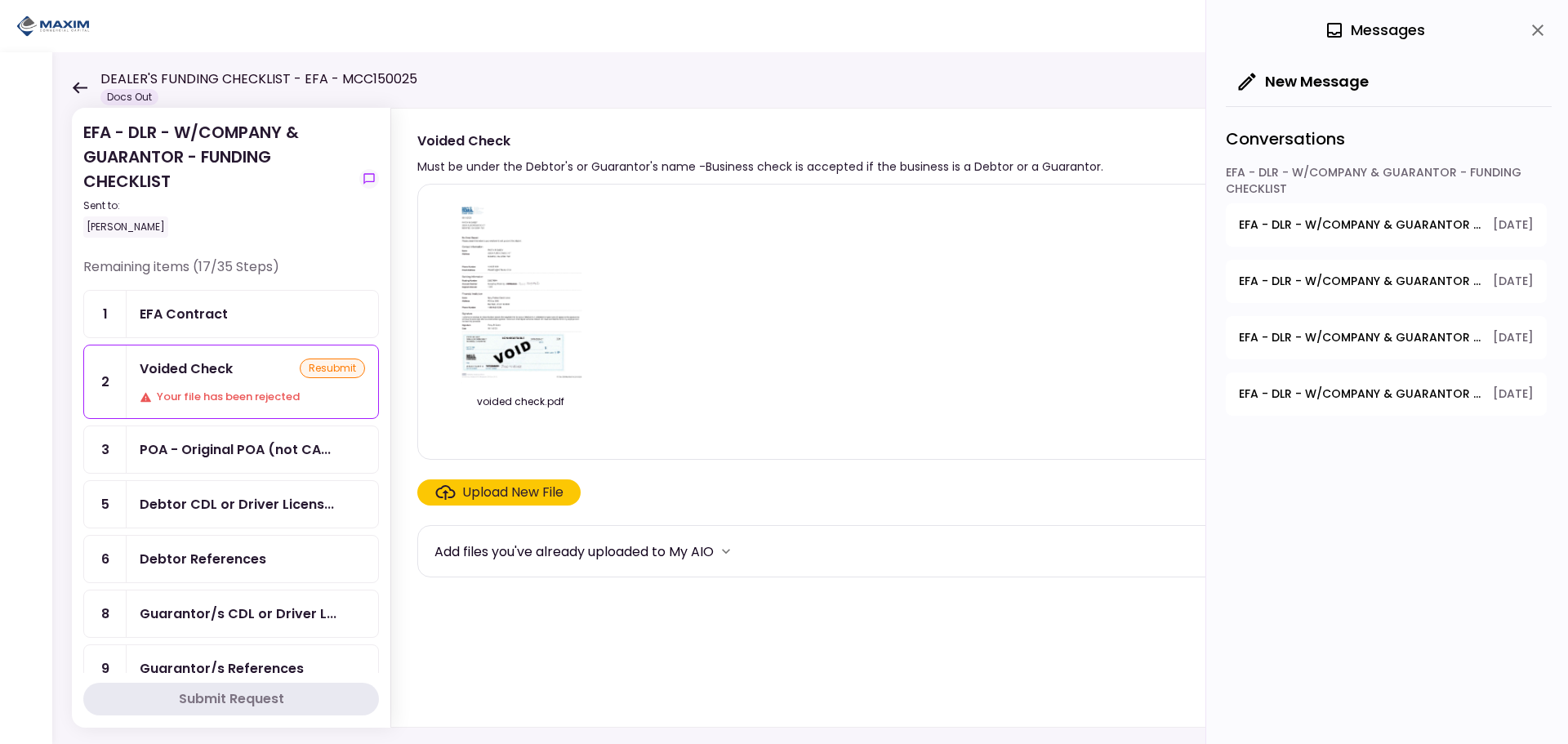
click at [1459, 128] on div "Conversations" at bounding box center [1388, 135] width 326 height 58
click at [527, 332] on img at bounding box center [520, 291] width 146 height 187
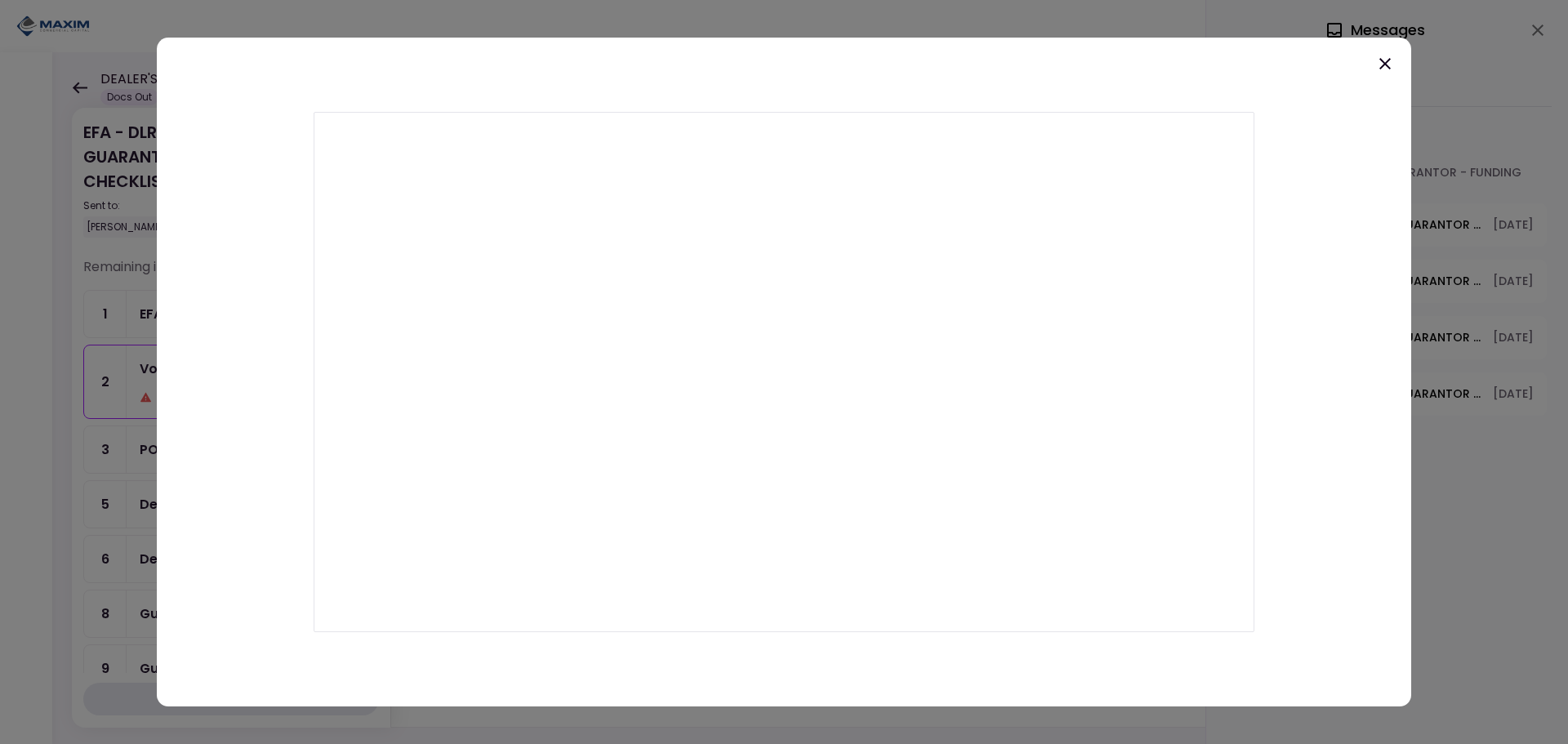
click at [1390, 63] on icon at bounding box center [1385, 64] width 20 height 20
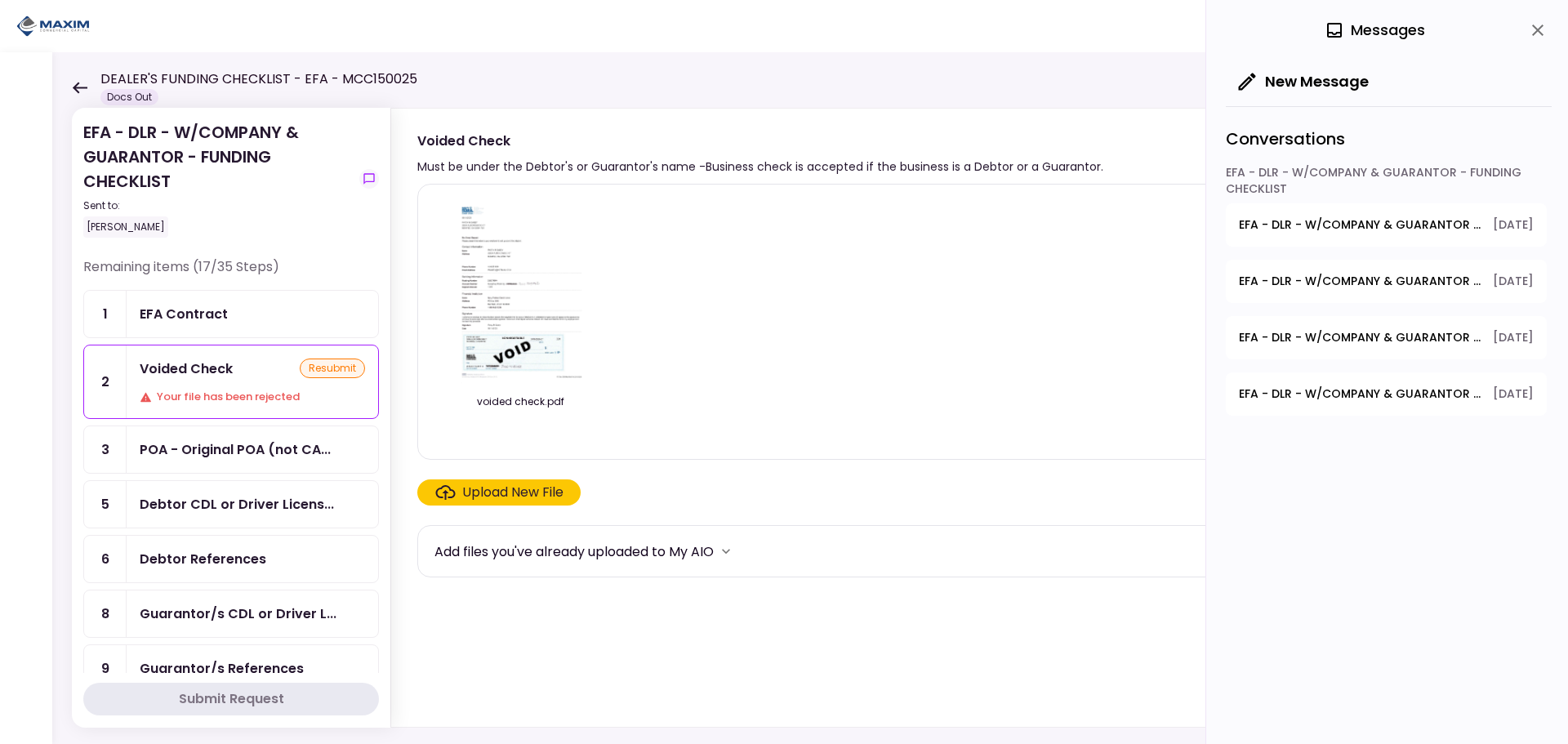
click at [206, 504] on div "Debtor CDL or Driver Licens..." at bounding box center [237, 504] width 194 height 21
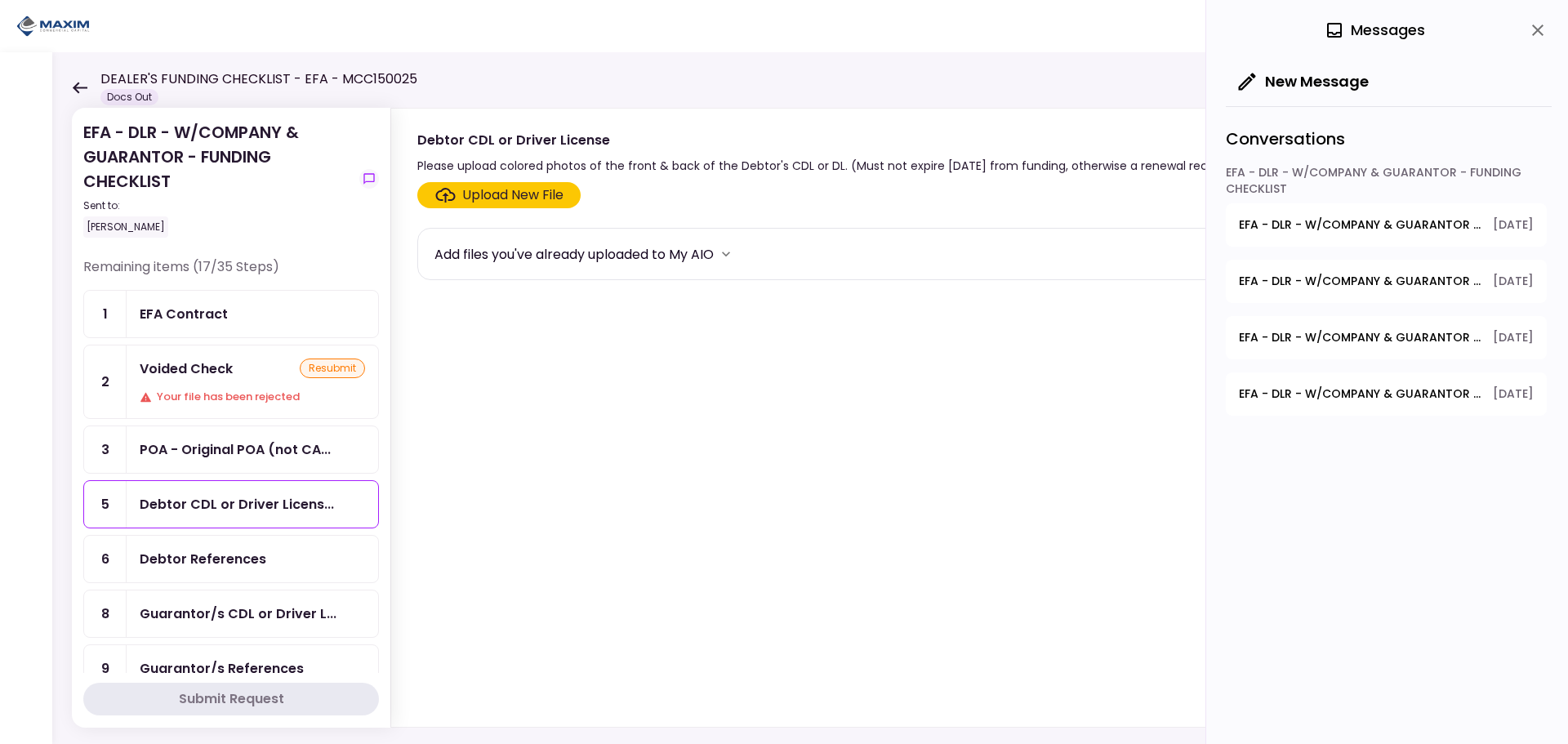
click at [513, 206] on label "Upload New File" at bounding box center [499, 195] width 164 height 26
click at [0, 0] on input "Upload New File" at bounding box center [0, 0] width 0 height 0
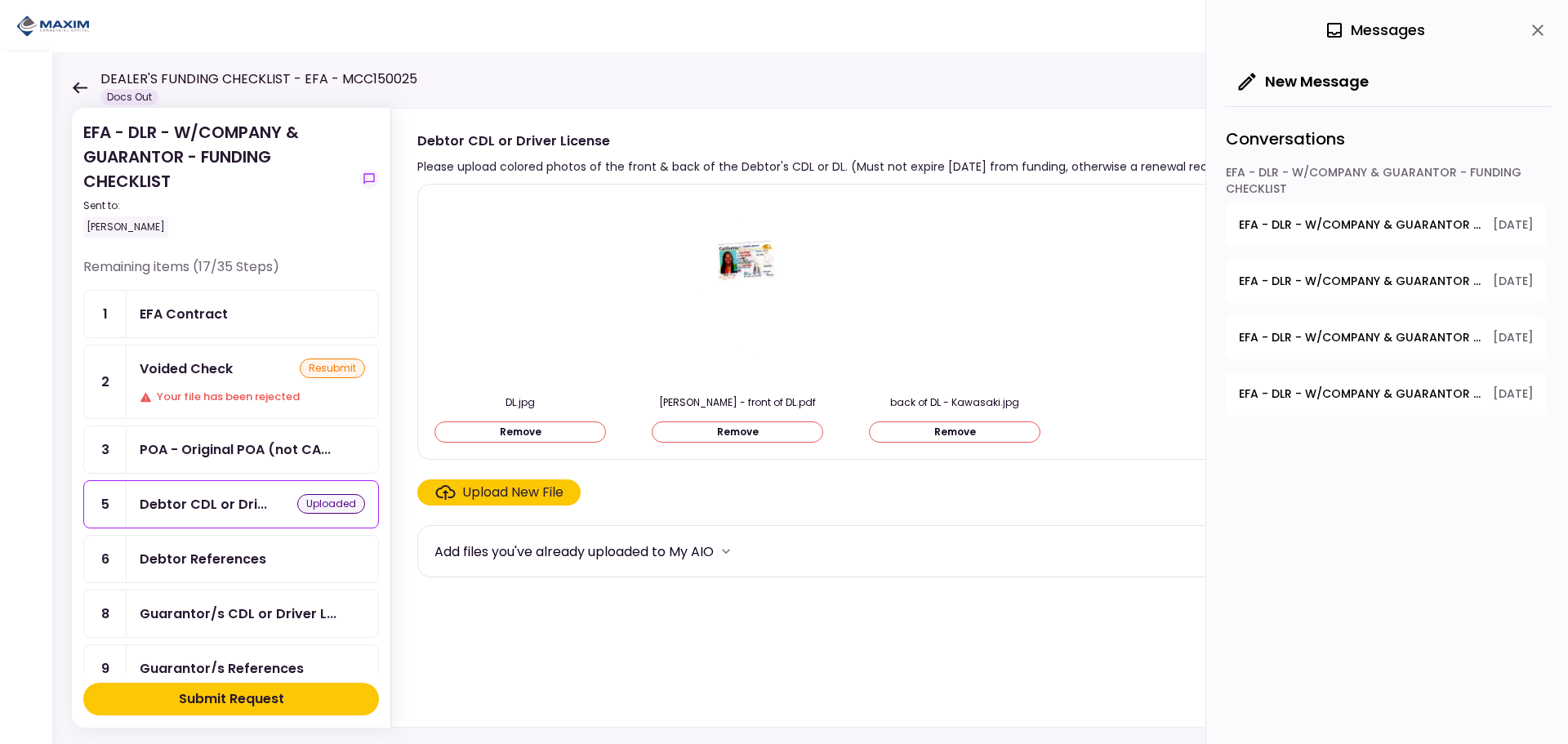
click at [301, 705] on button "Submit Request" at bounding box center [230, 699] width 296 height 33
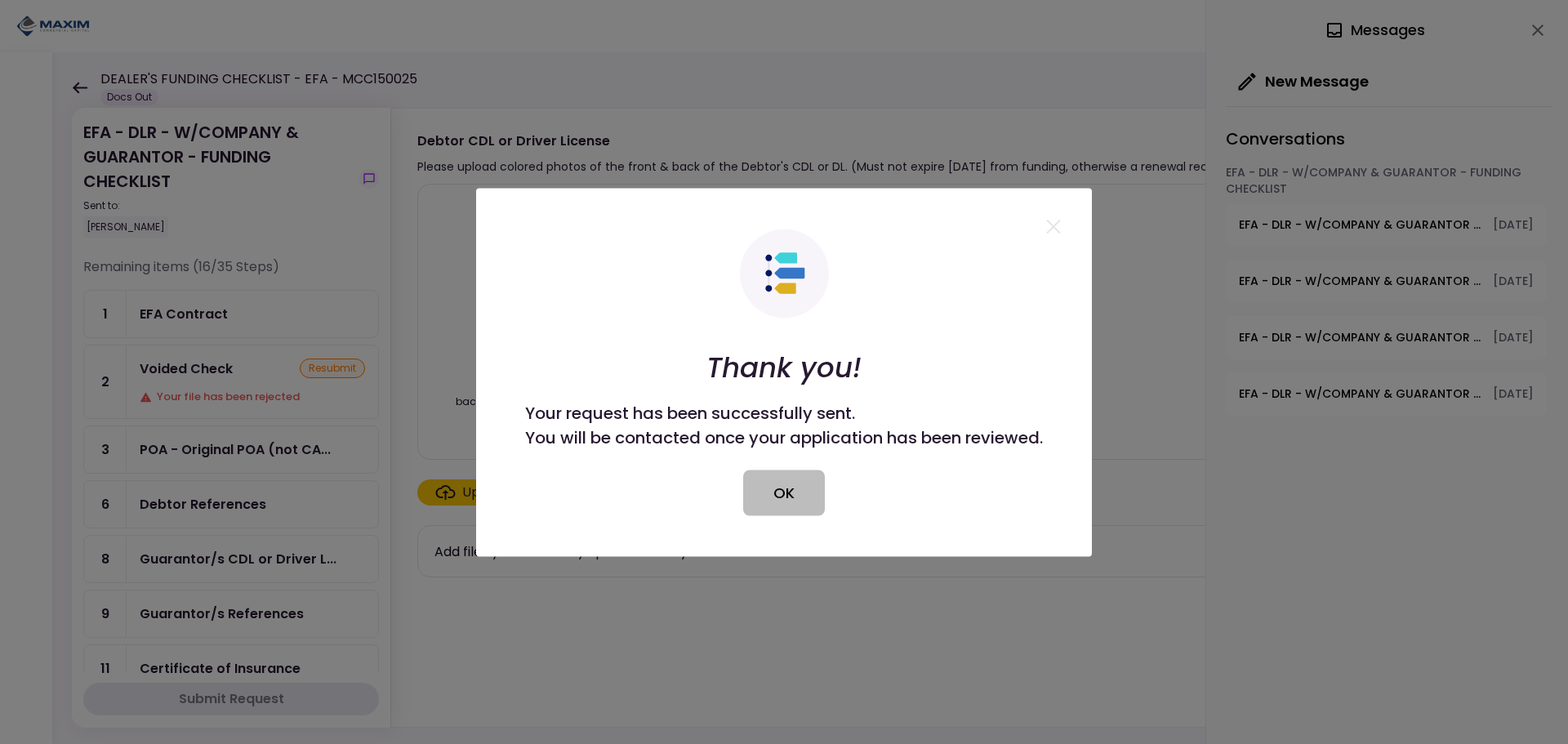
click at [797, 495] on button "OK" at bounding box center [784, 493] width 81 height 46
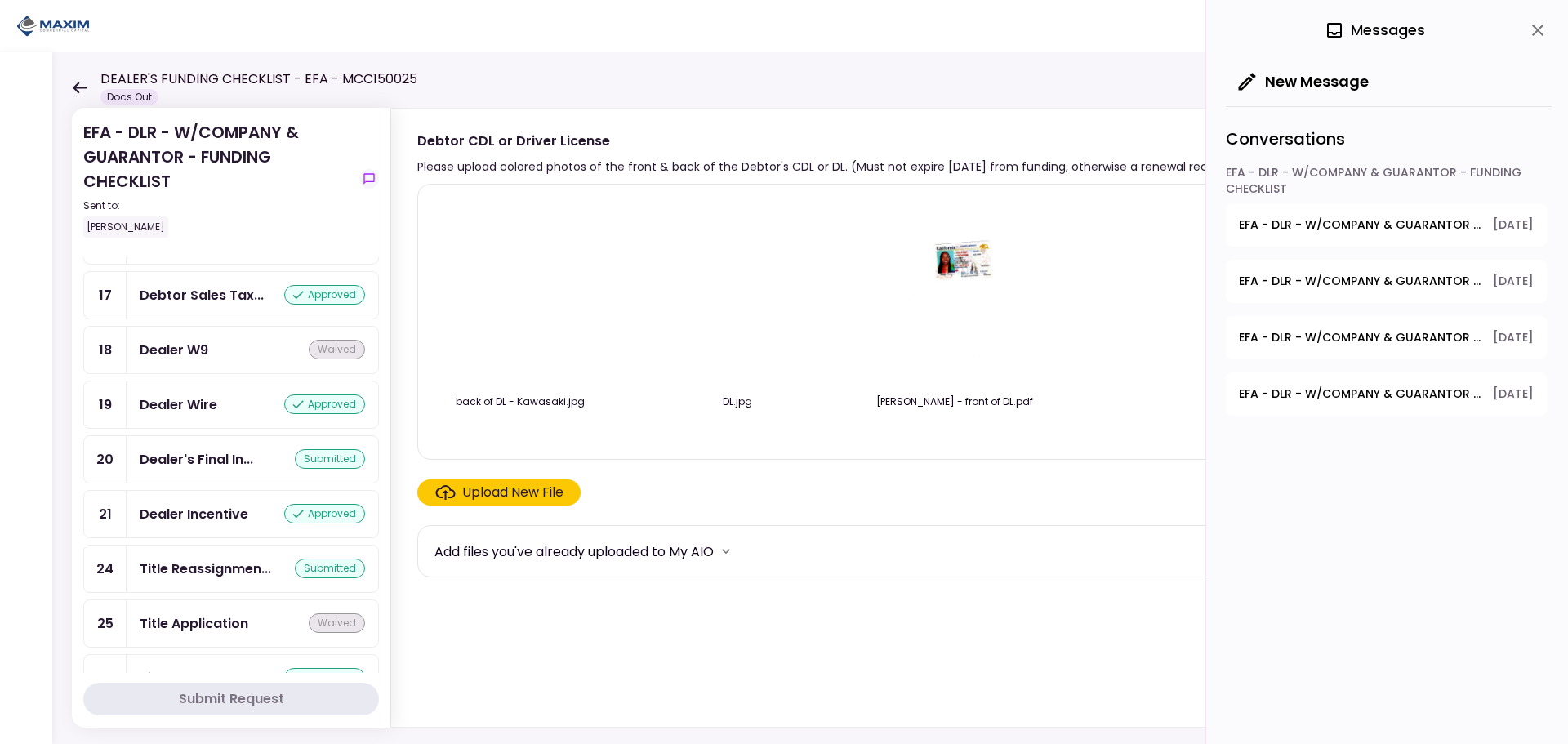
scroll to position [1281, 0]
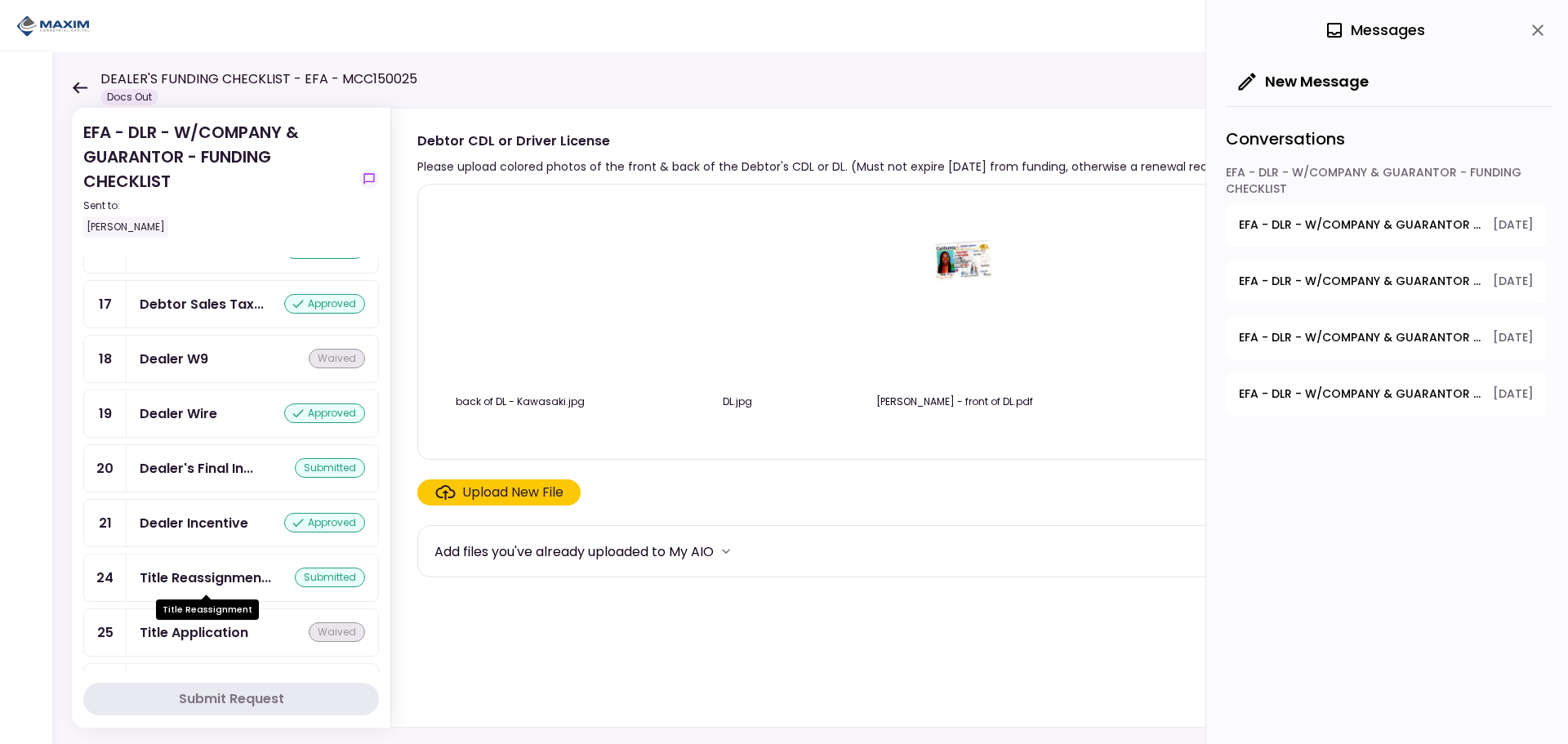
click at [210, 579] on div "Title Reassignmen..." at bounding box center [205, 578] width 131 height 21
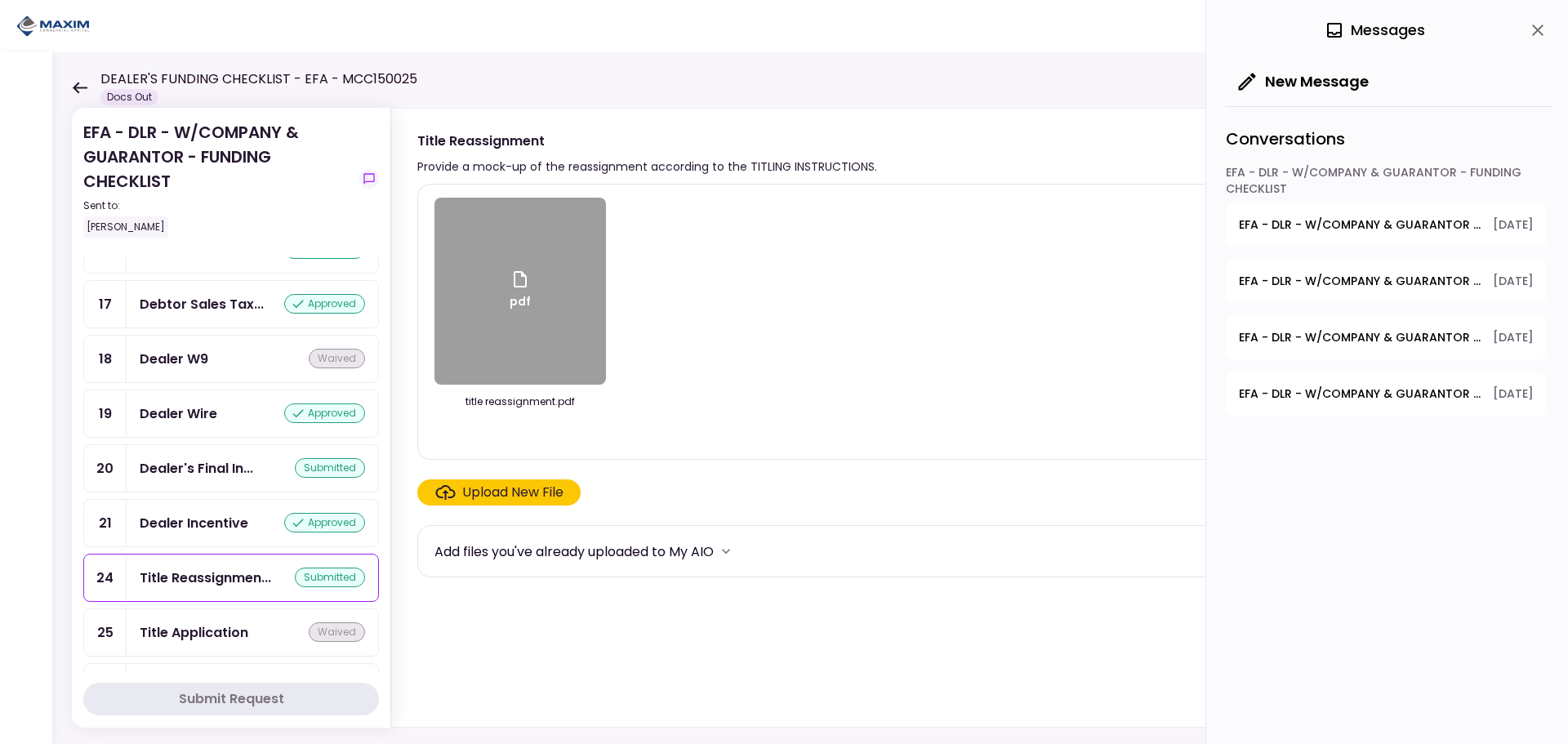
click at [506, 286] on div "pdf" at bounding box center [521, 291] width 172 height 187
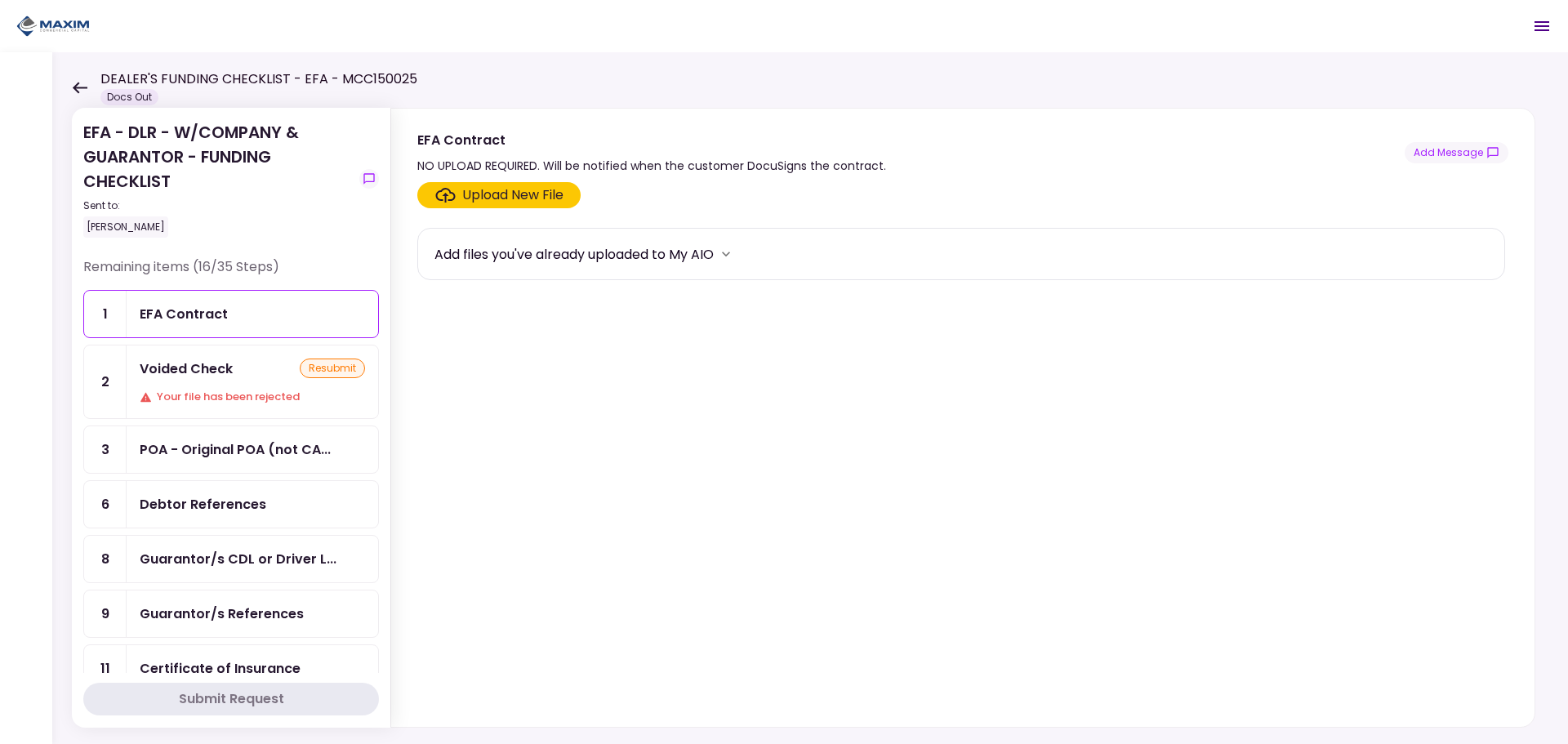
click at [254, 376] on div "Voided Check resubmit" at bounding box center [252, 369] width 225 height 21
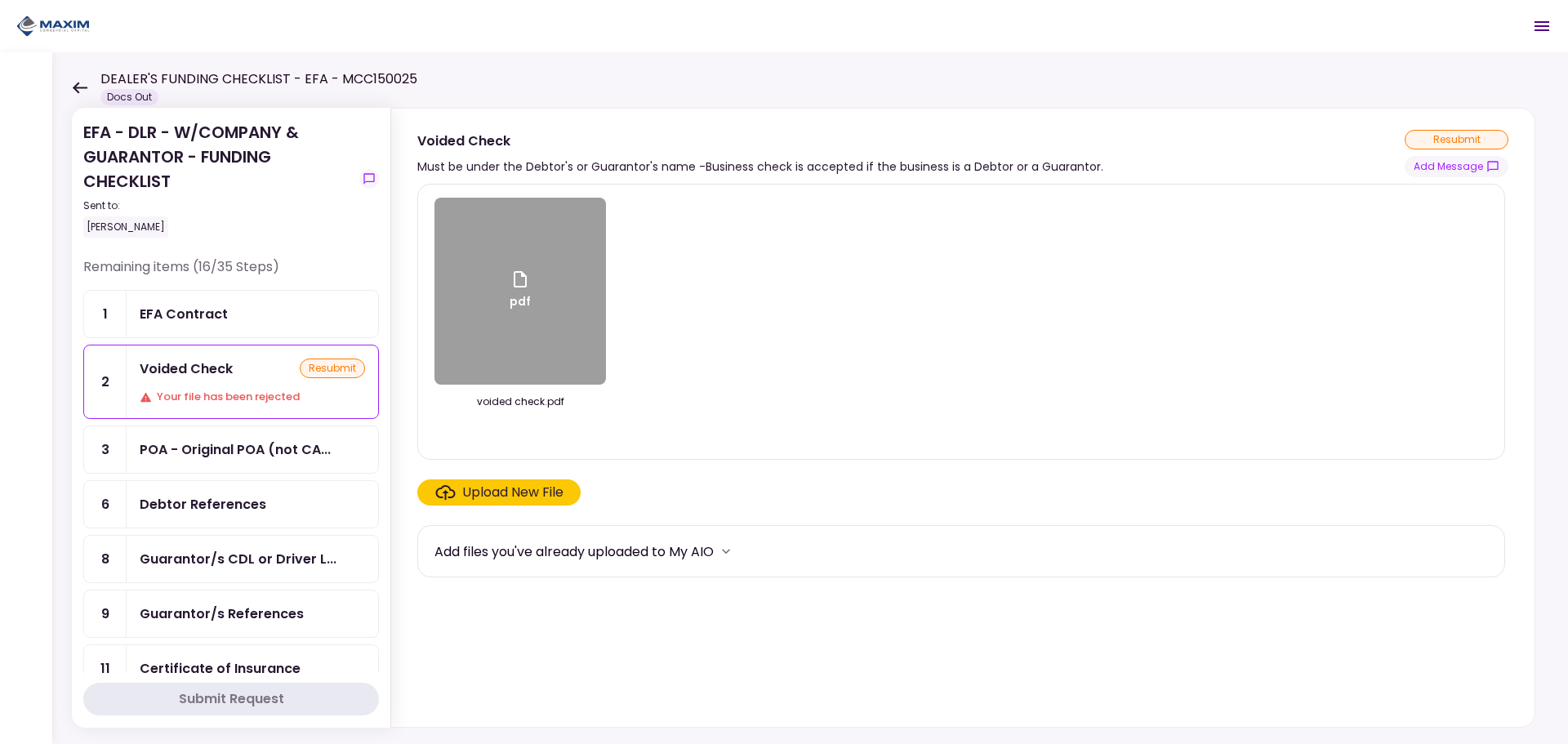
click at [493, 489] on div "Upload New File" at bounding box center [512, 493] width 101 height 20
click at [0, 0] on input "Upload New File" at bounding box center [0, 0] width 0 height 0
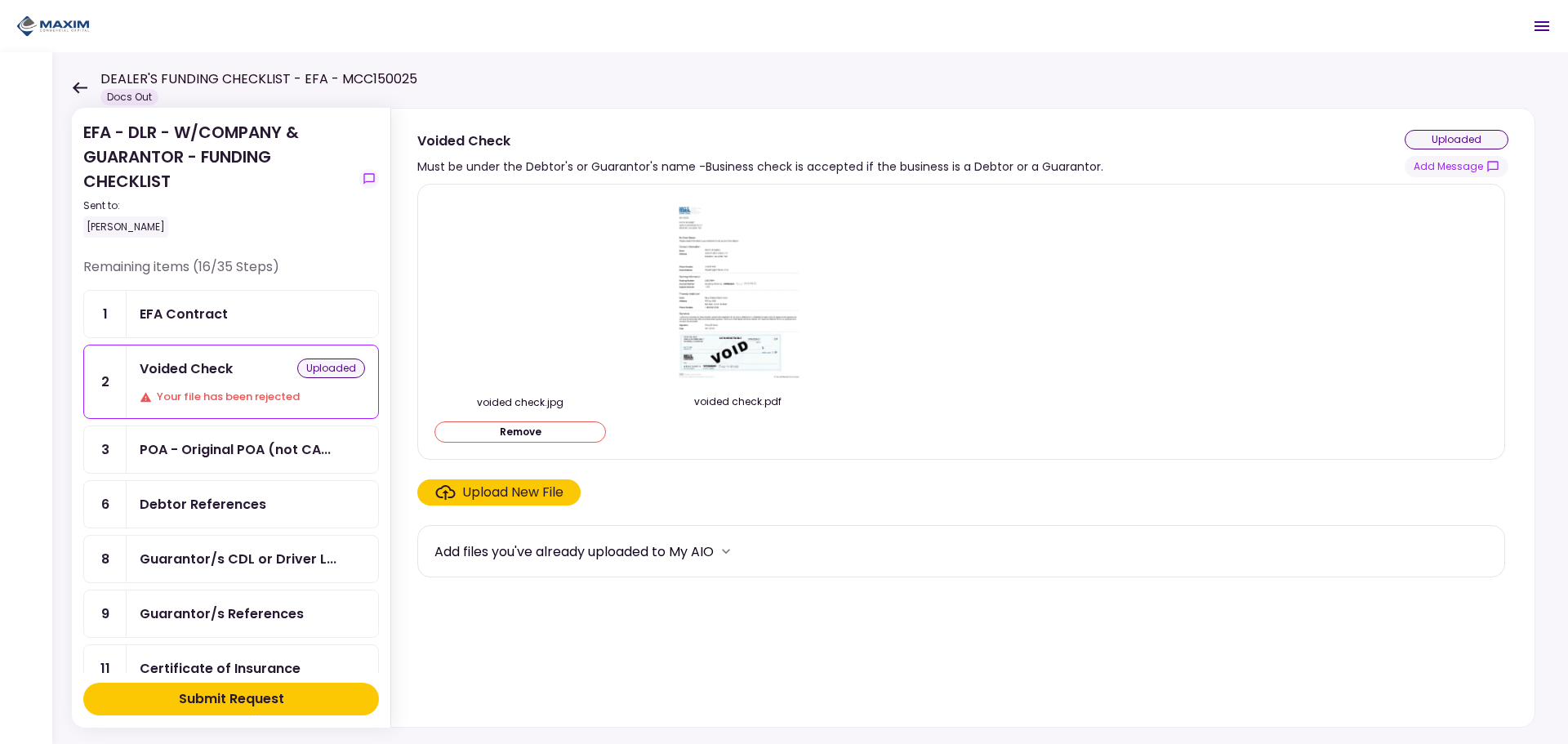
click at [200, 702] on div "Submit Request" at bounding box center [231, 700] width 106 height 20
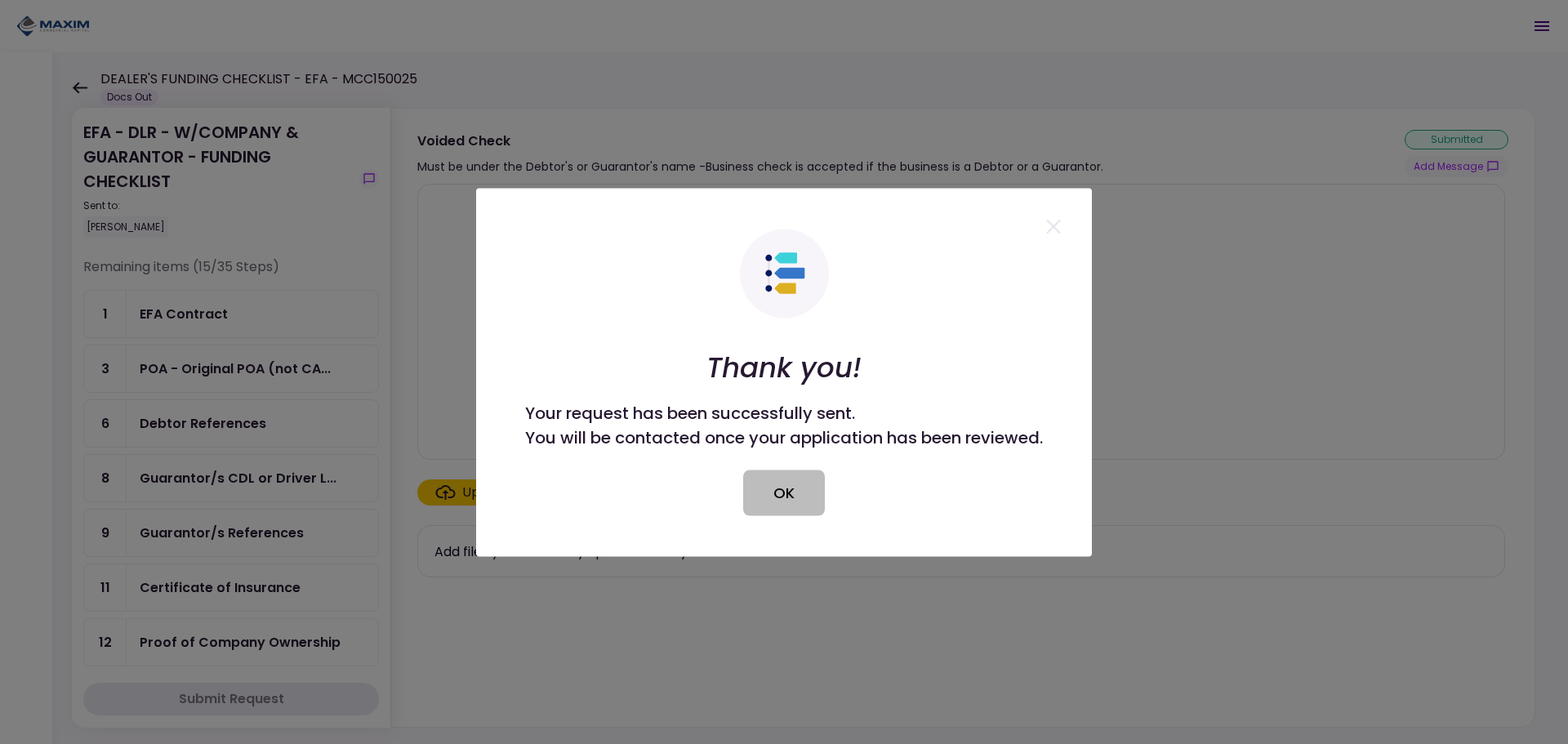
click at [797, 502] on button "OK" at bounding box center [784, 493] width 81 height 46
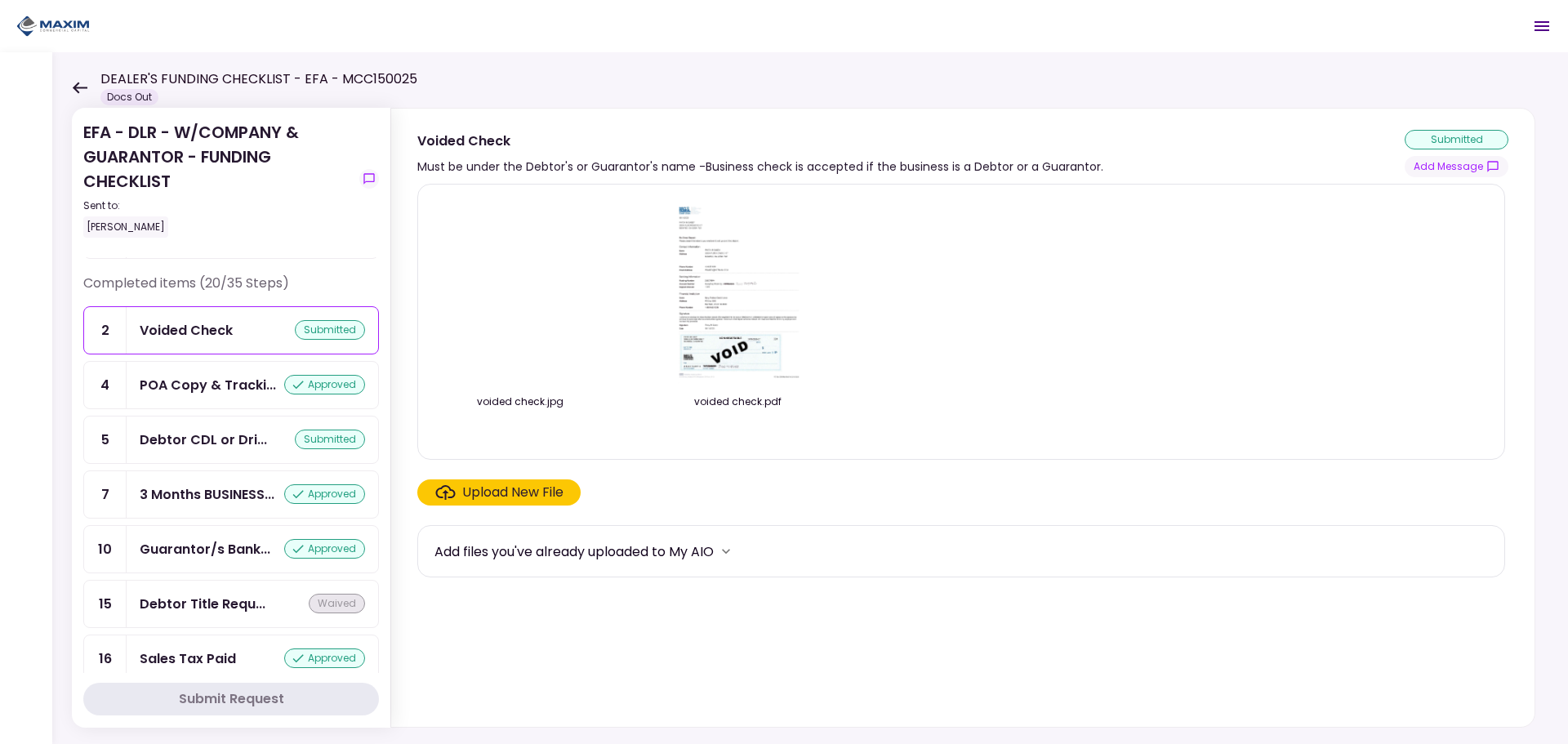
scroll to position [817, 0]
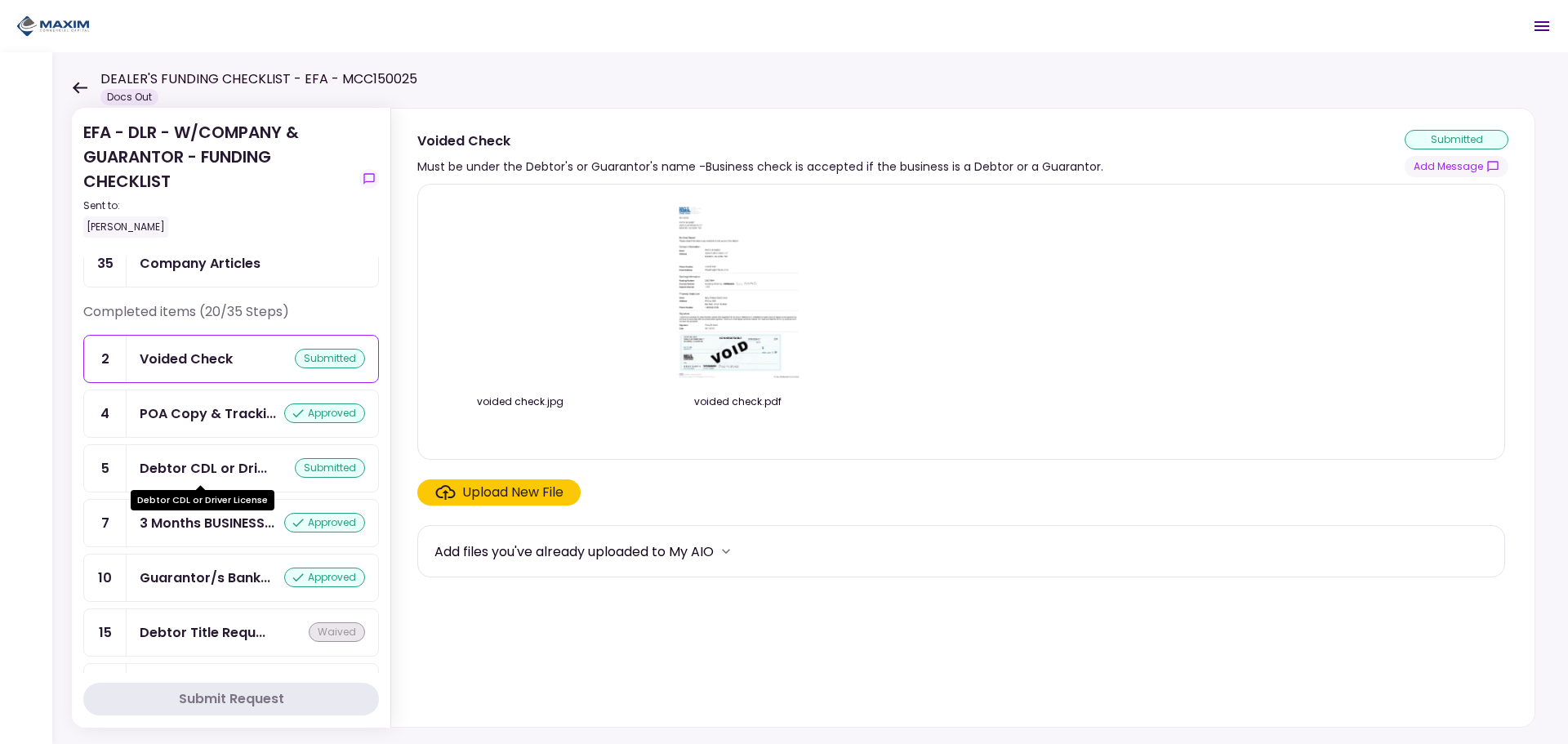
click at [186, 467] on div "Debtor CDL or Dri..." at bounding box center [203, 468] width 127 height 21
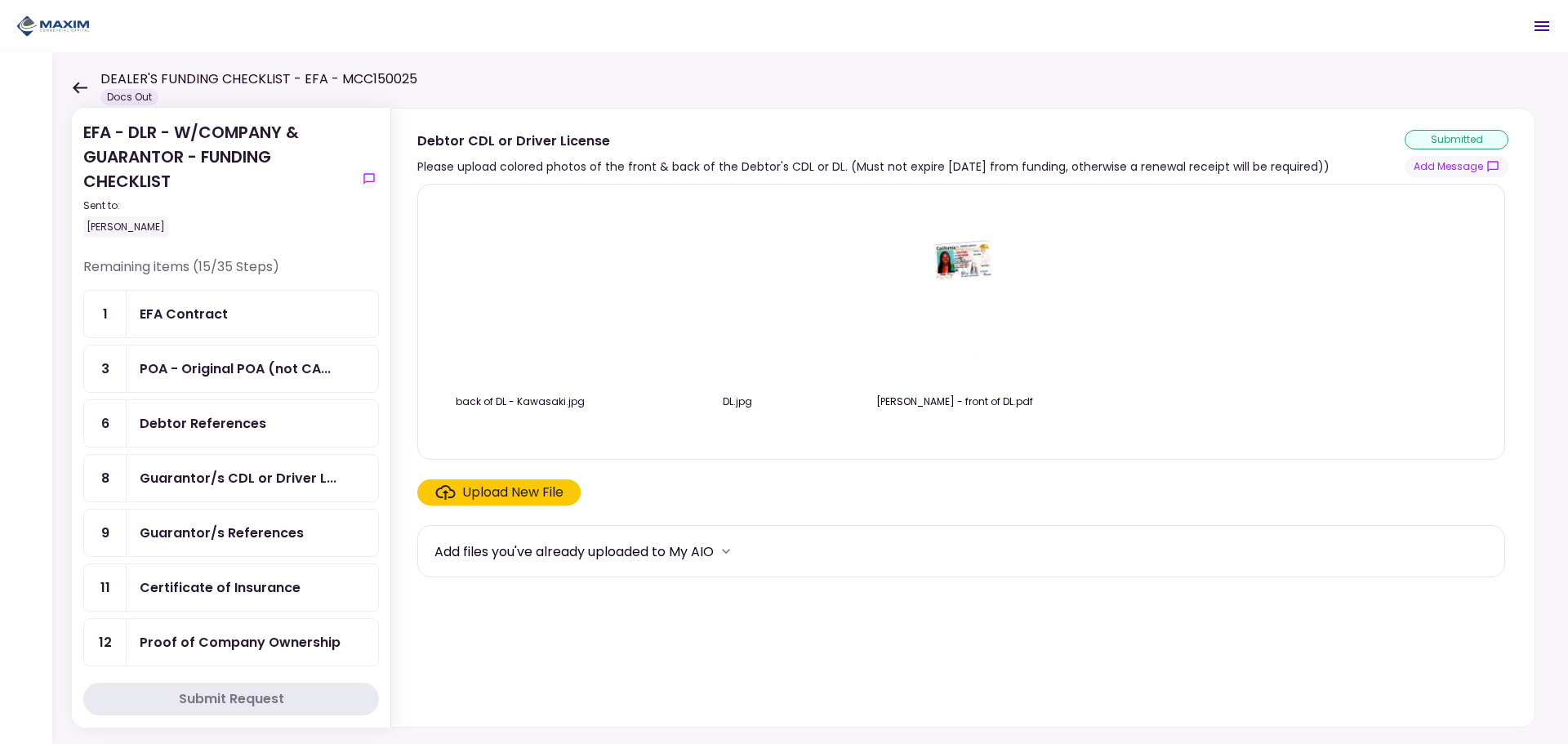
click at [195, 488] on div "Guarantor/s CDL or Driver L..." at bounding box center [239, 478] width 197 height 21
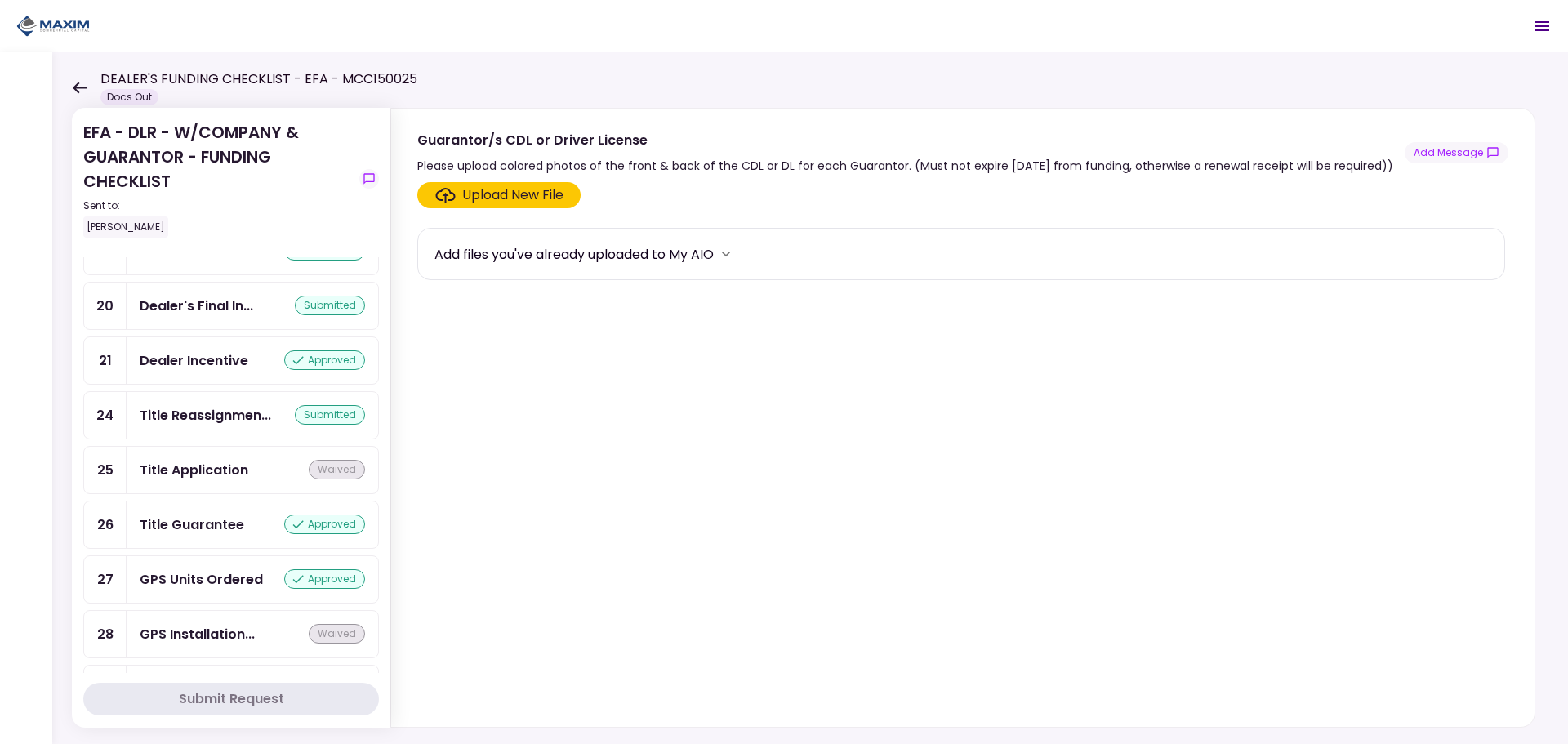
scroll to position [1389, 0]
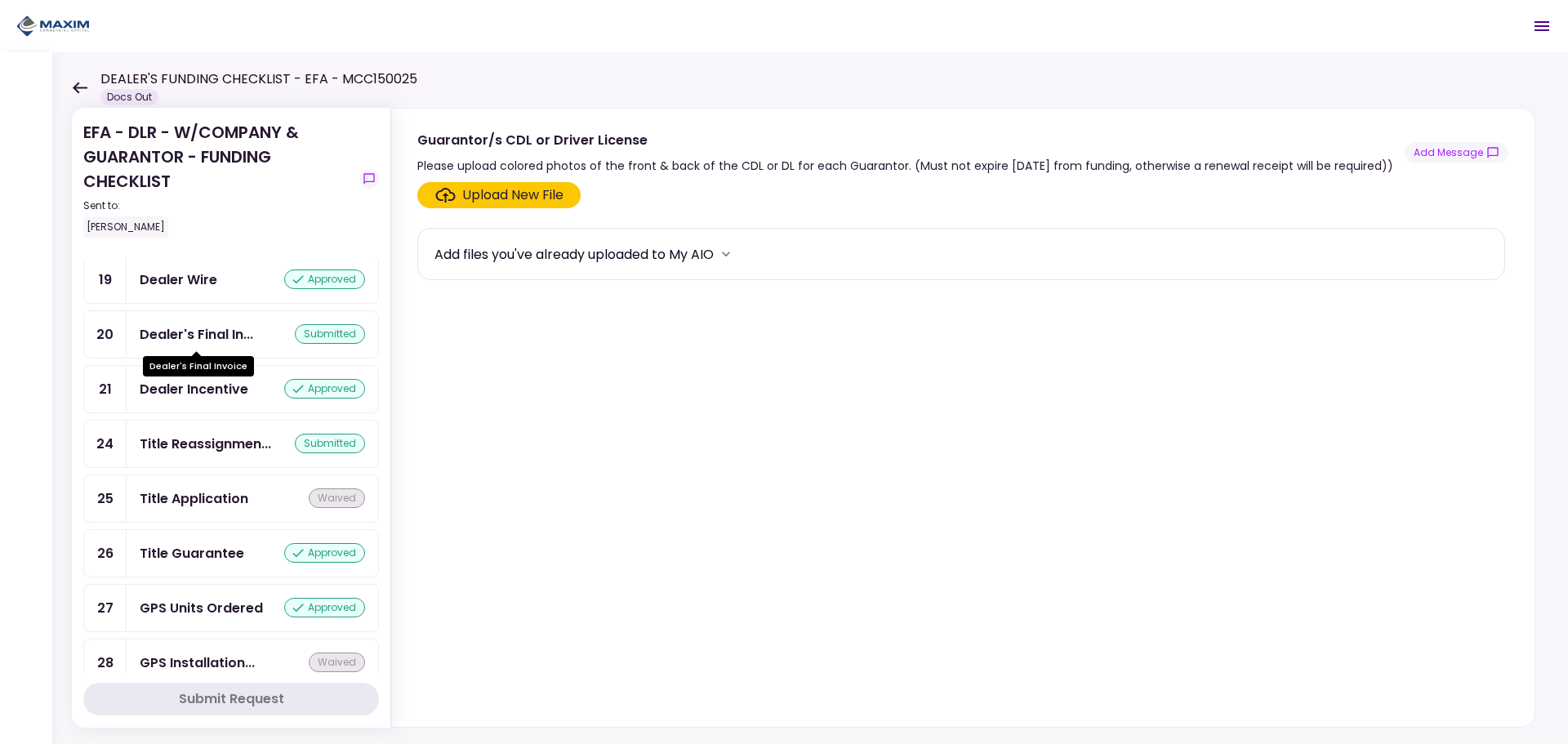
click at [212, 331] on div "Dealer's Final In..." at bounding box center [197, 334] width 114 height 21
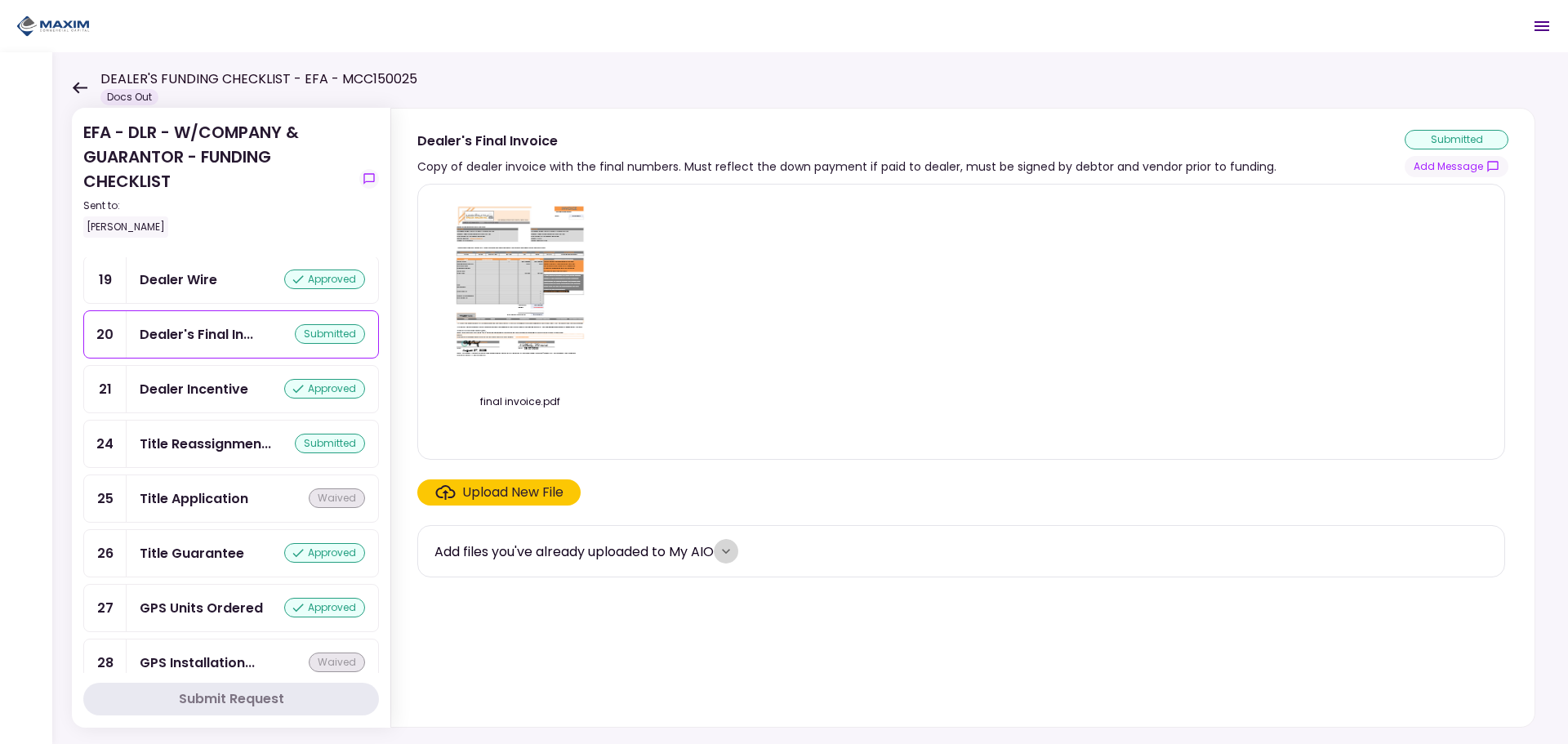
click at [730, 551] on icon "more" at bounding box center [726, 551] width 8 height 5
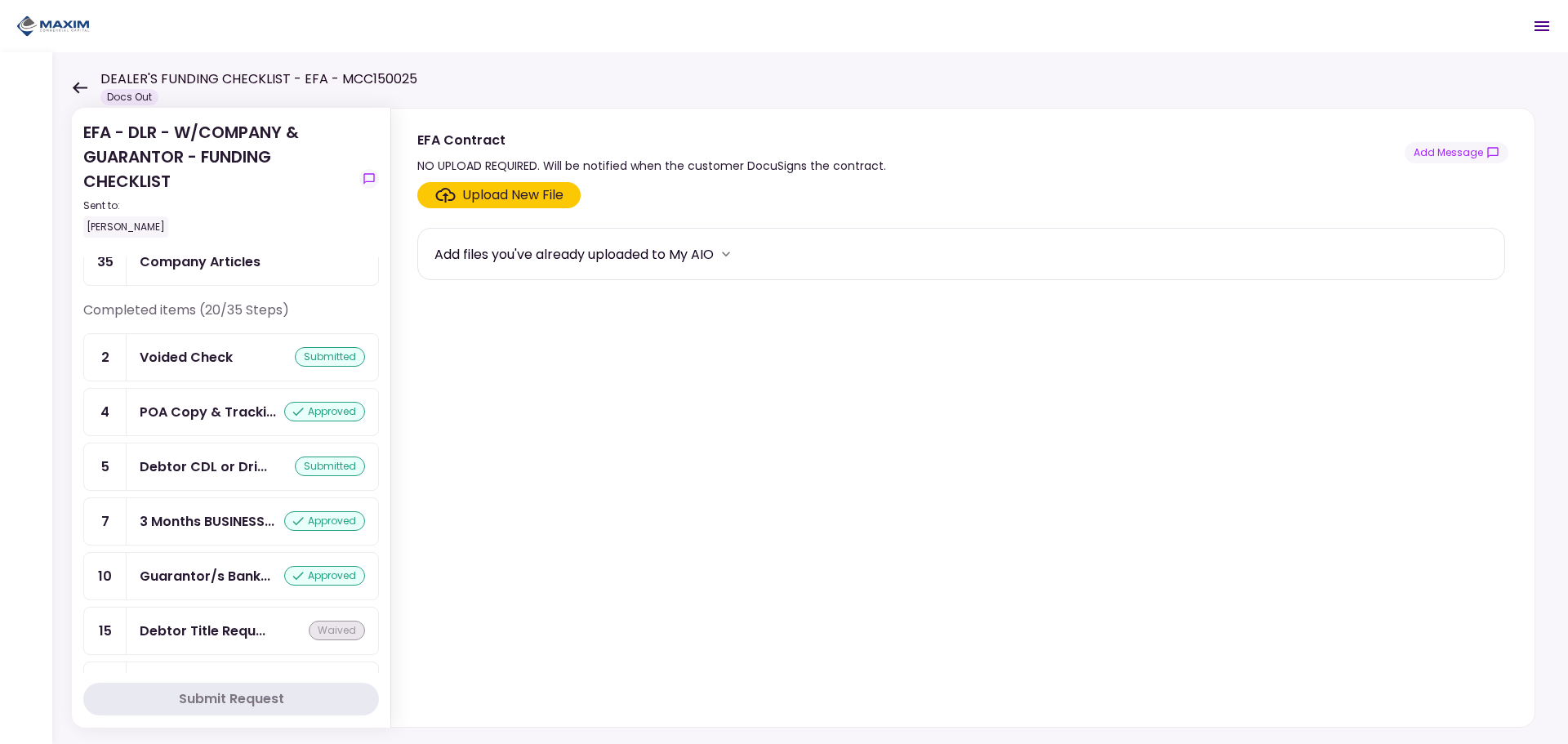
scroll to position [817, 0]
click at [190, 471] on div "Debtor CDL or Dri..." at bounding box center [203, 468] width 127 height 21
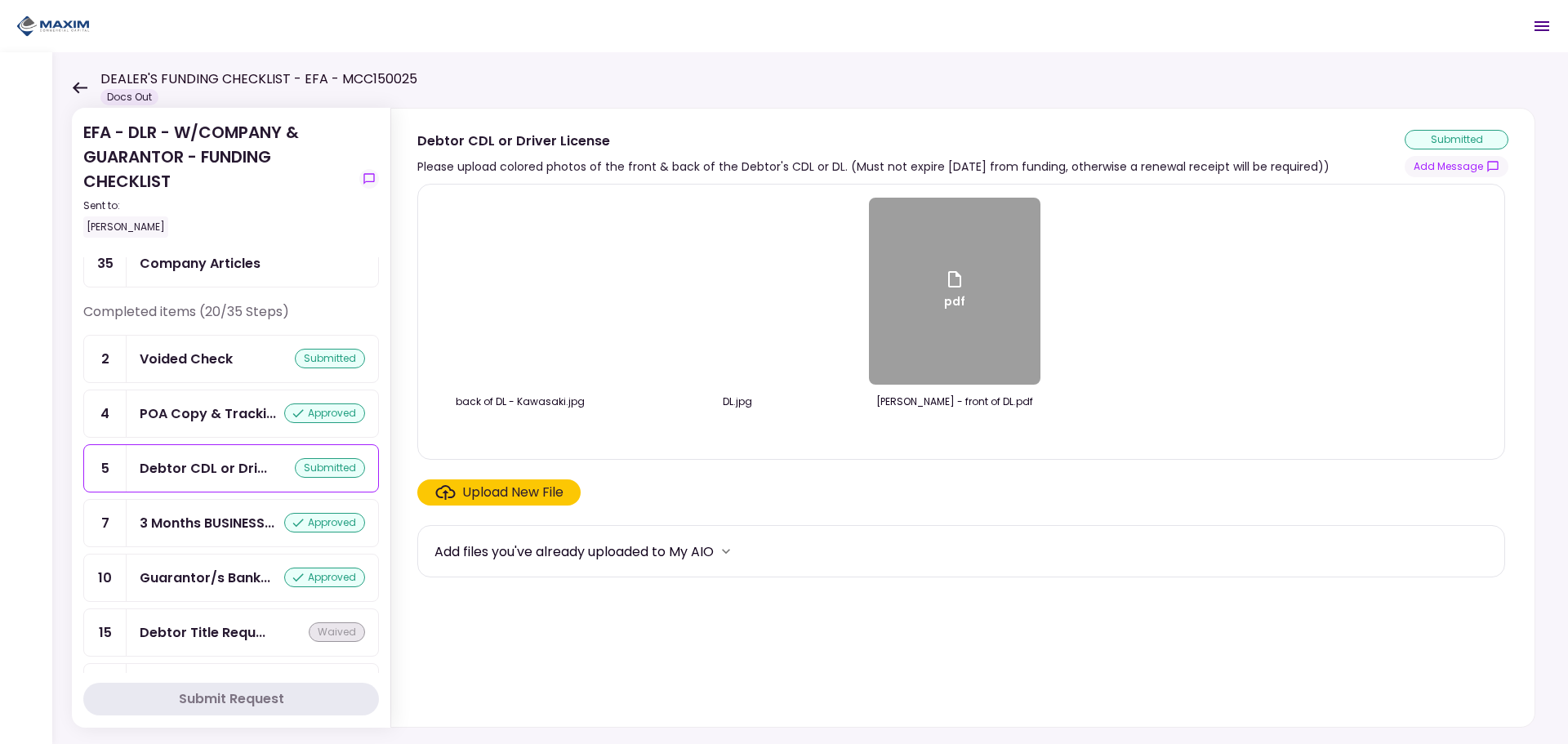
click at [521, 494] on div "Upload New File" at bounding box center [512, 493] width 101 height 20
click at [0, 0] on input "Upload New File" at bounding box center [0, 0] width 0 height 0
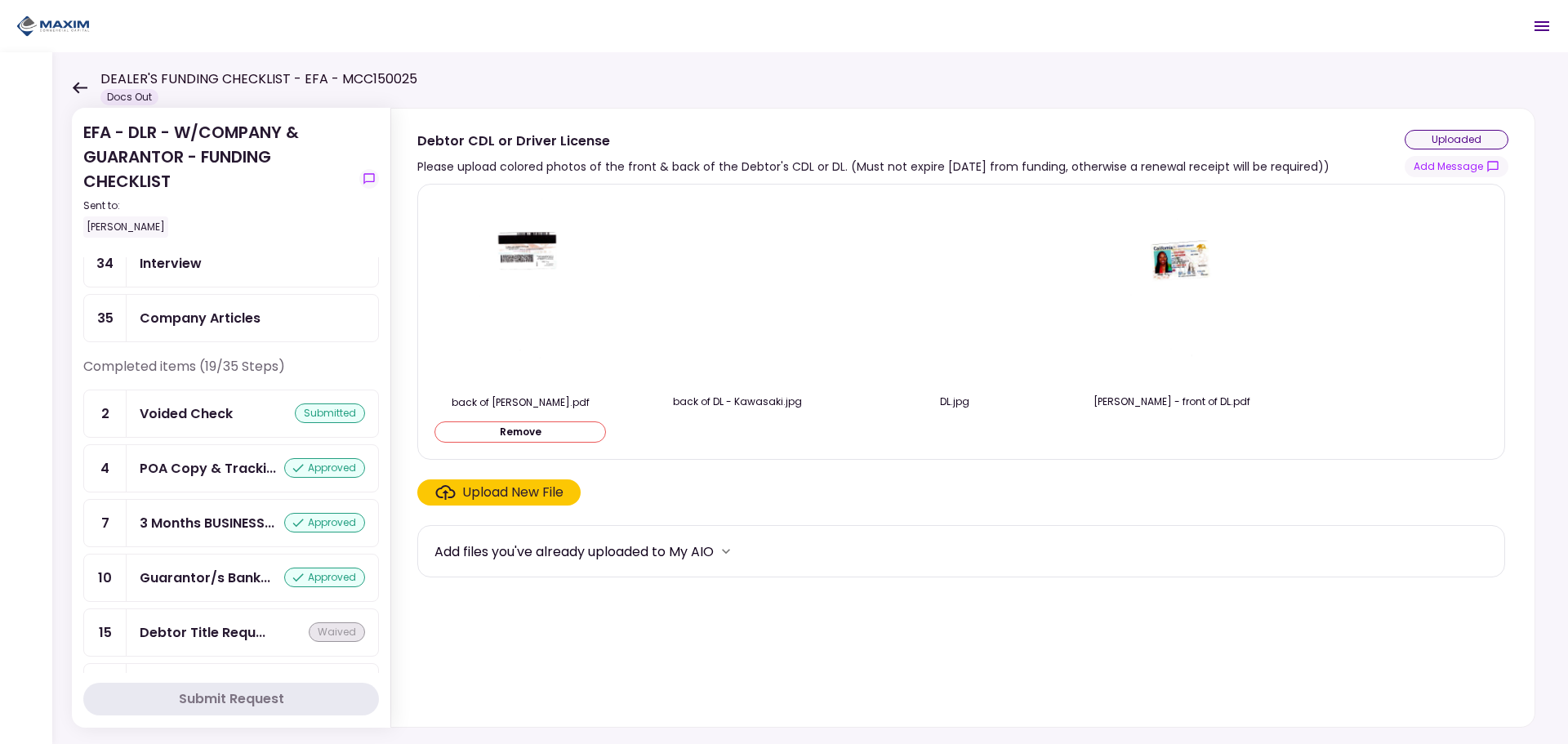
scroll to position [871, 0]
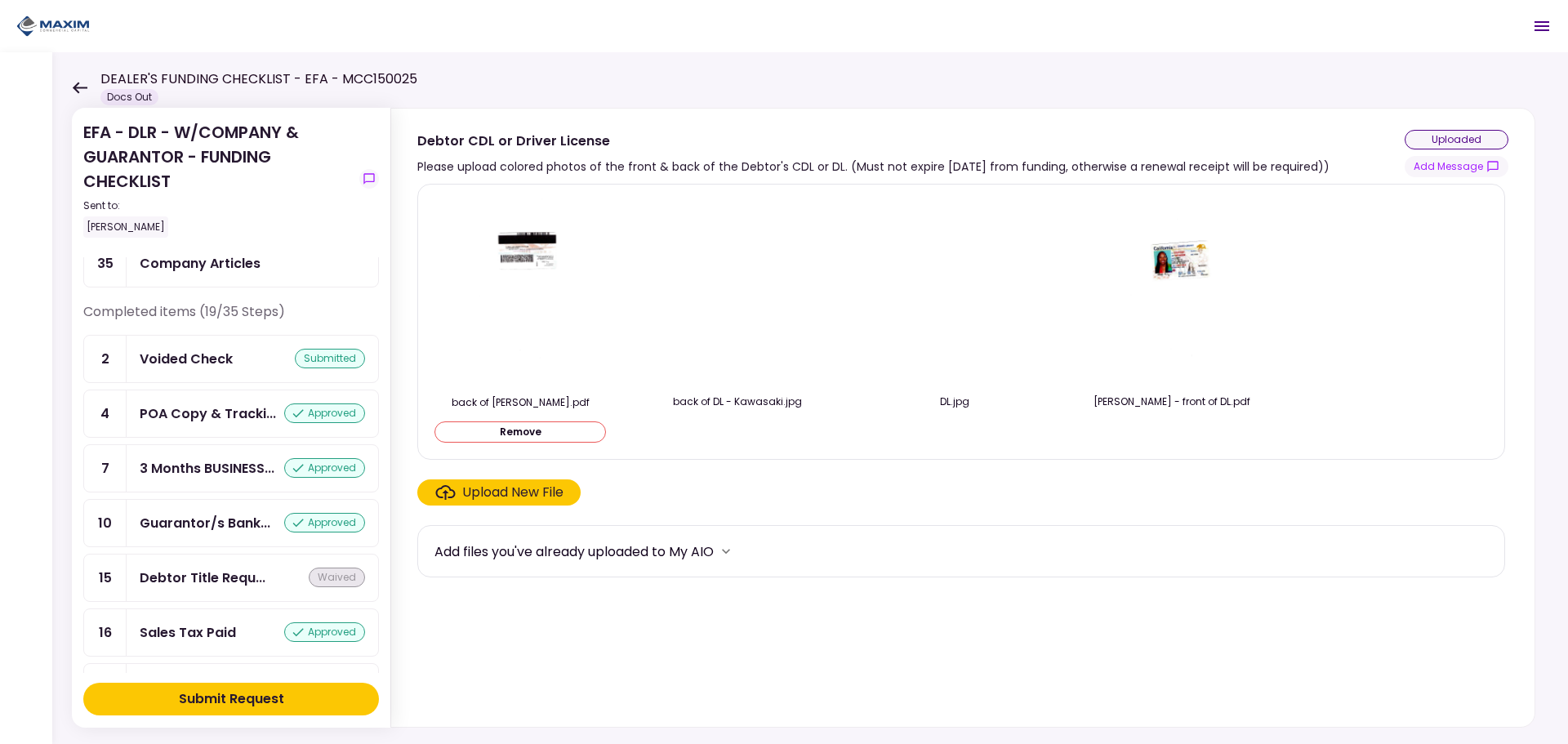
click at [229, 701] on div "Submit Request" at bounding box center [231, 700] width 106 height 20
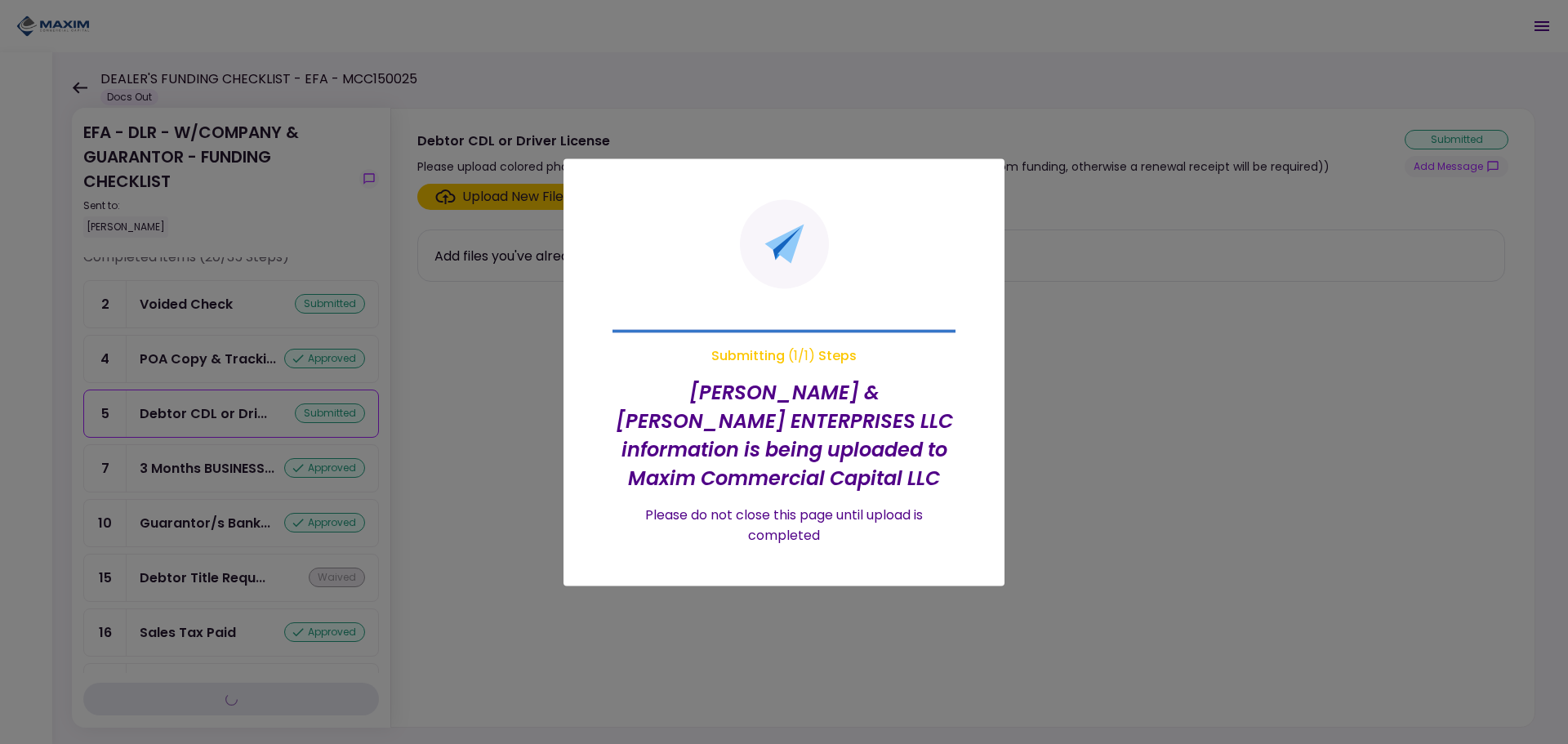
scroll to position [817, 0]
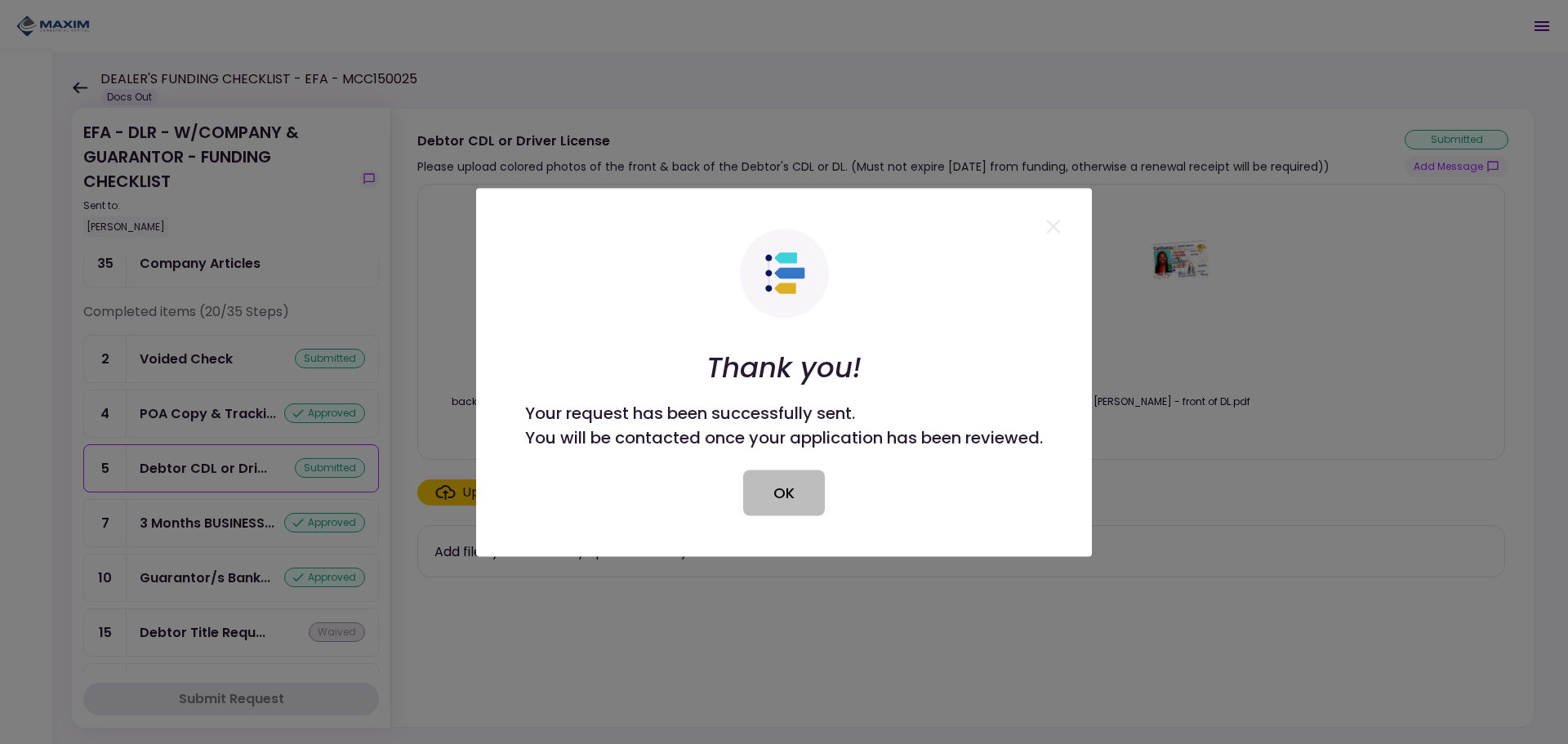
click at [809, 498] on button "OK" at bounding box center [784, 493] width 81 height 46
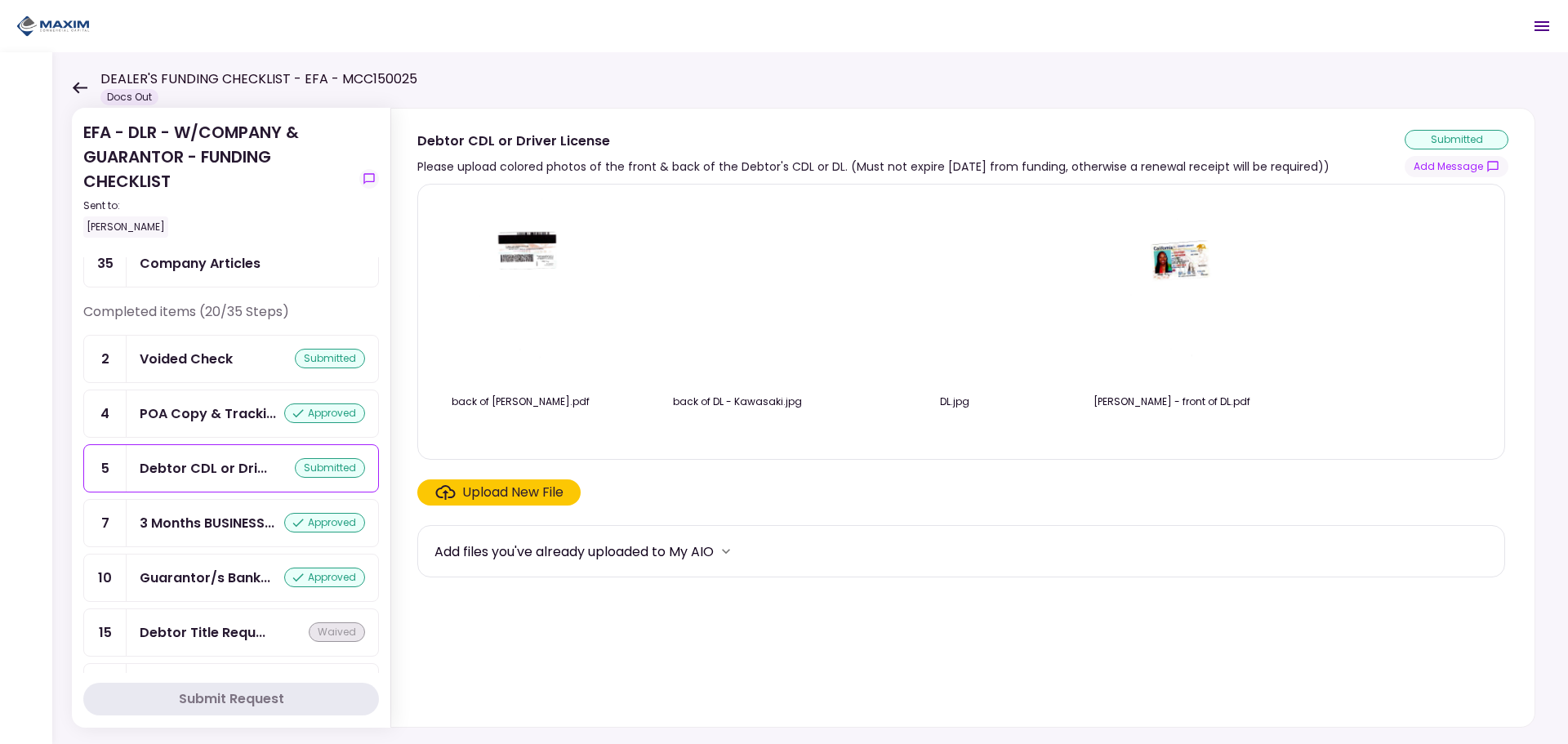
click at [71, 80] on div "EFA - DLR - W/COMPANY & GUARANTOR - FUNDING CHECKLIST Sent to: [PERSON_NAME] Re…" at bounding box center [810, 398] width 1516 height 692
click at [84, 95] on div "DEALER'S FUNDING CHECKLIST - EFA - MCC150025 Docs Out" at bounding box center [245, 88] width 345 height 36
click at [70, 69] on div "EFA - DLR - W/COMPANY & GUARANTOR - FUNDING CHECKLIST Sent to: [PERSON_NAME] Re…" at bounding box center [810, 398] width 1516 height 692
click at [75, 89] on icon at bounding box center [80, 87] width 14 height 12
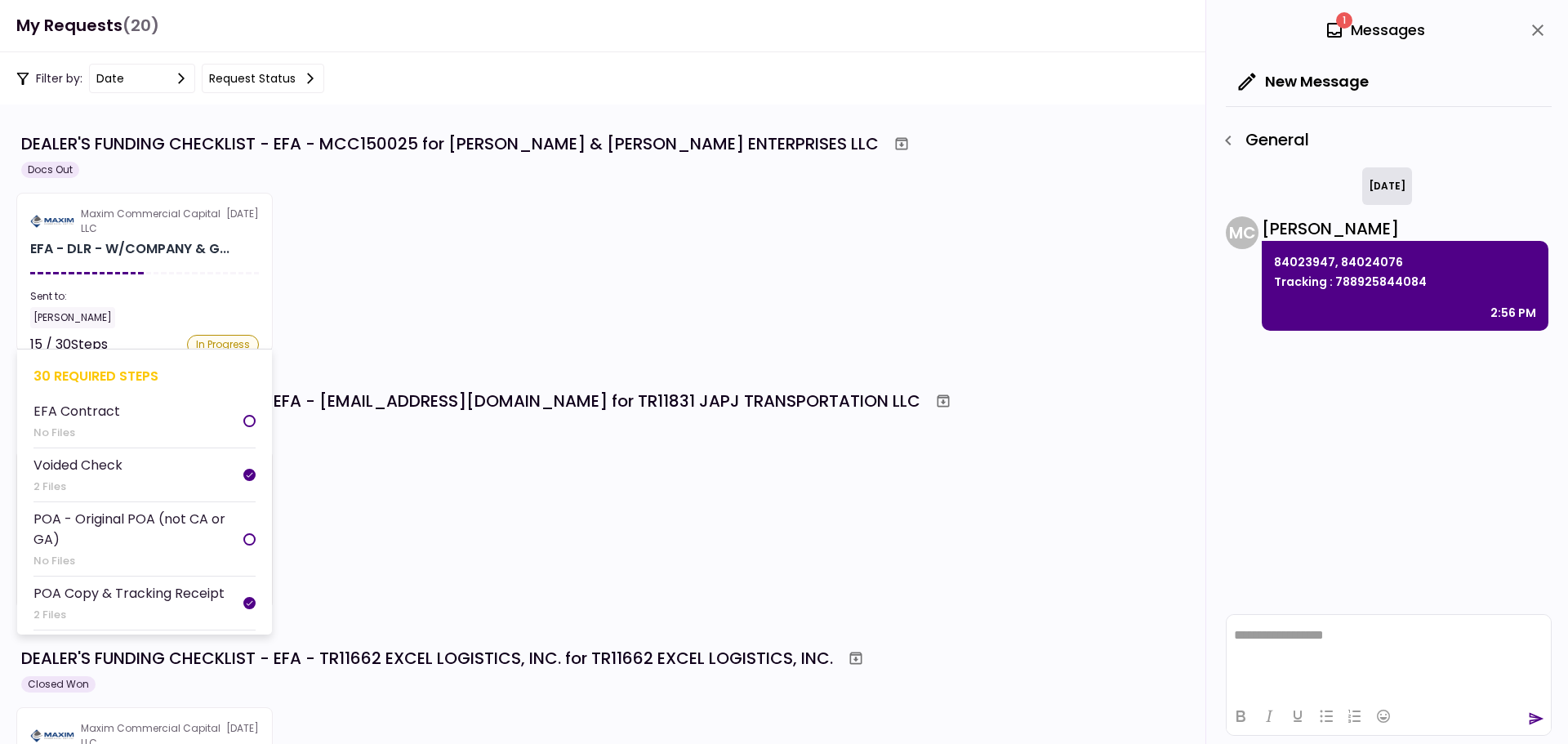
click at [206, 304] on div "Sent to: [PERSON_NAME]" at bounding box center [144, 308] width 229 height 39
